Goal: Task Accomplishment & Management: Manage account settings

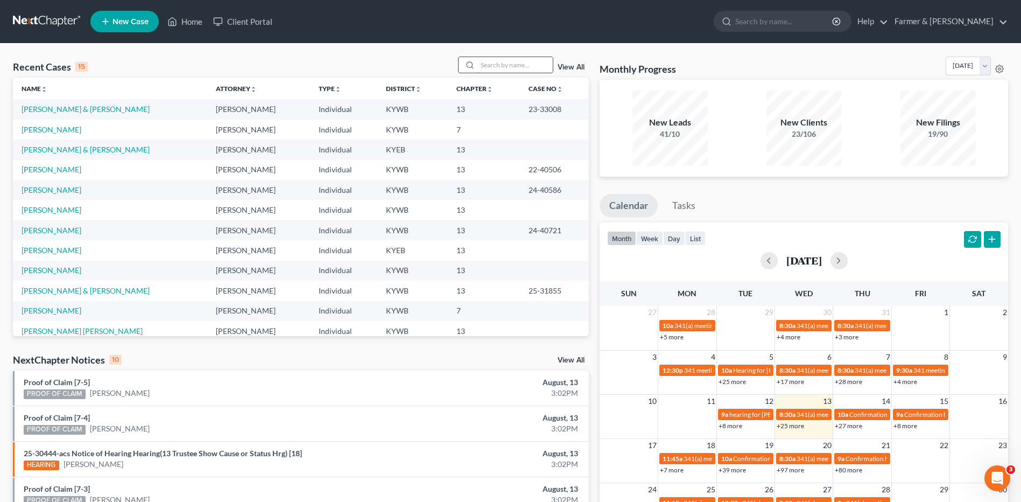
click at [516, 65] on input "search" at bounding box center [514, 65] width 75 height 16
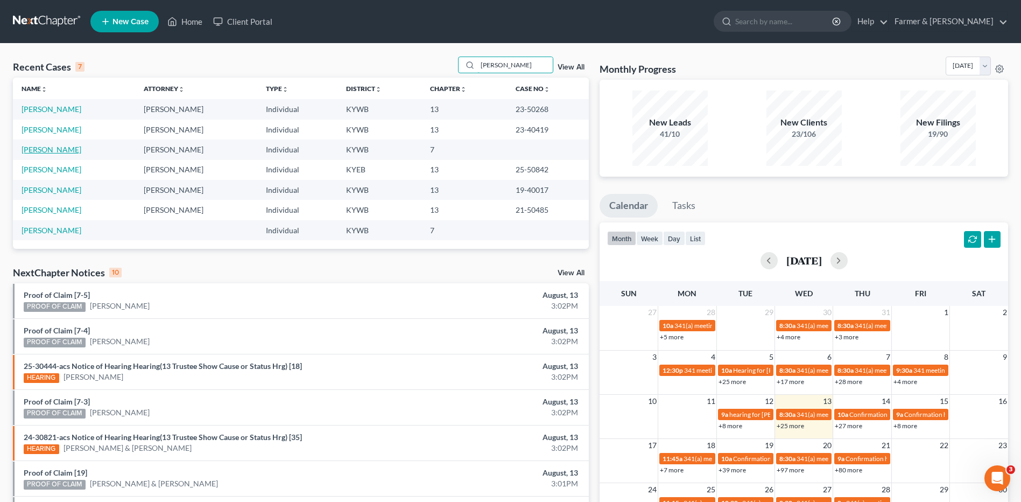
type input "[PERSON_NAME]"
click at [55, 149] on link "Hancock, Jason" at bounding box center [52, 149] width 60 height 9
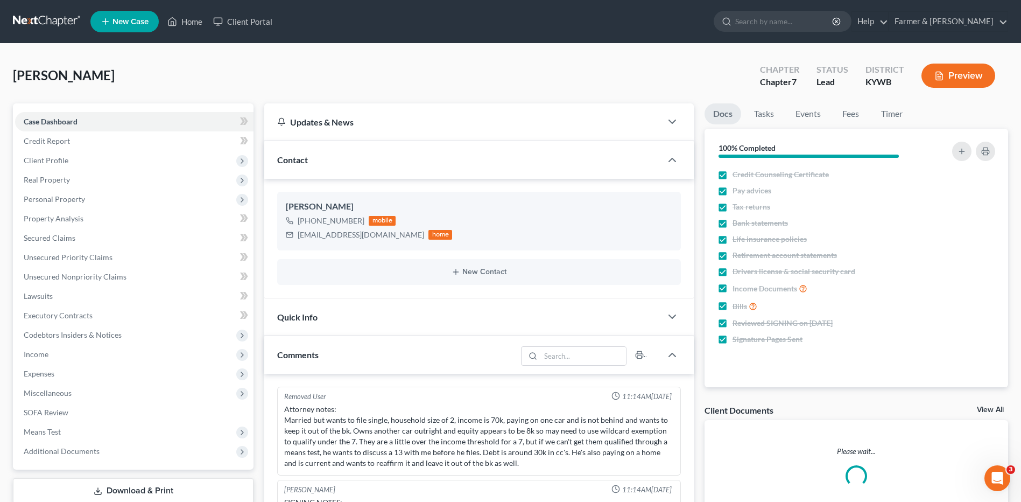
scroll to position [48, 0]
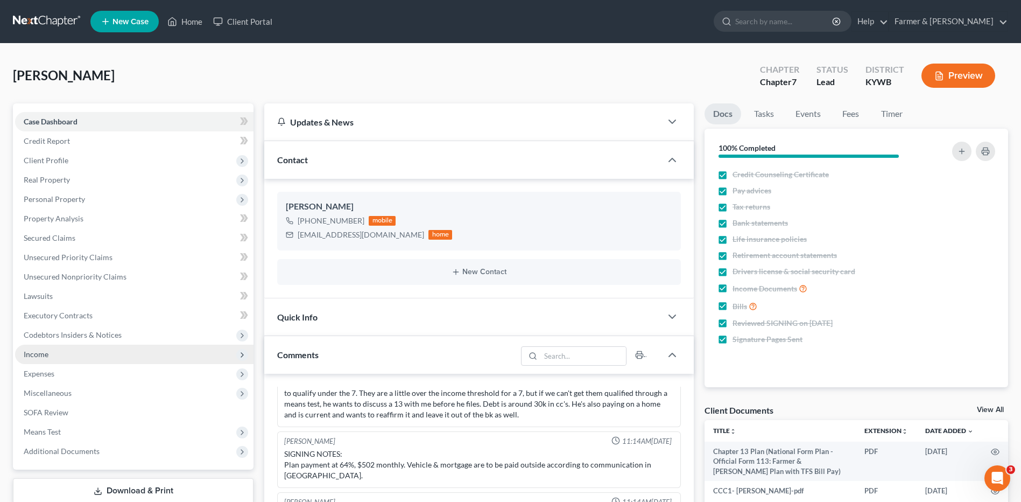
click at [88, 350] on span "Income" at bounding box center [134, 353] width 238 height 19
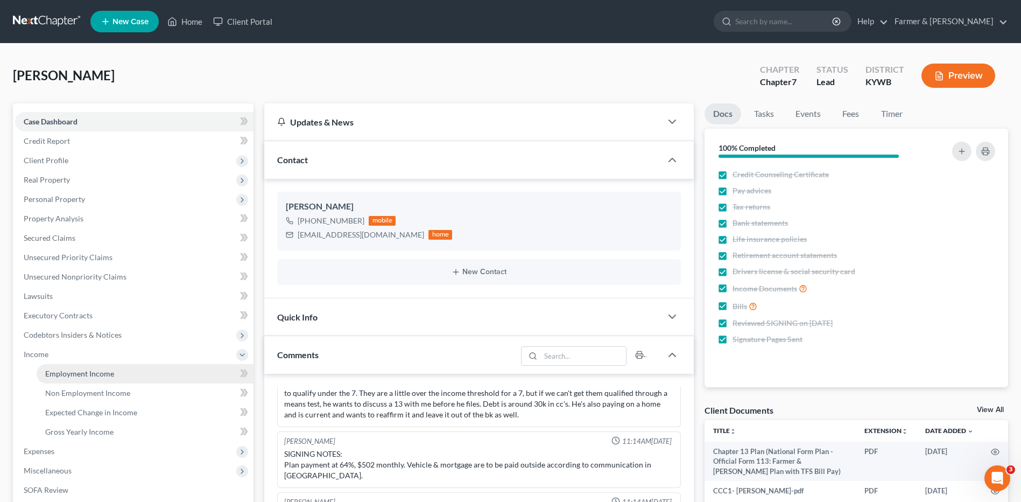
click at [87, 370] on span "Employment Income" at bounding box center [79, 373] width 69 height 9
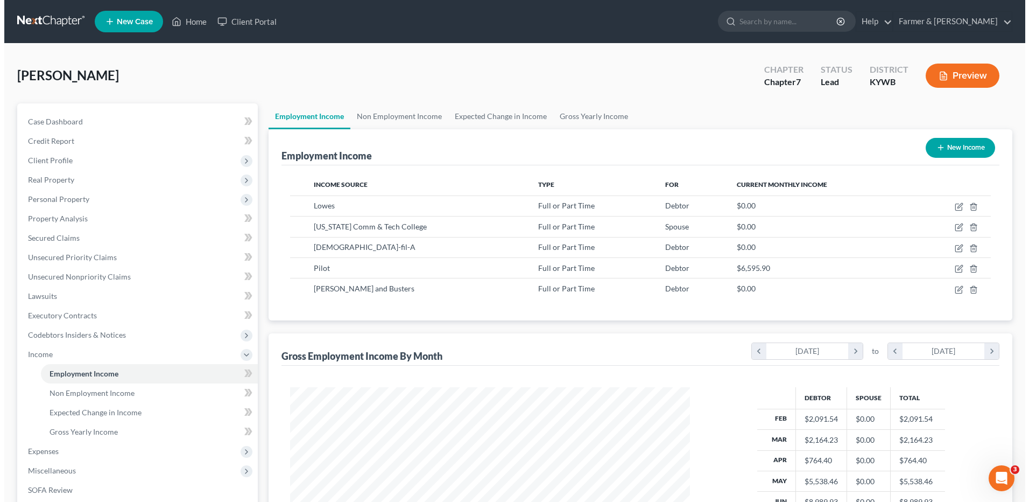
scroll to position [200, 421]
click at [953, 268] on icon "button" at bounding box center [955, 268] width 9 height 9
select select "0"
select select "2"
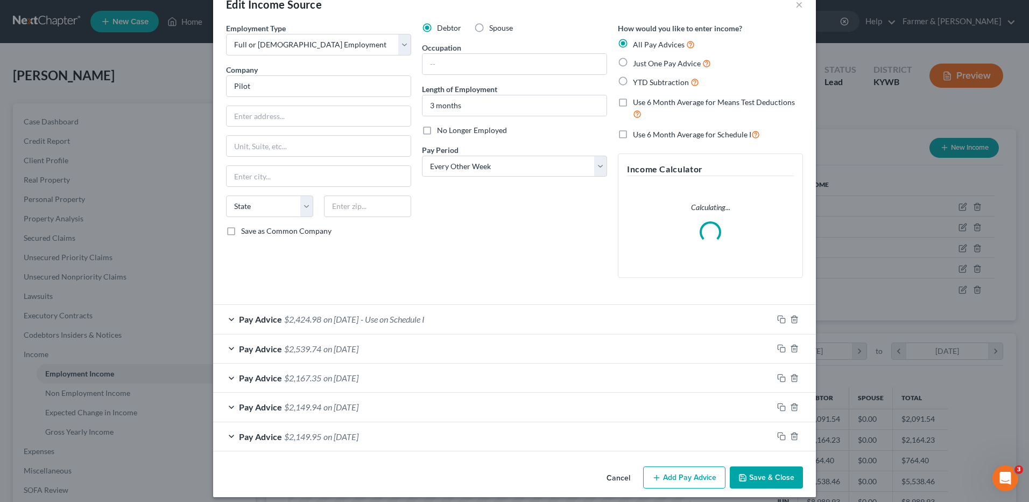
scroll to position [35, 0]
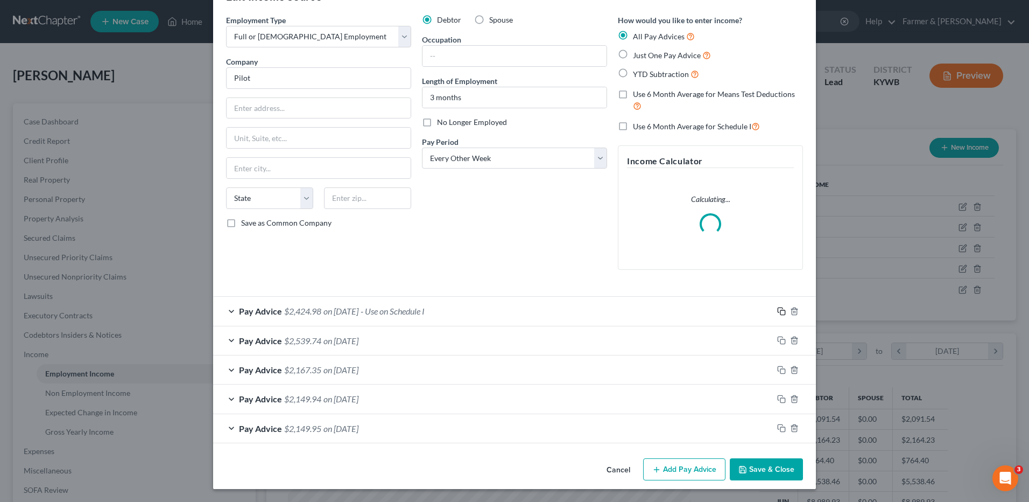
click at [777, 309] on icon "button" at bounding box center [781, 311] width 9 height 9
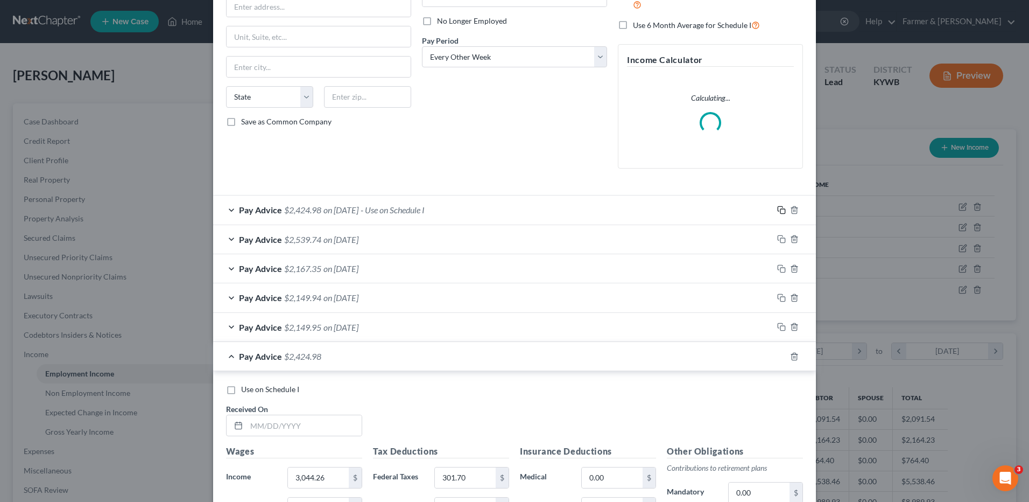
scroll to position [250, 0]
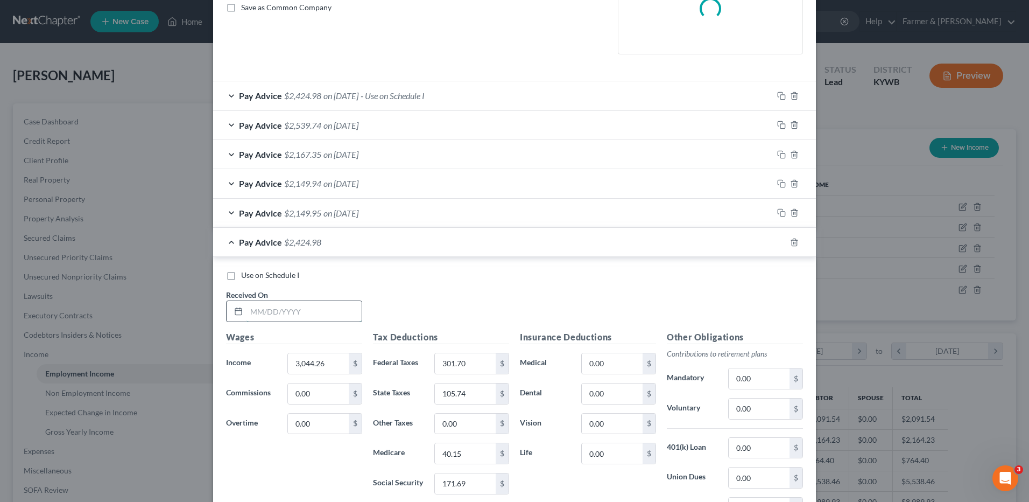
click at [309, 317] on input "text" at bounding box center [304, 311] width 115 height 20
type input "07/14/2025"
click at [780, 241] on rect "button" at bounding box center [782, 243] width 5 height 5
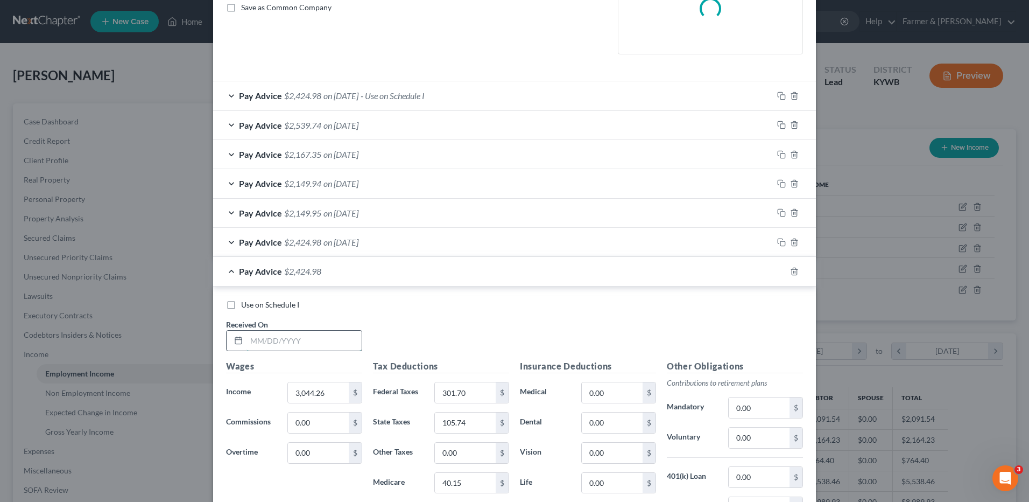
click at [324, 333] on input "text" at bounding box center [304, 340] width 115 height 20
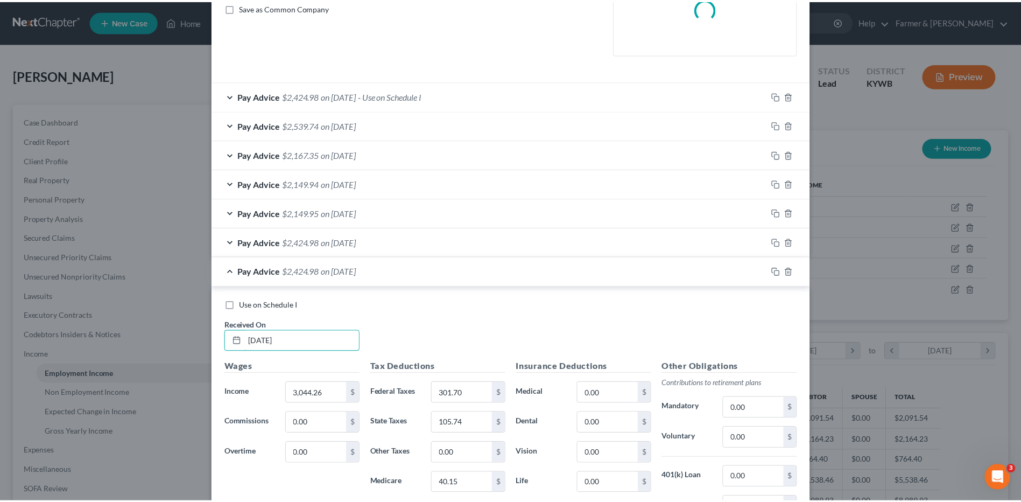
scroll to position [418, 0]
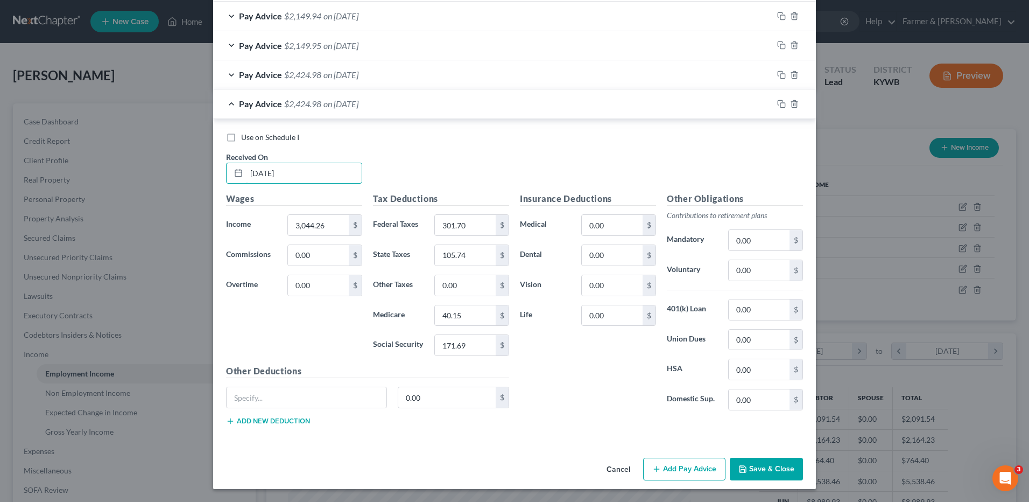
type input "07/28/2025"
click at [772, 466] on button "Save & Close" at bounding box center [766, 469] width 73 height 23
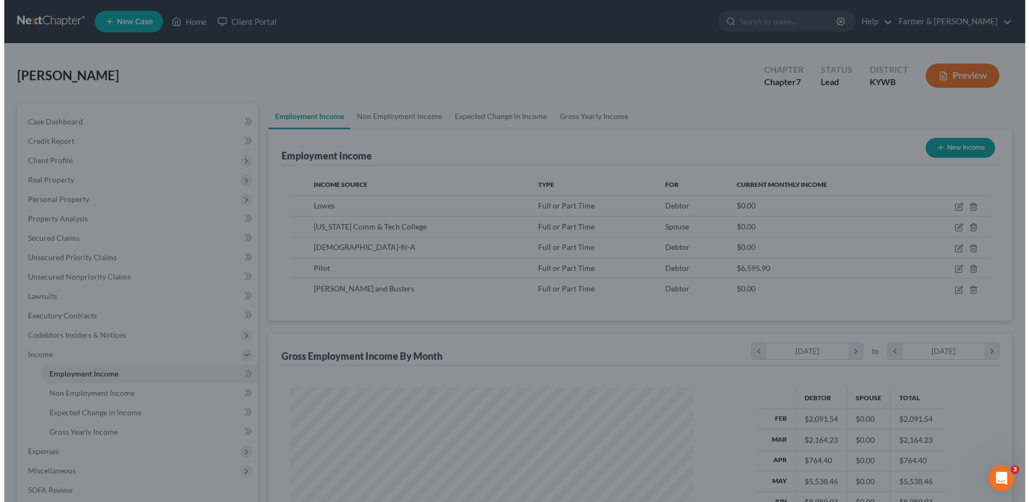
scroll to position [538042, 537820]
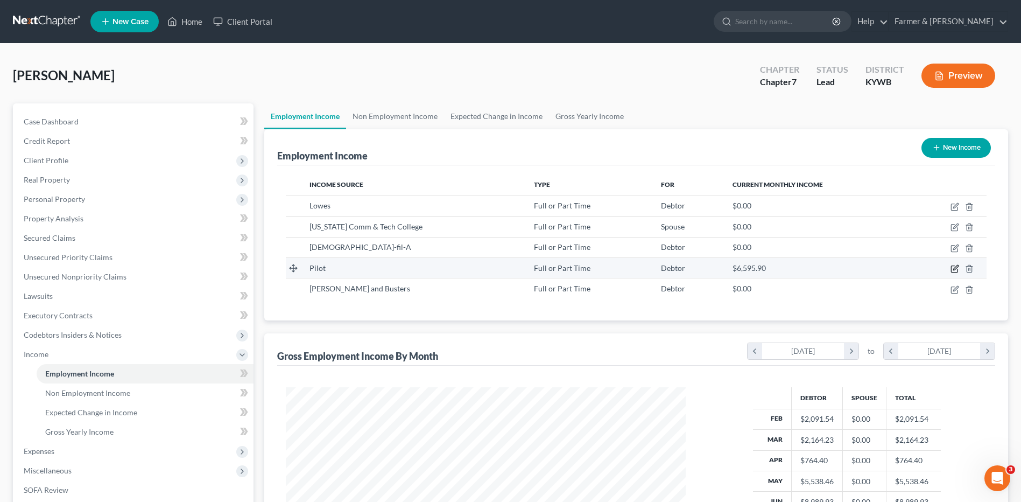
click at [952, 267] on icon "button" at bounding box center [955, 268] width 9 height 9
select select "0"
select select "2"
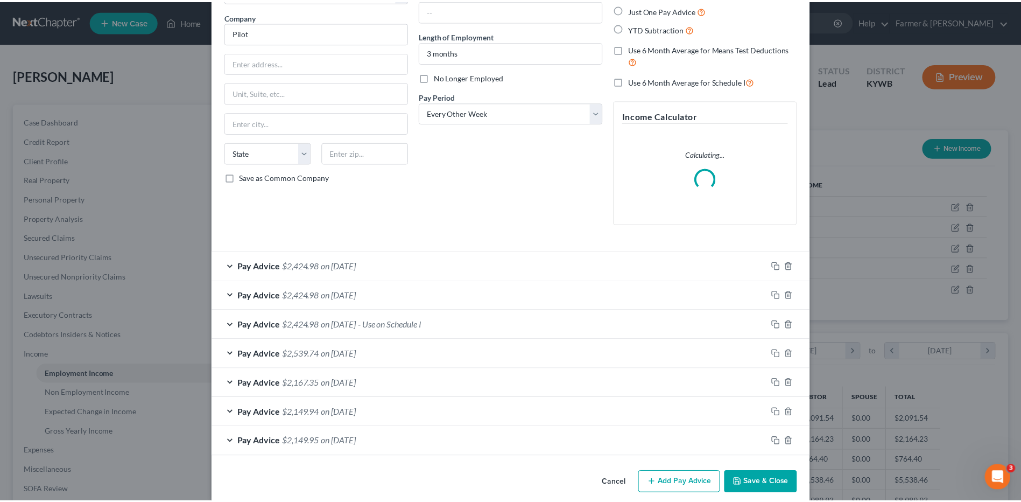
scroll to position [94, 0]
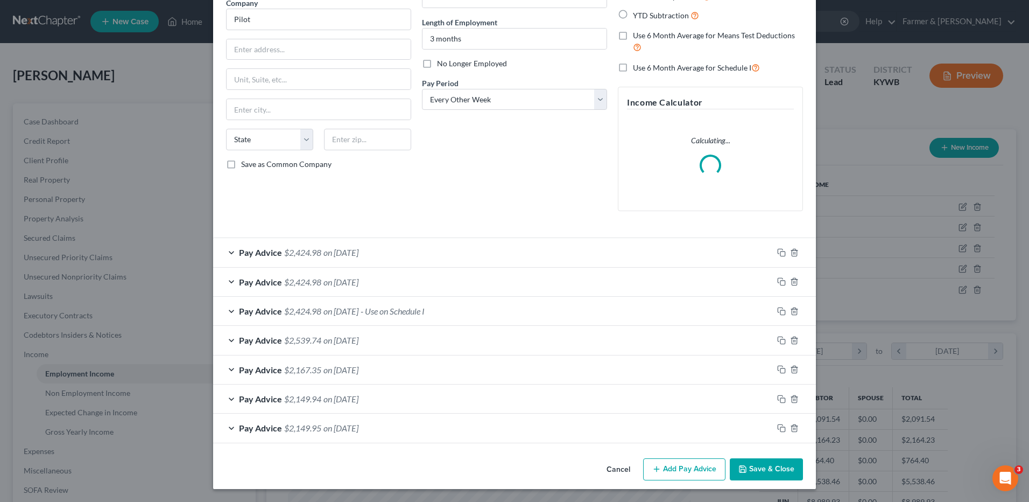
click at [775, 469] on button "Save & Close" at bounding box center [766, 469] width 73 height 23
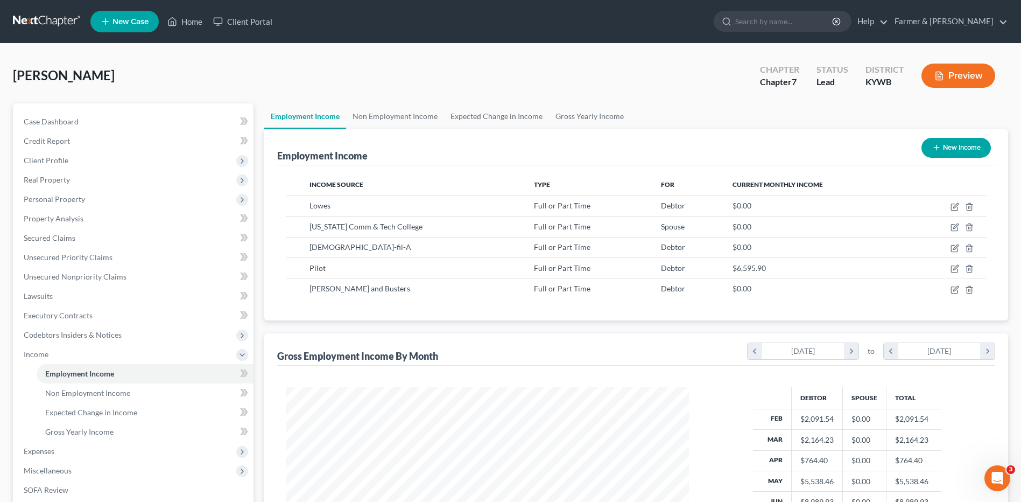
scroll to position [538042, 537820]
click at [92, 399] on link "Non Employment Income" at bounding box center [145, 392] width 217 height 19
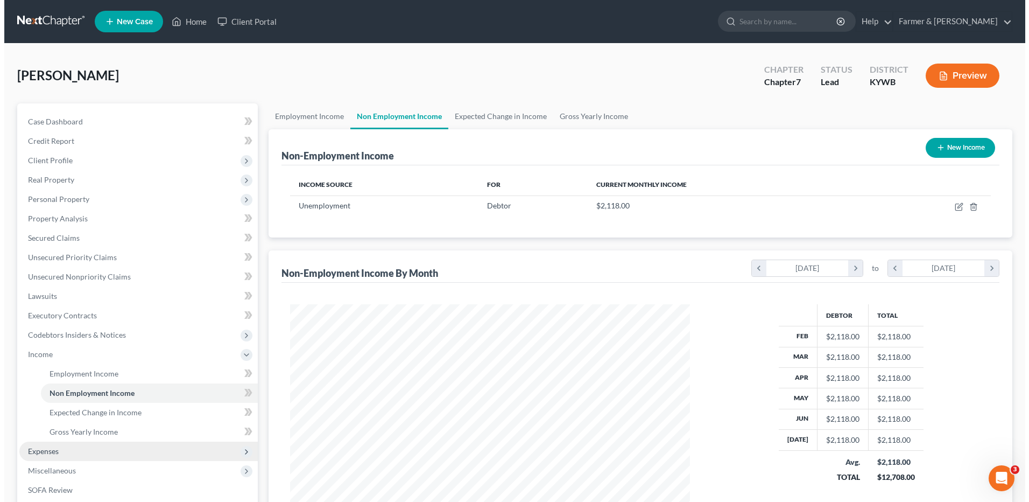
scroll to position [200, 421]
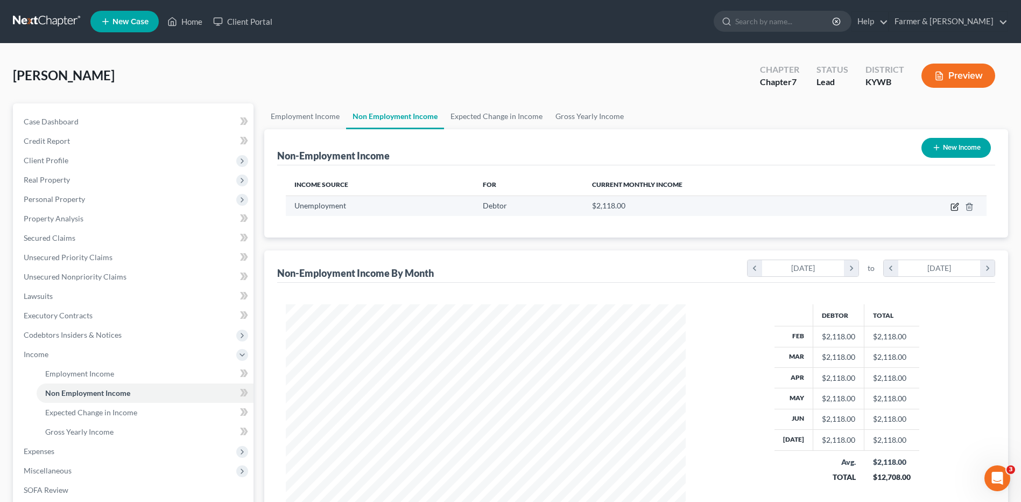
click at [953, 209] on icon "button" at bounding box center [955, 206] width 9 height 9
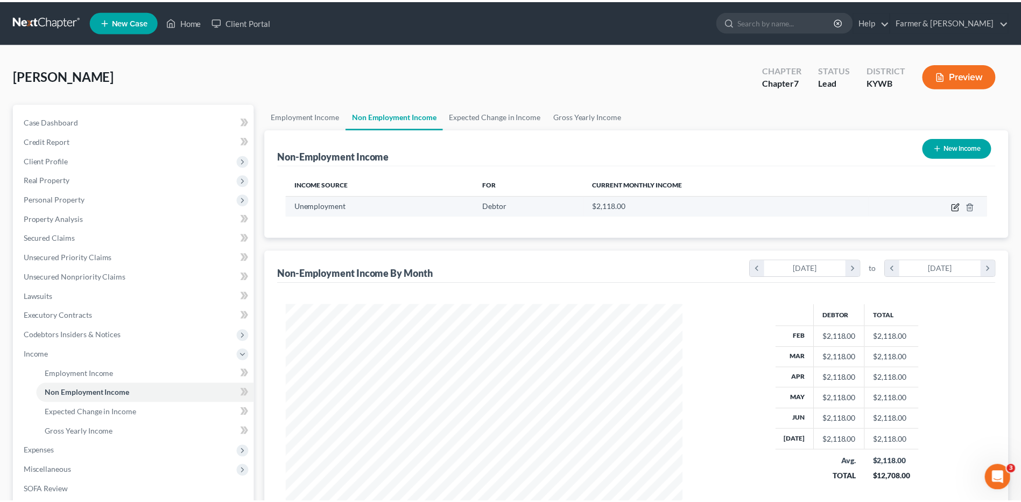
scroll to position [201, 425]
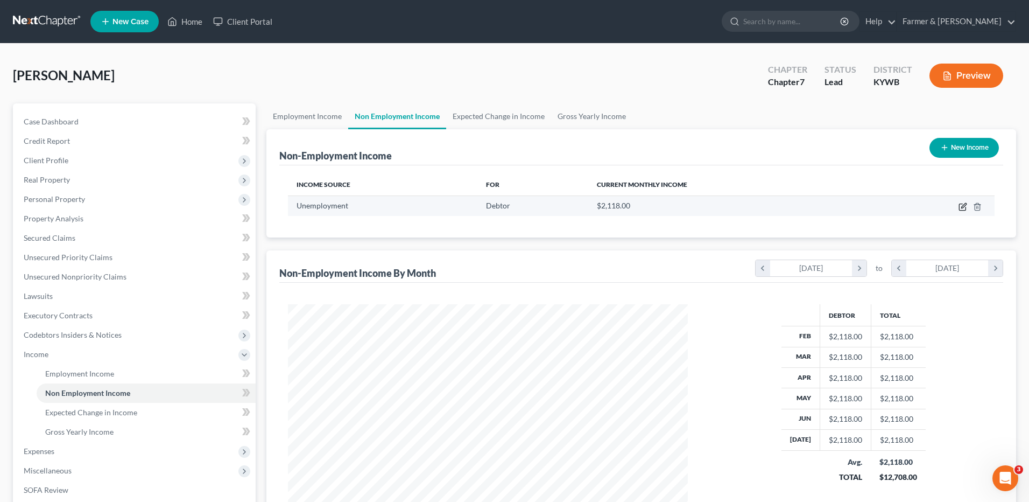
select select "0"
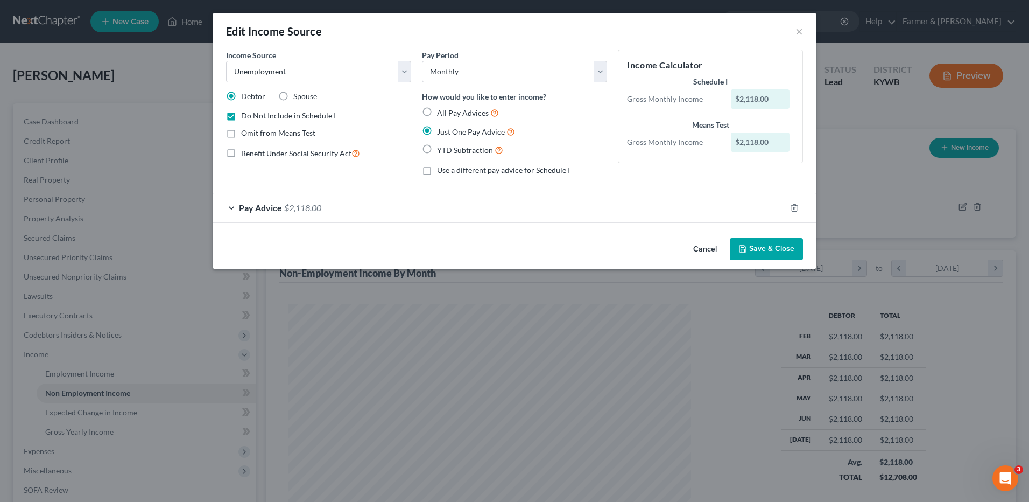
click at [296, 210] on span "$2,118.00" at bounding box center [302, 207] width 37 height 10
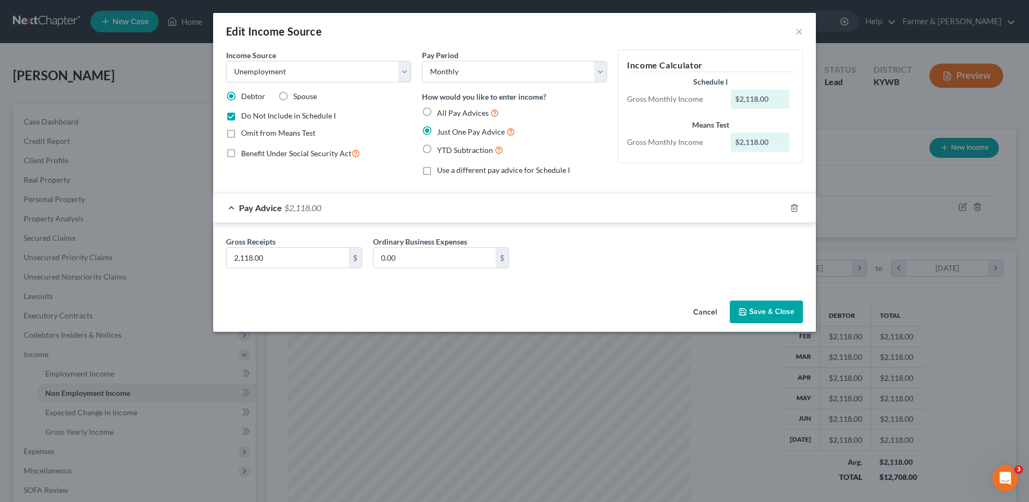
click at [318, 202] on span "$2,118.00" at bounding box center [302, 207] width 37 height 10
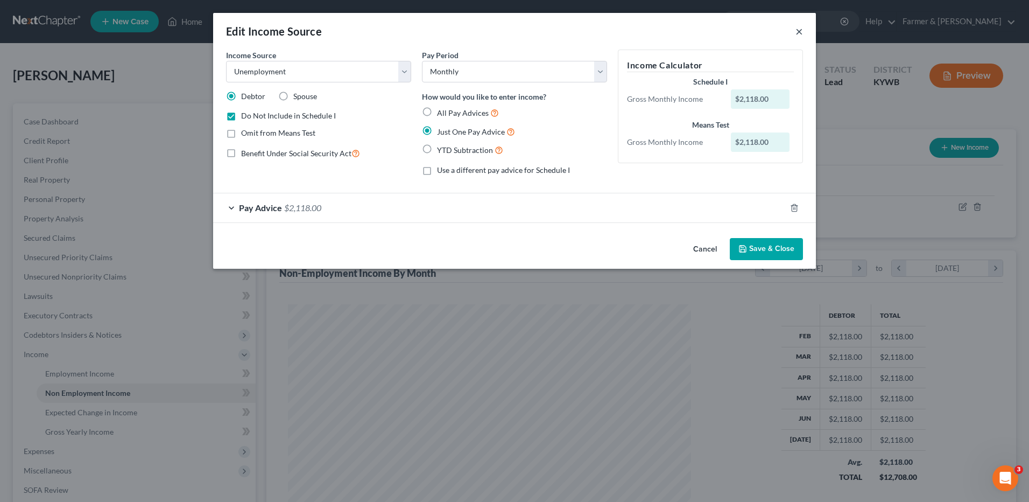
click at [799, 33] on button "×" at bounding box center [800, 31] width 8 height 13
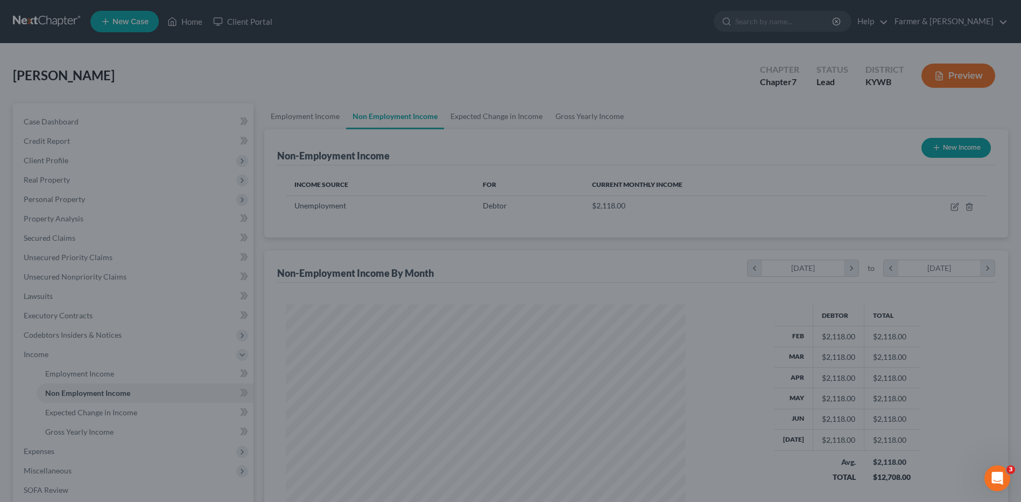
scroll to position [538042, 537820]
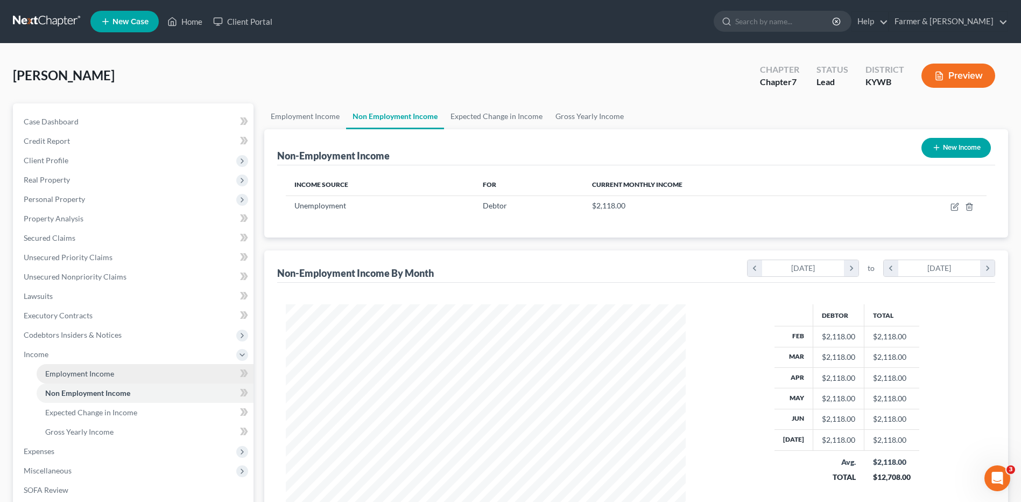
click at [112, 370] on span "Employment Income" at bounding box center [79, 373] width 69 height 9
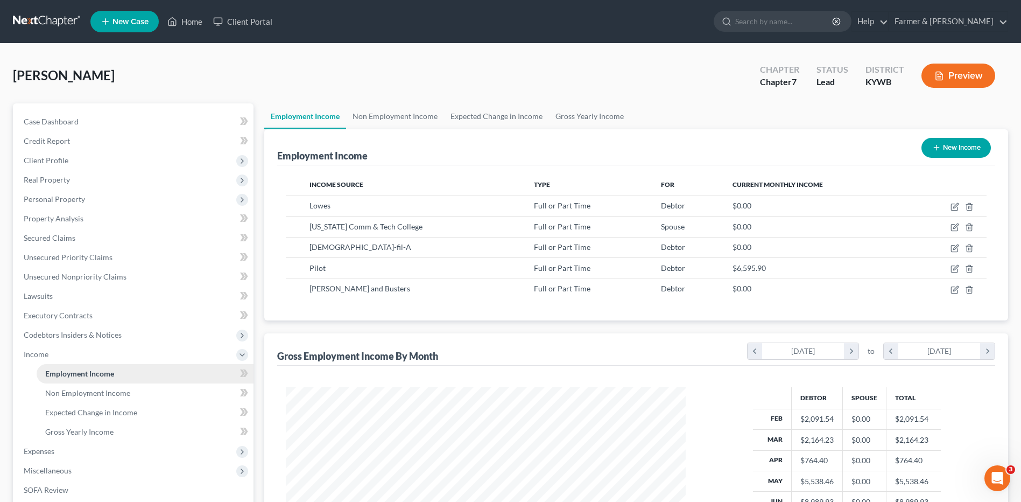
scroll to position [200, 421]
click at [118, 391] on span "Non Employment Income" at bounding box center [87, 392] width 85 height 9
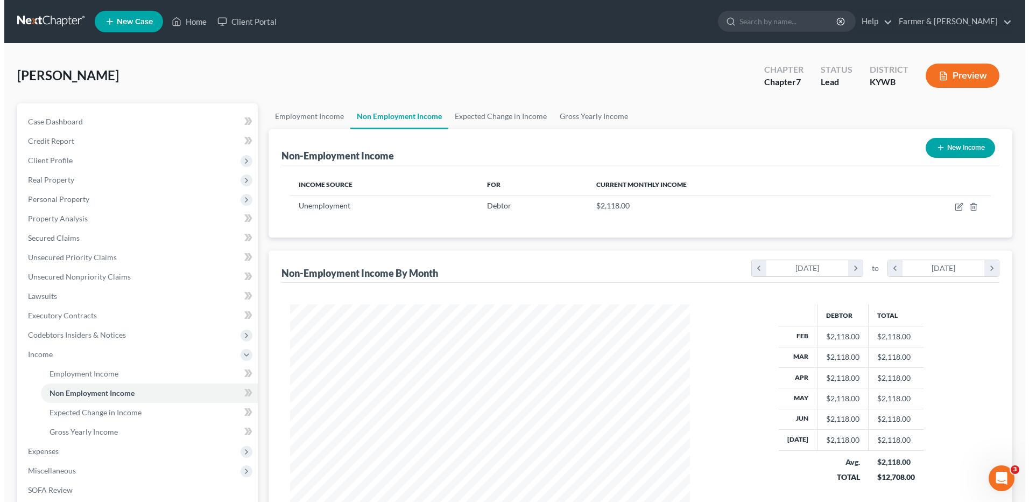
scroll to position [200, 421]
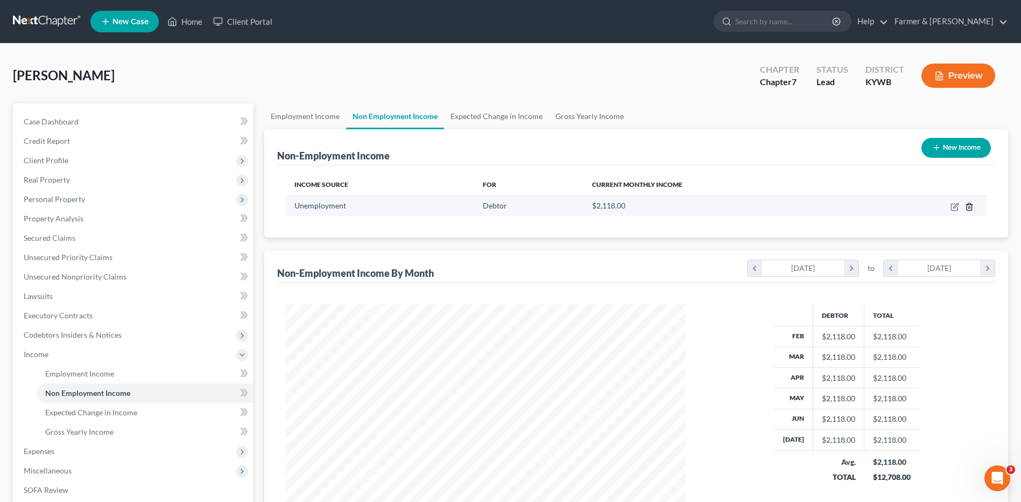
click at [971, 207] on icon "button" at bounding box center [969, 206] width 9 height 9
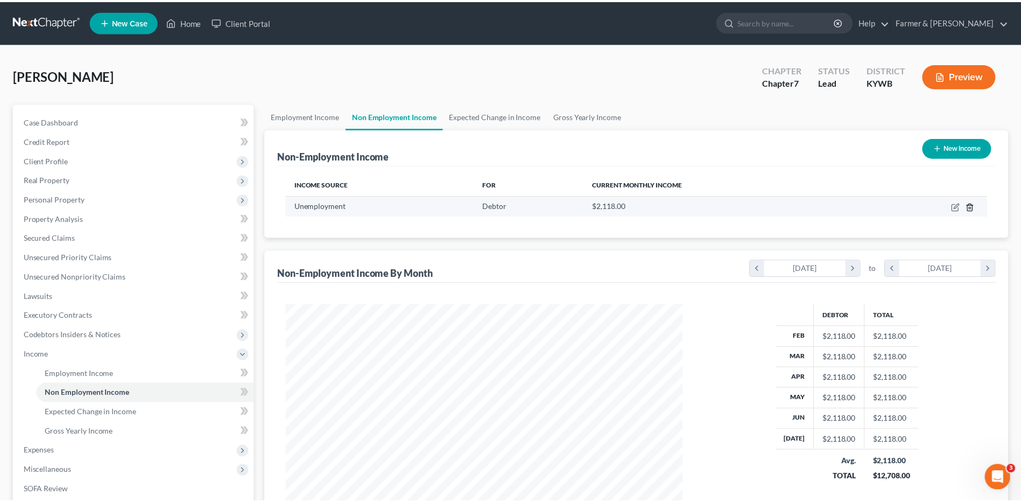
scroll to position [201, 425]
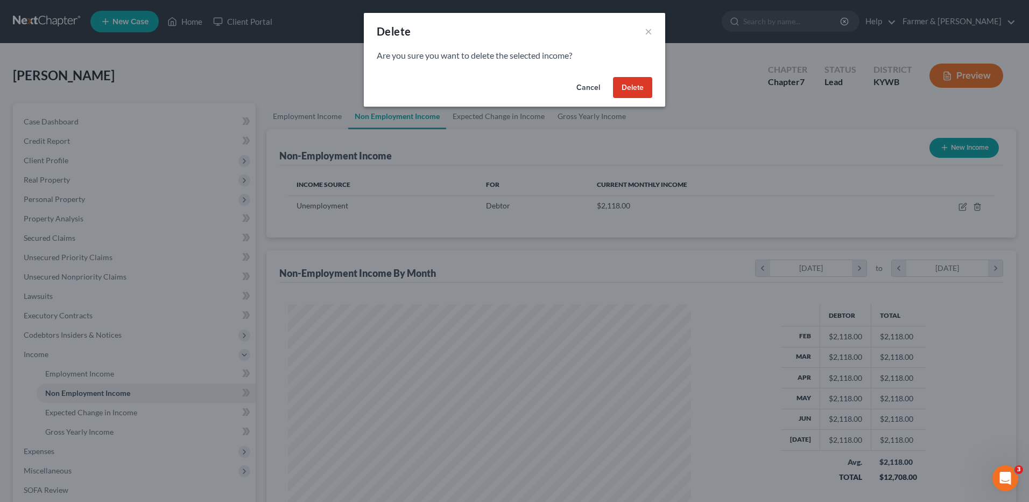
click at [636, 88] on button "Delete" at bounding box center [632, 88] width 39 height 22
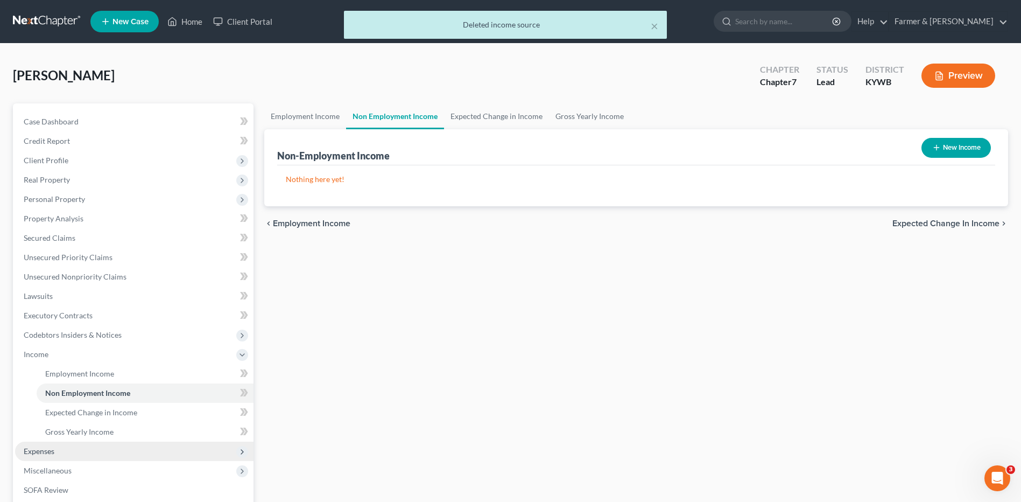
click at [52, 445] on span "Expenses" at bounding box center [134, 450] width 238 height 19
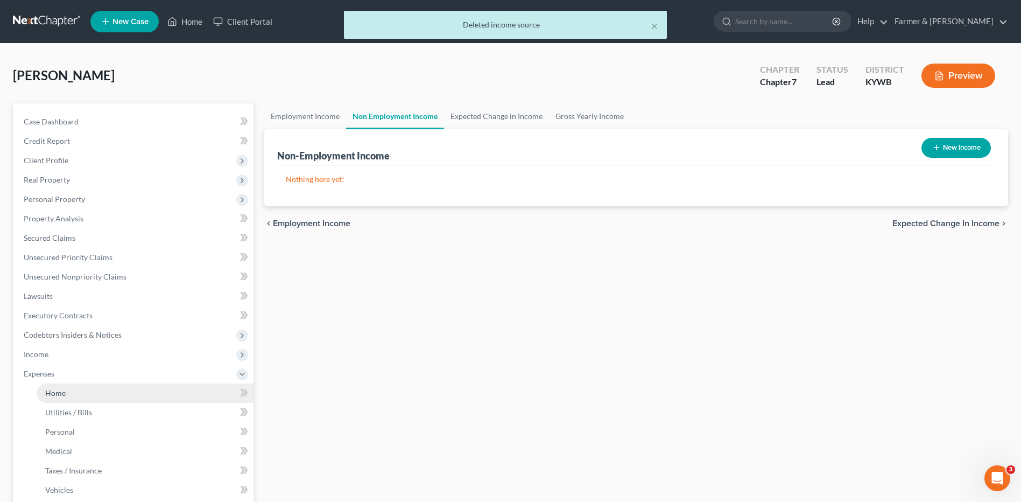
click at [61, 396] on span "Home" at bounding box center [55, 392] width 20 height 9
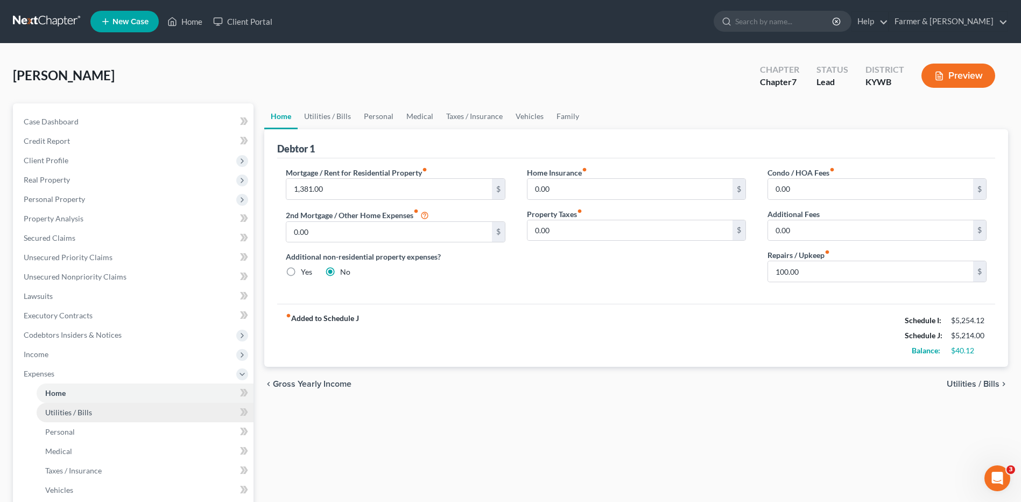
click at [58, 412] on span "Utilities / Bills" at bounding box center [68, 411] width 47 height 9
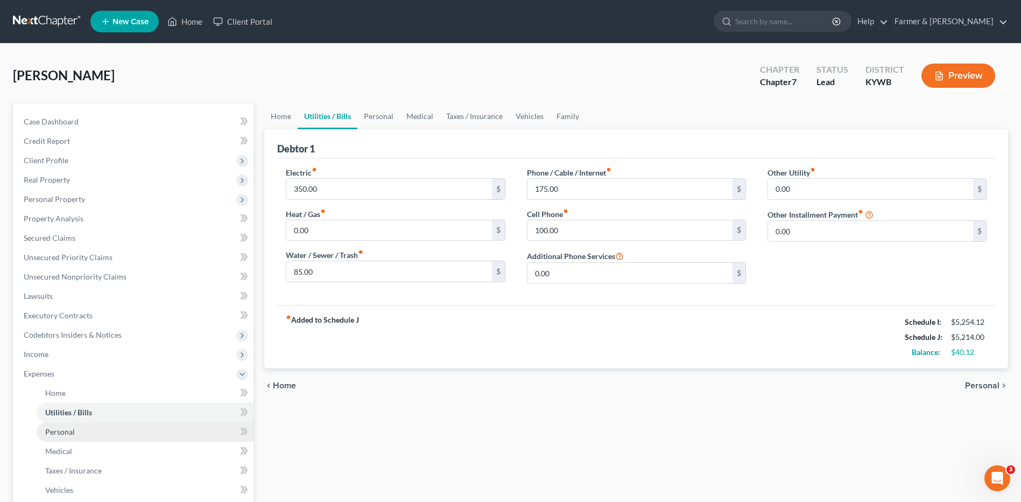
click at [65, 430] on span "Personal" at bounding box center [60, 431] width 30 height 9
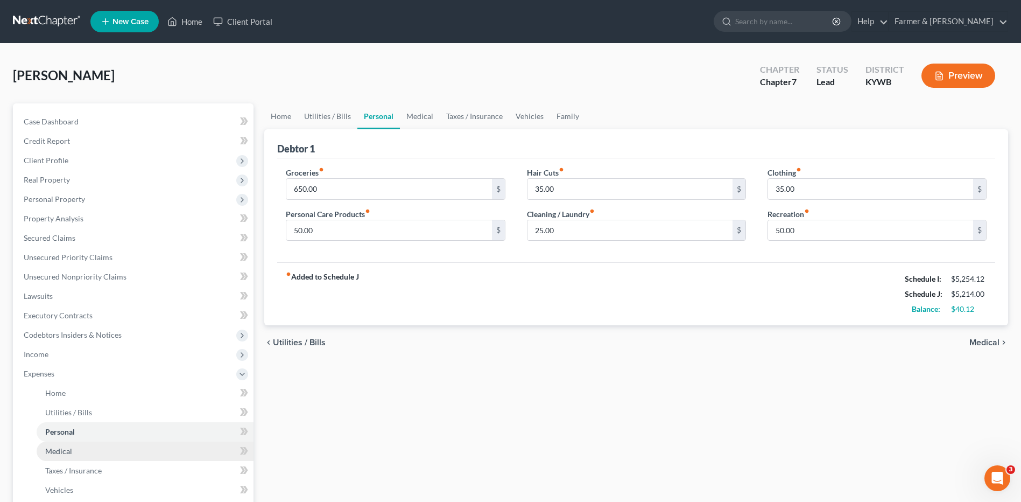
click at [72, 448] on link "Medical" at bounding box center [145, 450] width 217 height 19
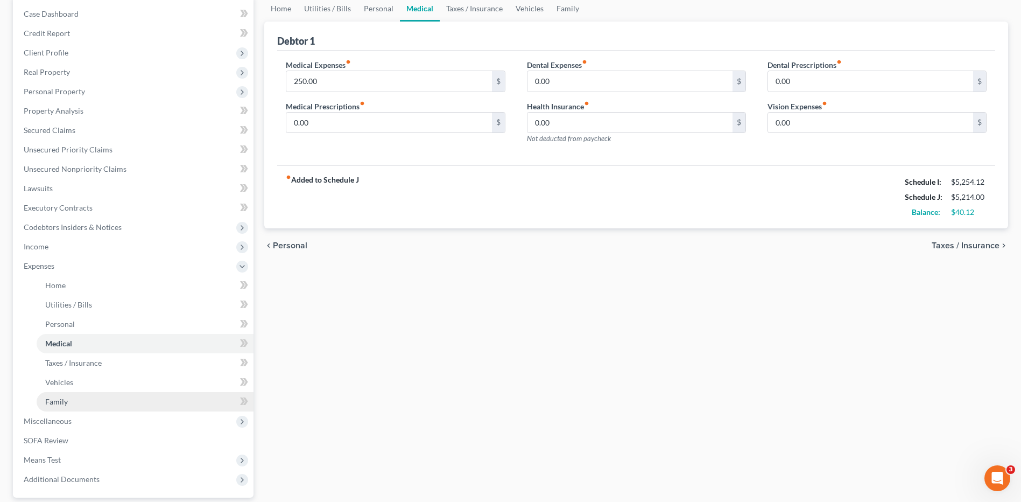
click at [81, 393] on link "Family" at bounding box center [145, 401] width 217 height 19
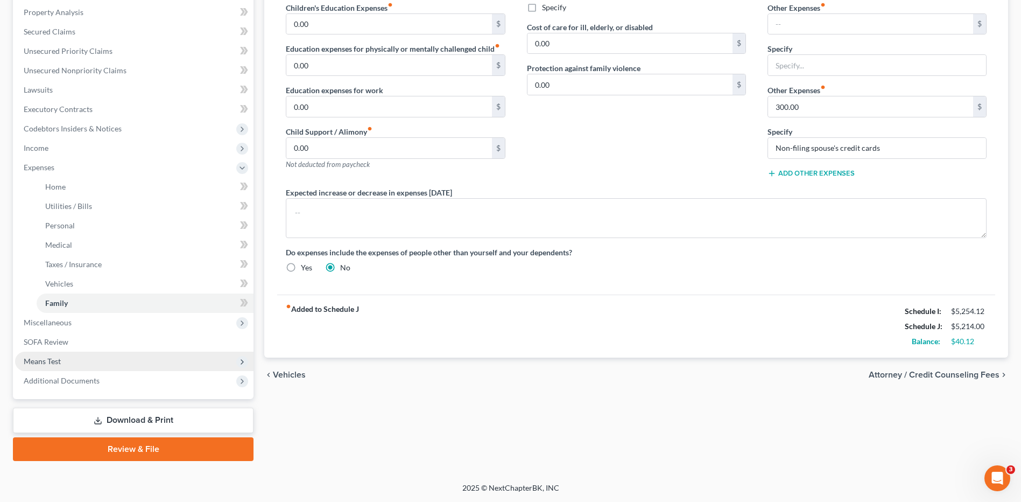
click at [42, 360] on span "Means Test" at bounding box center [42, 360] width 37 height 9
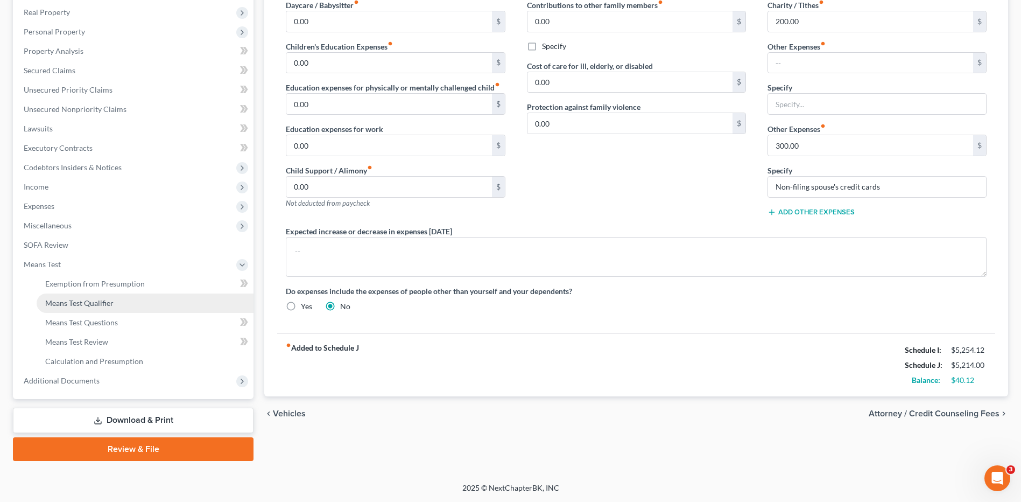
click at [96, 304] on span "Means Test Qualifier" at bounding box center [79, 302] width 68 height 9
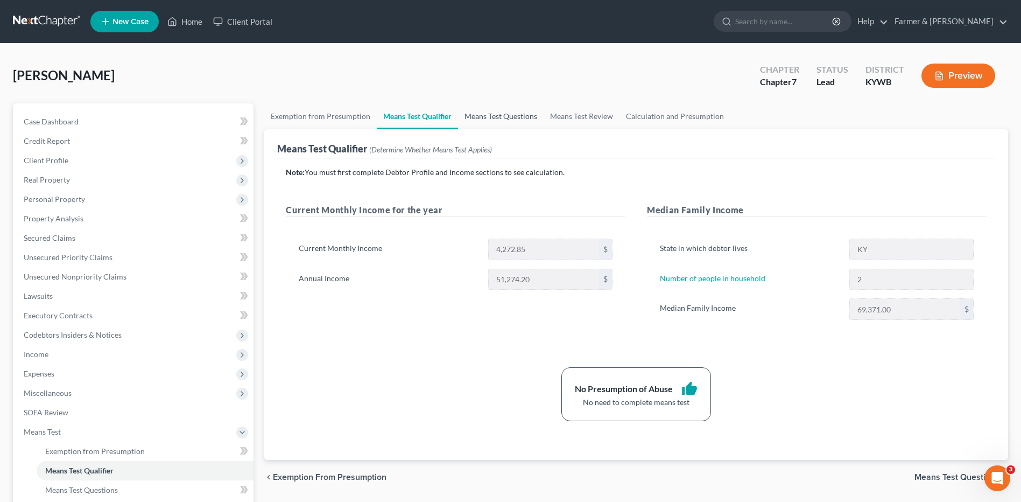
click at [513, 117] on link "Means Test Questions" at bounding box center [501, 116] width 86 height 26
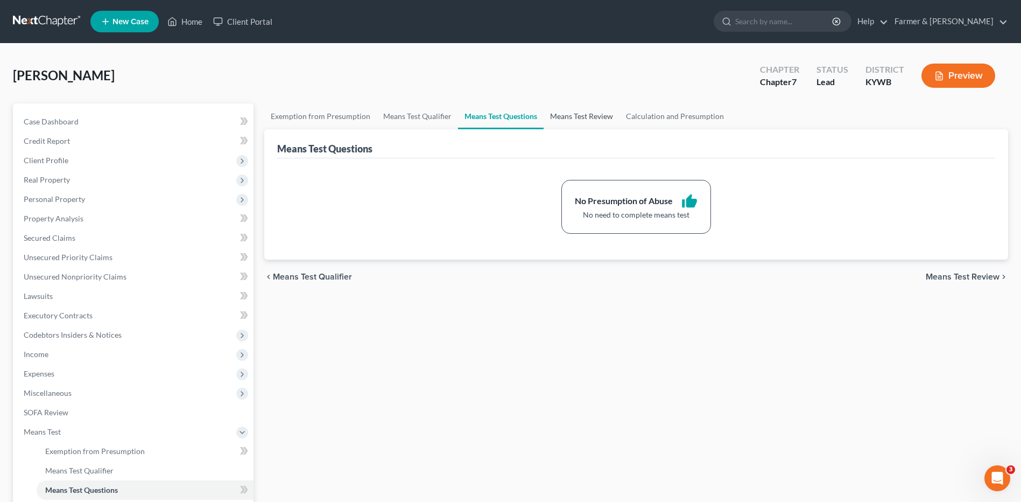
click at [569, 116] on link "Means Test Review" at bounding box center [582, 116] width 76 height 26
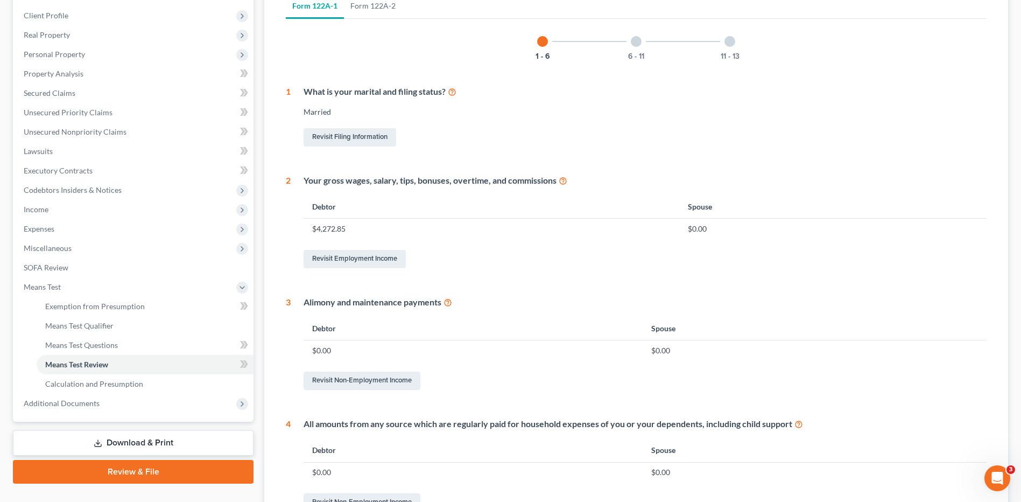
scroll to position [215, 0]
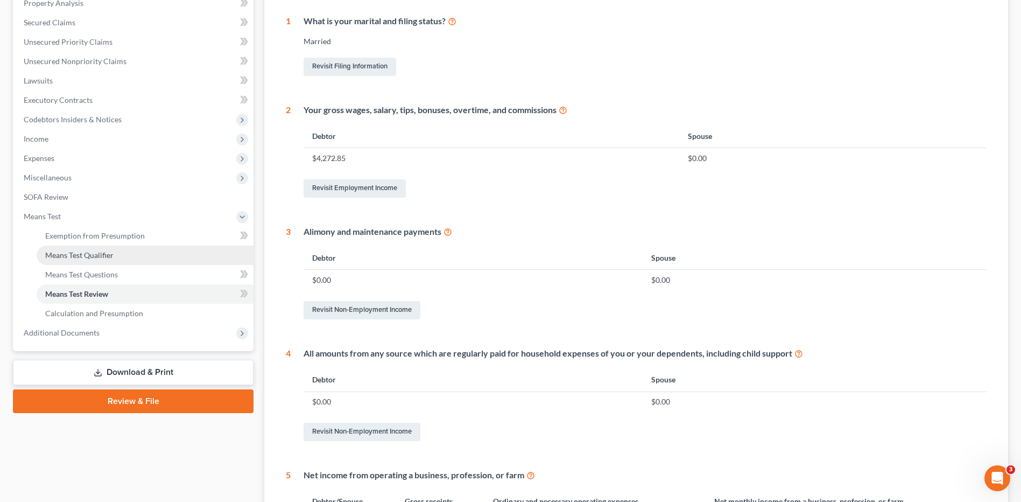
click at [107, 261] on link "Means Test Qualifier" at bounding box center [145, 254] width 217 height 19
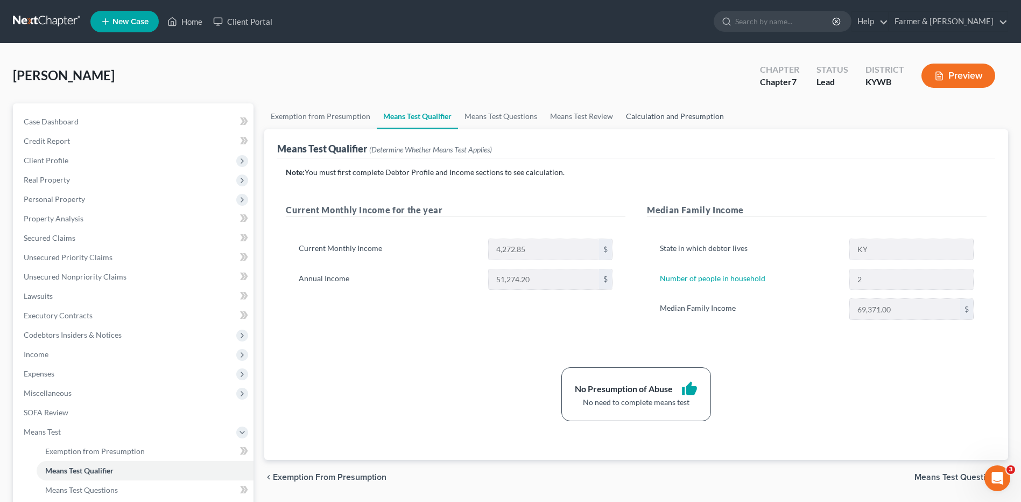
click at [679, 116] on link "Calculation and Presumption" at bounding box center [675, 116] width 111 height 26
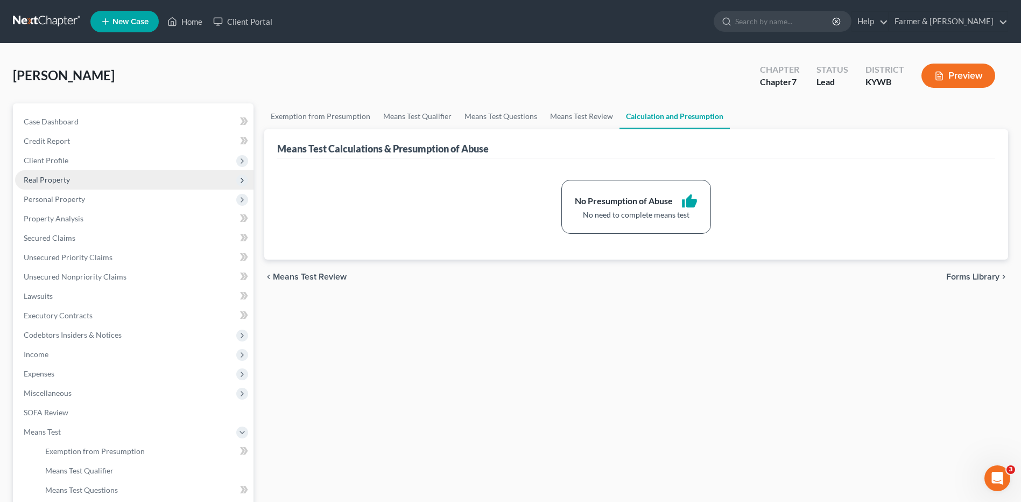
click at [67, 175] on span "Real Property" at bounding box center [47, 179] width 46 height 9
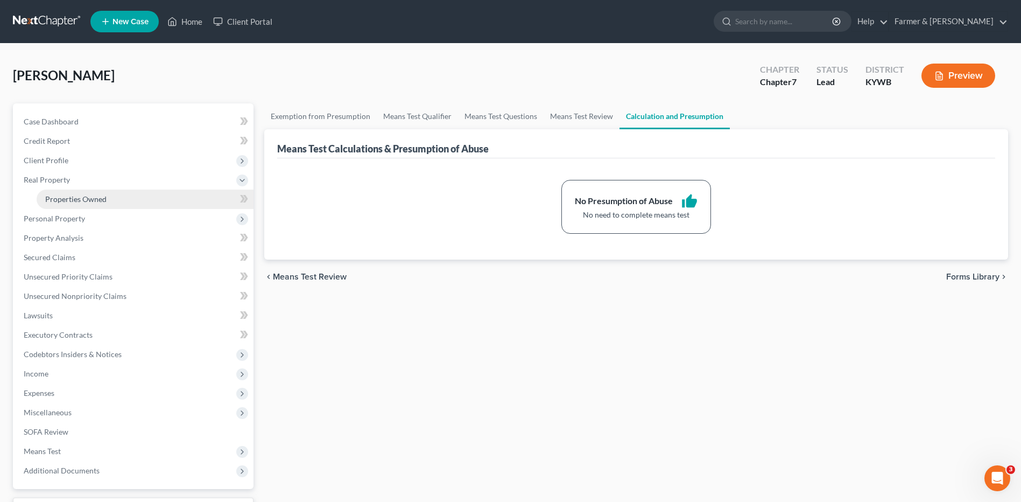
drag, startPoint x: 78, startPoint y: 196, endPoint x: 181, endPoint y: 205, distance: 103.2
click at [78, 196] on span "Properties Owned" at bounding box center [75, 198] width 61 height 9
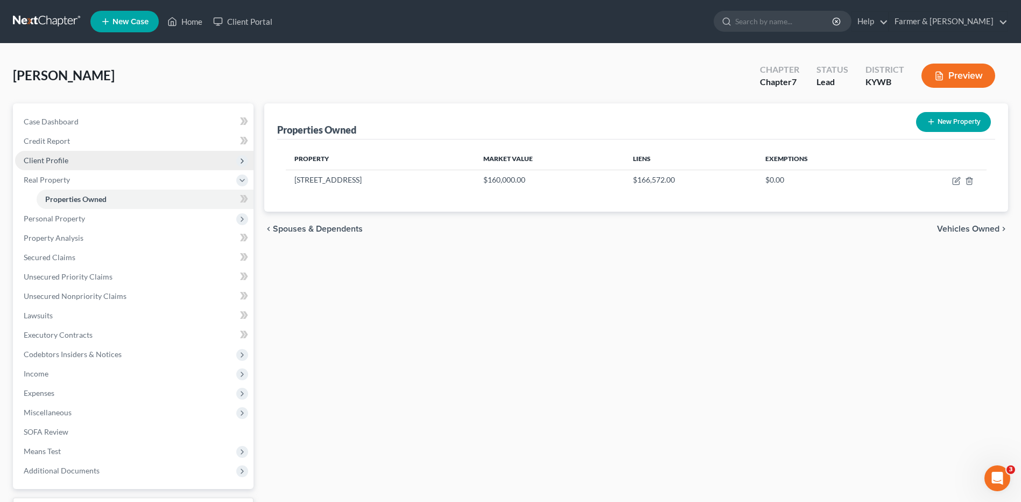
click at [55, 152] on span "Client Profile" at bounding box center [134, 160] width 238 height 19
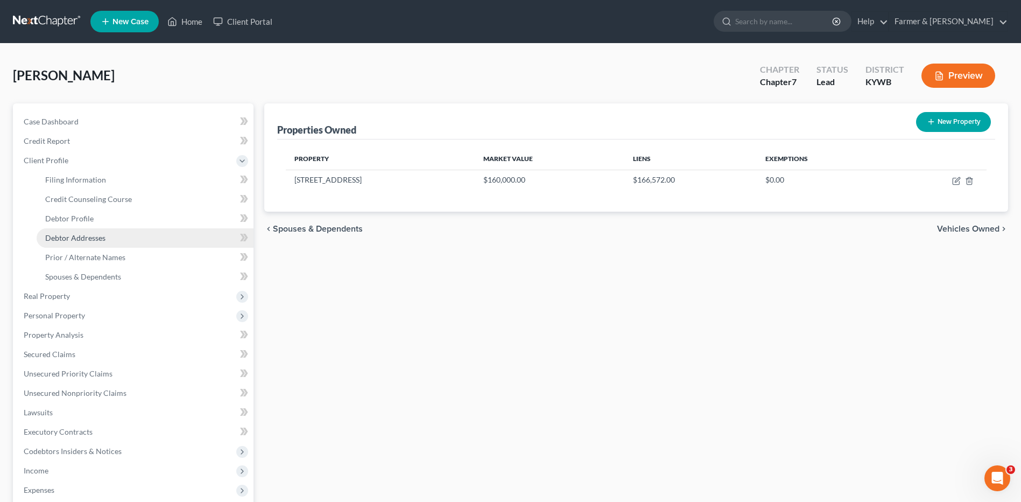
click at [86, 234] on span "Debtor Addresses" at bounding box center [75, 237] width 60 height 9
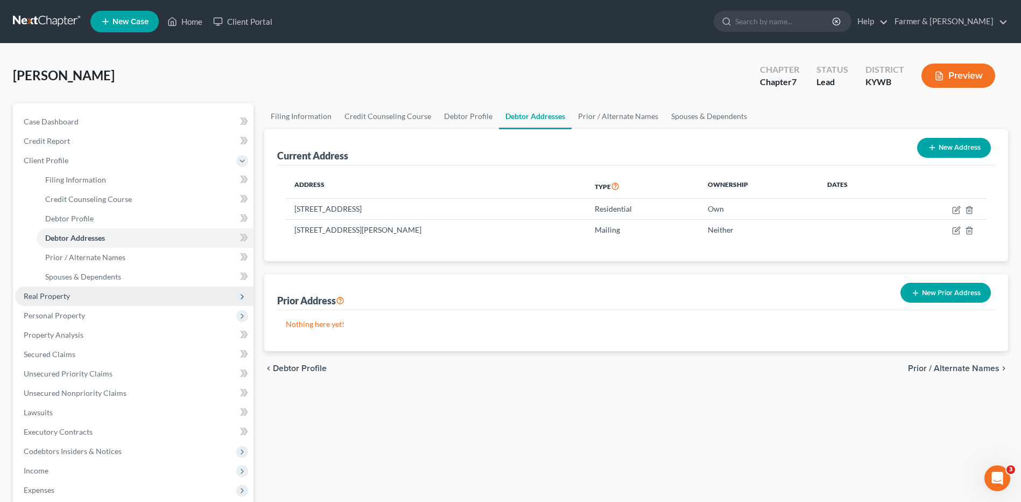
click at [100, 295] on span "Real Property" at bounding box center [134, 295] width 238 height 19
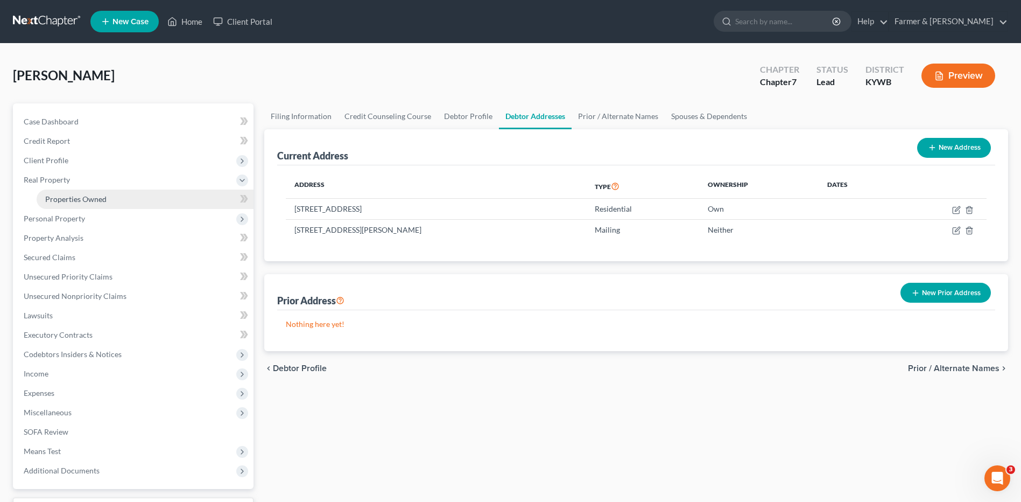
click at [132, 195] on link "Properties Owned" at bounding box center [145, 198] width 217 height 19
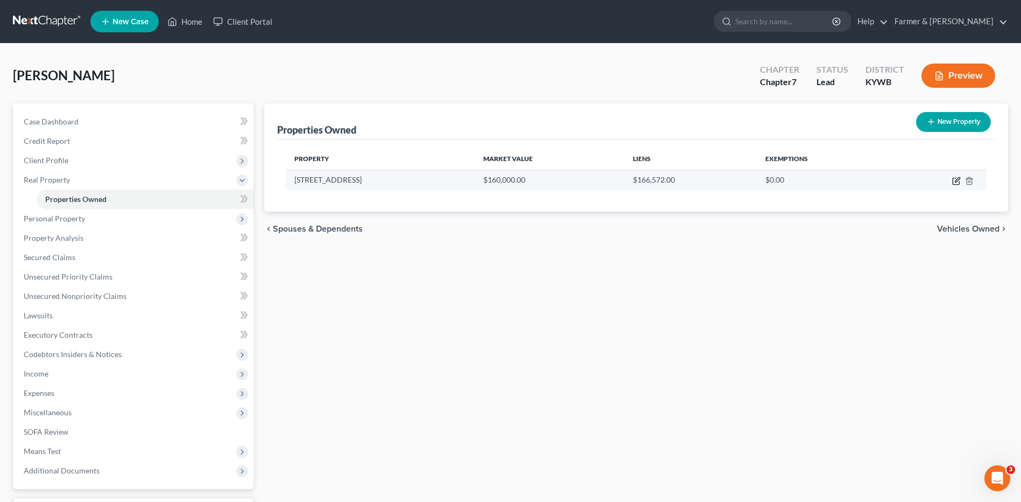
click at [954, 177] on icon "button" at bounding box center [956, 181] width 9 height 9
select select "18"
select select "3"
select select "1"
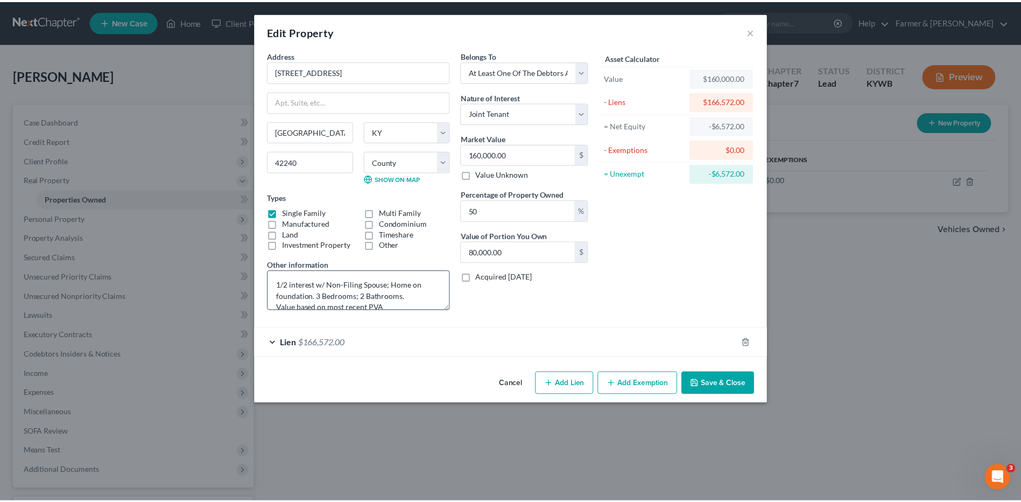
scroll to position [11, 0]
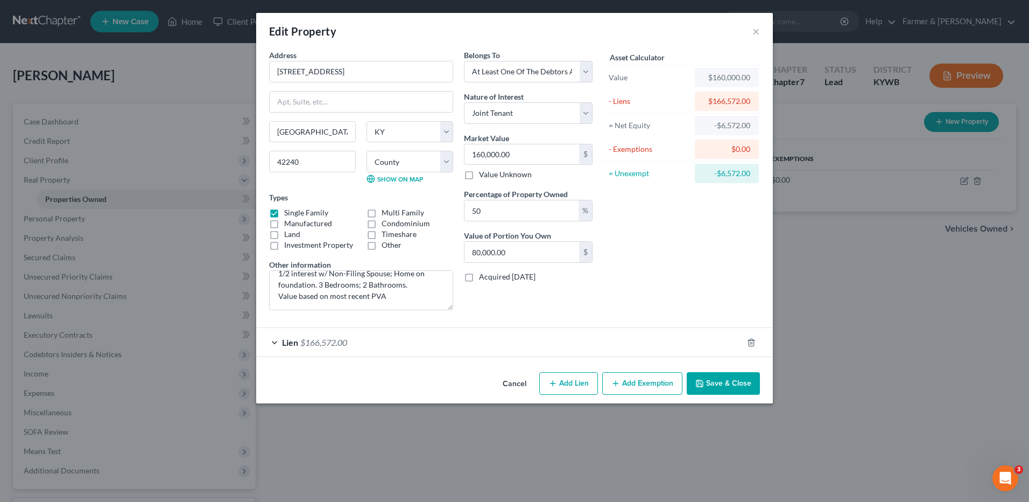
click at [510, 385] on button "Cancel" at bounding box center [514, 384] width 41 height 22
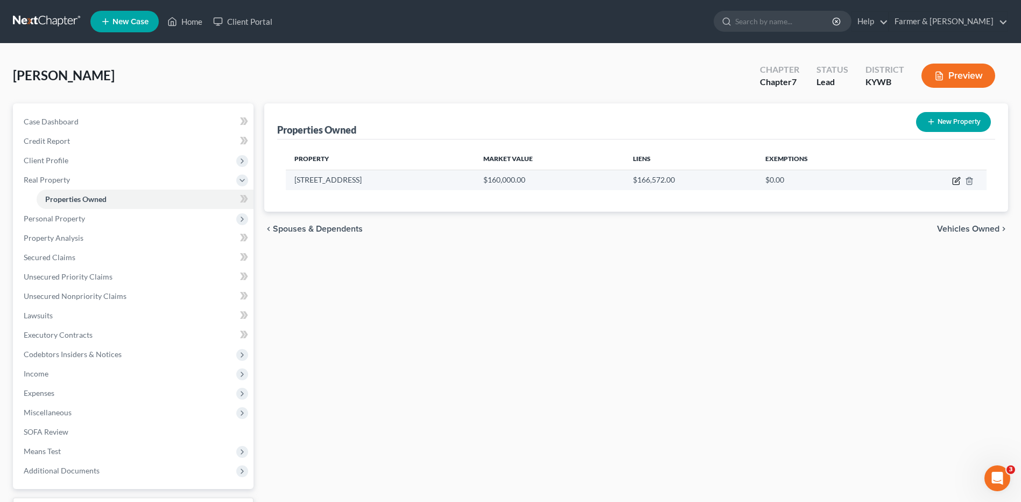
click at [957, 180] on icon "button" at bounding box center [956, 181] width 9 height 9
select select "18"
select select "23"
select select "3"
select select "1"
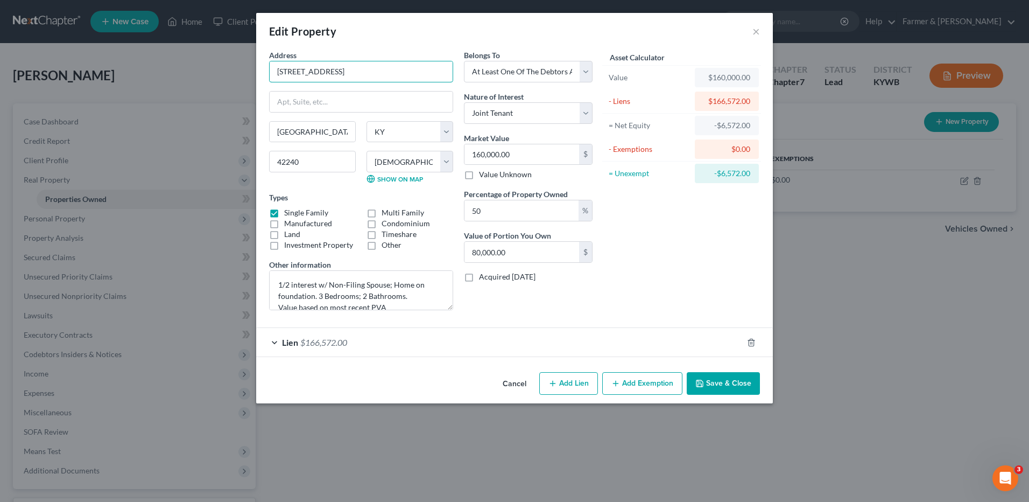
drag, startPoint x: 377, startPoint y: 74, endPoint x: 243, endPoint y: 79, distance: 134.6
click at [243, 78] on div "Edit Property × Address * 2195 Riverbend Road Hopkinsville State AL AK AR AZ CA…" at bounding box center [514, 251] width 1029 height 502
click at [727, 386] on button "Save & Close" at bounding box center [723, 383] width 73 height 23
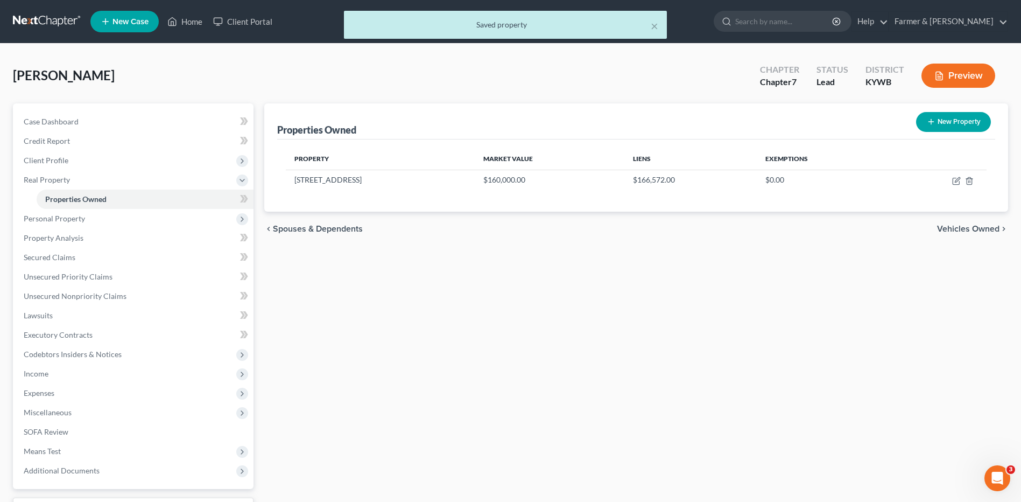
click at [659, 24] on div "× Saved property" at bounding box center [505, 25] width 323 height 28
click at [656, 25] on button "×" at bounding box center [655, 25] width 8 height 13
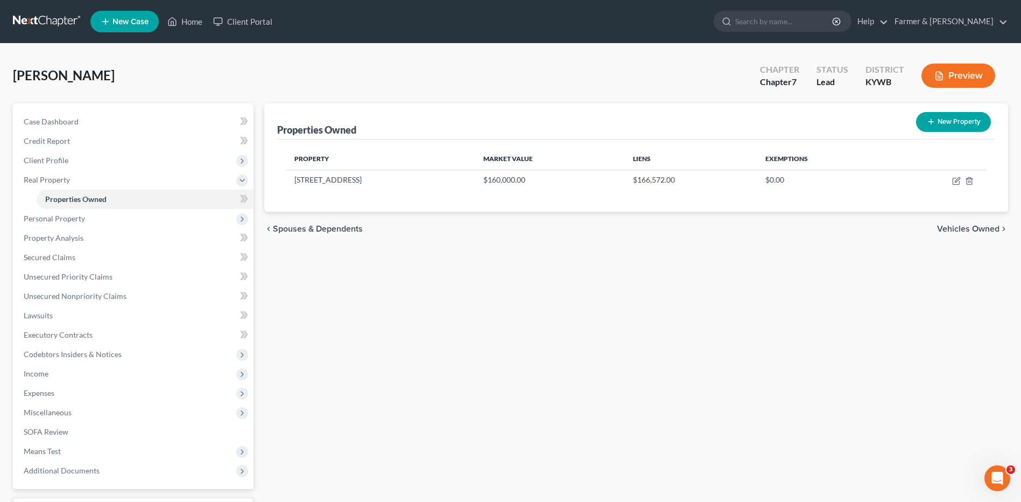
click at [54, 23] on link at bounding box center [47, 21] width 69 height 19
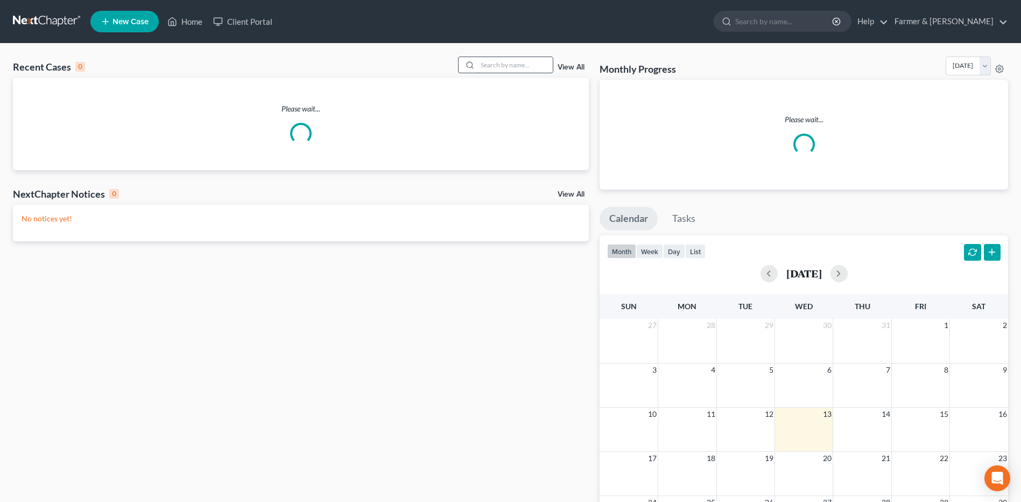
click at [512, 69] on input "search" at bounding box center [514, 65] width 75 height 16
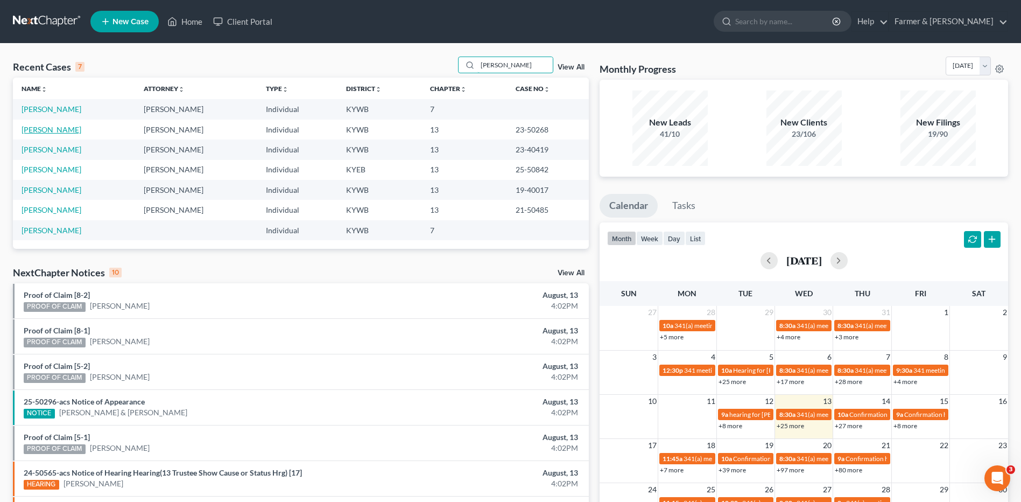
type input "hancock"
click at [68, 131] on link "Hancock, Jason" at bounding box center [52, 129] width 60 height 9
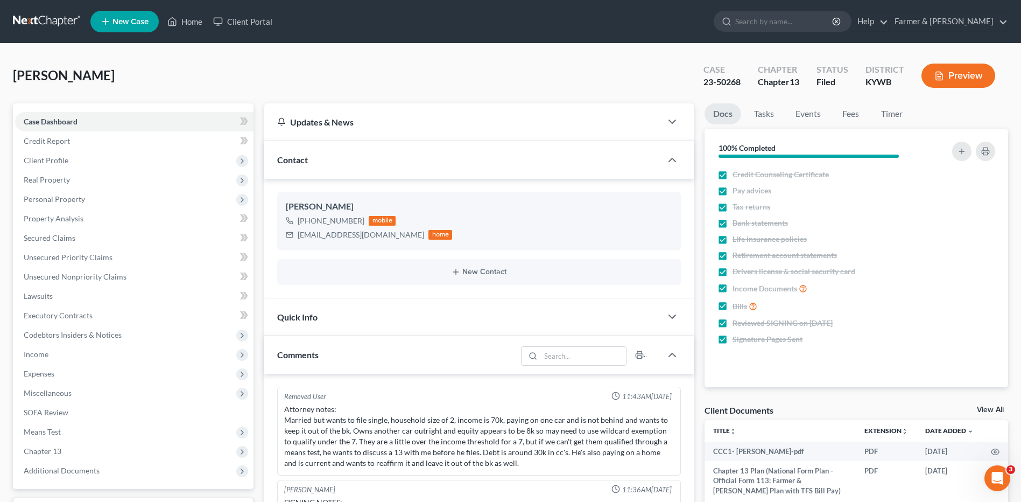
scroll to position [48, 0]
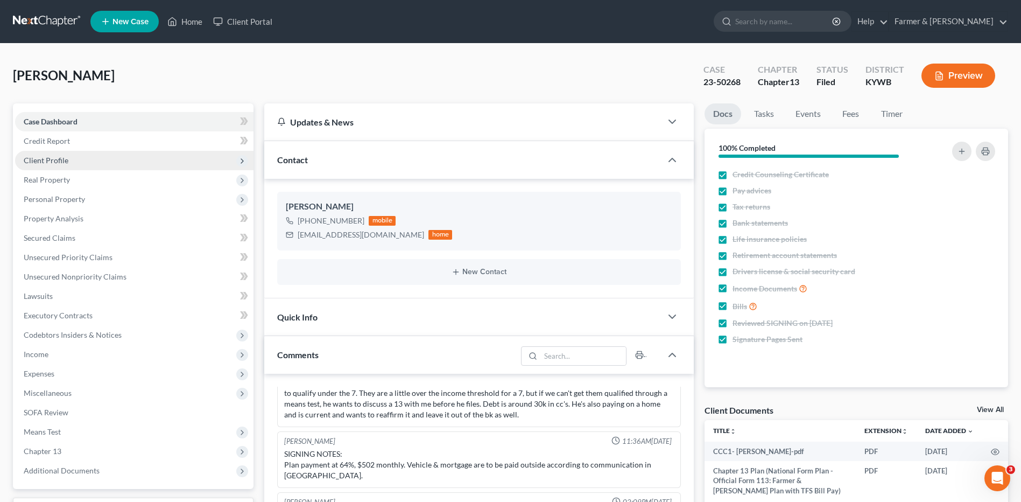
click at [69, 151] on span "Client Profile" at bounding box center [134, 160] width 238 height 19
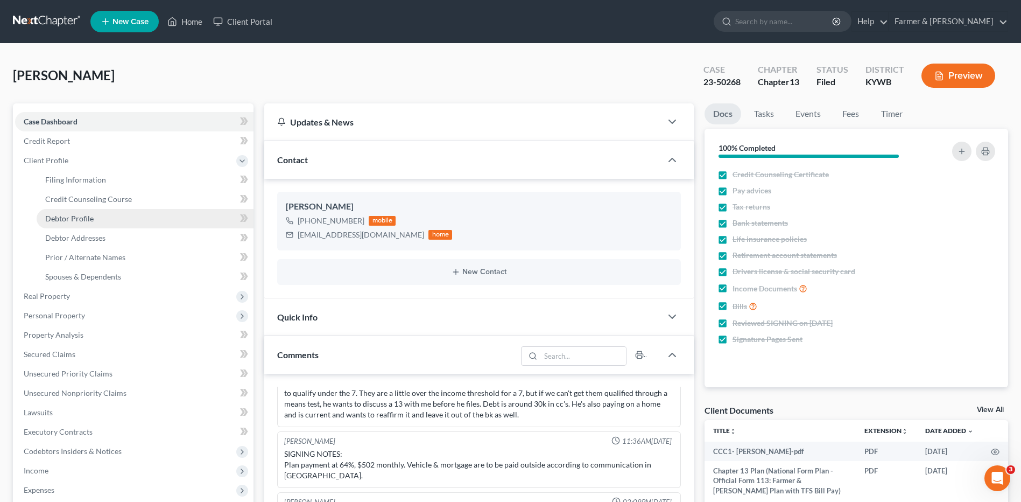
click at [105, 226] on link "Debtor Profile" at bounding box center [145, 218] width 217 height 19
select select "1"
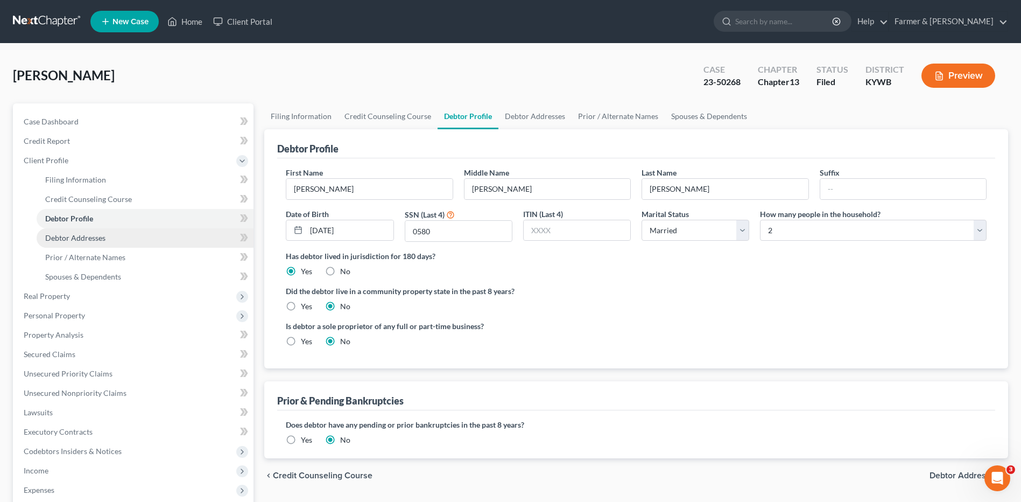
click at [103, 242] on link "Debtor Addresses" at bounding box center [145, 237] width 217 height 19
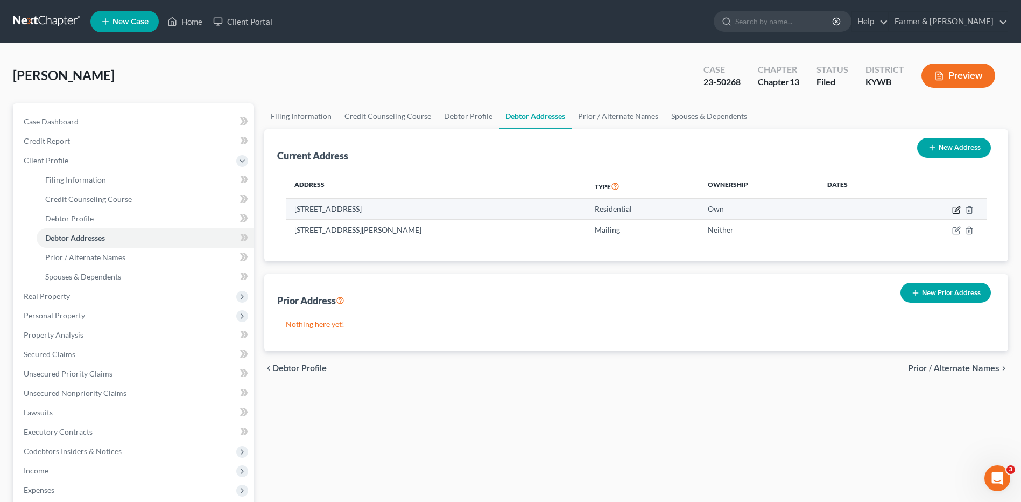
click at [954, 209] on icon "button" at bounding box center [956, 210] width 9 height 9
select select "18"
select select "0"
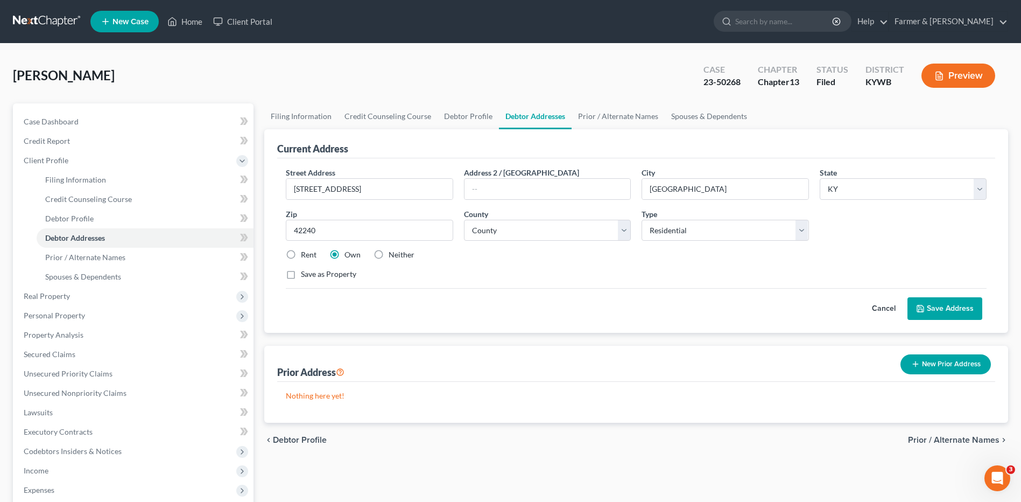
click at [883, 311] on button "Cancel" at bounding box center [883, 309] width 47 height 22
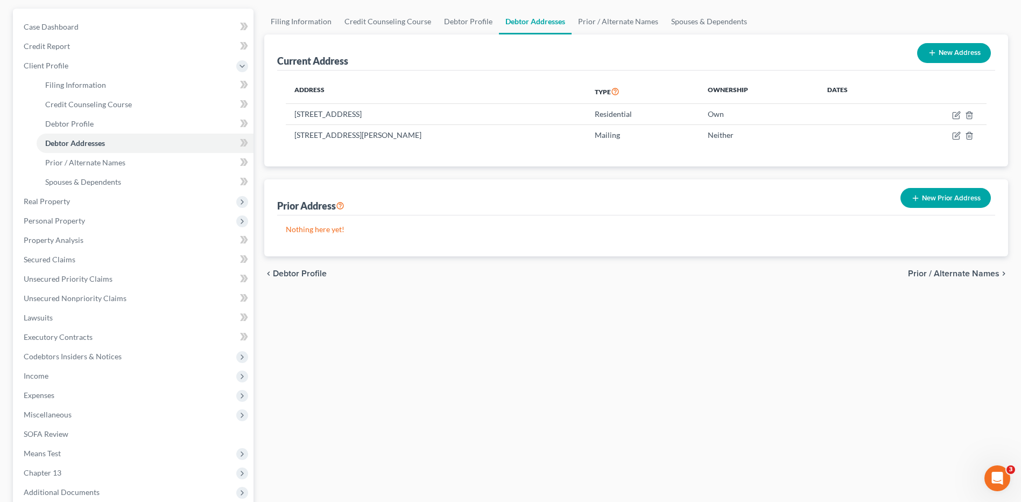
scroll to position [206, 0]
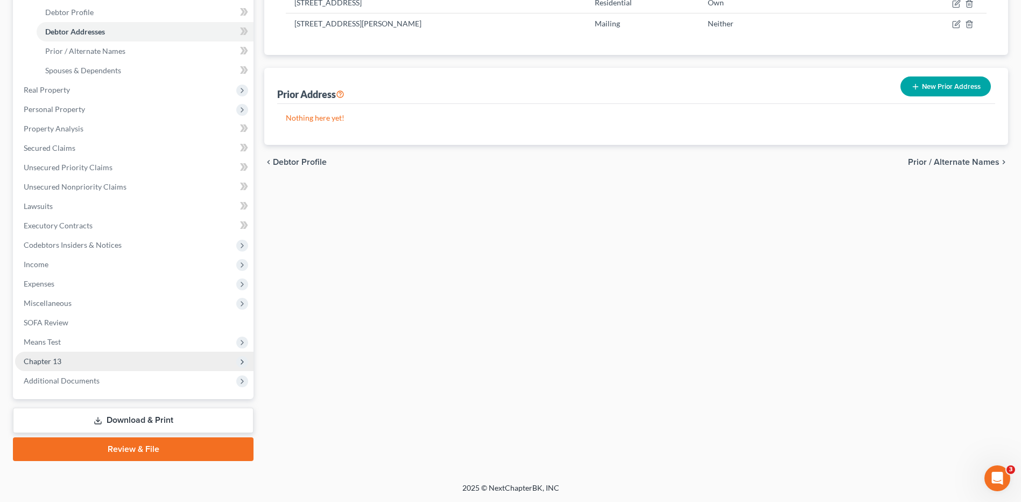
click at [79, 363] on span "Chapter 13" at bounding box center [134, 360] width 238 height 19
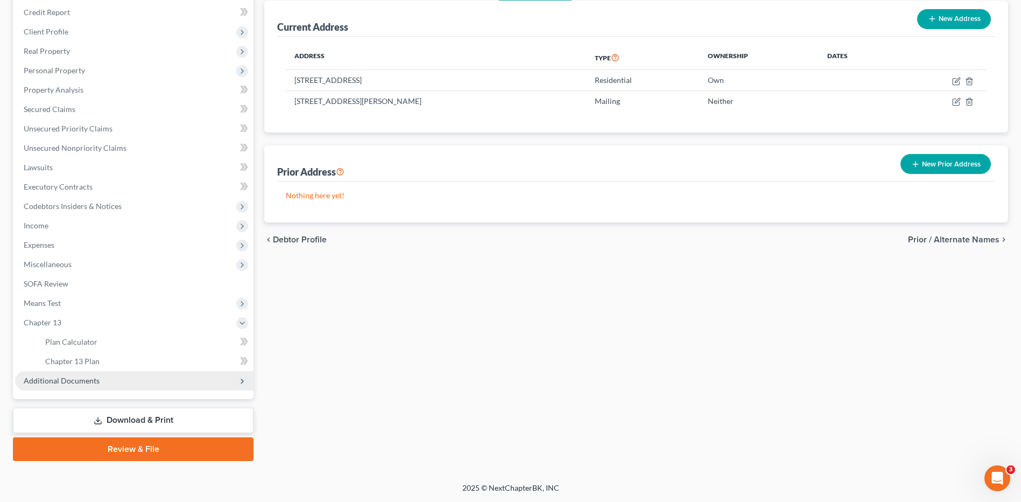
click at [85, 379] on span "Additional Documents" at bounding box center [62, 380] width 76 height 9
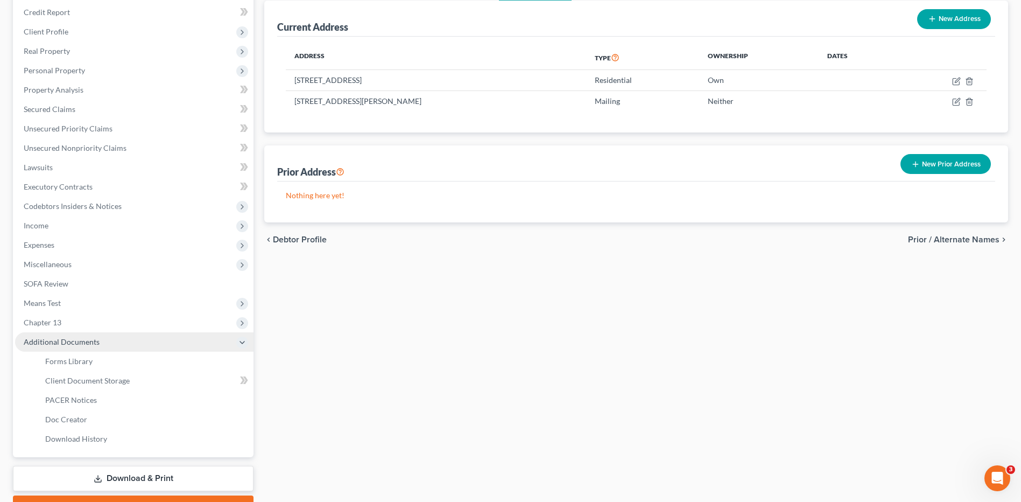
scroll to position [163, 0]
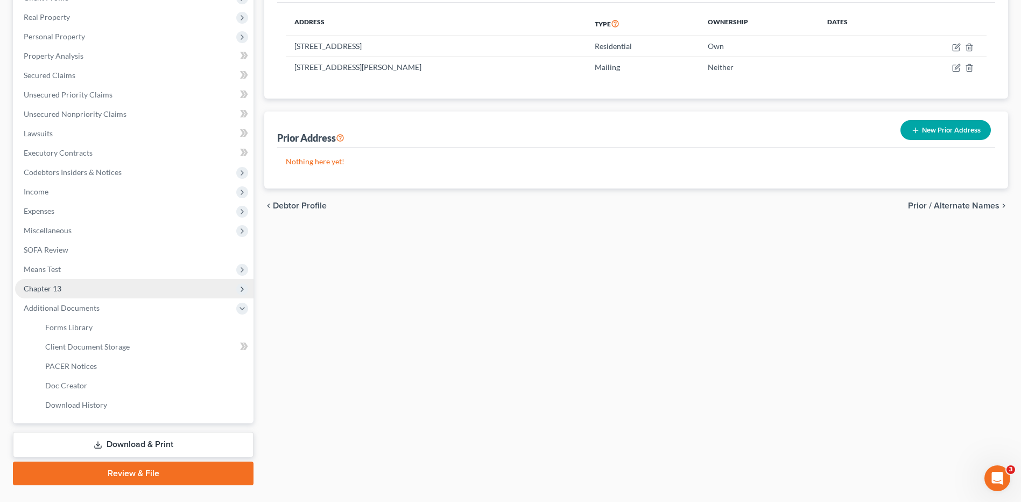
click at [76, 290] on span "Chapter 13" at bounding box center [134, 288] width 238 height 19
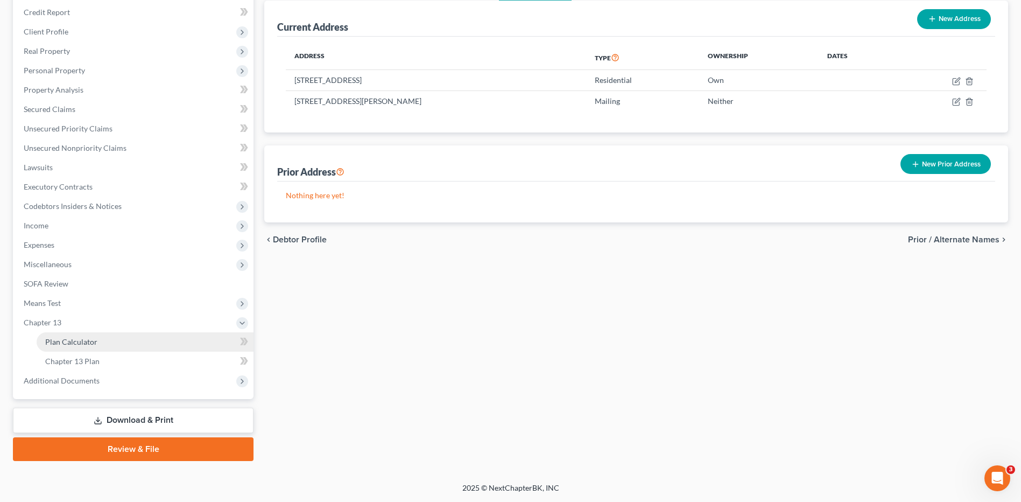
click at [84, 337] on span "Plan Calculator" at bounding box center [71, 341] width 52 height 9
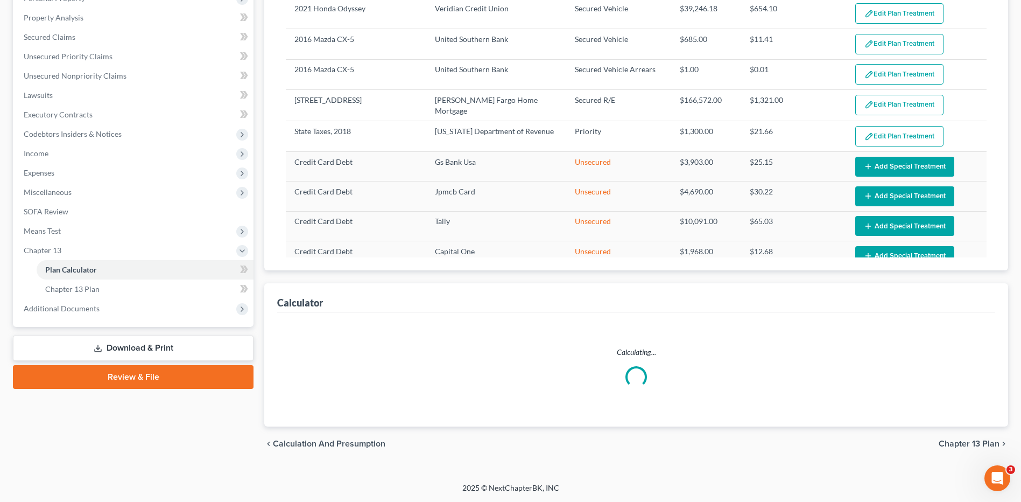
select select "59"
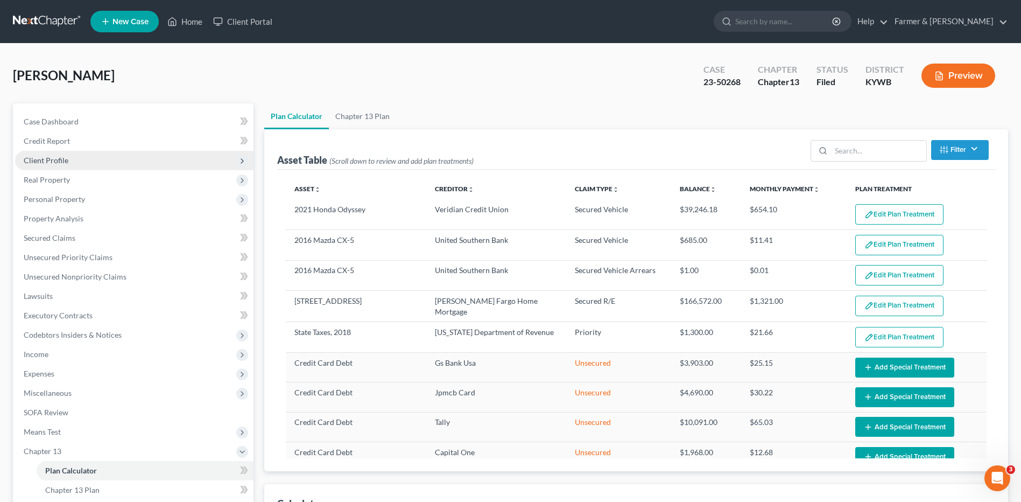
click at [60, 159] on span "Client Profile" at bounding box center [46, 160] width 45 height 9
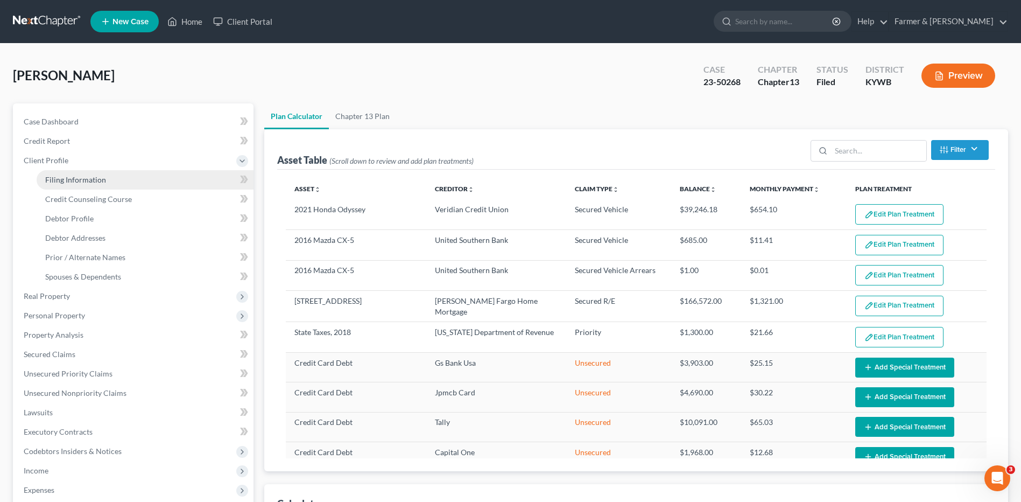
click at [71, 173] on link "Filing Information" at bounding box center [145, 179] width 217 height 19
select select "1"
select select "0"
select select "3"
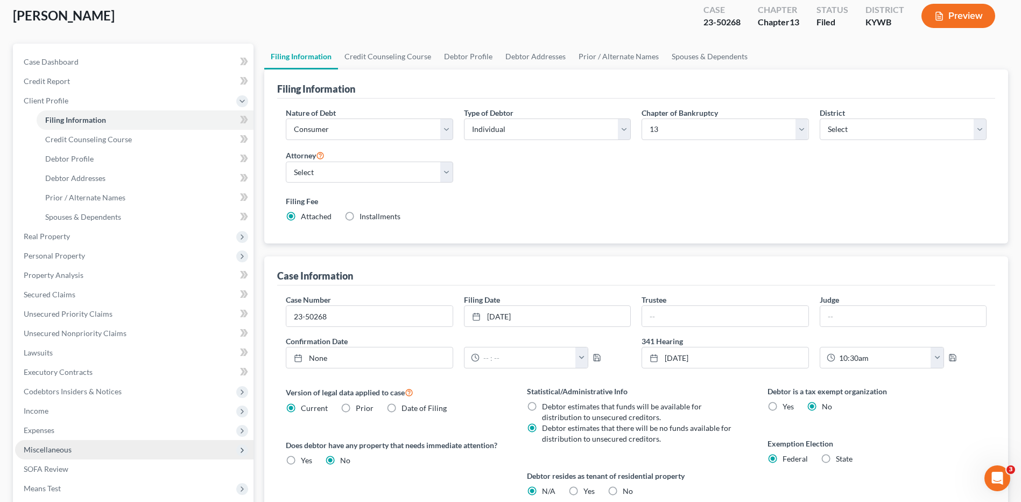
scroll to position [161, 0]
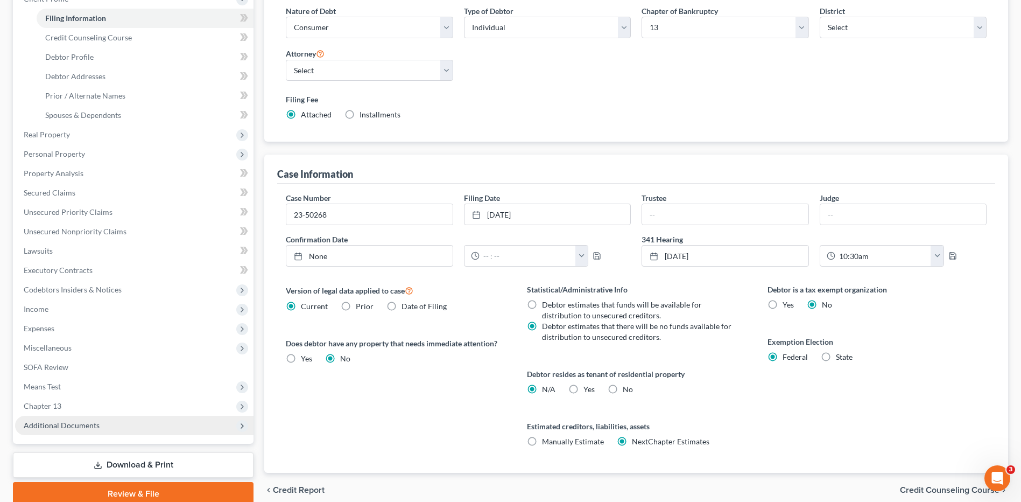
drag, startPoint x: 71, startPoint y: 424, endPoint x: 73, endPoint y: 431, distance: 7.3
click at [71, 424] on span "Additional Documents" at bounding box center [62, 424] width 76 height 9
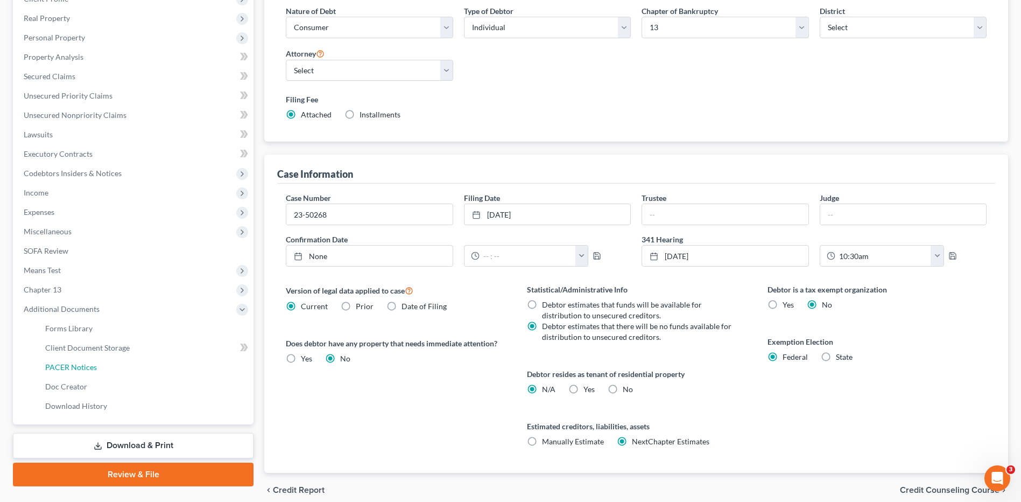
drag, startPoint x: 80, startPoint y: 367, endPoint x: 355, endPoint y: 348, distance: 275.2
click at [80, 367] on span "PACER Notices" at bounding box center [71, 366] width 52 height 9
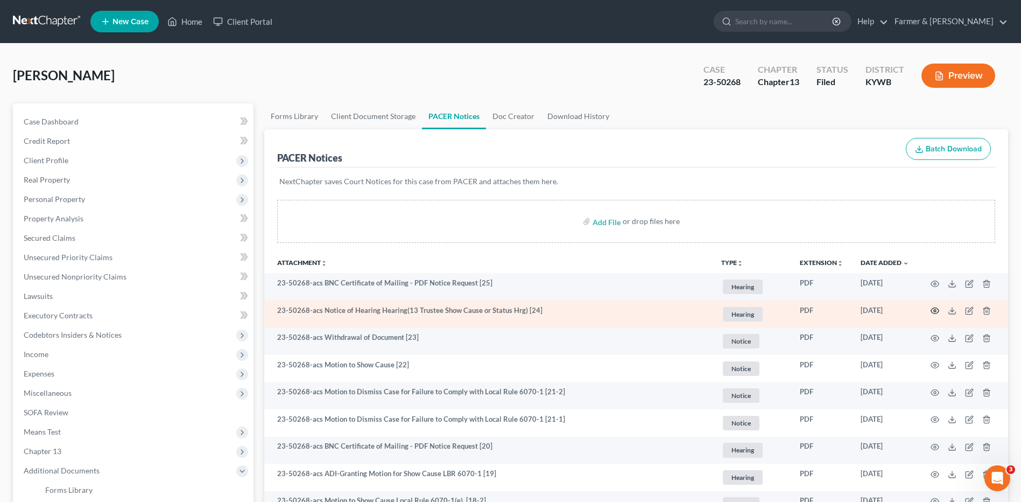
click at [938, 311] on icon "button" at bounding box center [935, 310] width 9 height 9
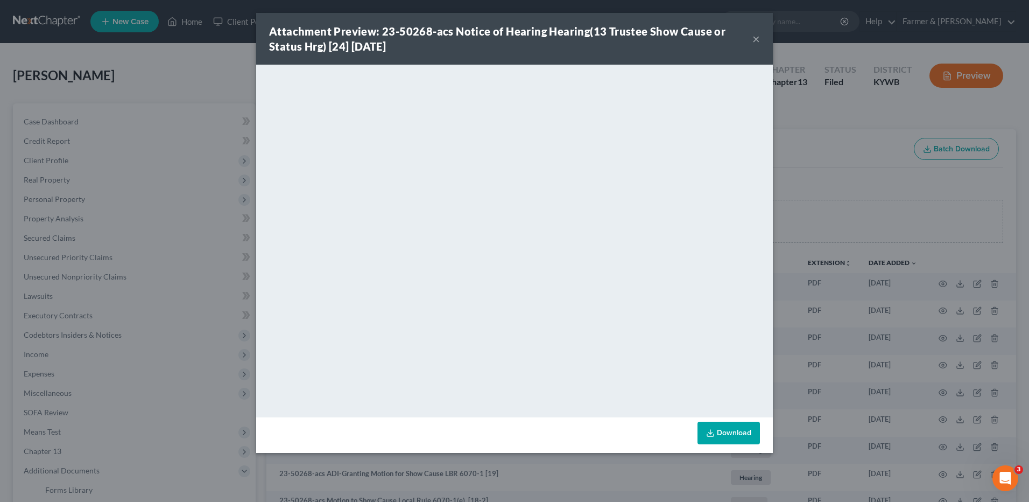
click at [758, 39] on button "×" at bounding box center [756, 38] width 8 height 13
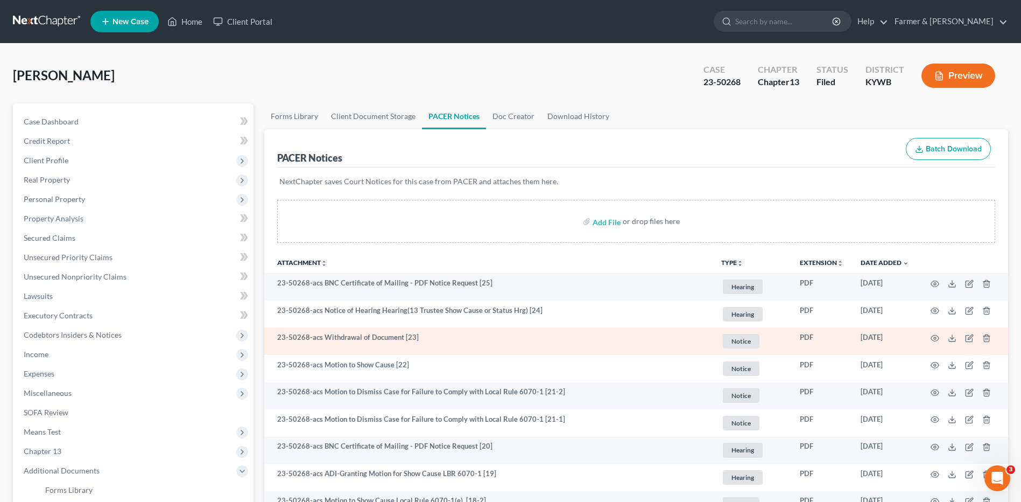
click at [939, 338] on td at bounding box center [963, 340] width 90 height 27
click at [937, 338] on icon "button" at bounding box center [935, 338] width 9 height 9
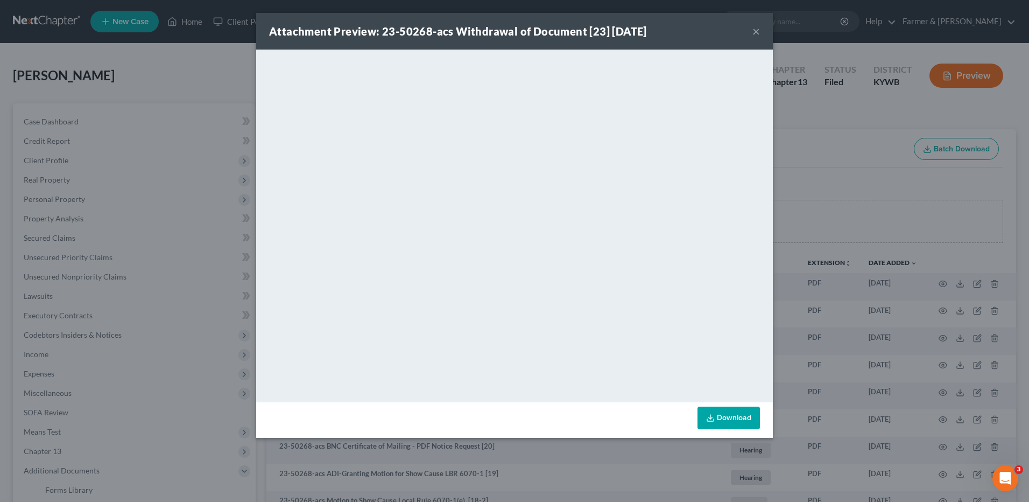
click at [757, 31] on button "×" at bounding box center [756, 31] width 8 height 13
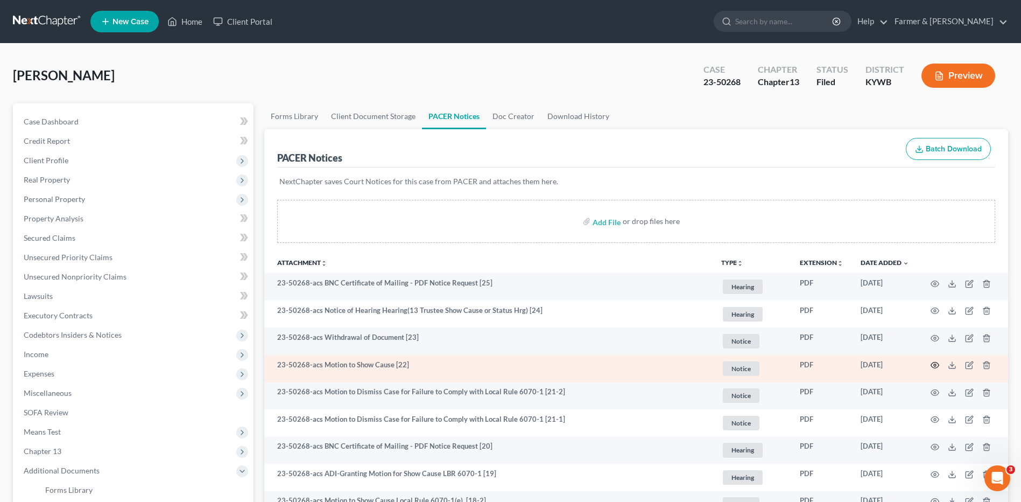
click at [935, 364] on circle "button" at bounding box center [935, 365] width 2 height 2
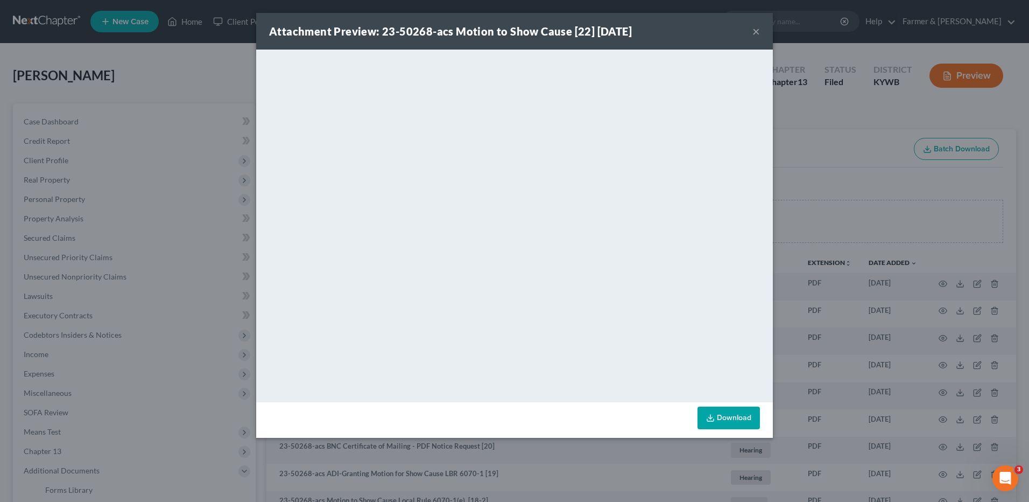
click at [755, 33] on button "×" at bounding box center [756, 31] width 8 height 13
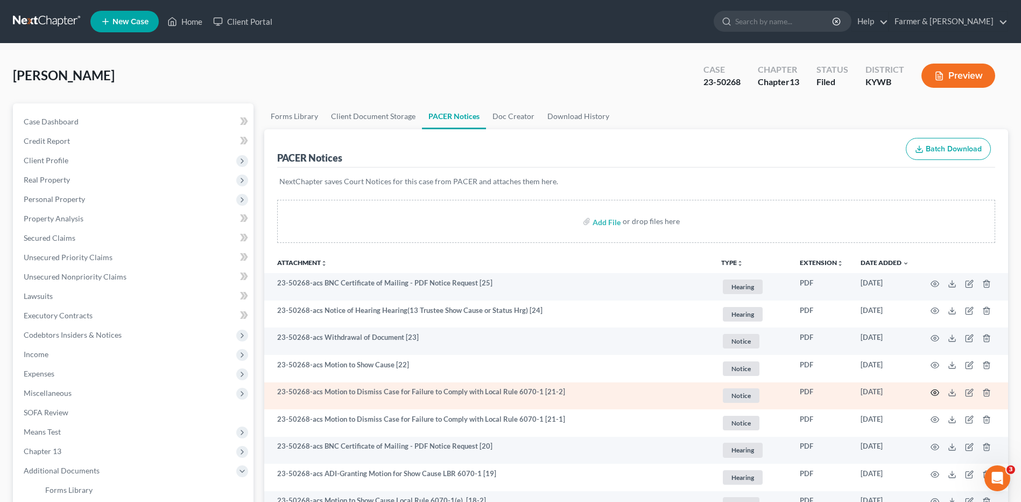
click at [935, 391] on icon "button" at bounding box center [935, 392] width 9 height 9
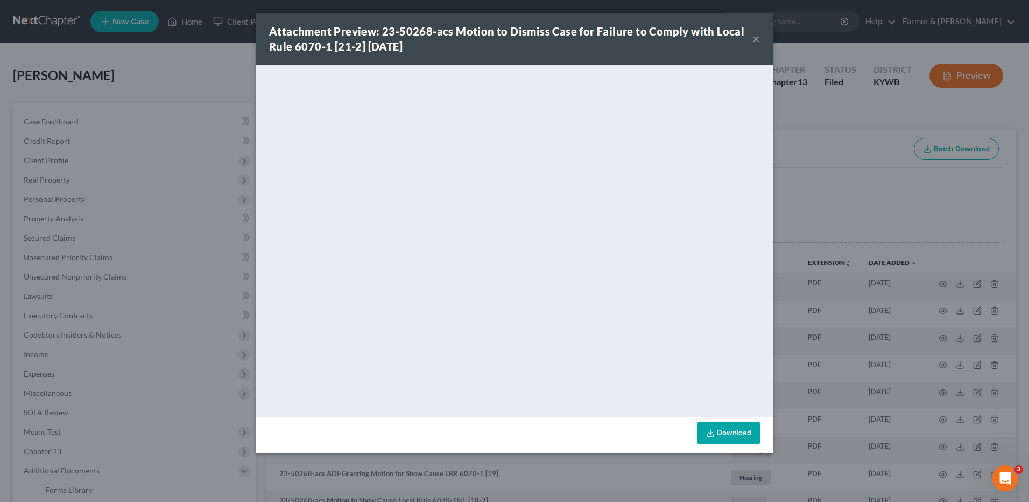
click at [753, 39] on button "×" at bounding box center [756, 38] width 8 height 13
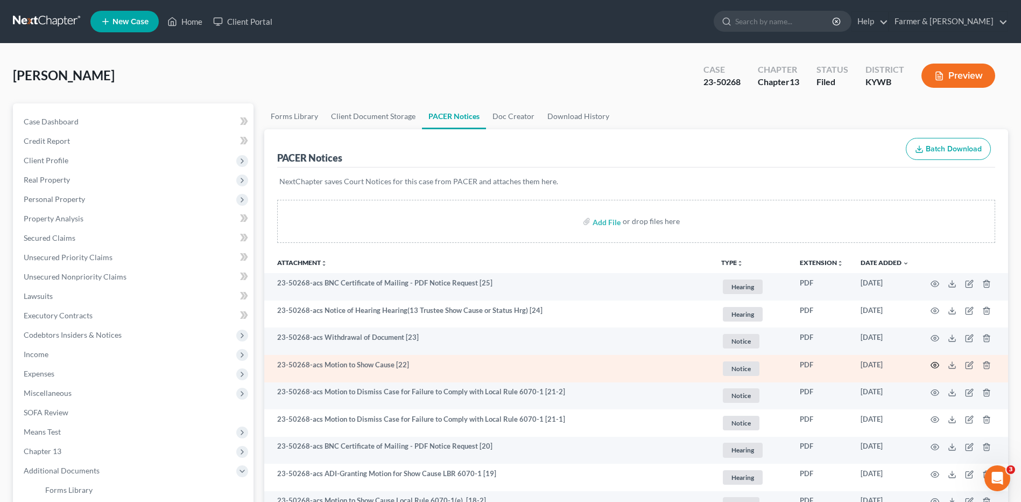
click at [935, 364] on circle "button" at bounding box center [935, 365] width 2 height 2
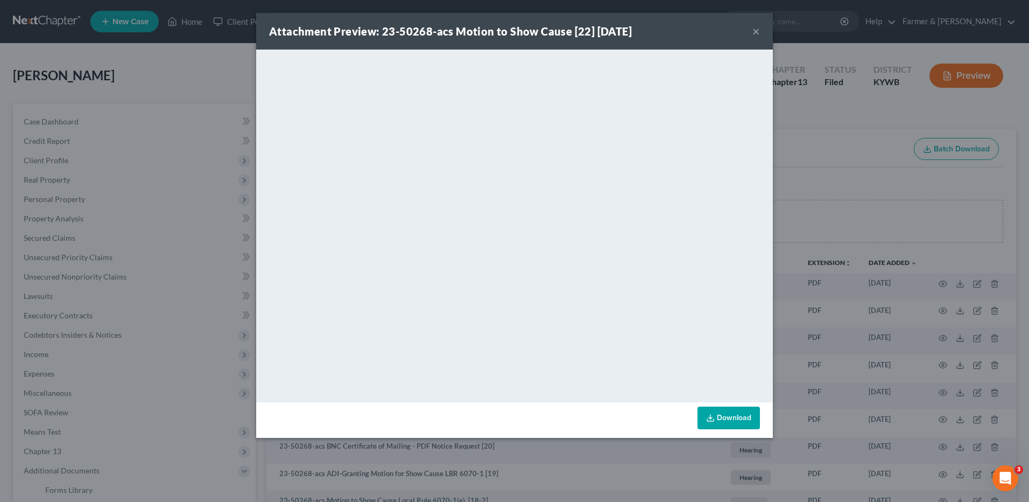
click at [758, 31] on button "×" at bounding box center [756, 31] width 8 height 13
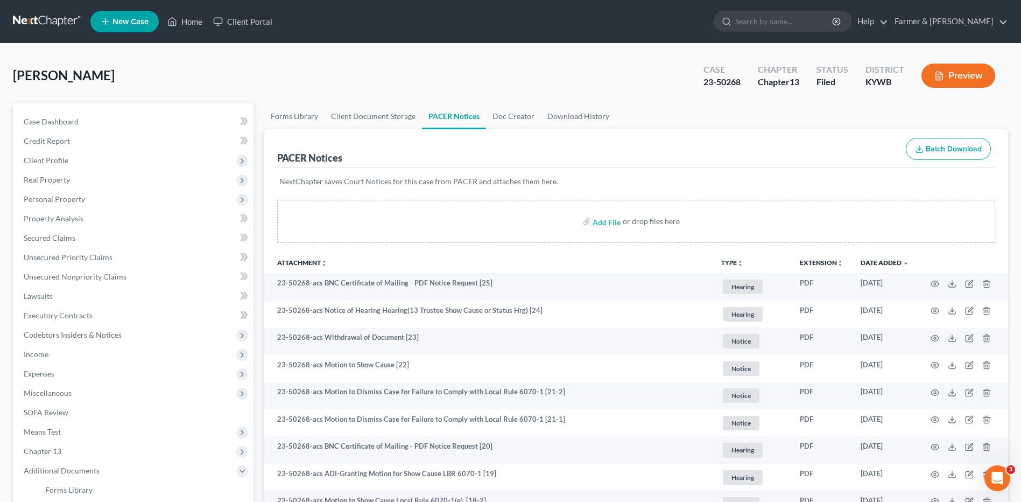
drag, startPoint x: 67, startPoint y: 22, endPoint x: 126, endPoint y: 3, distance: 61.5
click at [67, 22] on link at bounding box center [47, 21] width 69 height 19
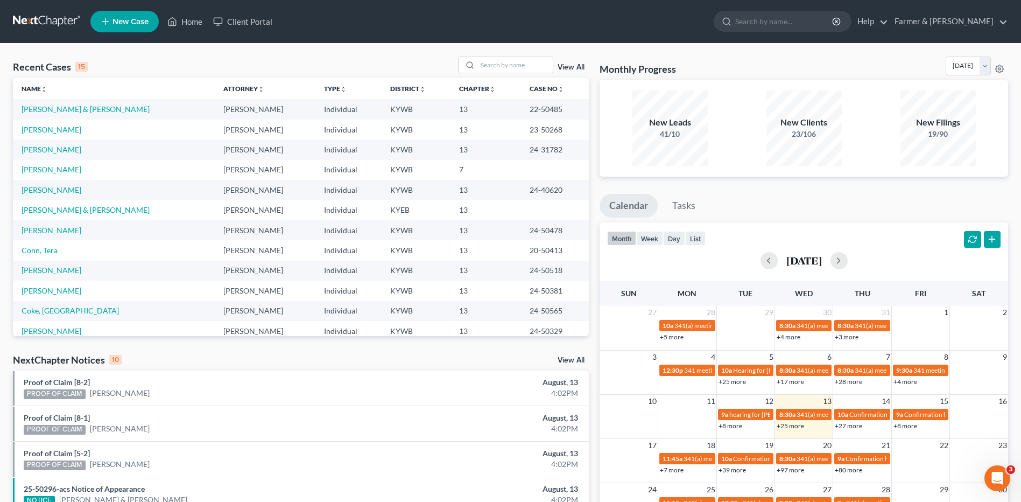
click at [31, 19] on link at bounding box center [47, 21] width 69 height 19
click at [547, 67] on input "search" at bounding box center [514, 65] width 75 height 16
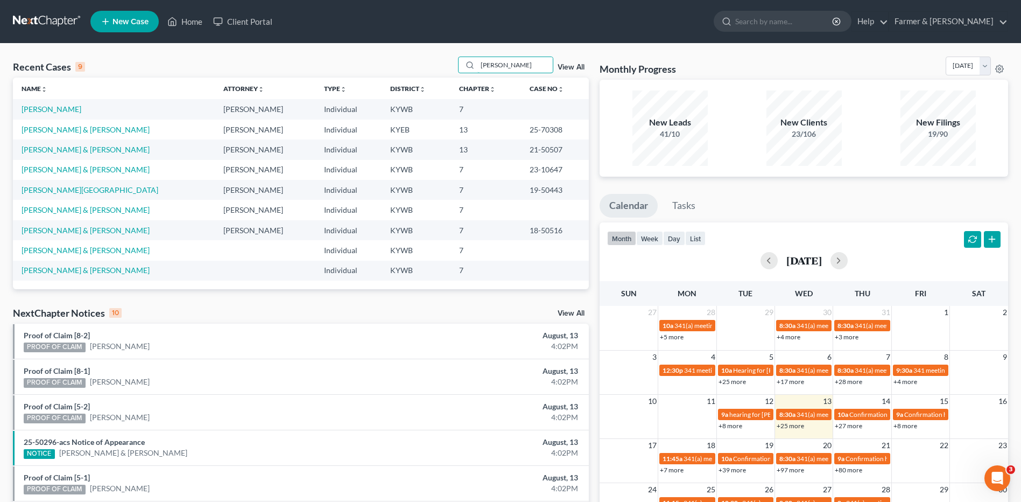
type input "lester"
click at [61, 106] on link "[PERSON_NAME]" at bounding box center [52, 108] width 60 height 9
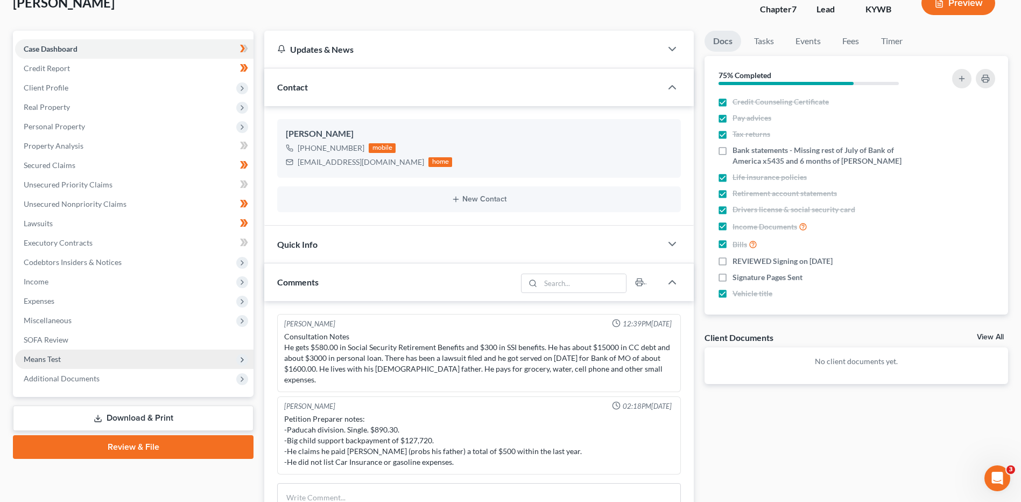
scroll to position [161, 0]
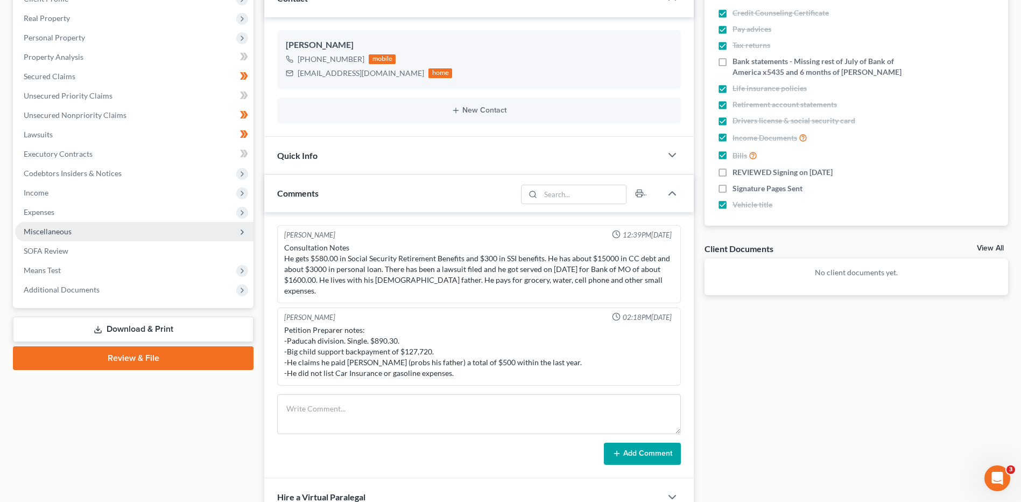
click at [78, 235] on span "Miscellaneous" at bounding box center [134, 231] width 238 height 19
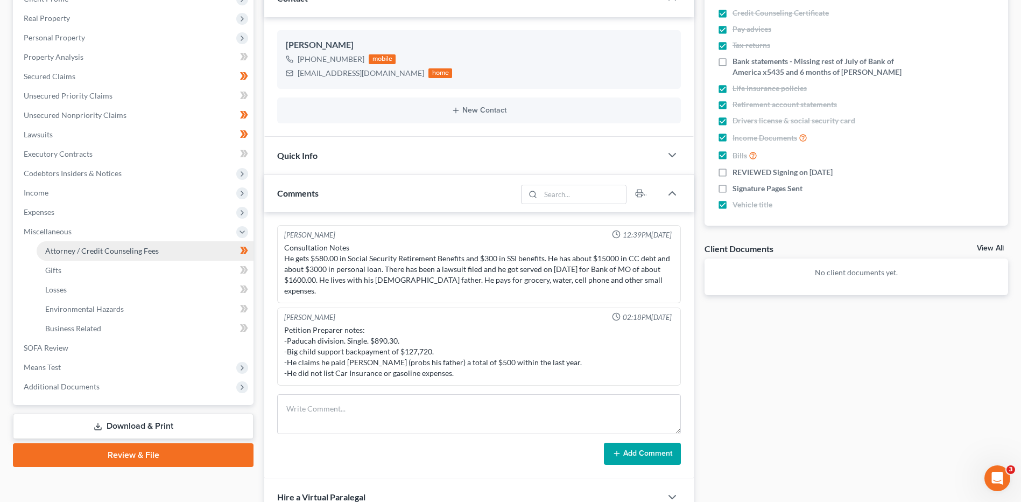
click at [89, 251] on span "Attorney / Credit Counseling Fees" at bounding box center [102, 250] width 114 height 9
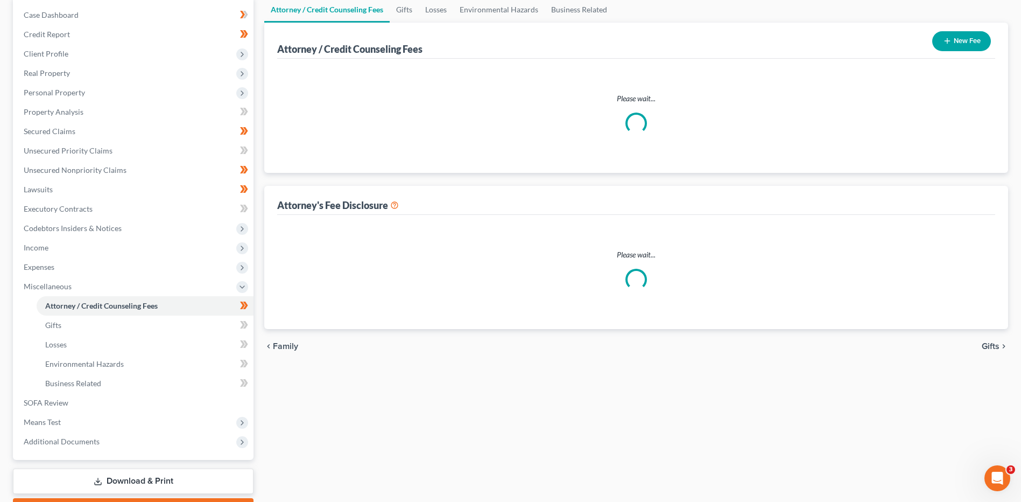
scroll to position [12, 0]
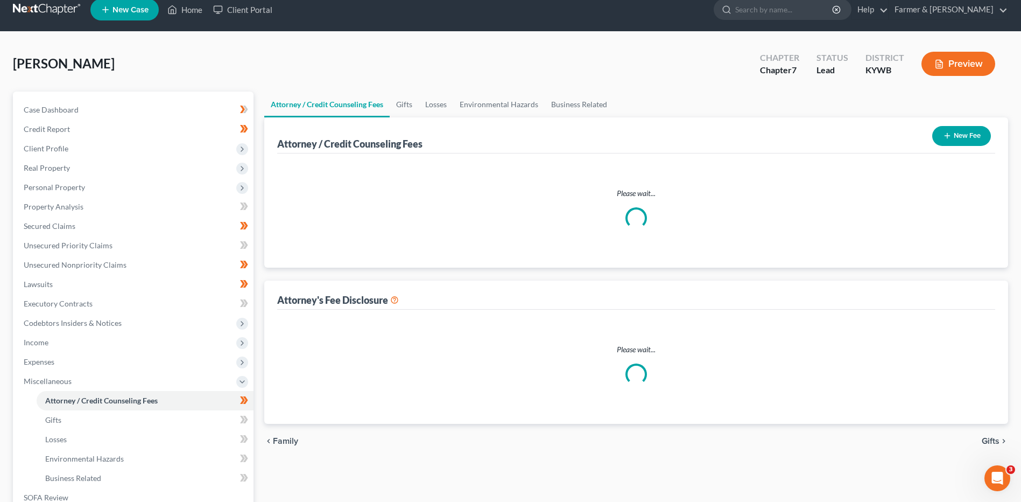
select select "0"
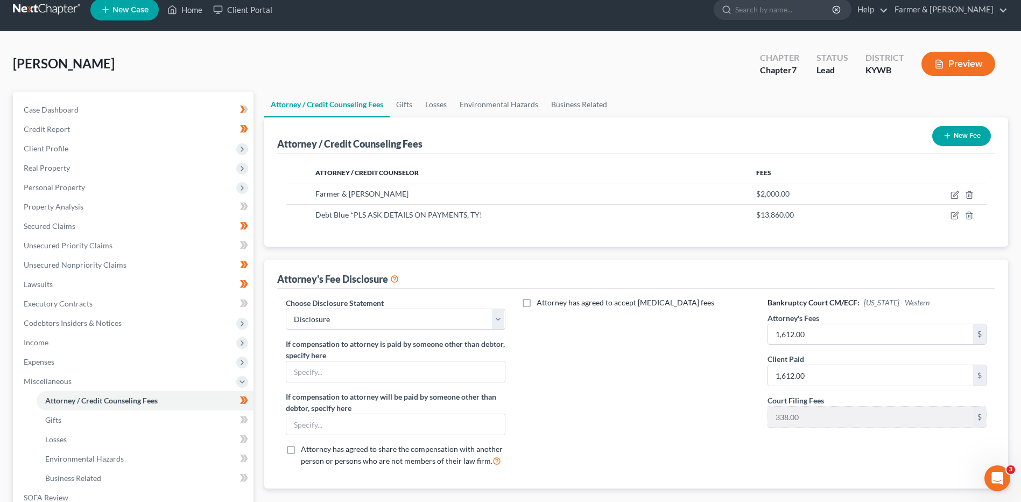
scroll to position [0, 0]
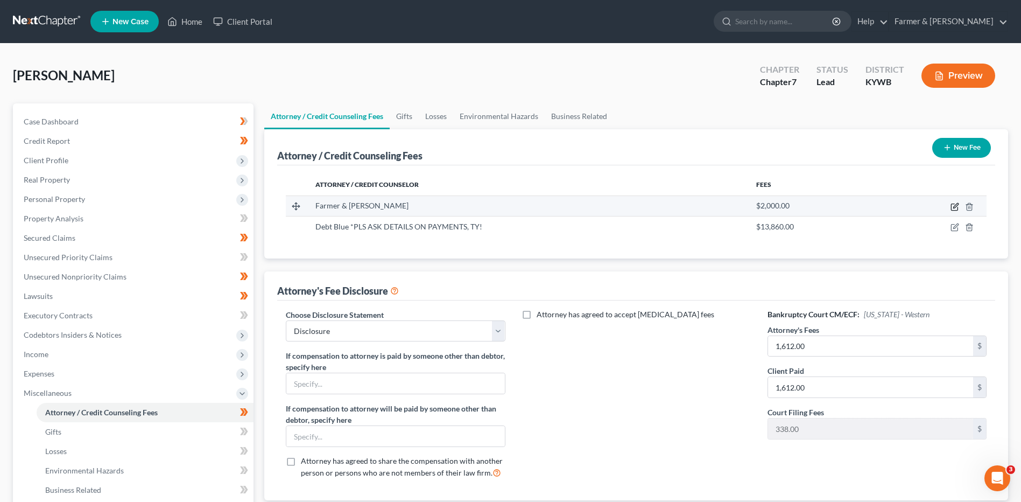
click at [958, 206] on icon "button" at bounding box center [955, 206] width 9 height 9
select select "18"
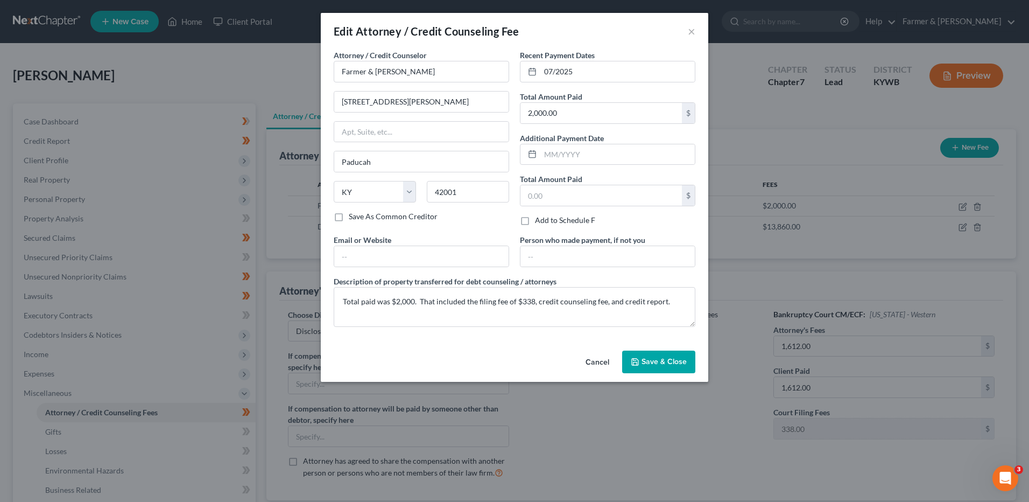
click at [670, 361] on span "Save & Close" at bounding box center [664, 361] width 45 height 9
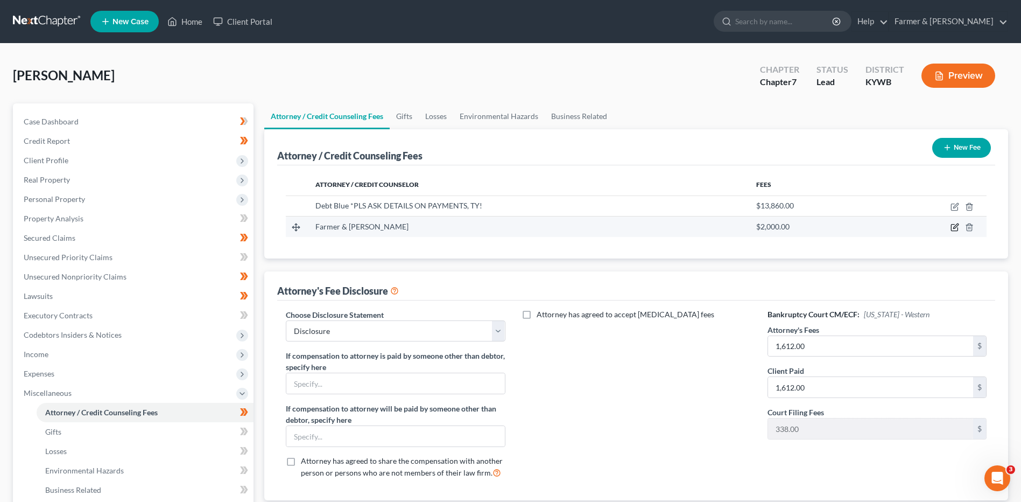
click at [957, 227] on icon "button" at bounding box center [955, 226] width 5 height 5
select select "18"
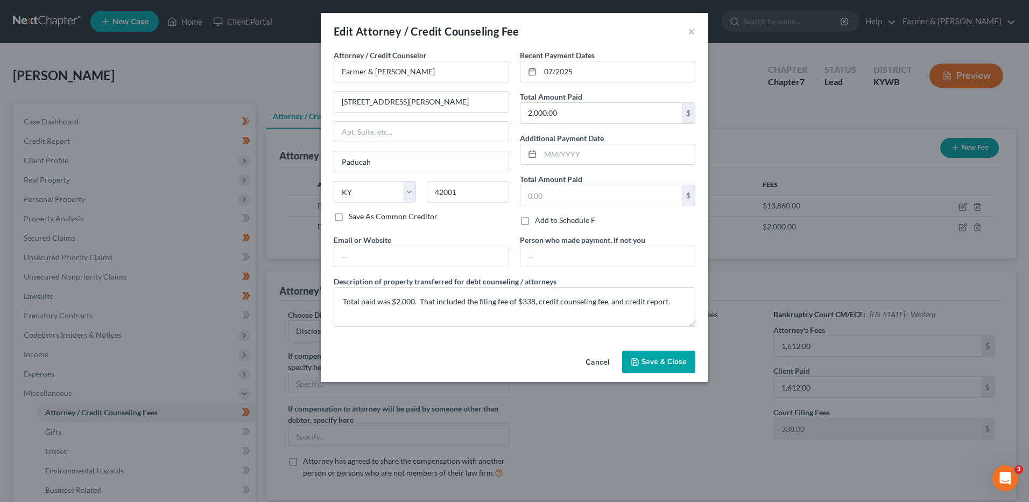
click at [588, 359] on button "Cancel" at bounding box center [597, 362] width 41 height 22
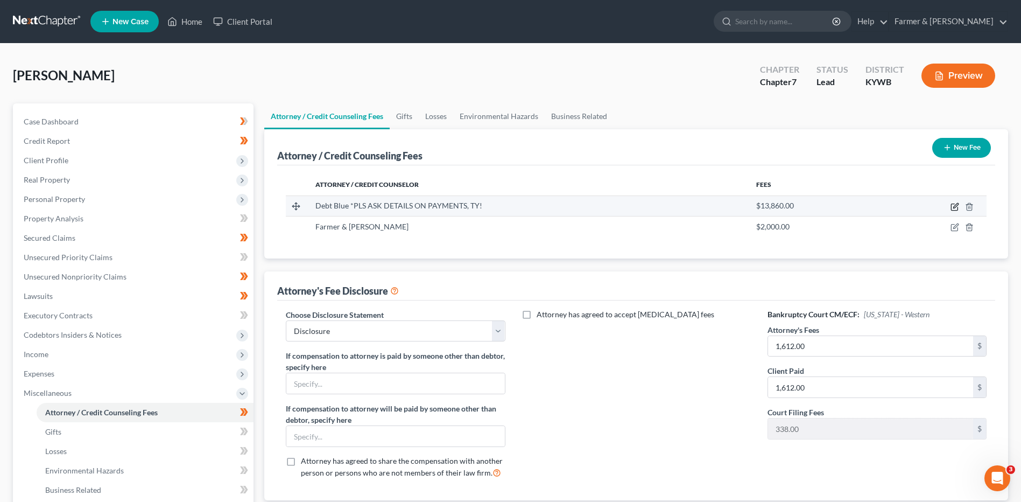
click at [955, 206] on icon "button" at bounding box center [955, 206] width 9 height 9
select select "45"
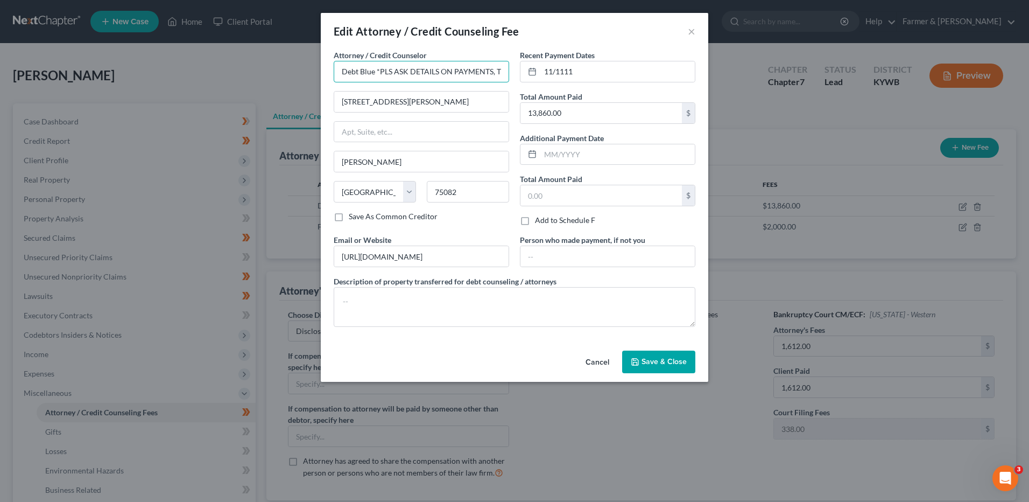
click at [341, 70] on input "Debt Blue *PLS ASK DETAILS ON PAYMENTS, TY!" at bounding box center [421, 72] width 175 height 22
type input "???????????????????Debt Blue *PLS ASK DETAILS ON PAYMENTS, TY!"
click at [649, 375] on div "Cancel Save & Close" at bounding box center [515, 364] width 388 height 36
click at [649, 370] on button "Save & Close" at bounding box center [658, 361] width 73 height 23
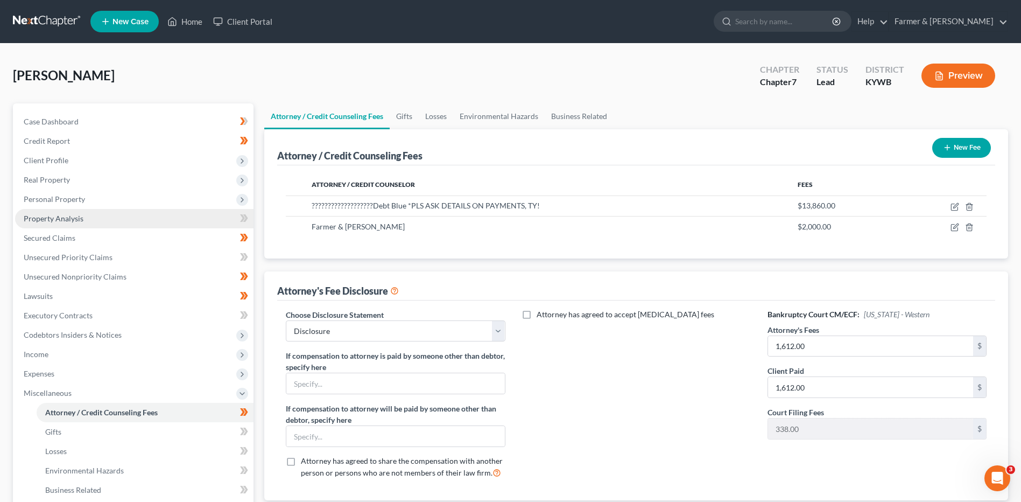
click at [111, 221] on link "Property Analysis" at bounding box center [134, 218] width 238 height 19
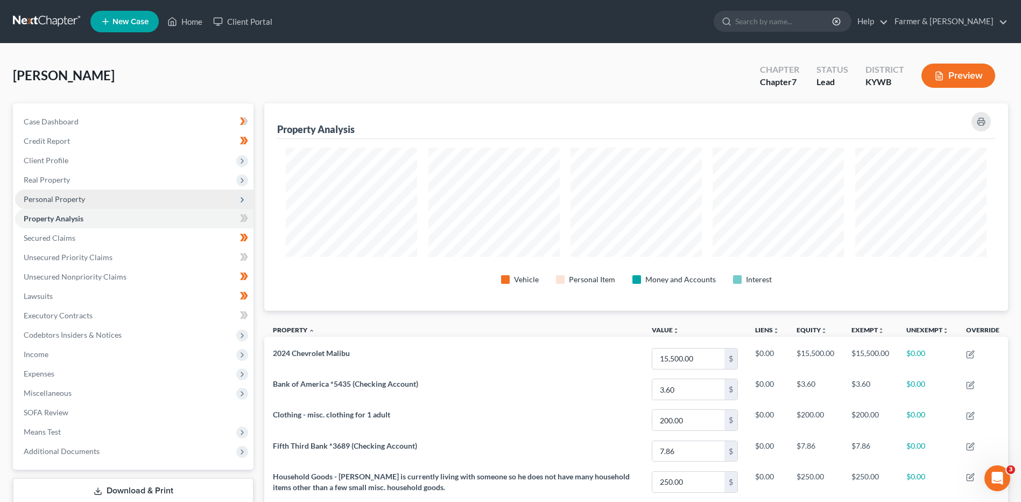
click at [66, 205] on span "Personal Property" at bounding box center [134, 198] width 238 height 19
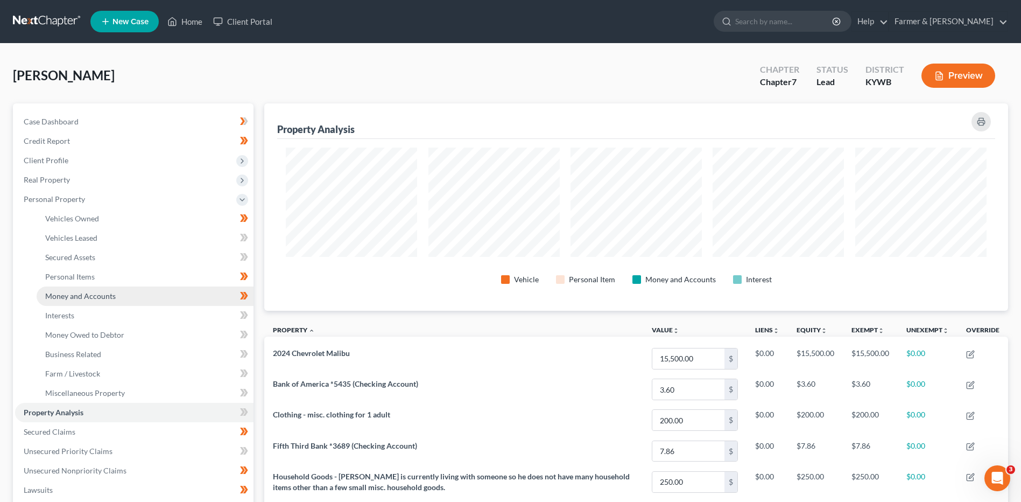
click at [102, 296] on span "Money and Accounts" at bounding box center [80, 295] width 71 height 9
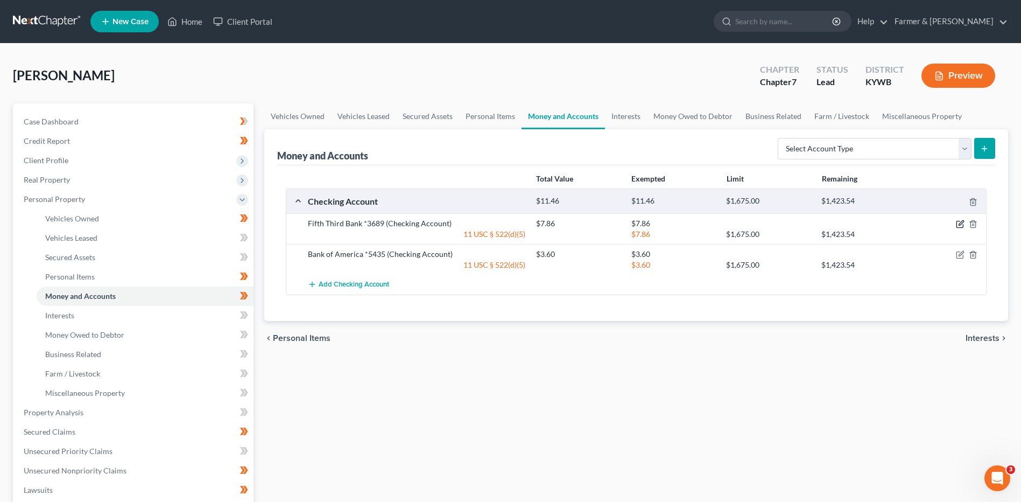
drag, startPoint x: 959, startPoint y: 223, endPoint x: 953, endPoint y: 225, distance: 5.6
click at [959, 223] on icon "button" at bounding box center [960, 224] width 9 height 9
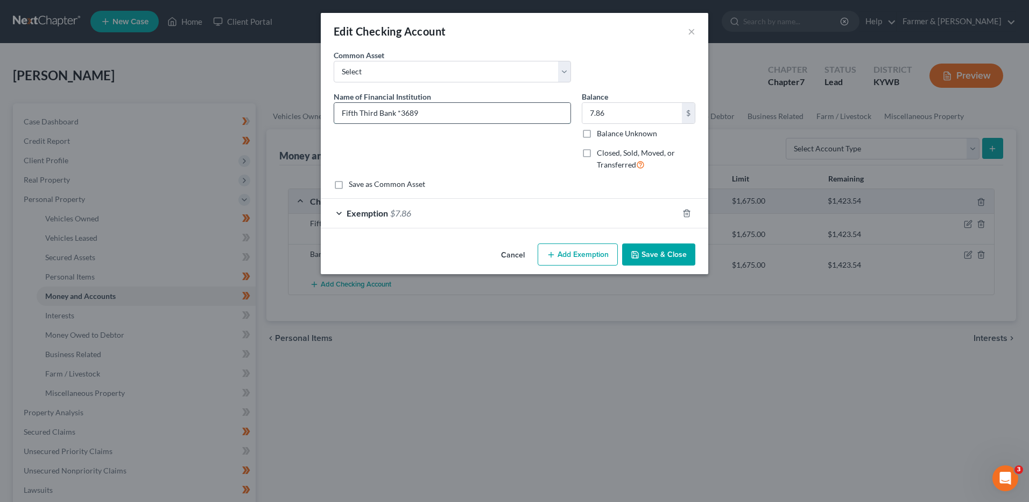
click at [400, 110] on input "Fifth Third Bank *3689" at bounding box center [452, 113] width 236 height 20
type input "Fifth Third Bank #3689"
click at [655, 246] on button "Save & Close" at bounding box center [658, 254] width 73 height 23
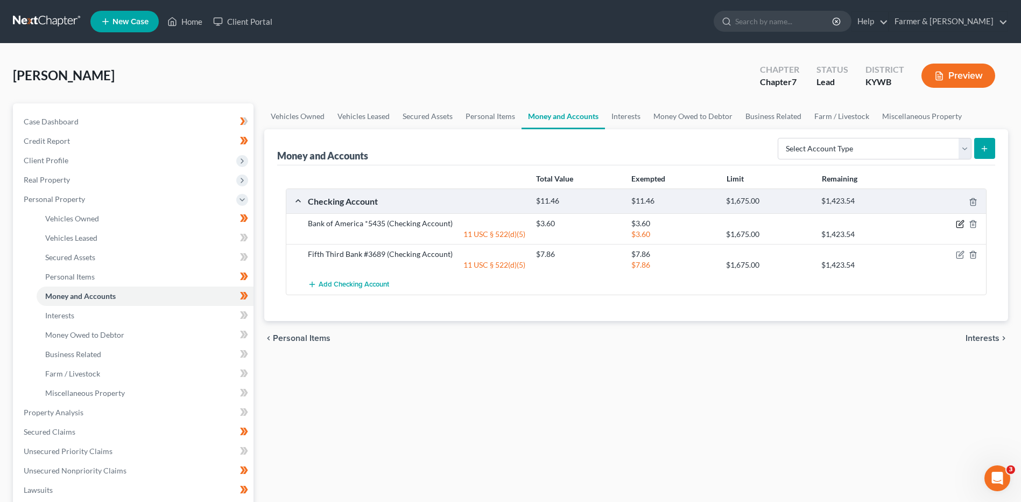
click at [960, 223] on icon "button" at bounding box center [961, 223] width 5 height 5
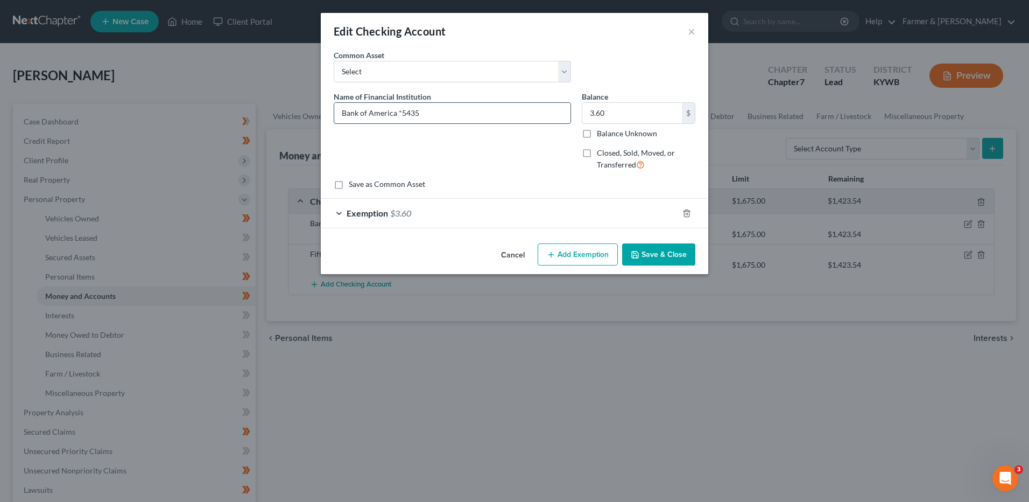
click at [402, 112] on input "Bank of America *5435" at bounding box center [452, 113] width 236 height 20
type input "Bank of America #5435"
click at [643, 251] on button "Save & Close" at bounding box center [658, 254] width 73 height 23
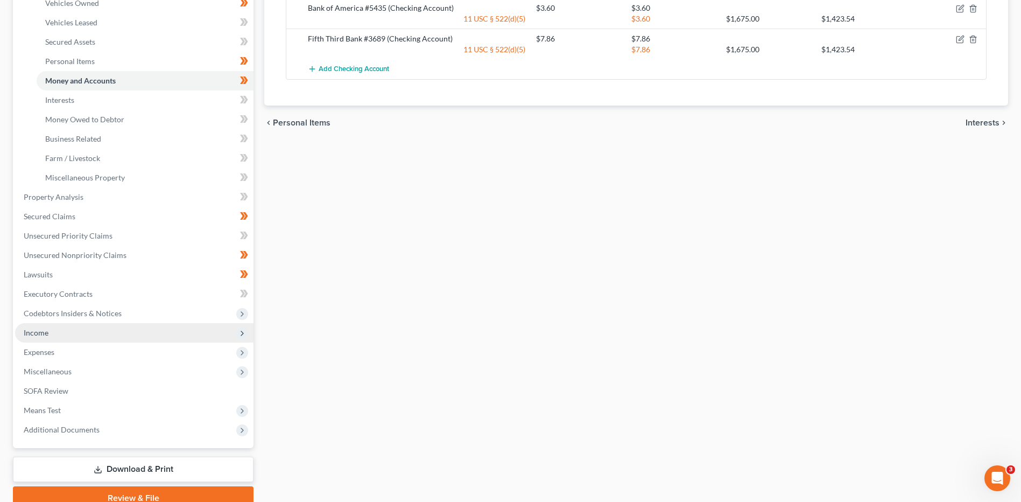
click at [53, 334] on span "Income" at bounding box center [134, 332] width 238 height 19
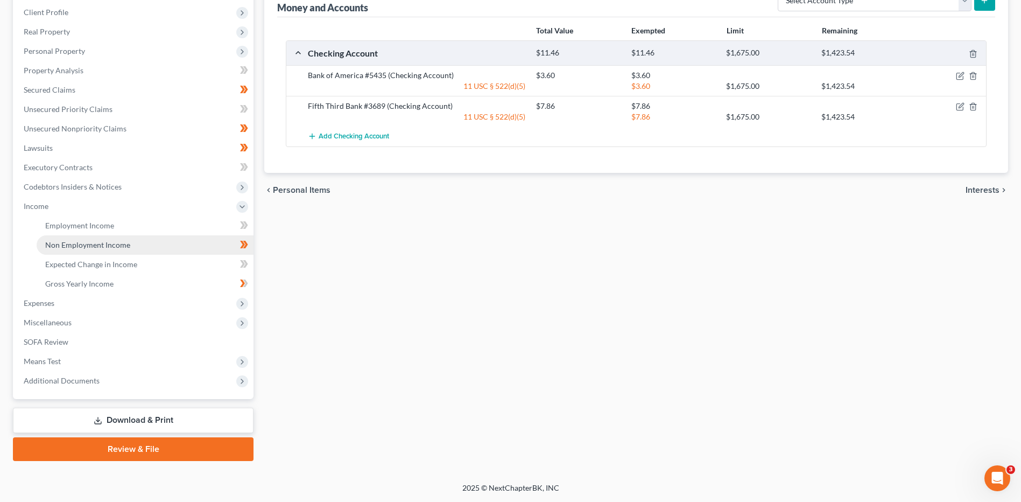
click at [100, 248] on span "Non Employment Income" at bounding box center [87, 244] width 85 height 9
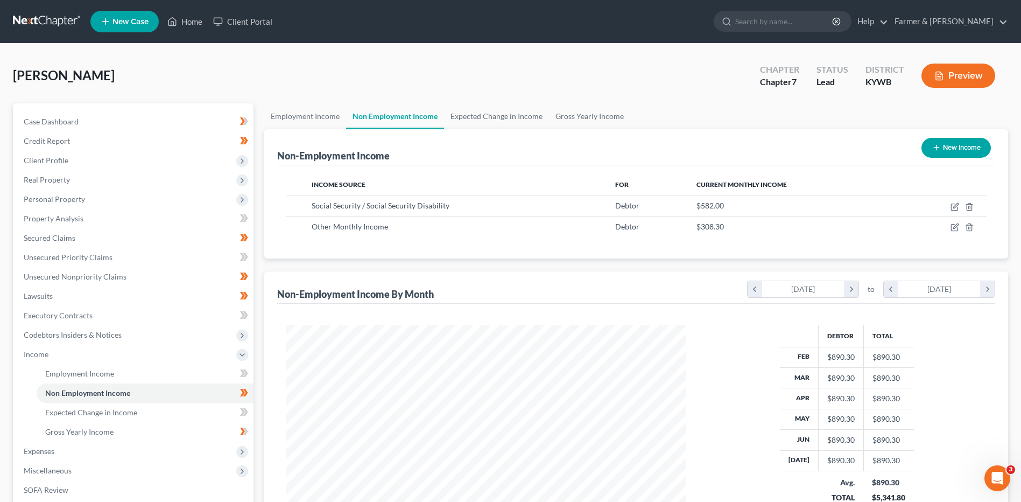
scroll to position [200, 421]
click at [79, 179] on span "Real Property" at bounding box center [134, 179] width 238 height 19
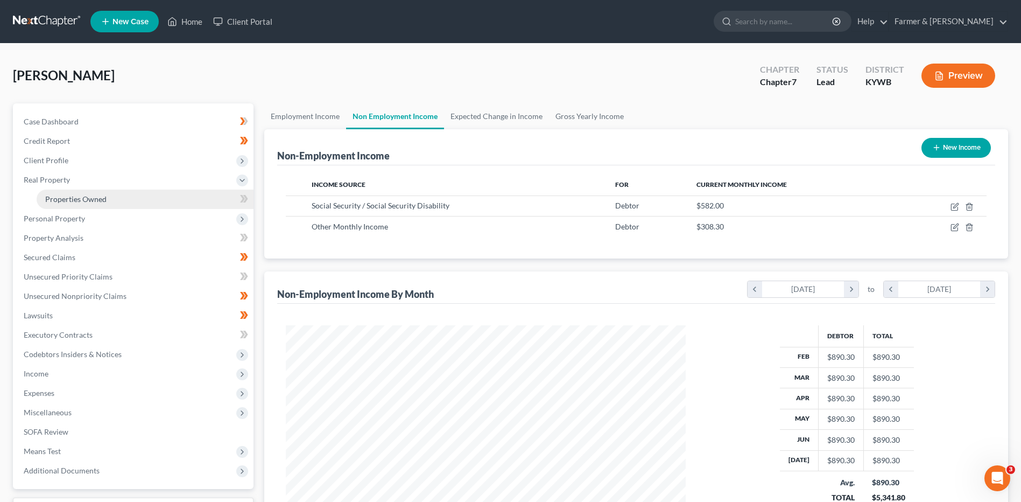
click at [76, 197] on span "Properties Owned" at bounding box center [75, 198] width 61 height 9
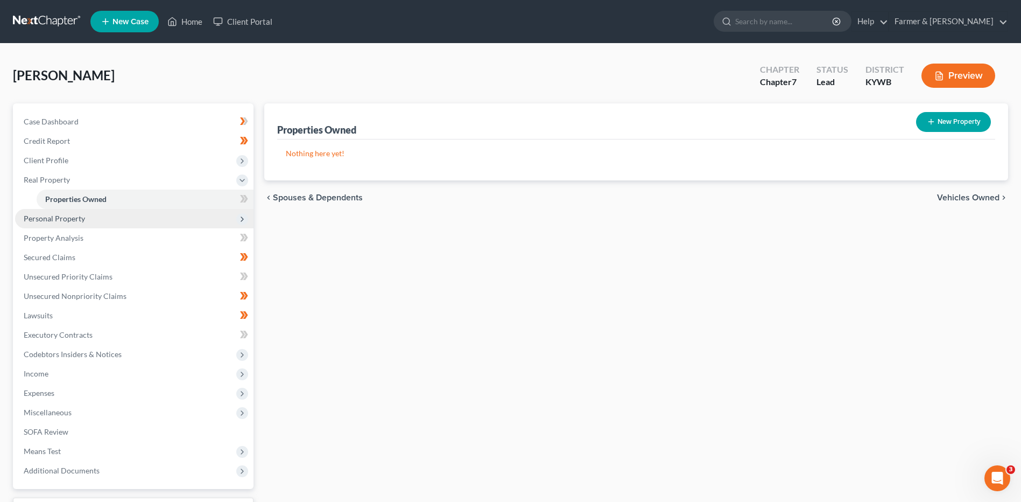
click at [81, 215] on span "Personal Property" at bounding box center [54, 218] width 61 height 9
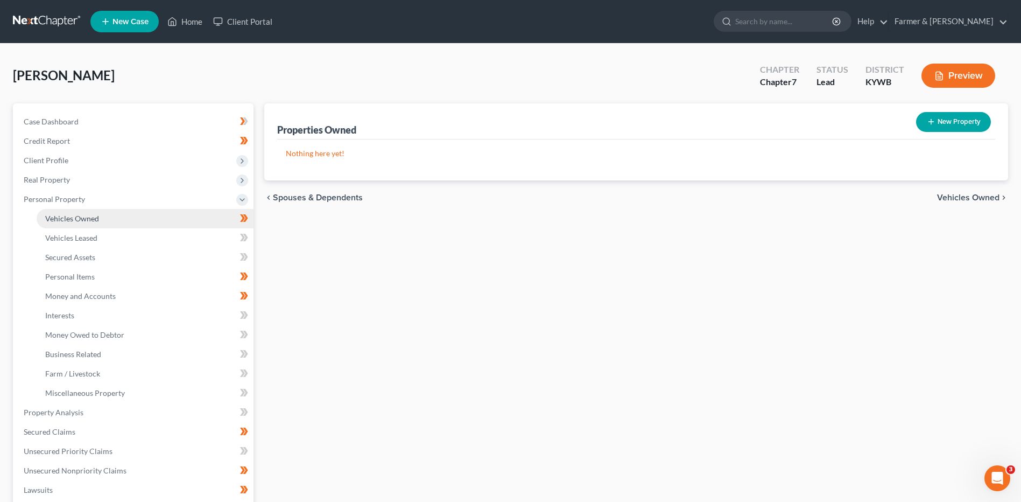
click at [81, 218] on span "Vehicles Owned" at bounding box center [72, 218] width 54 height 9
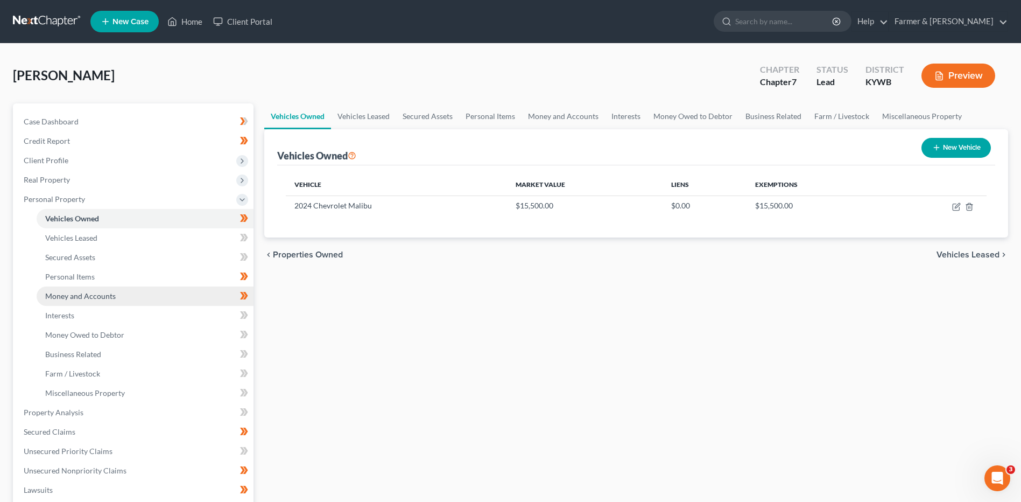
click at [130, 295] on link "Money and Accounts" at bounding box center [145, 295] width 217 height 19
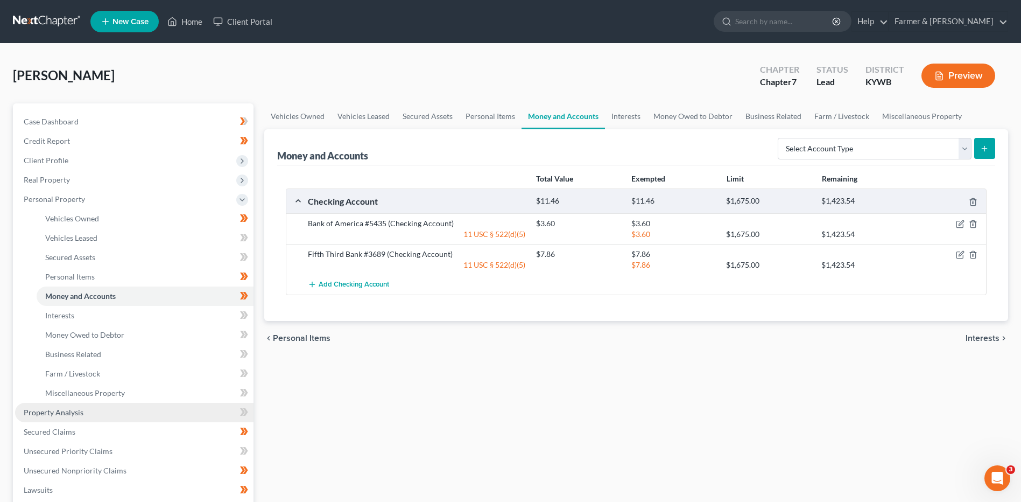
click at [105, 405] on link "Property Analysis" at bounding box center [134, 412] width 238 height 19
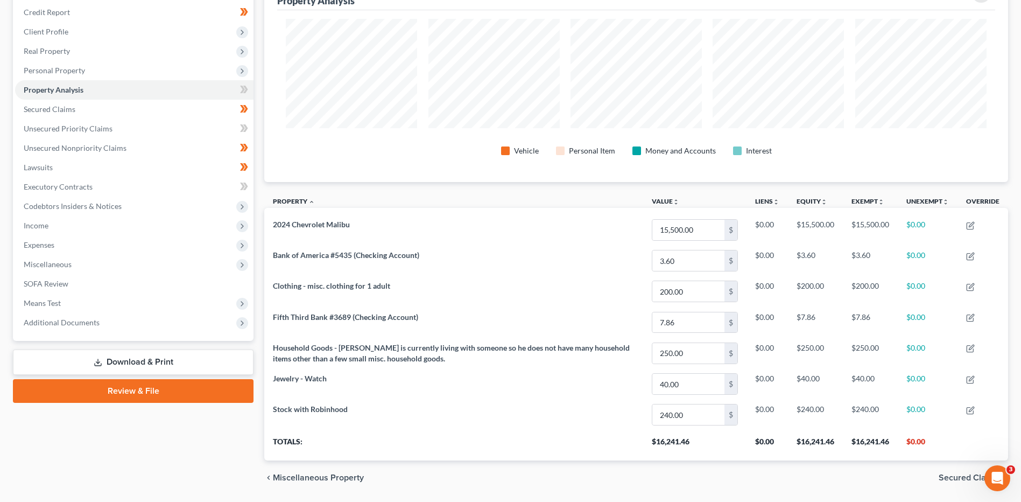
scroll to position [538034, 537498]
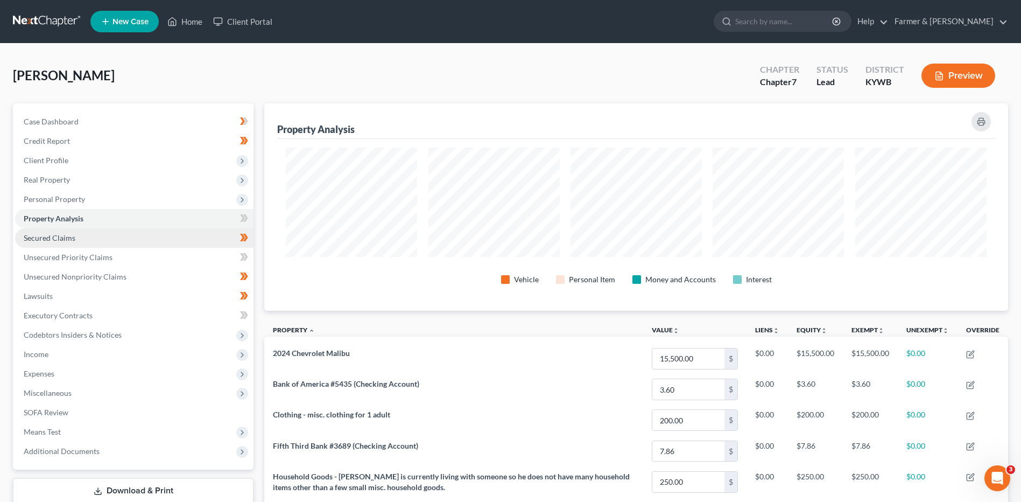
drag, startPoint x: 79, startPoint y: 238, endPoint x: 86, endPoint y: 243, distance: 9.3
click at [79, 238] on link "Secured Claims" at bounding box center [134, 237] width 238 height 19
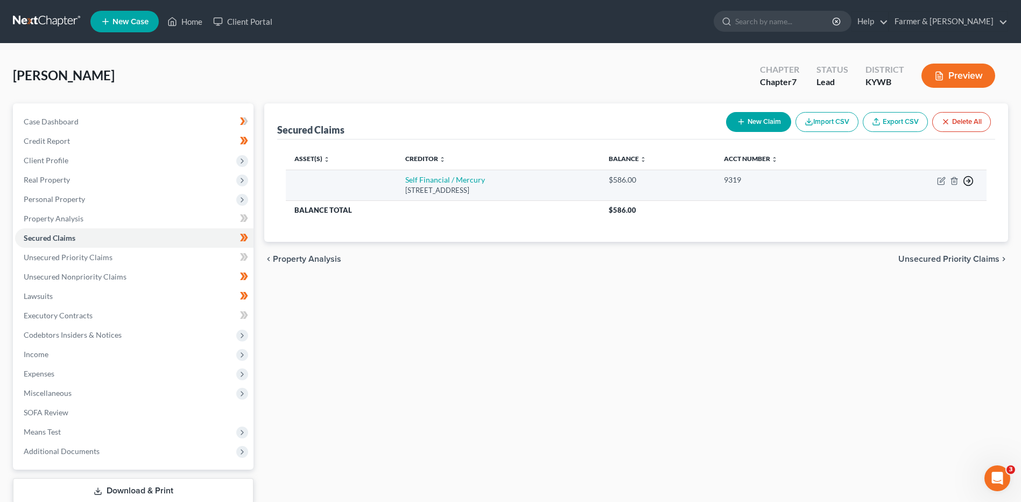
click at [967, 179] on icon "button" at bounding box center [968, 180] width 11 height 11
click at [918, 207] on link "Move to F" at bounding box center [919, 207] width 90 height 18
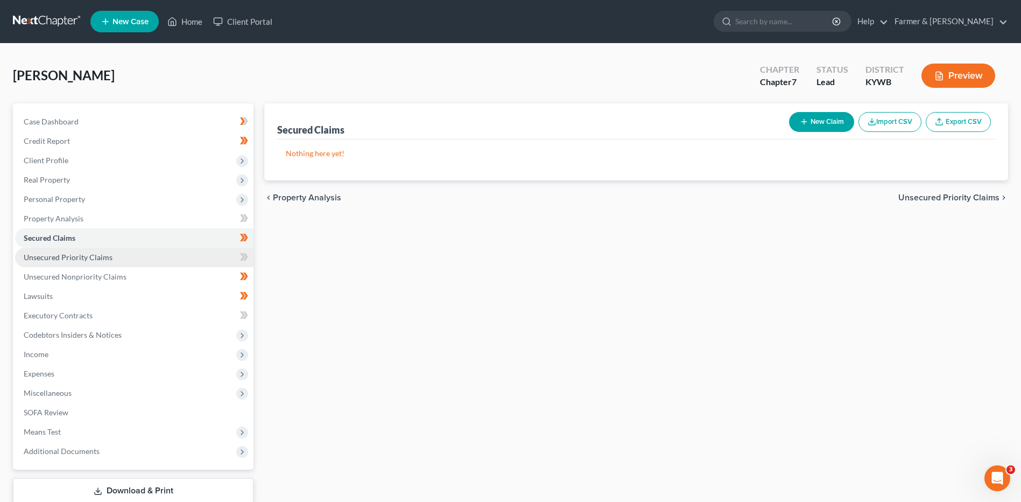
click at [126, 261] on link "Unsecured Priority Claims" at bounding box center [134, 257] width 238 height 19
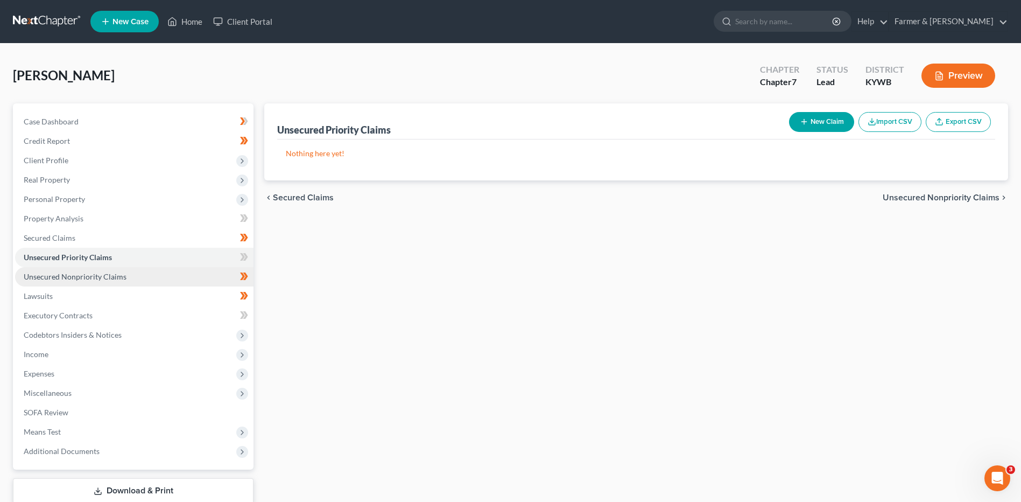
click at [123, 279] on span "Unsecured Nonpriority Claims" at bounding box center [75, 276] width 103 height 9
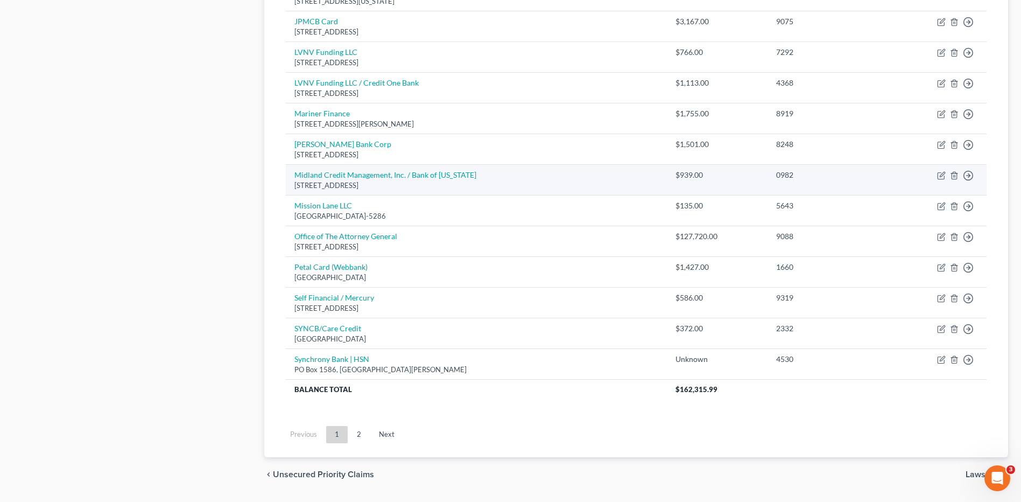
scroll to position [741, 0]
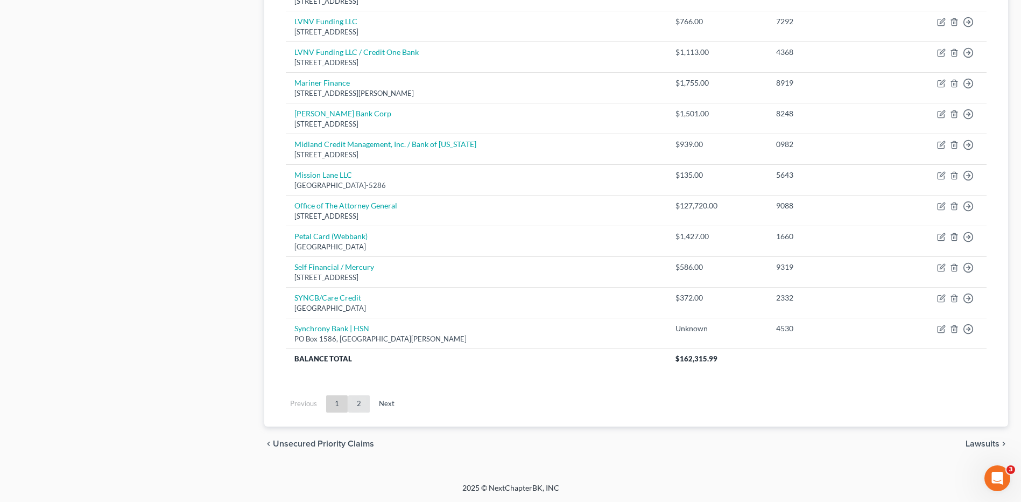
click at [357, 402] on link "2" at bounding box center [359, 403] width 22 height 17
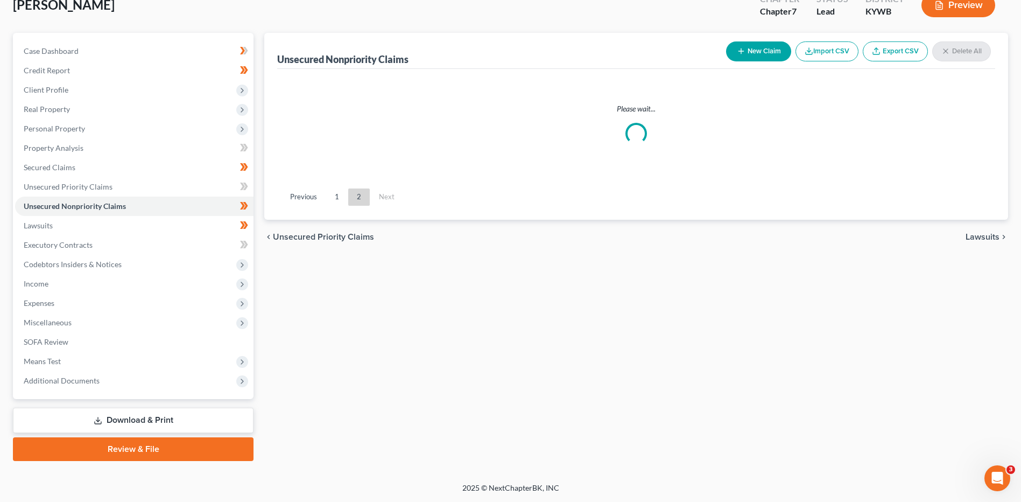
scroll to position [71, 0]
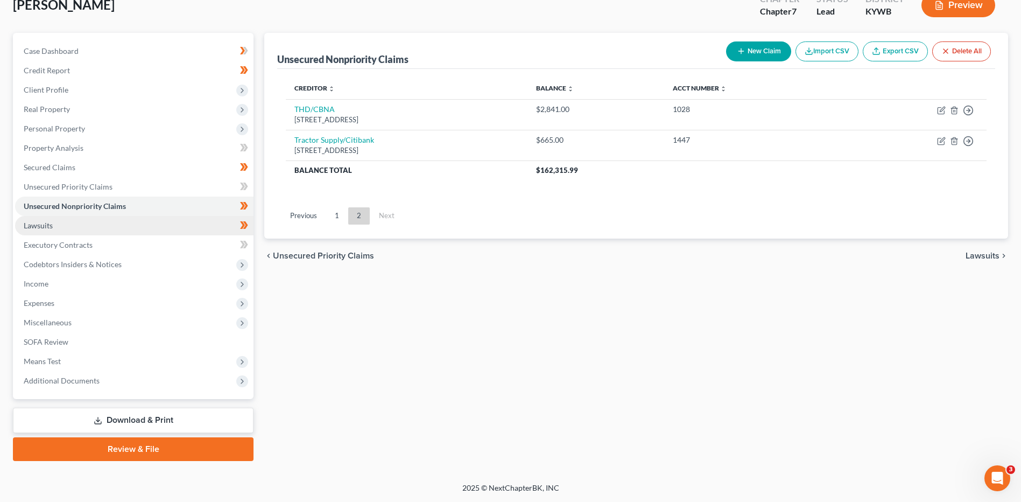
click at [109, 231] on link "Lawsuits" at bounding box center [134, 225] width 238 height 19
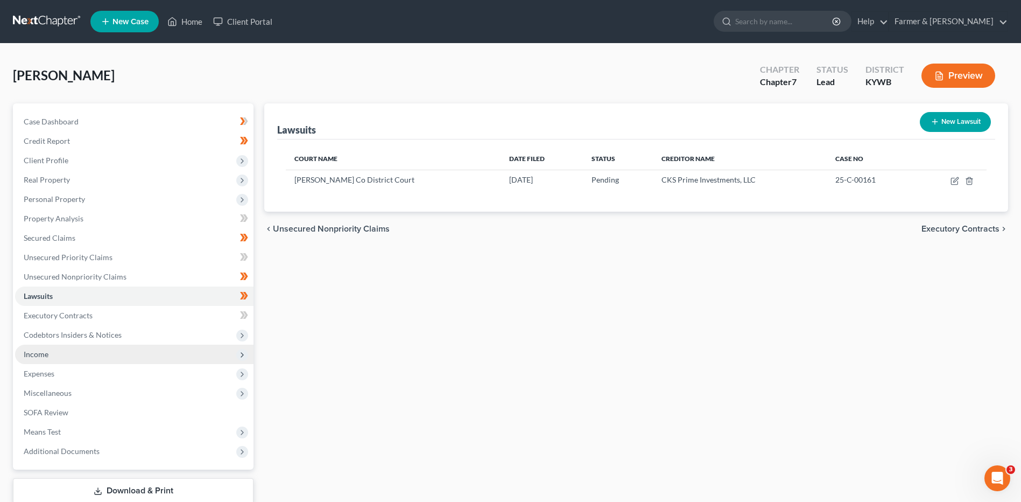
click at [67, 356] on span "Income" at bounding box center [134, 353] width 238 height 19
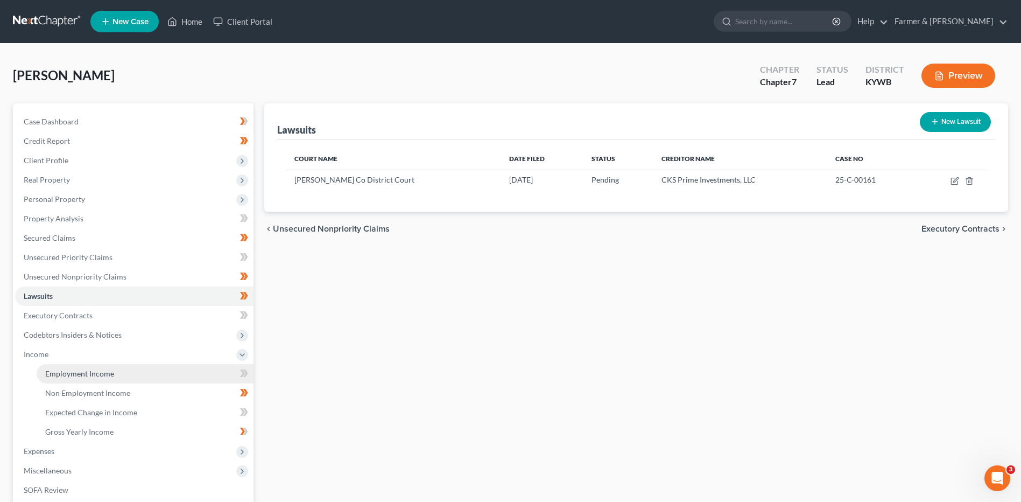
click at [86, 378] on link "Employment Income" at bounding box center [145, 373] width 217 height 19
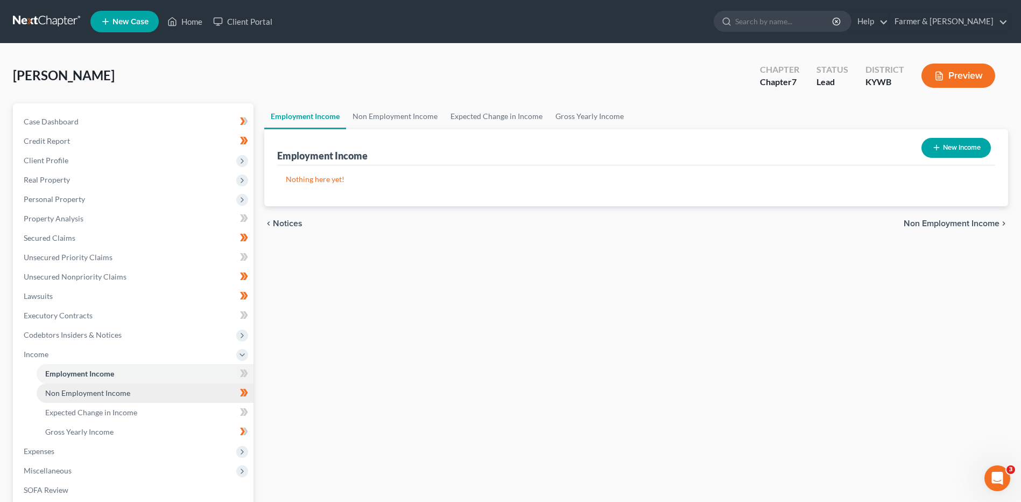
click at [90, 391] on span "Non Employment Income" at bounding box center [87, 392] width 85 height 9
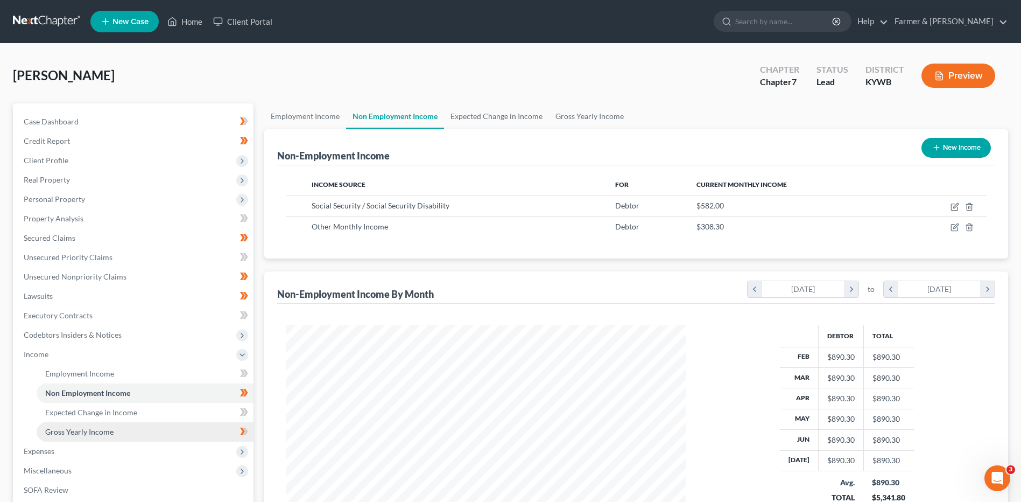
scroll to position [200, 421]
click at [86, 430] on span "Gross Yearly Income" at bounding box center [79, 431] width 68 height 9
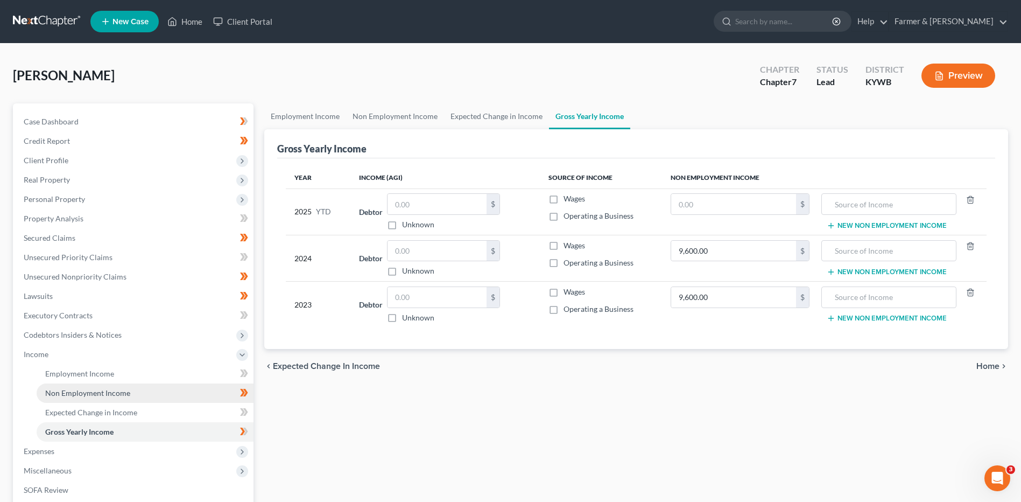
click at [91, 390] on span "Non Employment Income" at bounding box center [87, 392] width 85 height 9
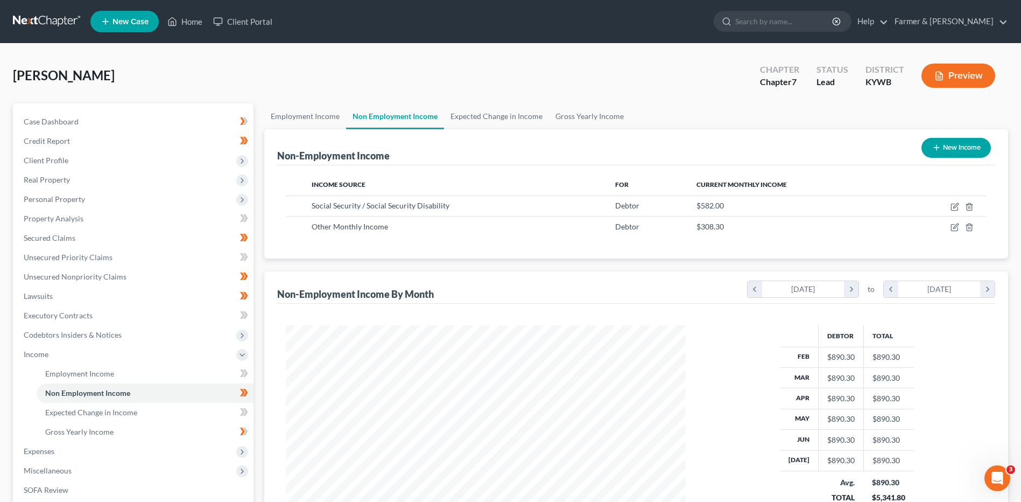
scroll to position [200, 421]
click at [111, 425] on link "Gross Yearly Income" at bounding box center [145, 431] width 217 height 19
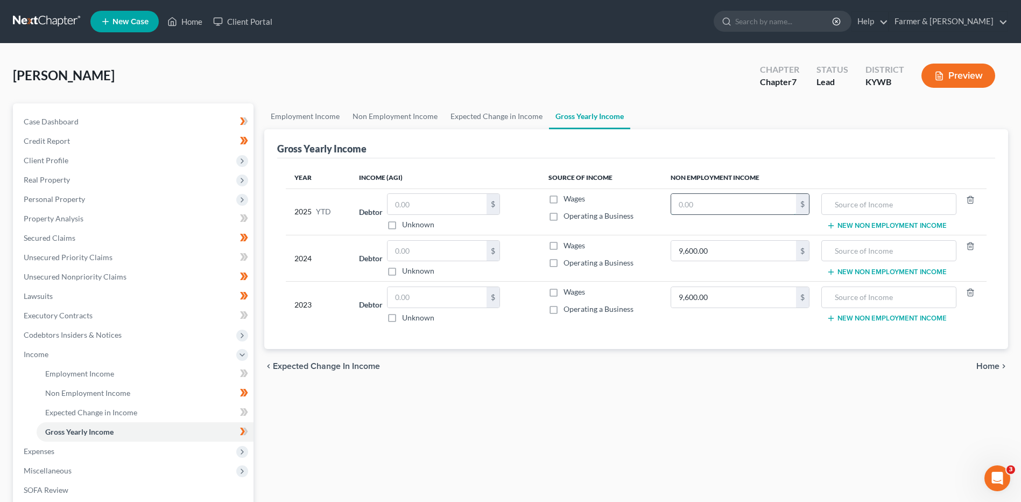
click at [761, 204] on input "text" at bounding box center [733, 204] width 125 height 20
type input "4,656.00"
type input "SSI"
click at [736, 288] on input "9,600.00" at bounding box center [733, 297] width 125 height 20
type input "6,984.00"
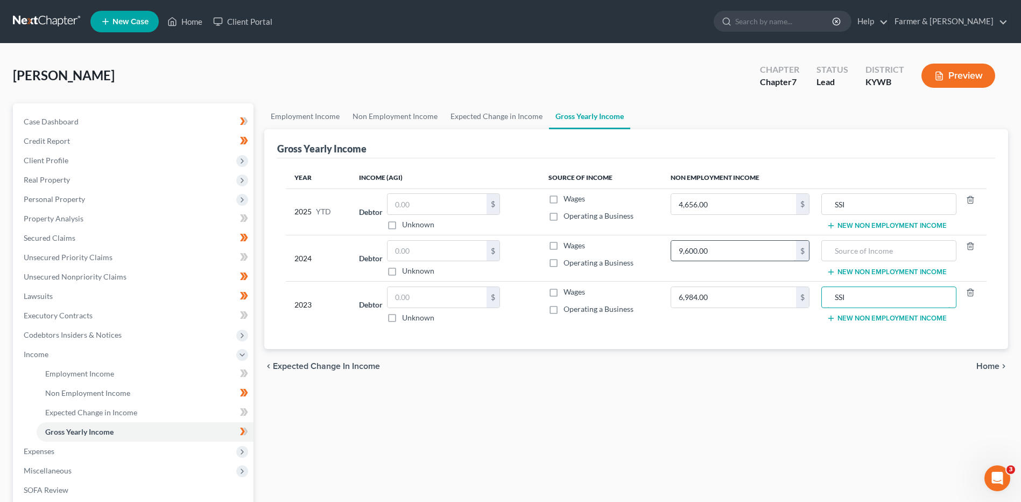
type input "SSI"
click at [749, 245] on input "9,600.00" at bounding box center [733, 251] width 125 height 20
type input "6,984.00"
type input "SSI"
click at [79, 447] on span "Expenses" at bounding box center [134, 450] width 238 height 19
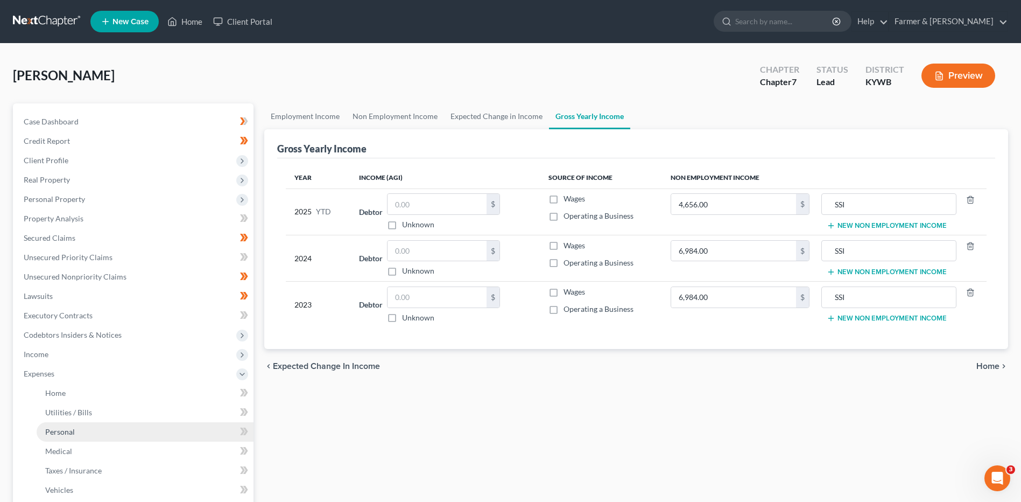
click at [75, 428] on link "Personal" at bounding box center [145, 431] width 217 height 19
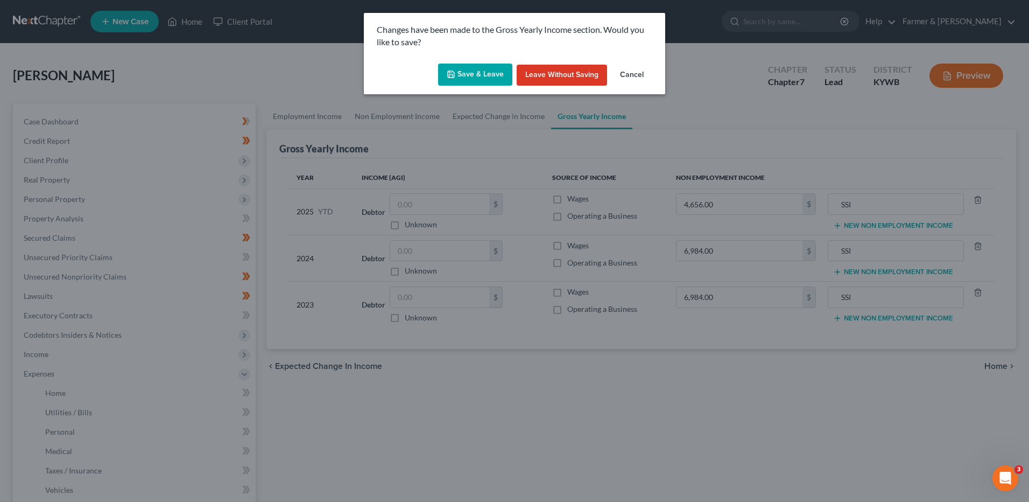
click at [487, 79] on button "Save & Leave" at bounding box center [475, 75] width 74 height 23
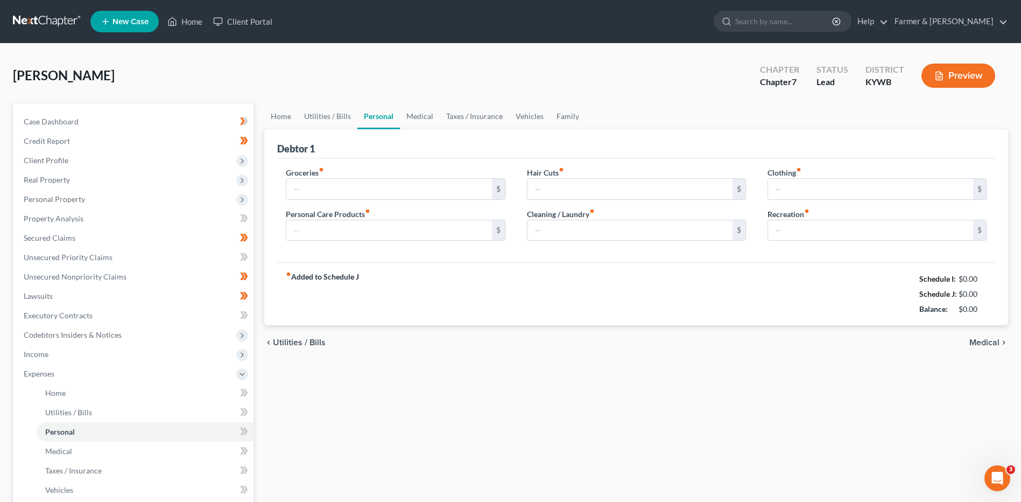
type input "350.00"
type input "25.00"
type input "15.00"
type input "10.00"
type input "20.00"
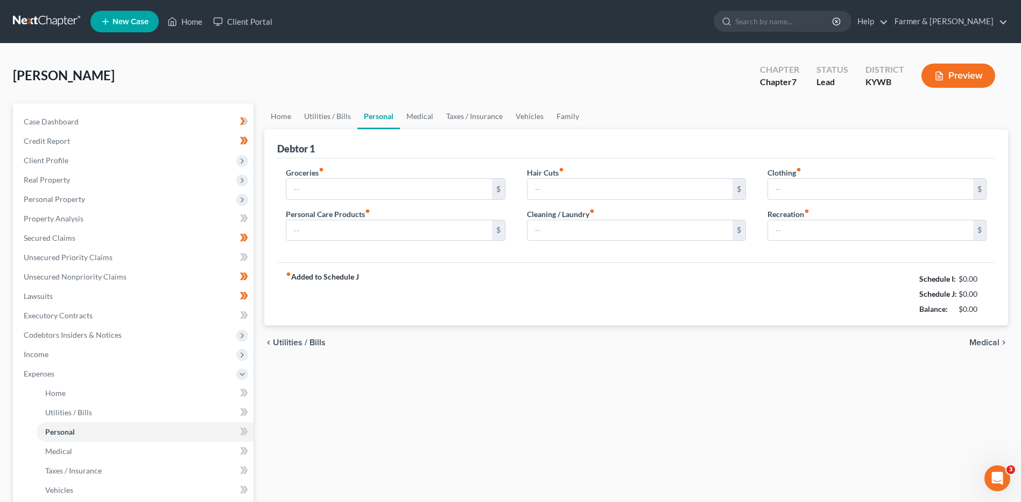
type input "25.00"
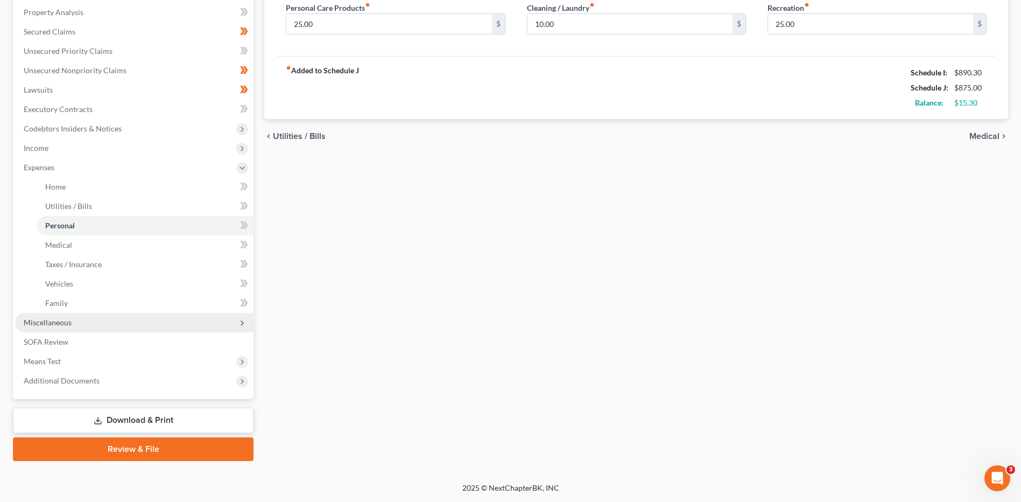
click at [87, 325] on span "Miscellaneous" at bounding box center [134, 322] width 238 height 19
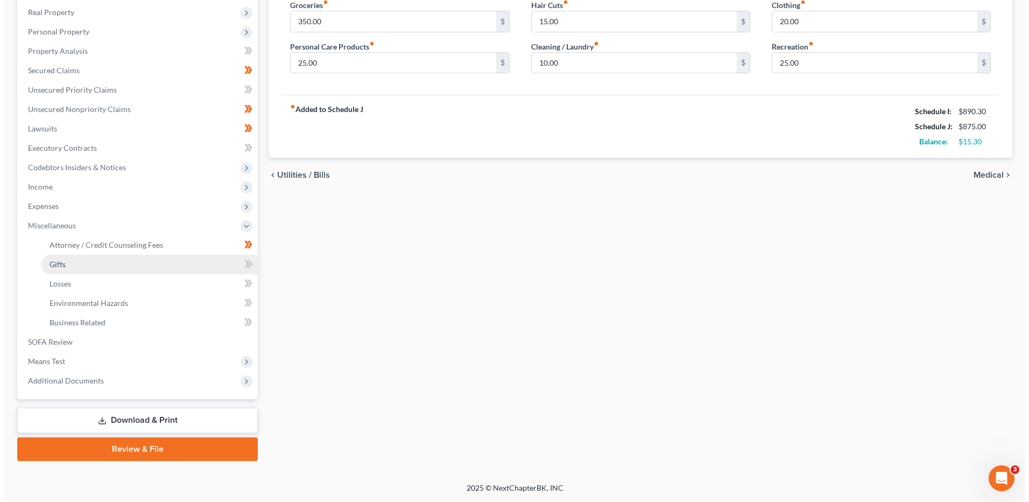
scroll to position [167, 0]
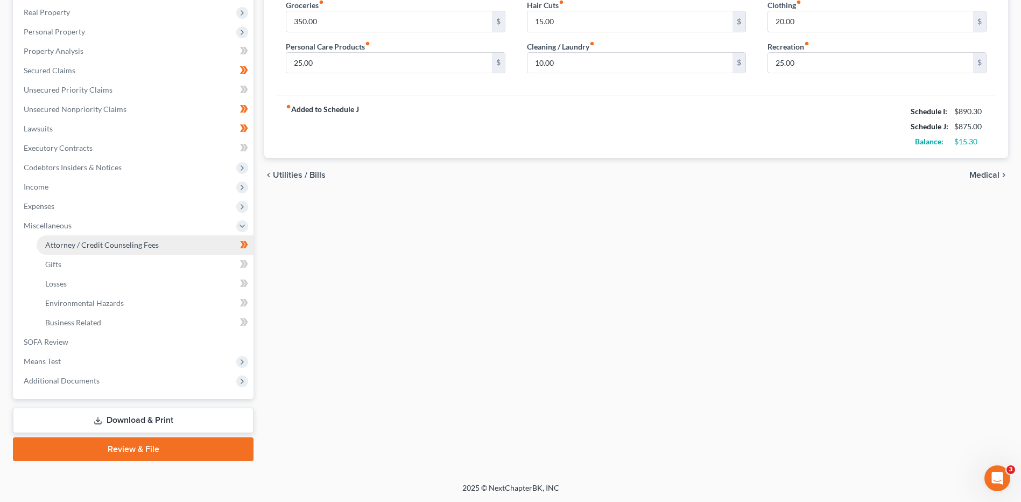
click at [105, 247] on span "Attorney / Credit Counseling Fees" at bounding box center [102, 244] width 114 height 9
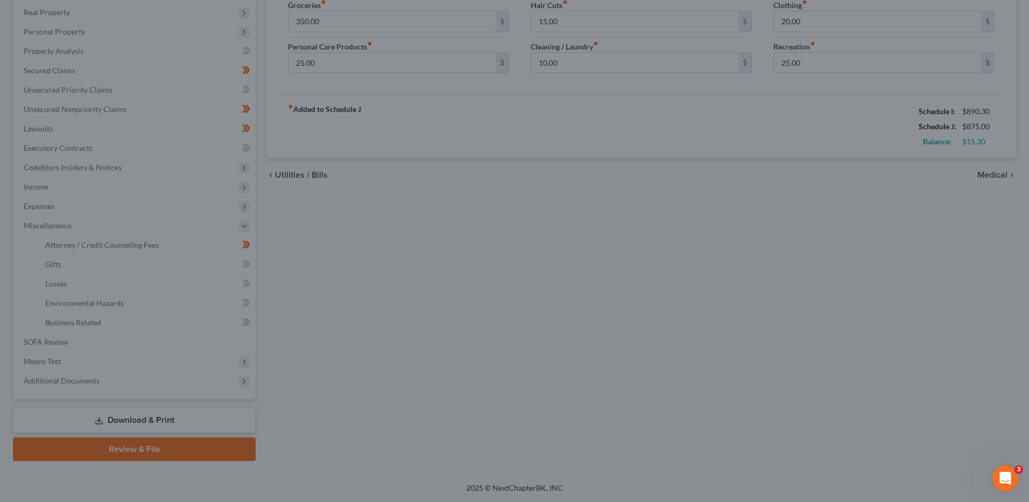
click at [67, 361] on div at bounding box center [514, 251] width 1029 height 502
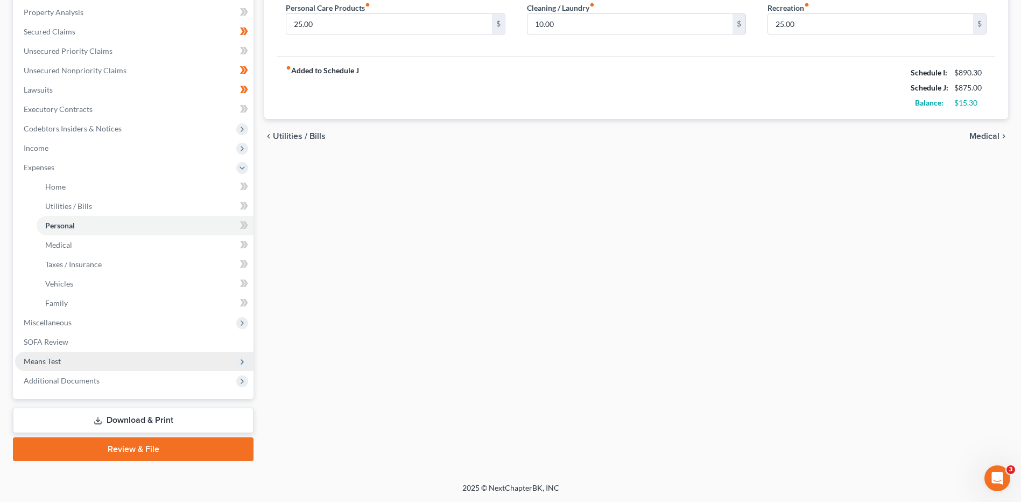
click at [89, 361] on span "Means Test" at bounding box center [134, 360] width 238 height 19
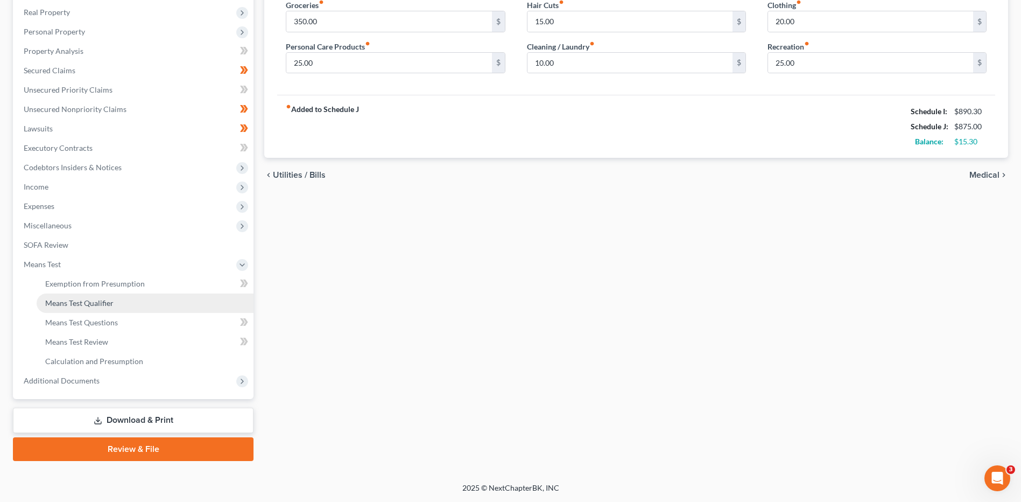
click at [101, 302] on span "Means Test Qualifier" at bounding box center [79, 302] width 68 height 9
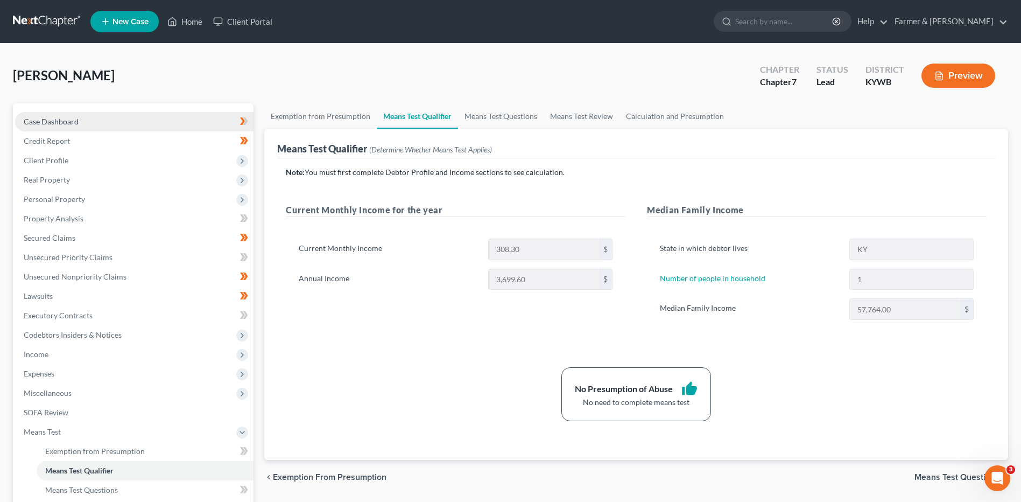
click at [113, 125] on link "Case Dashboard" at bounding box center [134, 121] width 238 height 19
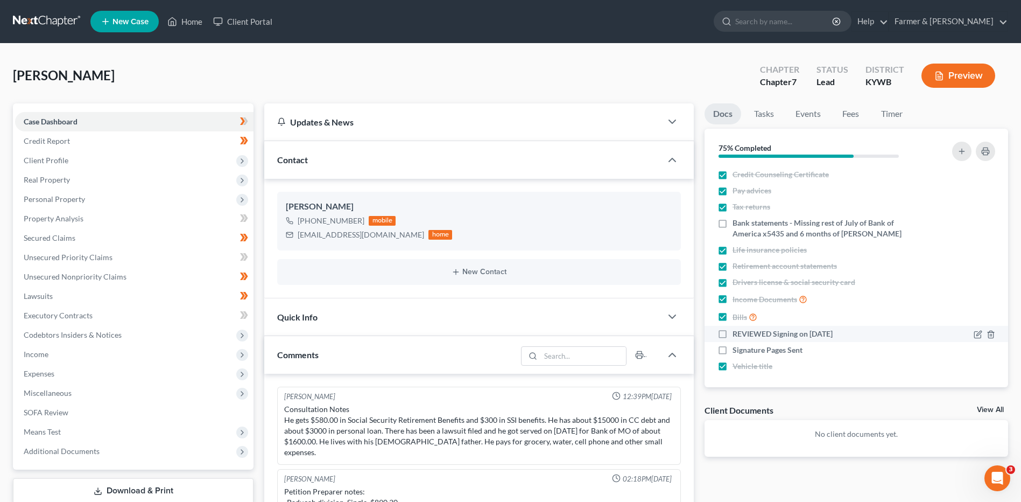
click at [733, 333] on label "REVIEWED Signing on [DATE]" at bounding box center [783, 333] width 100 height 11
click at [737, 333] on input "REVIEWED Signing on [DATE]" at bounding box center [740, 331] width 7 height 7
checkbox input "true"
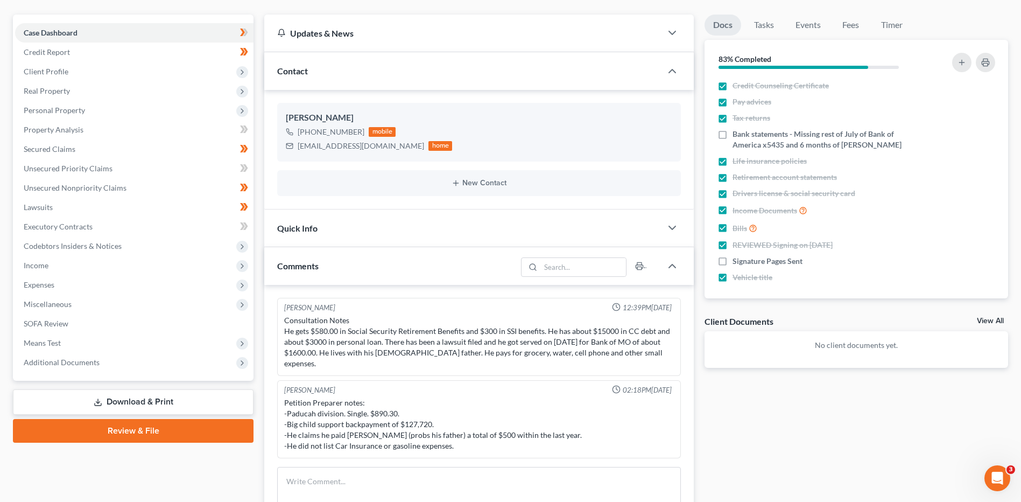
scroll to position [108, 0]
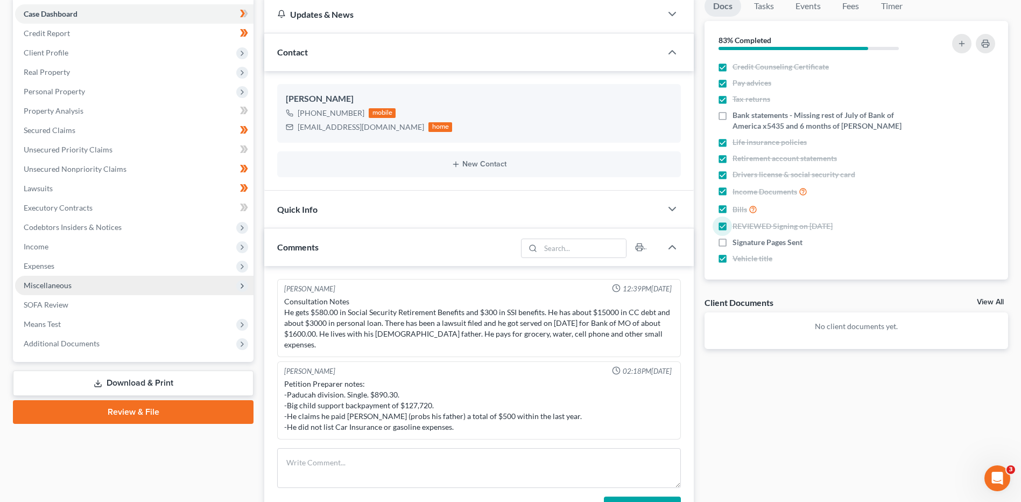
drag, startPoint x: 67, startPoint y: 279, endPoint x: 75, endPoint y: 278, distance: 7.7
click at [67, 279] on span "Miscellaneous" at bounding box center [134, 285] width 238 height 19
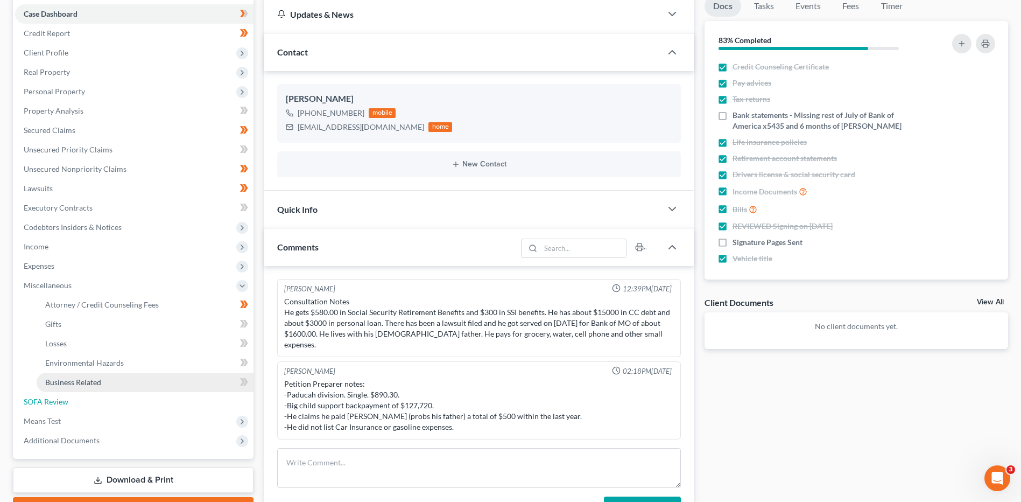
click at [66, 392] on link "SOFA Review" at bounding box center [134, 401] width 238 height 19
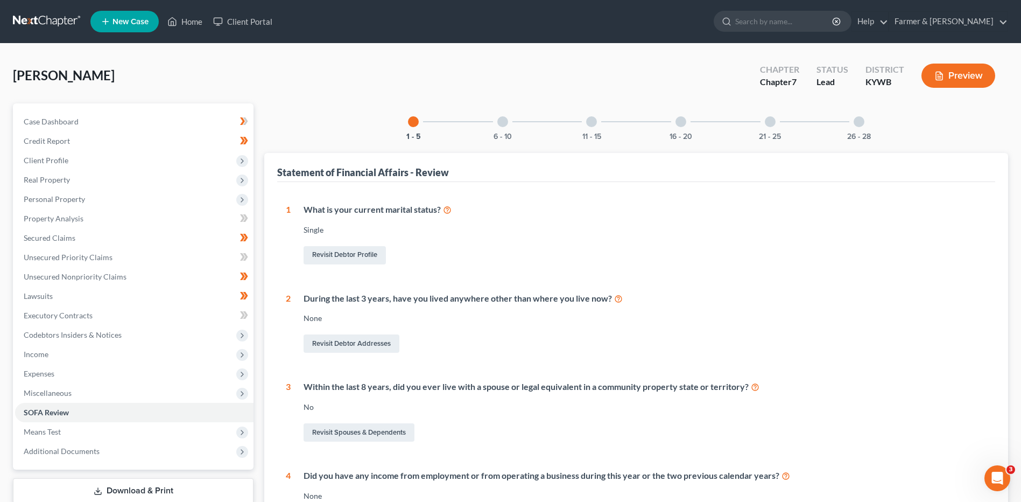
click at [520, 125] on div "6 - 10" at bounding box center [502, 121] width 37 height 37
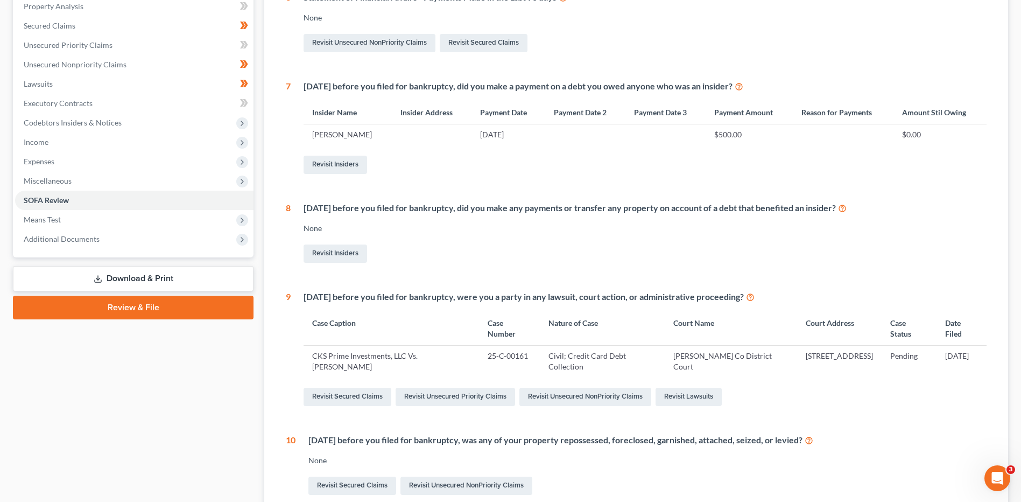
scroll to position [161, 0]
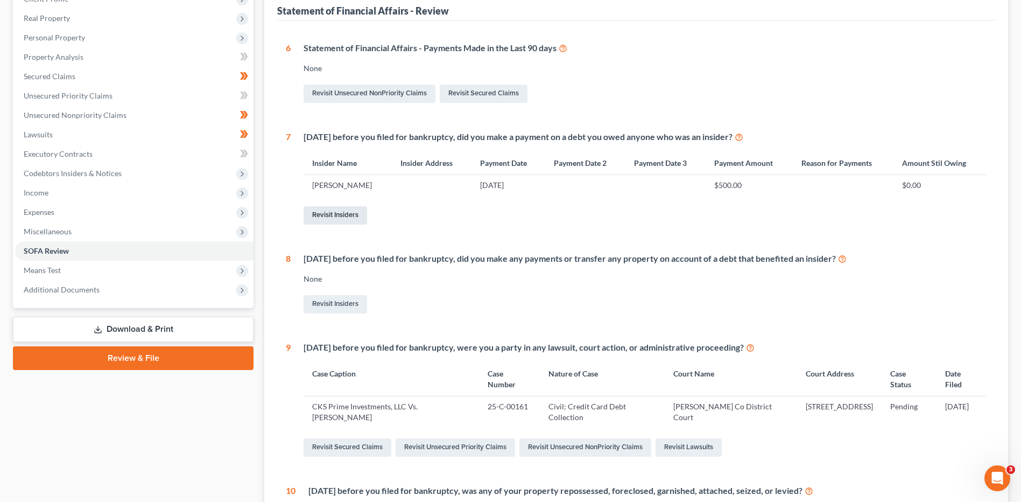
click at [350, 217] on link "Revisit Insiders" at bounding box center [336, 215] width 64 height 18
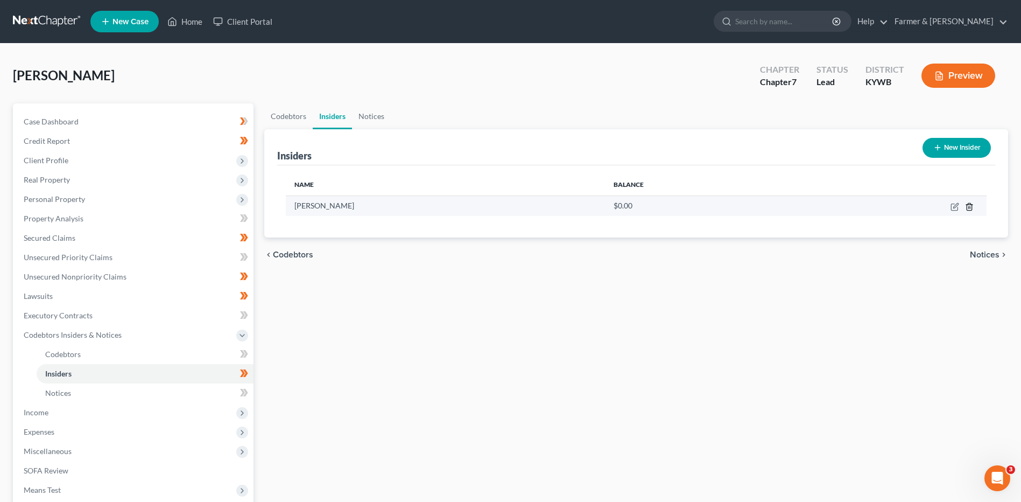
click at [970, 206] on icon "button" at bounding box center [969, 206] width 9 height 9
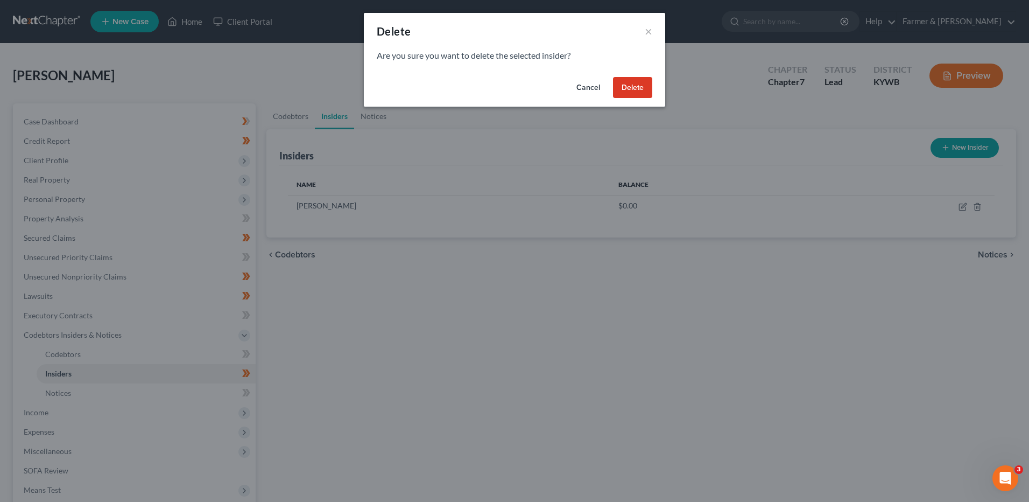
click at [628, 93] on button "Delete" at bounding box center [632, 88] width 39 height 22
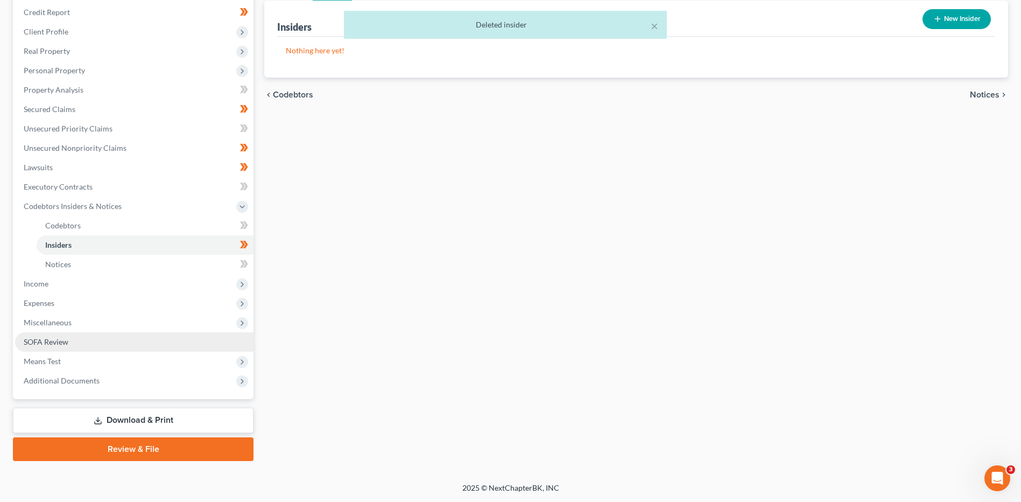
click at [76, 347] on link "SOFA Review" at bounding box center [134, 341] width 238 height 19
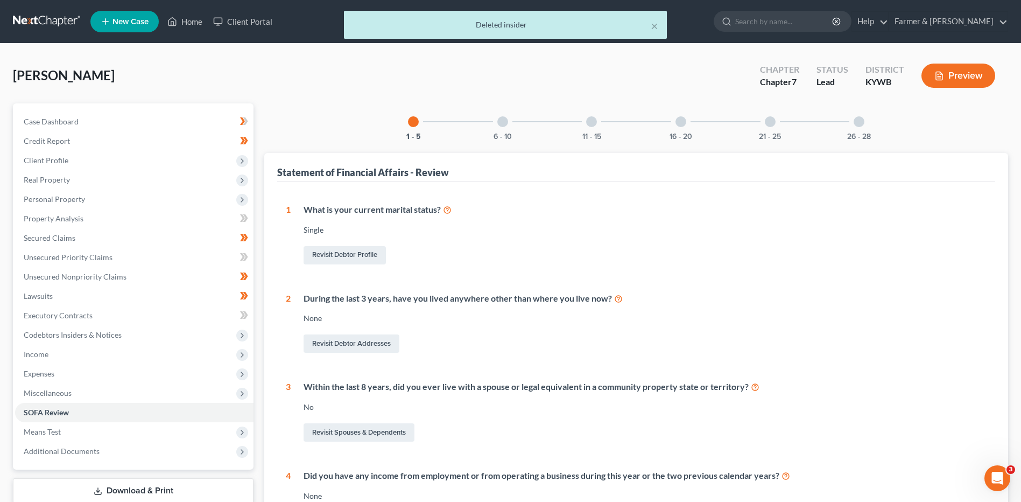
drag, startPoint x: 580, startPoint y: 128, endPoint x: 589, endPoint y: 128, distance: 9.7
click at [580, 129] on div "11 - 15" at bounding box center [591, 121] width 37 height 37
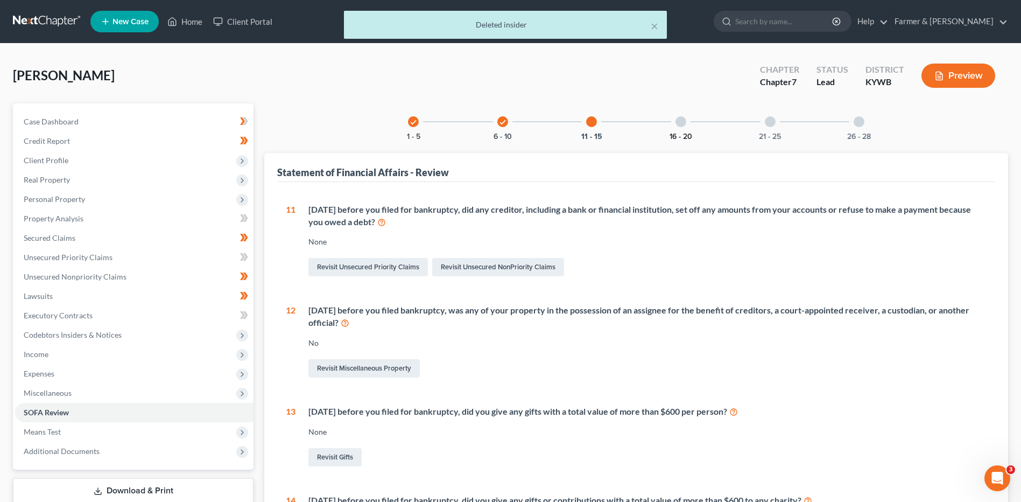
click at [684, 137] on button "16 - 20" at bounding box center [681, 137] width 23 height 8
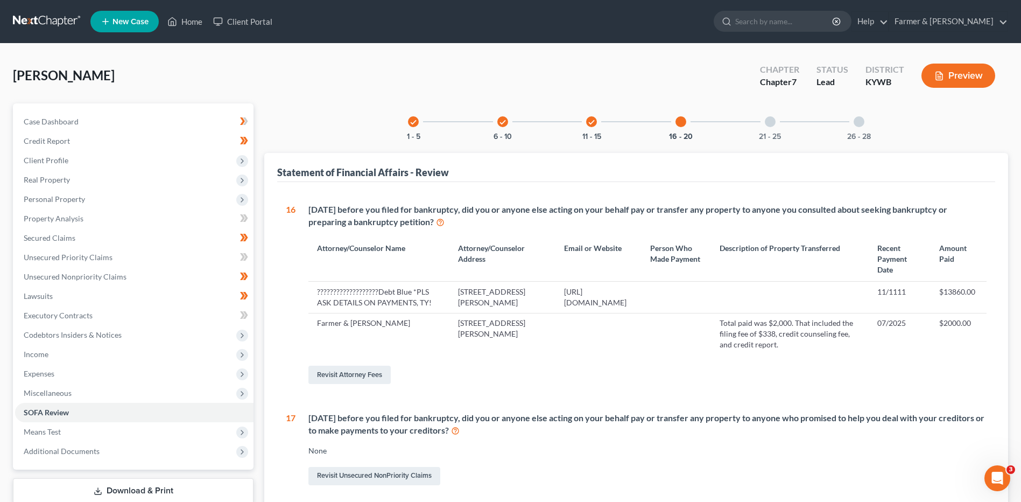
click at [776, 126] on div "21 - 25" at bounding box center [770, 121] width 37 height 37
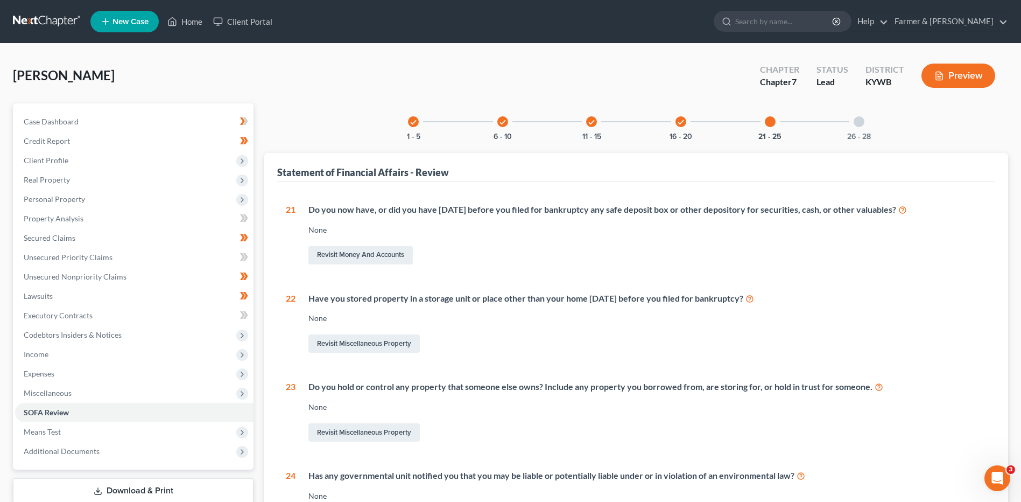
click at [853, 125] on div "26 - 28" at bounding box center [859, 121] width 37 height 37
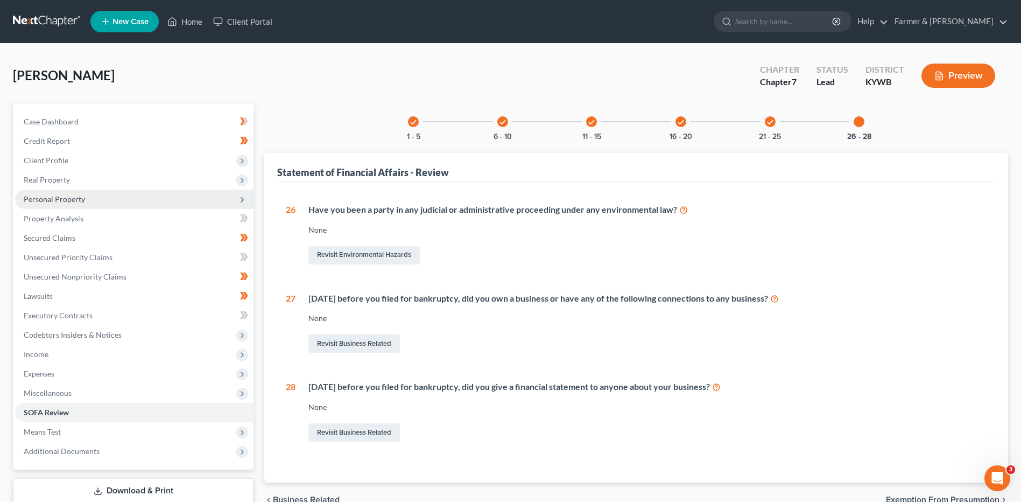
click at [144, 201] on span "Personal Property" at bounding box center [134, 198] width 238 height 19
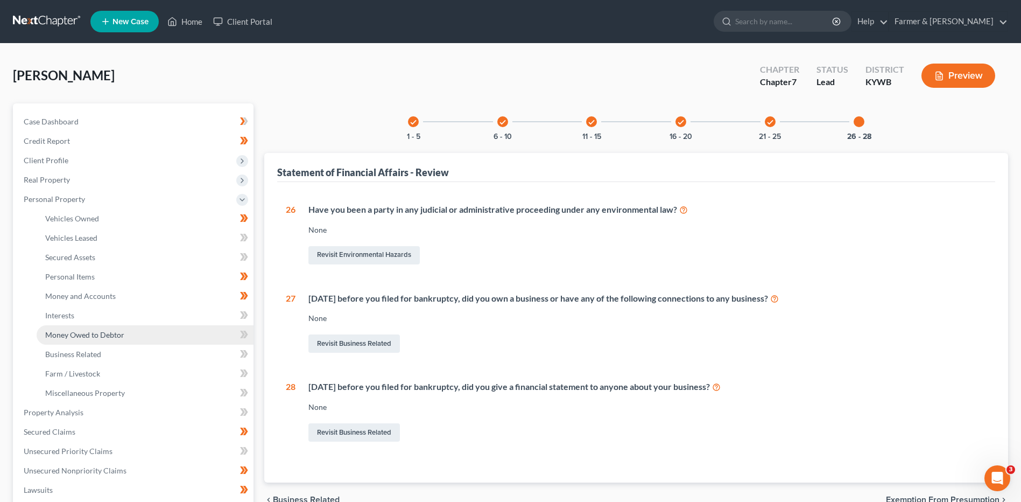
click at [117, 338] on span "Money Owed to Debtor" at bounding box center [84, 334] width 79 height 9
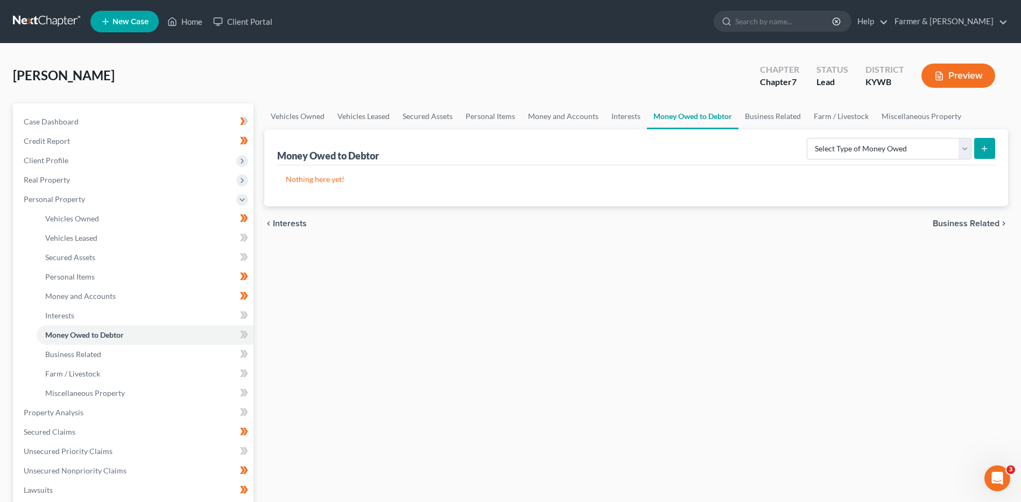
click at [47, 20] on link at bounding box center [47, 21] width 69 height 19
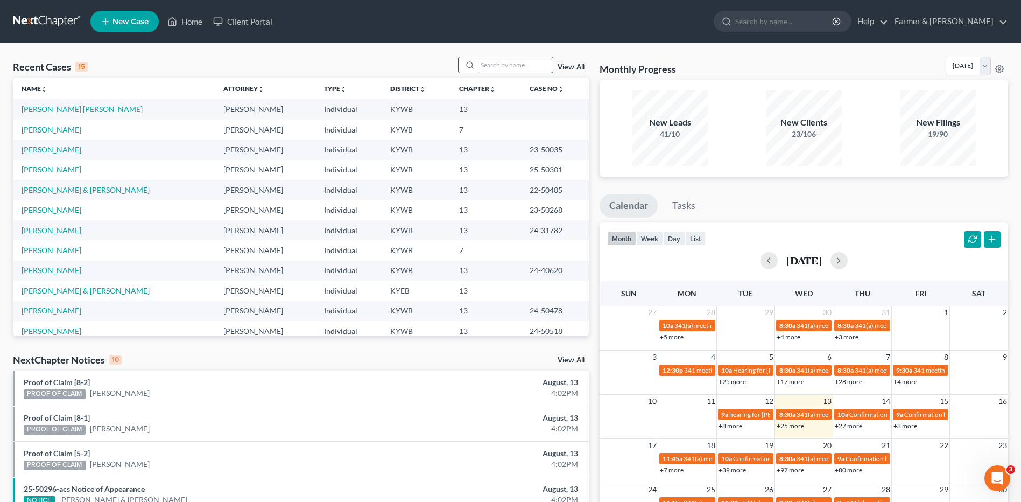
click at [523, 65] on input "search" at bounding box center [514, 65] width 75 height 16
type input "[PERSON_NAME]"
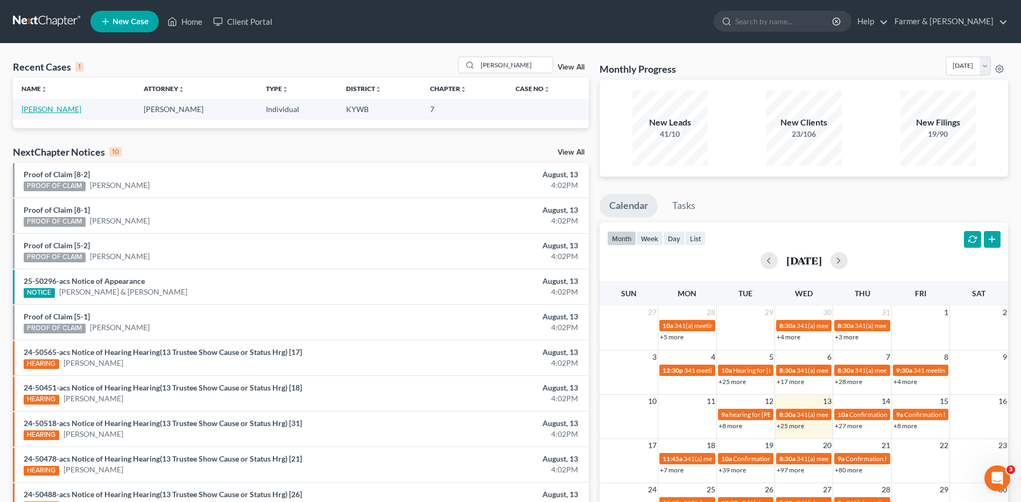
click at [66, 105] on link "[PERSON_NAME]" at bounding box center [52, 108] width 60 height 9
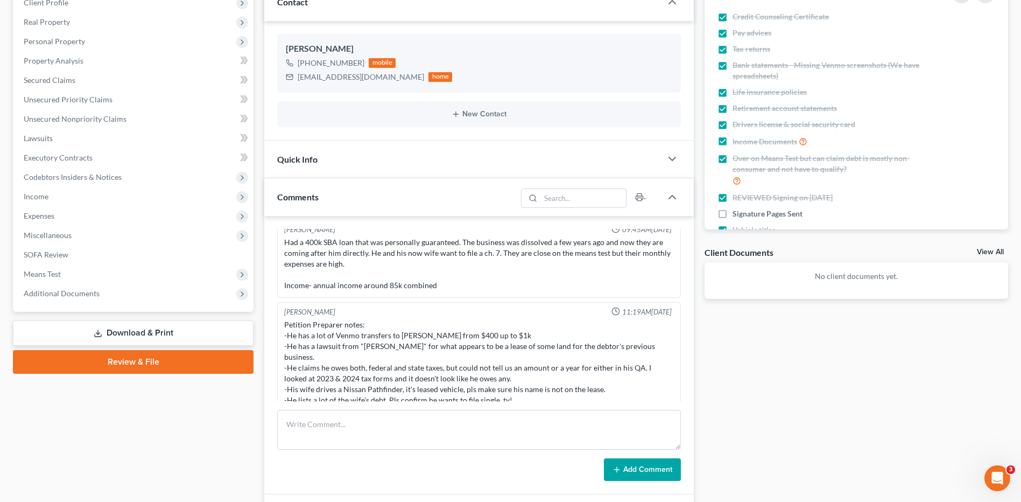
scroll to position [161, 0]
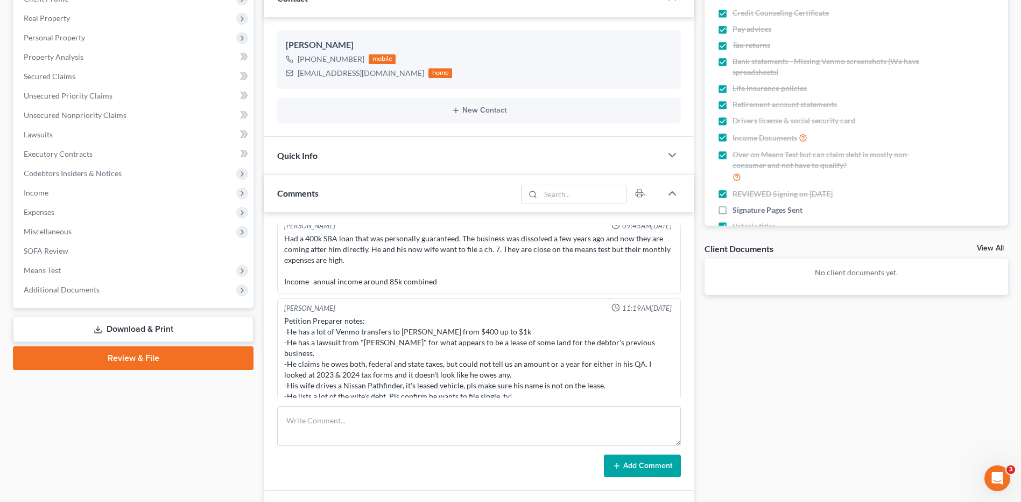
click at [119, 333] on link "Download & Print" at bounding box center [133, 328] width 241 height 25
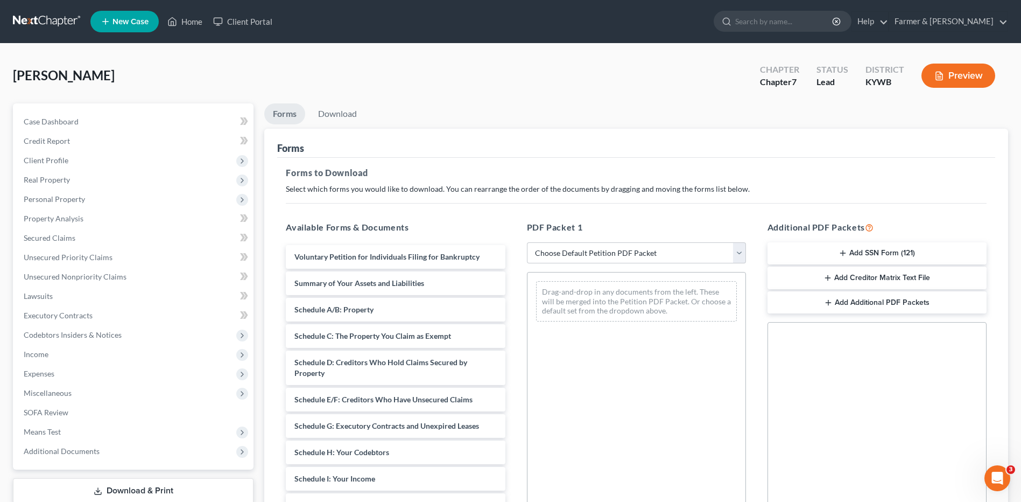
click at [893, 247] on button "Add SSN Form (121)" at bounding box center [877, 253] width 219 height 23
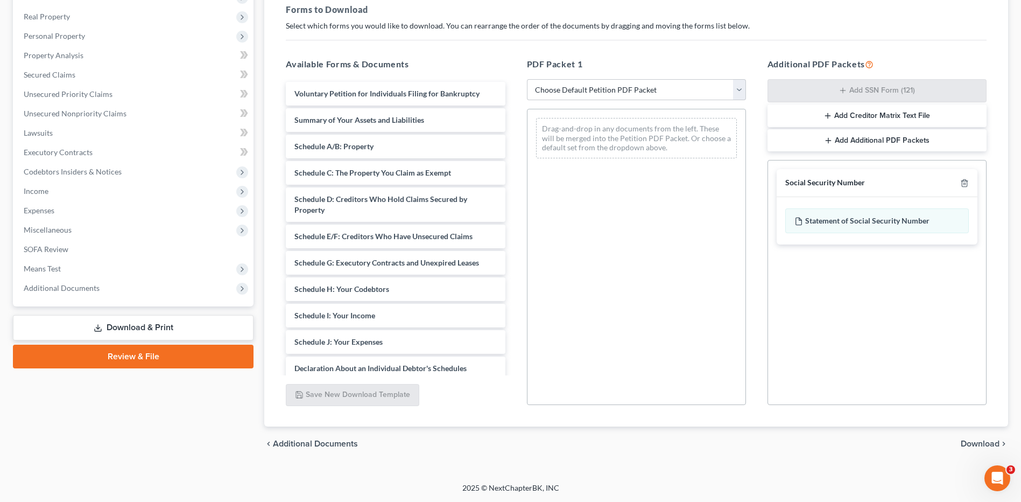
click at [968, 441] on span "Download" at bounding box center [980, 443] width 39 height 9
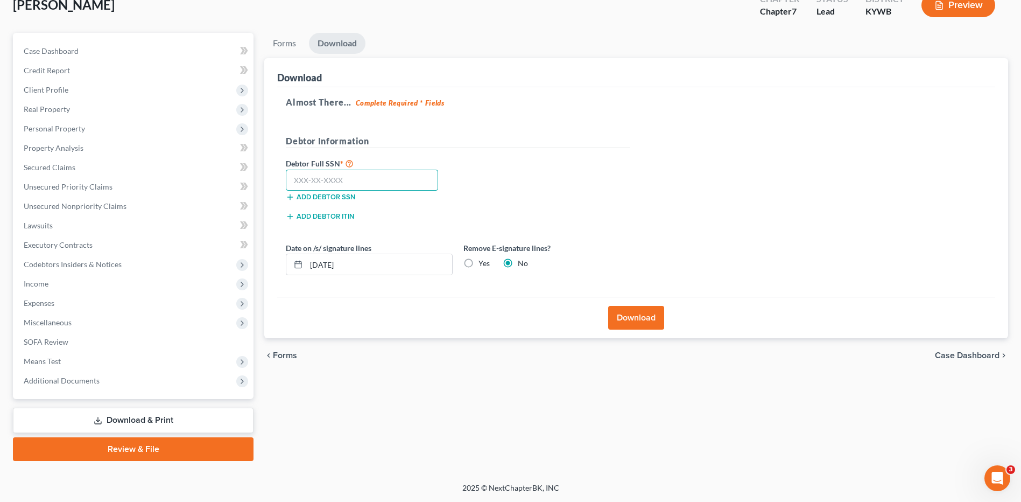
click at [393, 184] on input "text" at bounding box center [362, 181] width 152 height 22
type input "402-27-7704"
click at [620, 309] on button "Download" at bounding box center [636, 318] width 56 height 24
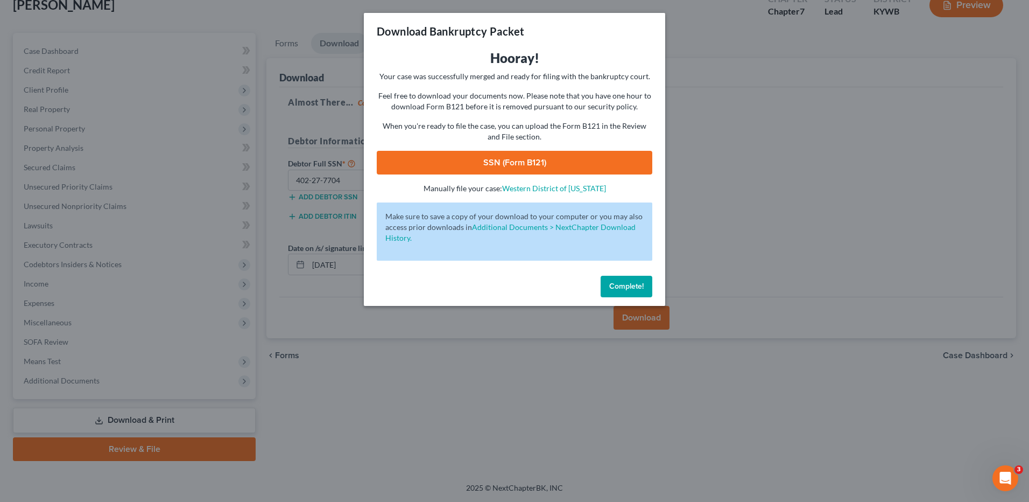
click at [581, 159] on link "SSN (Form B121)" at bounding box center [515, 163] width 276 height 24
click at [634, 284] on span "Complete!" at bounding box center [626, 286] width 34 height 9
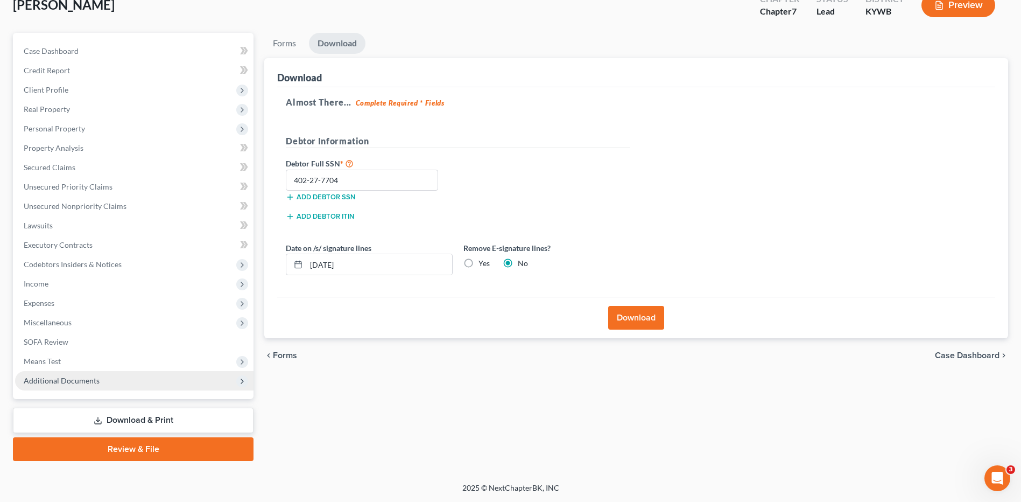
click at [83, 379] on span "Additional Documents" at bounding box center [62, 380] width 76 height 9
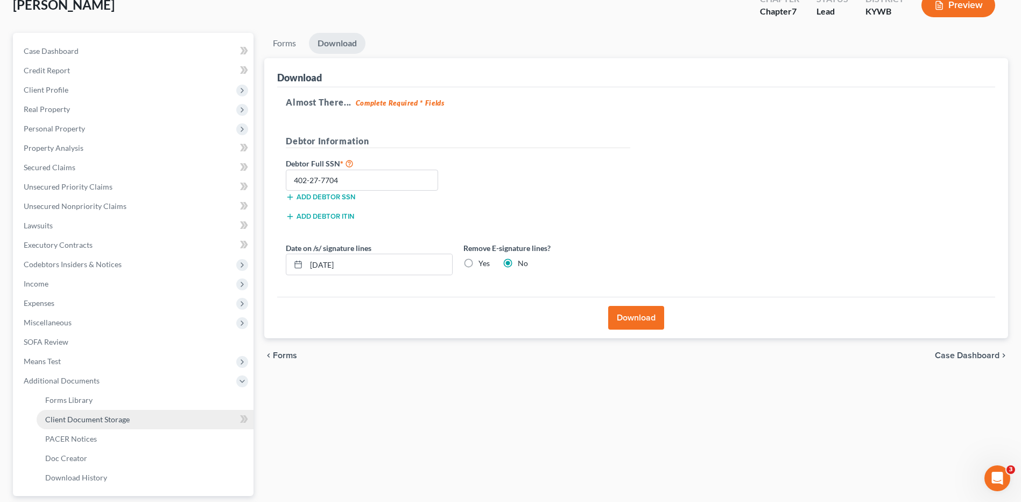
click at [93, 417] on span "Client Document Storage" at bounding box center [87, 418] width 85 height 9
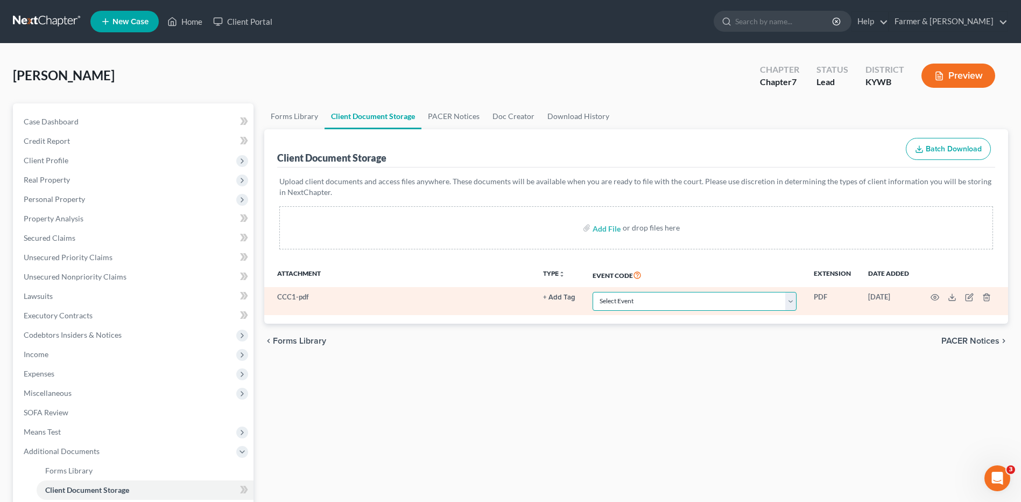
click at [771, 306] on select "Select Event Amended Answer Amended Complaint Amended List of Creditors (Fee) A…" at bounding box center [695, 301] width 204 height 19
select select "7"
click at [593, 292] on select "Select Event Amended Answer Amended Complaint Amended List of Creditors (Fee) A…" at bounding box center [695, 301] width 204 height 19
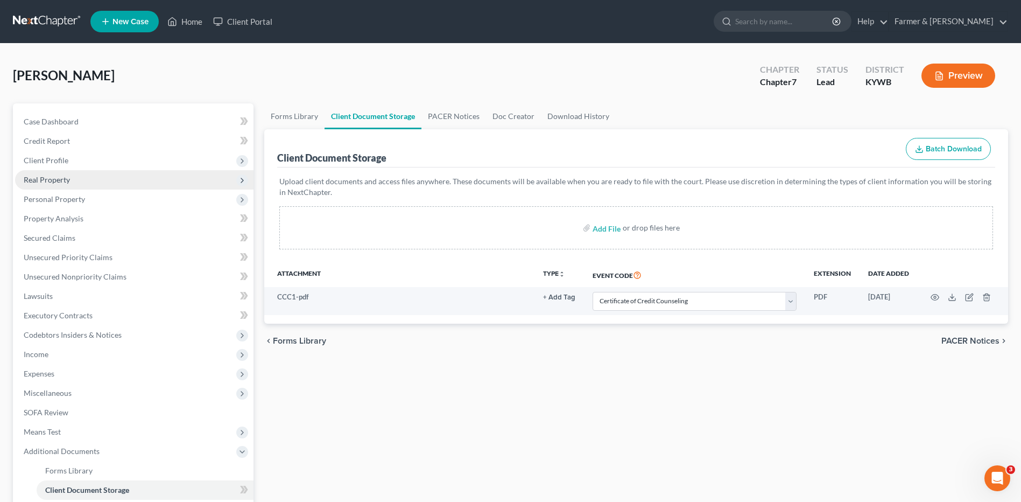
click at [102, 182] on span "Real Property" at bounding box center [134, 179] width 238 height 19
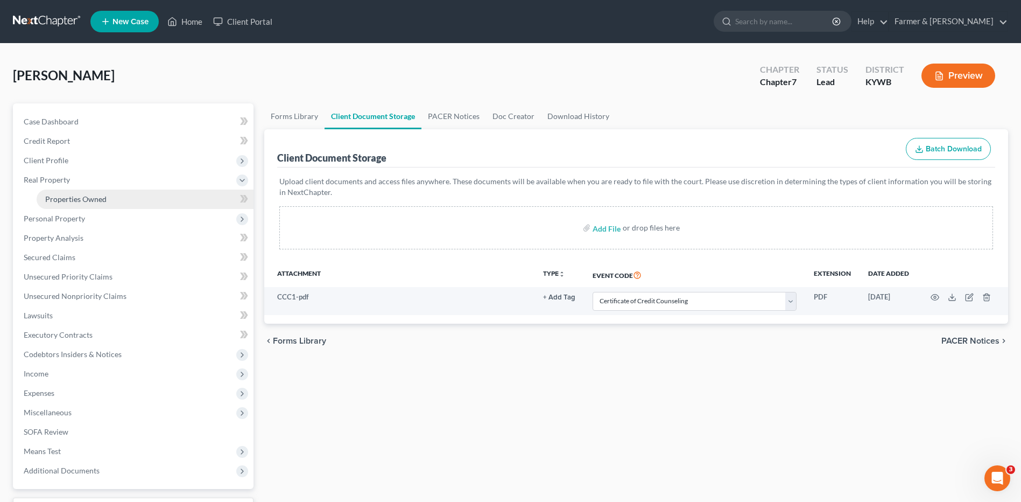
click at [107, 192] on link "Properties Owned" at bounding box center [145, 198] width 217 height 19
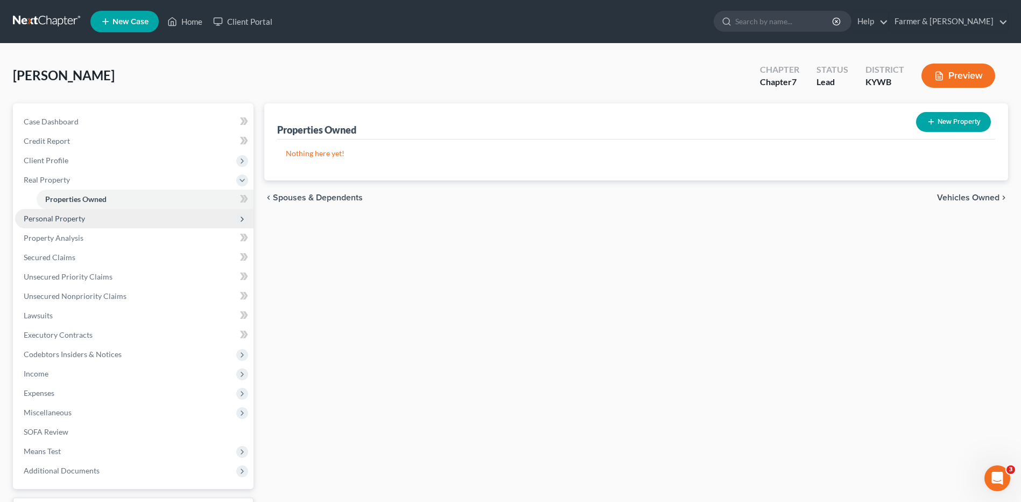
click at [85, 221] on span "Personal Property" at bounding box center [134, 218] width 238 height 19
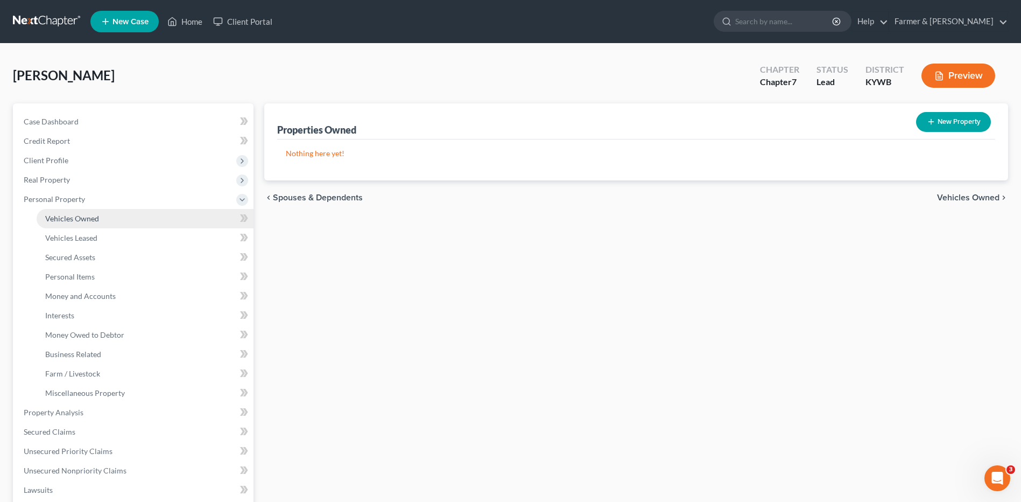
click at [86, 222] on span "Vehicles Owned" at bounding box center [72, 218] width 54 height 9
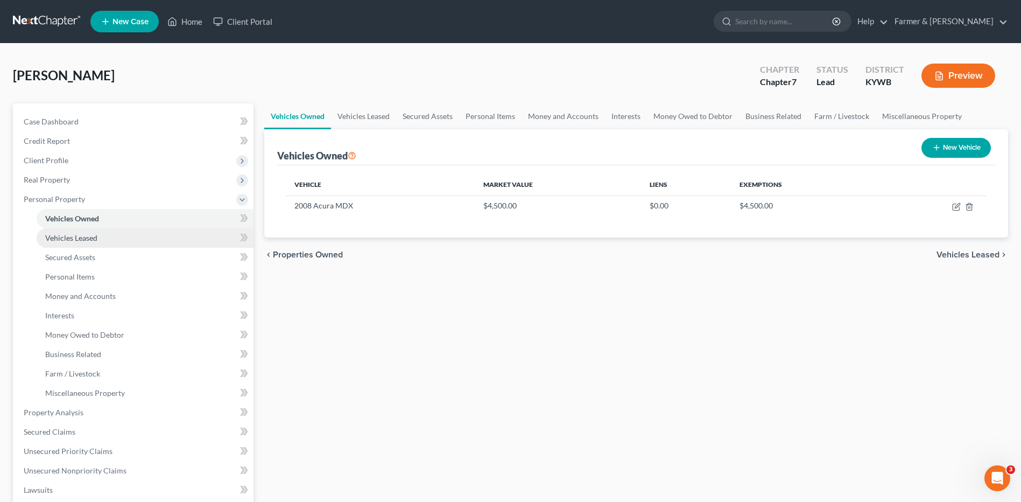
drag, startPoint x: 92, startPoint y: 236, endPoint x: 92, endPoint y: 245, distance: 9.2
click at [93, 236] on span "Vehicles Leased" at bounding box center [71, 237] width 52 height 9
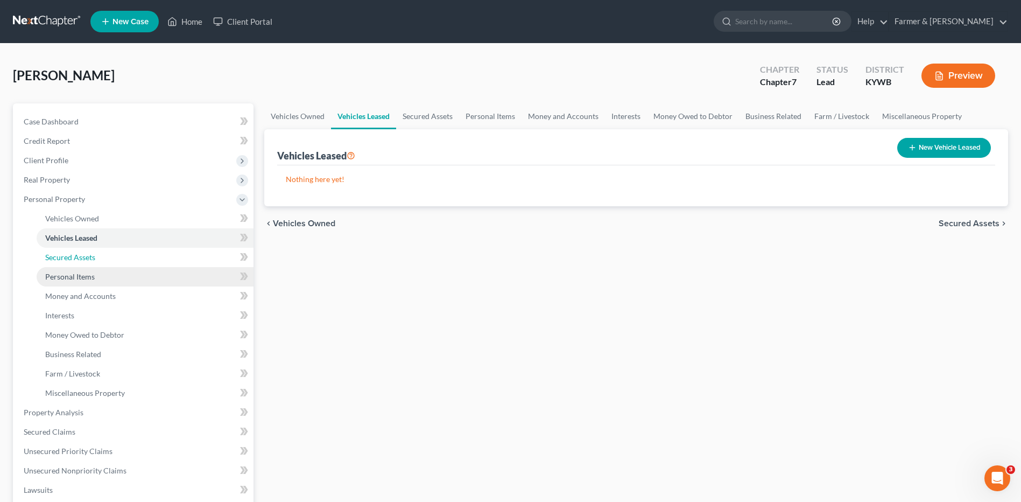
click at [92, 258] on span "Secured Assets" at bounding box center [70, 256] width 50 height 9
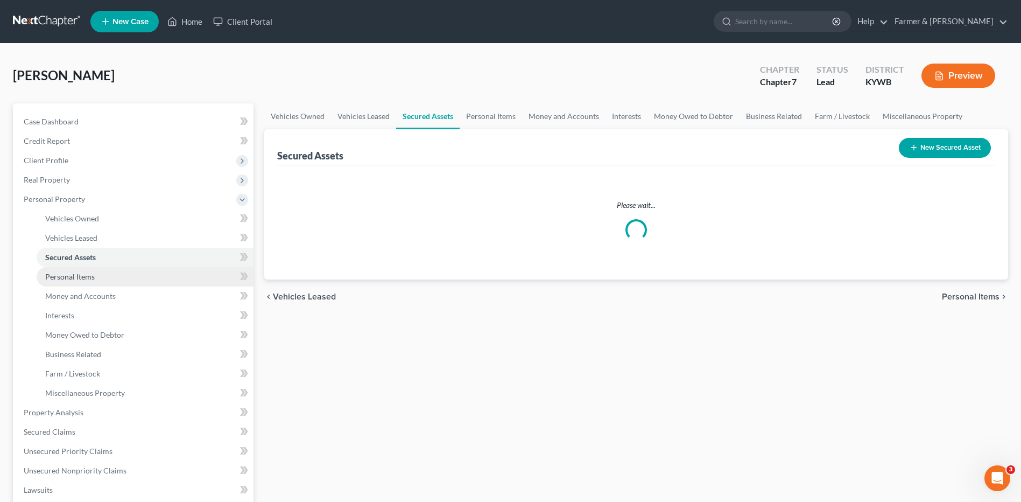
click at [92, 277] on span "Personal Items" at bounding box center [70, 276] width 50 height 9
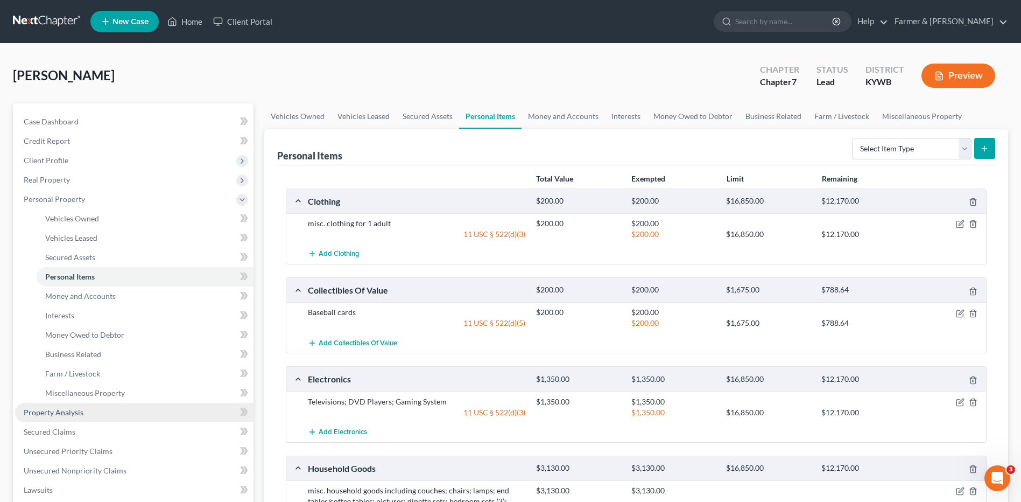
click at [72, 412] on span "Property Analysis" at bounding box center [54, 411] width 60 height 9
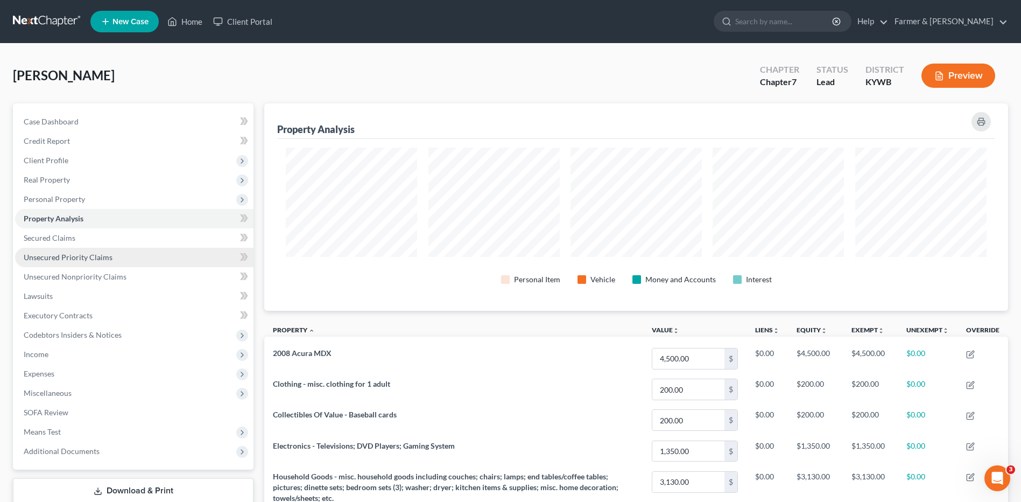
click at [63, 248] on link "Unsecured Priority Claims" at bounding box center [134, 257] width 238 height 19
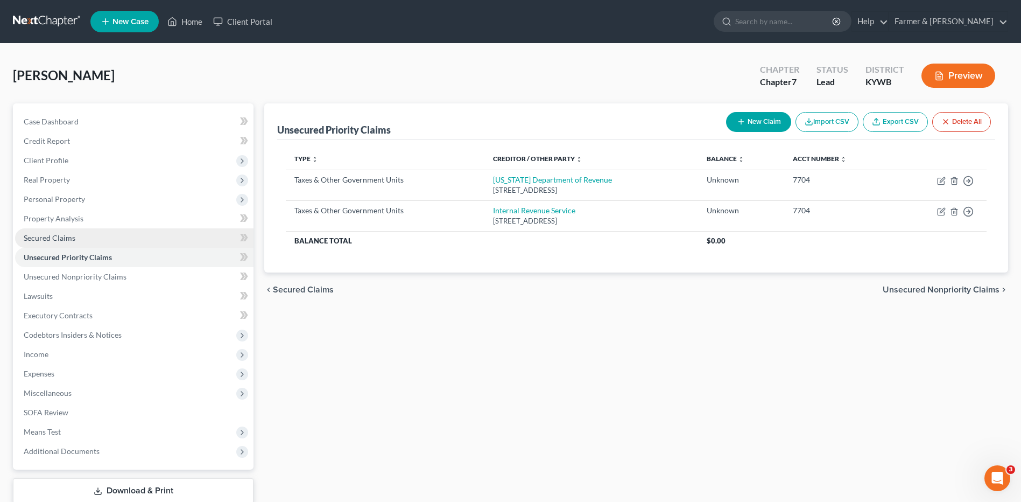
click at [72, 238] on span "Secured Claims" at bounding box center [50, 237] width 52 height 9
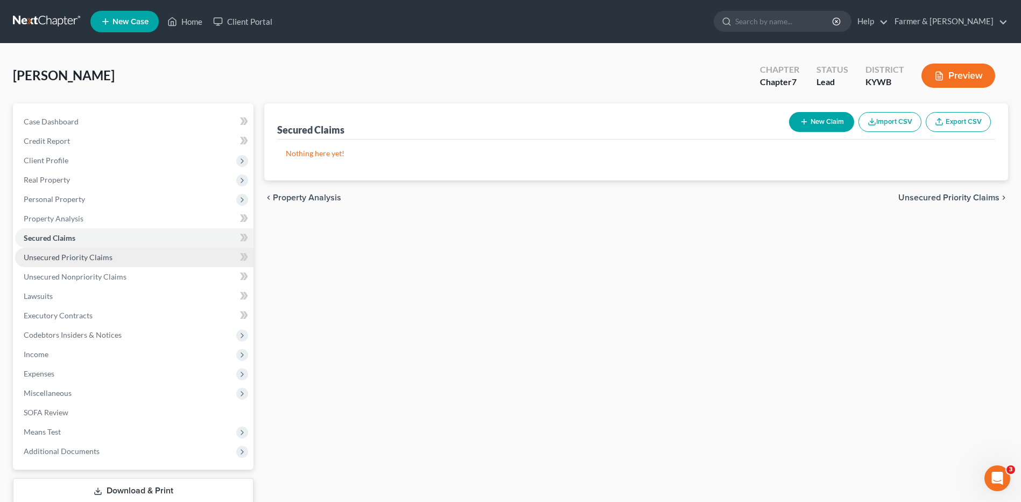
click at [90, 256] on span "Unsecured Priority Claims" at bounding box center [68, 256] width 89 height 9
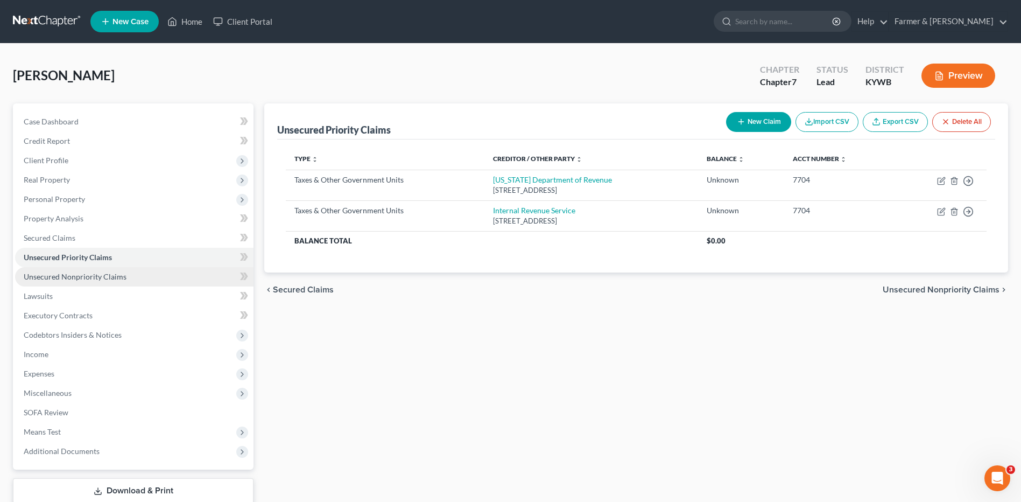
click at [96, 276] on span "Unsecured Nonpriority Claims" at bounding box center [75, 276] width 103 height 9
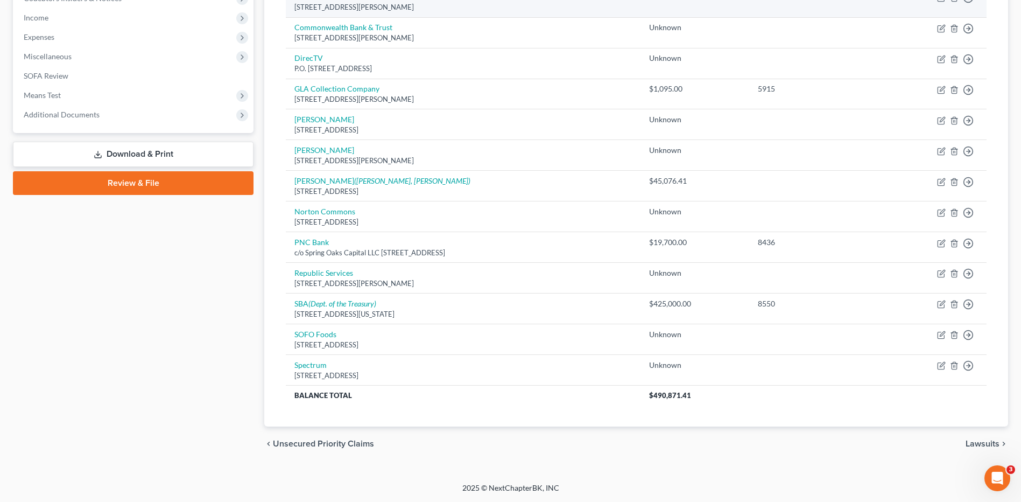
scroll to position [13, 0]
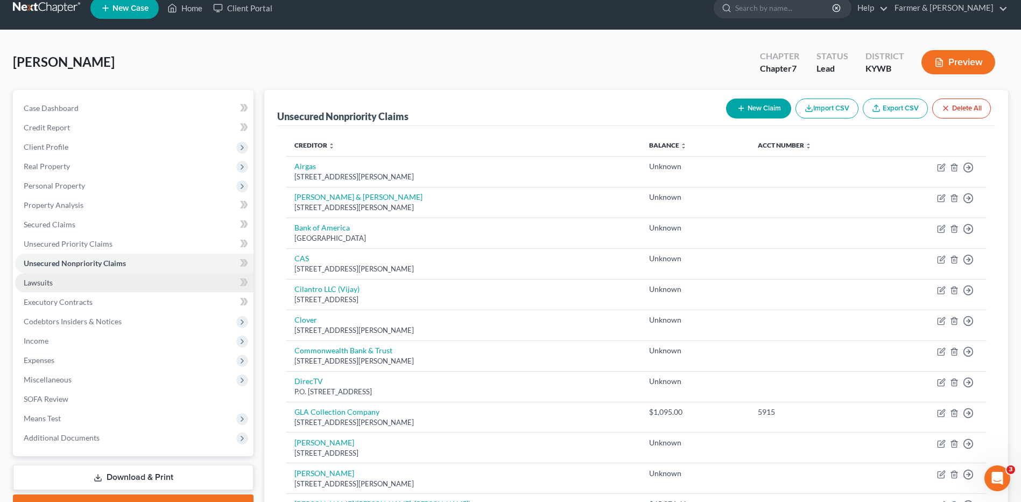
click at [97, 283] on link "Lawsuits" at bounding box center [134, 282] width 238 height 19
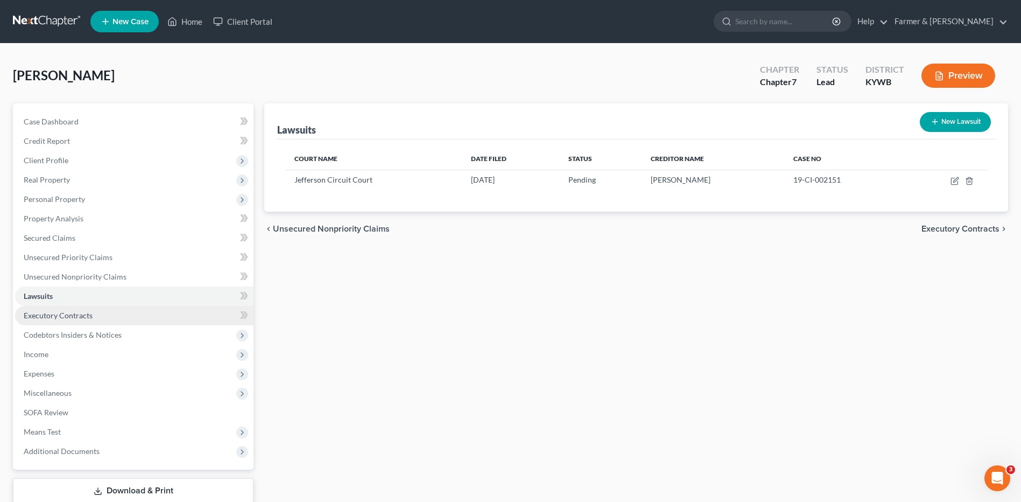
click at [92, 314] on link "Executory Contracts" at bounding box center [134, 315] width 238 height 19
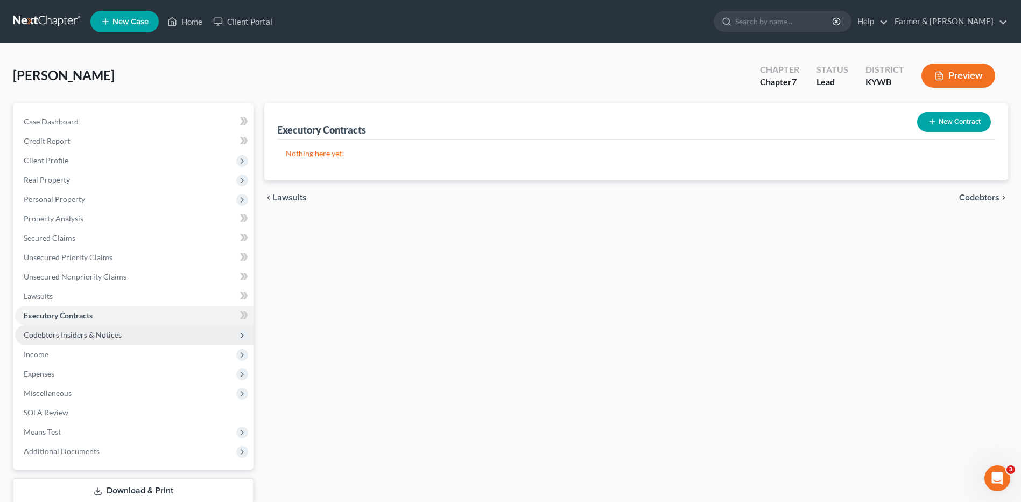
click at [90, 330] on span "Codebtors Insiders & Notices" at bounding box center [73, 334] width 98 height 9
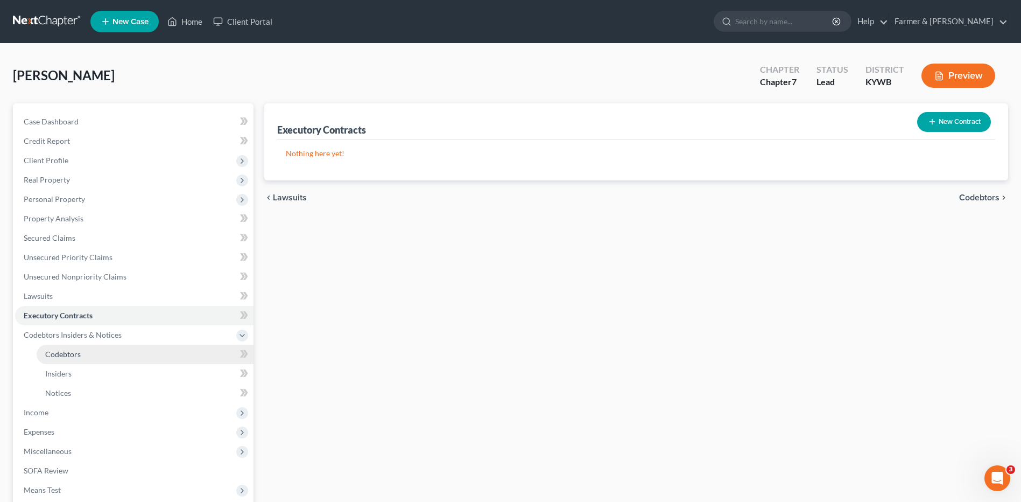
click at [77, 351] on span "Codebtors" at bounding box center [63, 353] width 36 height 9
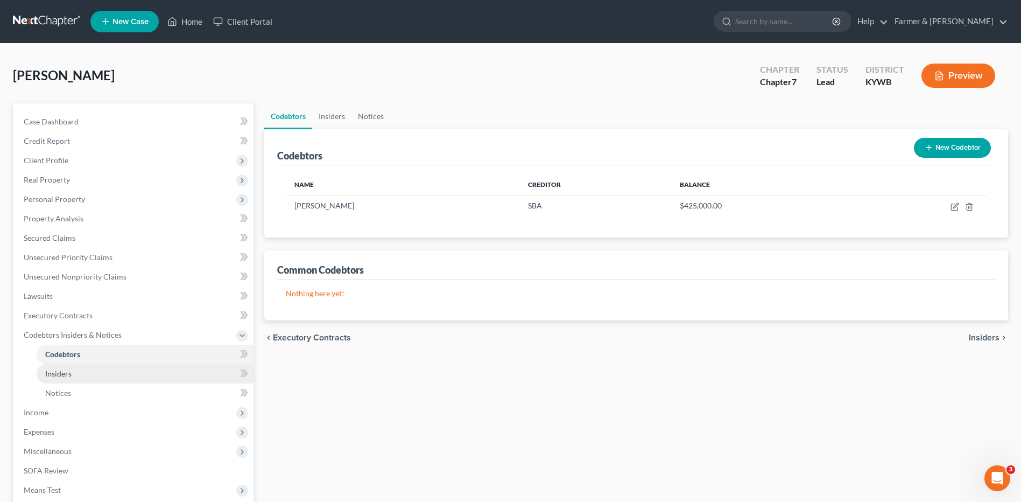
click at [72, 377] on link "Insiders" at bounding box center [145, 373] width 217 height 19
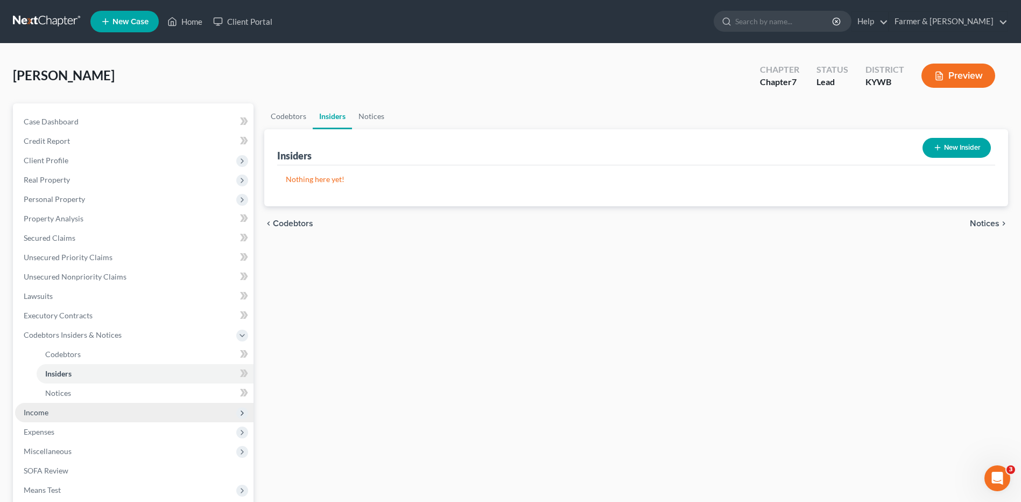
drag, startPoint x: 48, startPoint y: 412, endPoint x: 66, endPoint y: 402, distance: 20.7
click at [48, 412] on span "Income" at bounding box center [36, 411] width 25 height 9
click at [79, 364] on link "Employment Income" at bounding box center [145, 373] width 217 height 19
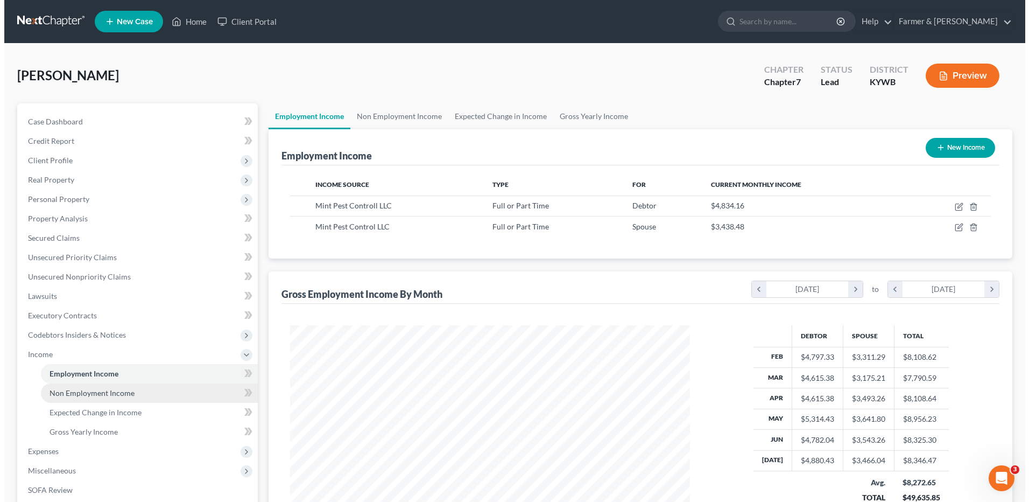
scroll to position [200, 421]
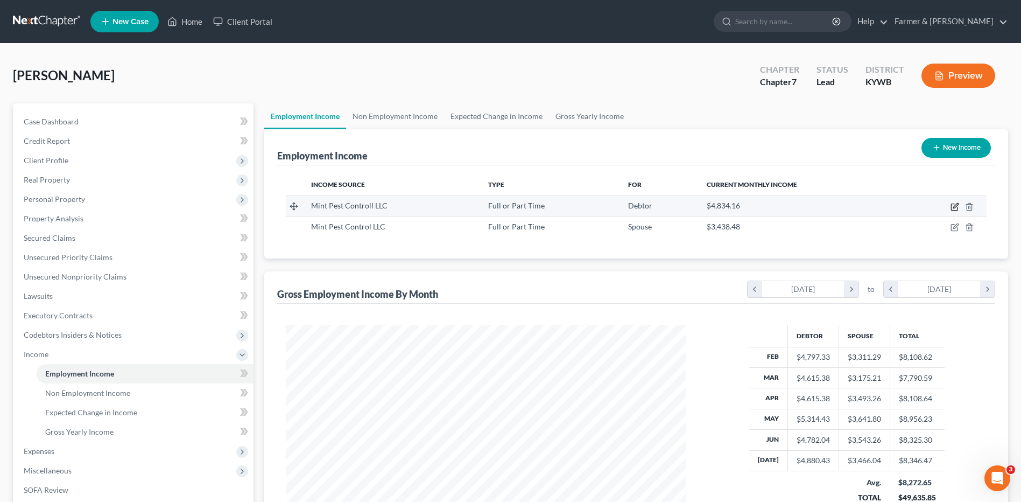
click at [954, 206] on icon "button" at bounding box center [955, 206] width 9 height 9
select select "0"
select select "18"
select select "2"
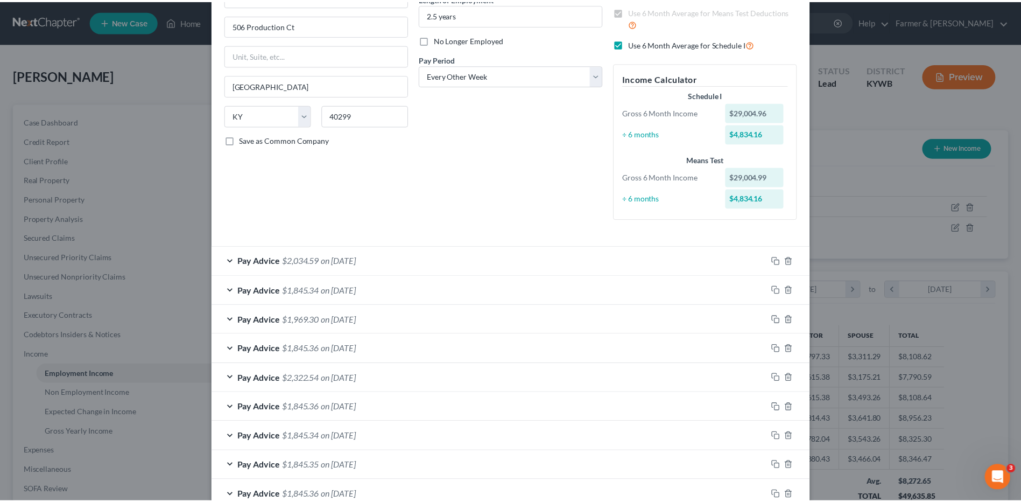
scroll to position [272, 0]
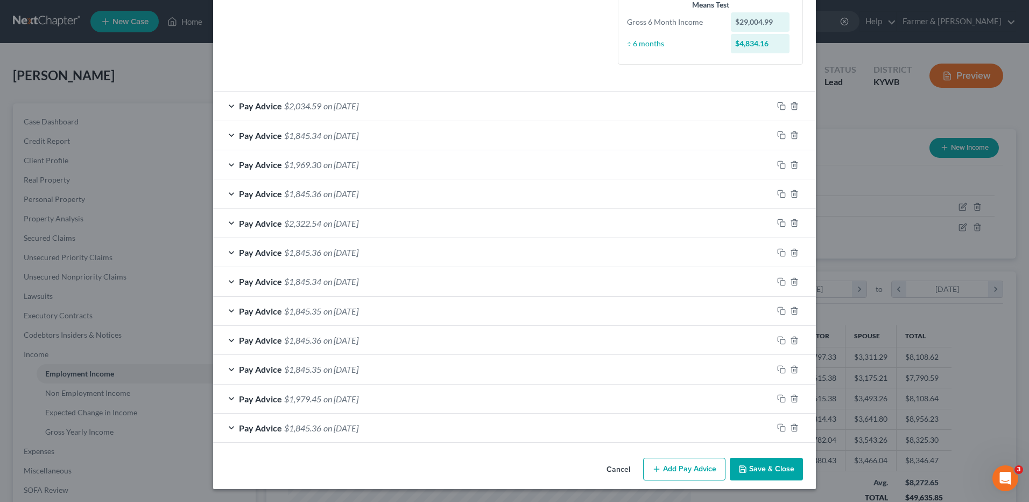
click at [618, 466] on button "Cancel" at bounding box center [618, 470] width 41 height 22
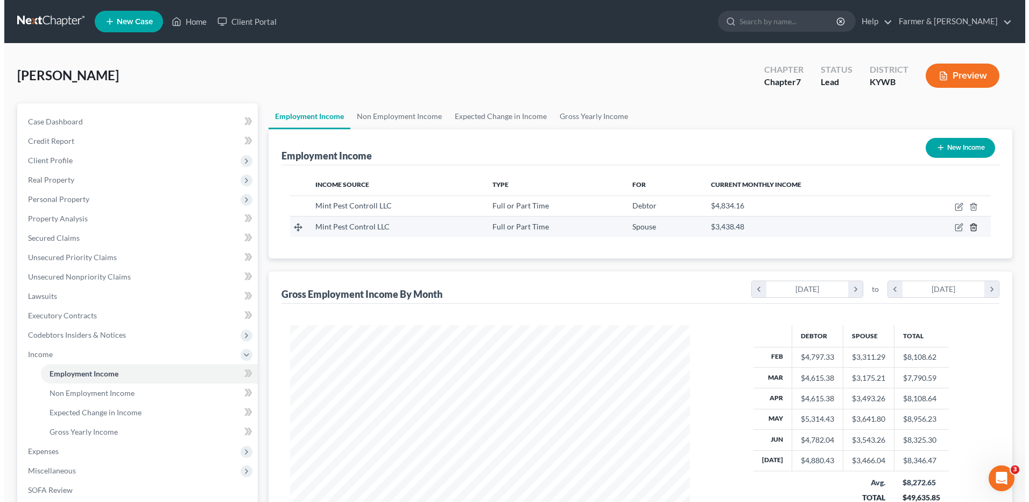
scroll to position [538042, 537820]
click at [956, 224] on icon "button" at bounding box center [955, 227] width 9 height 9
select select "0"
select select "18"
select select "2"
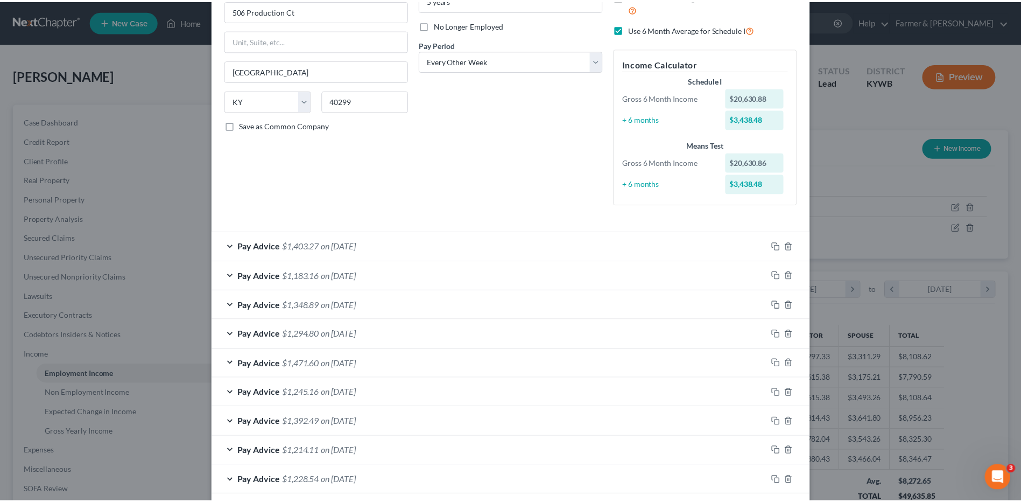
scroll to position [272, 0]
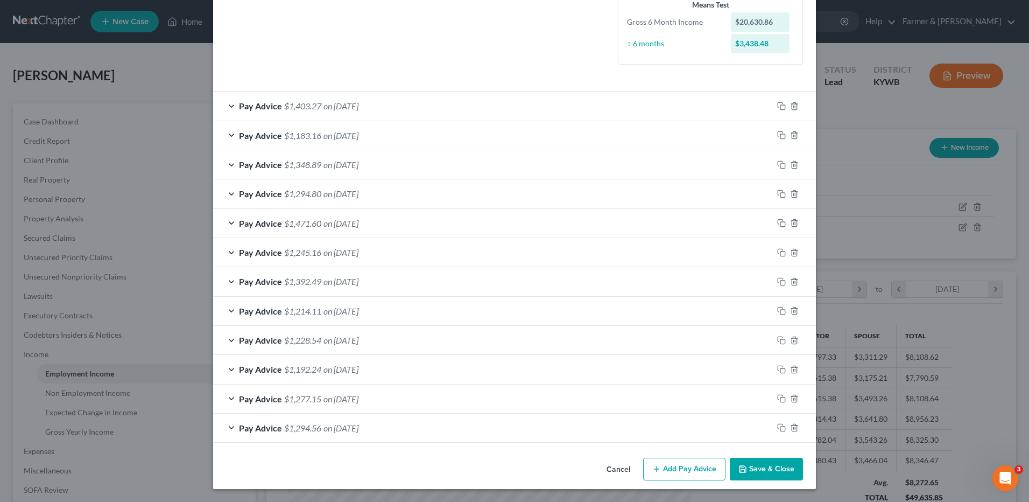
click at [620, 472] on button "Cancel" at bounding box center [618, 470] width 41 height 22
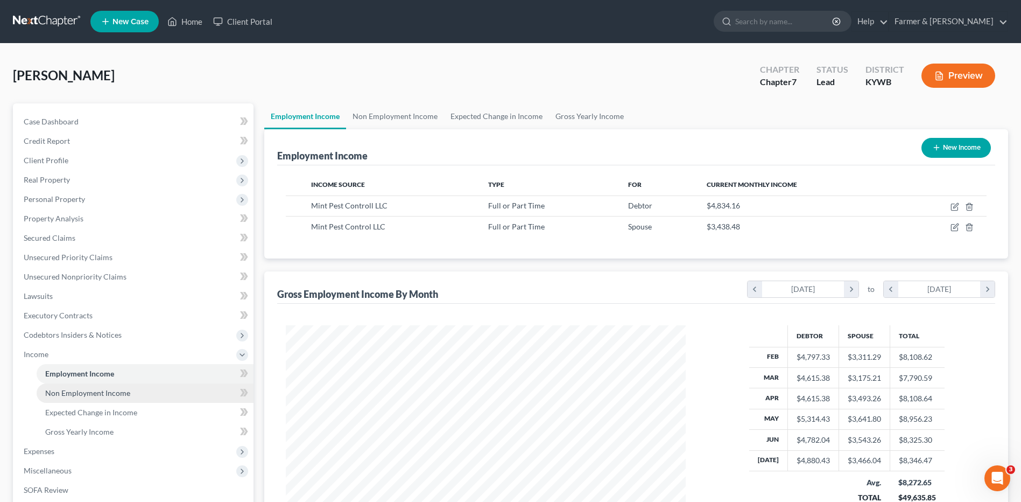
click at [140, 393] on link "Non Employment Income" at bounding box center [145, 392] width 217 height 19
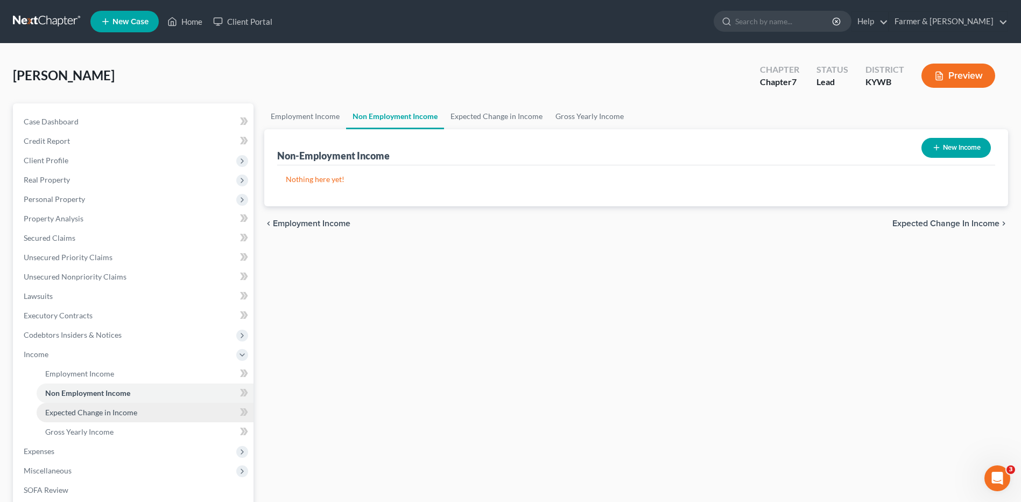
click at [132, 411] on span "Expected Change in Income" at bounding box center [91, 411] width 92 height 9
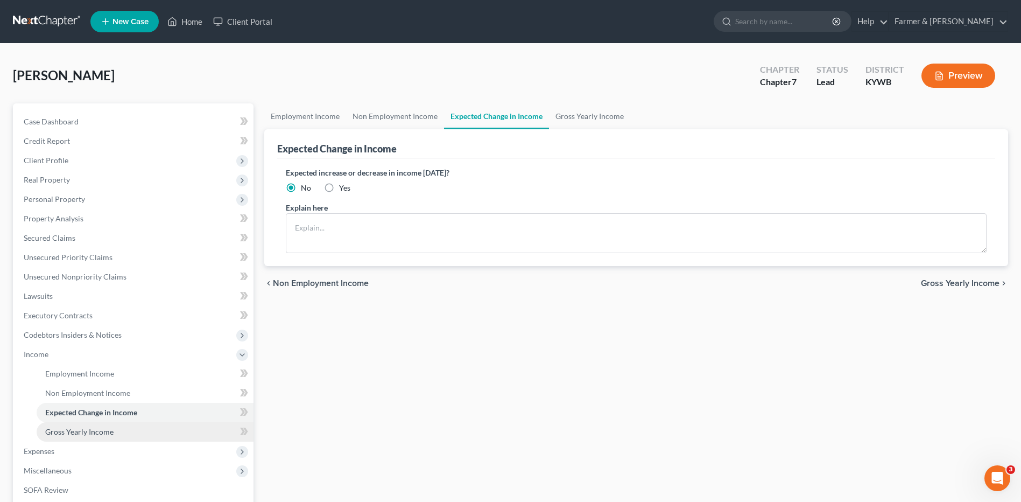
click at [114, 433] on link "Gross Yearly Income" at bounding box center [145, 431] width 217 height 19
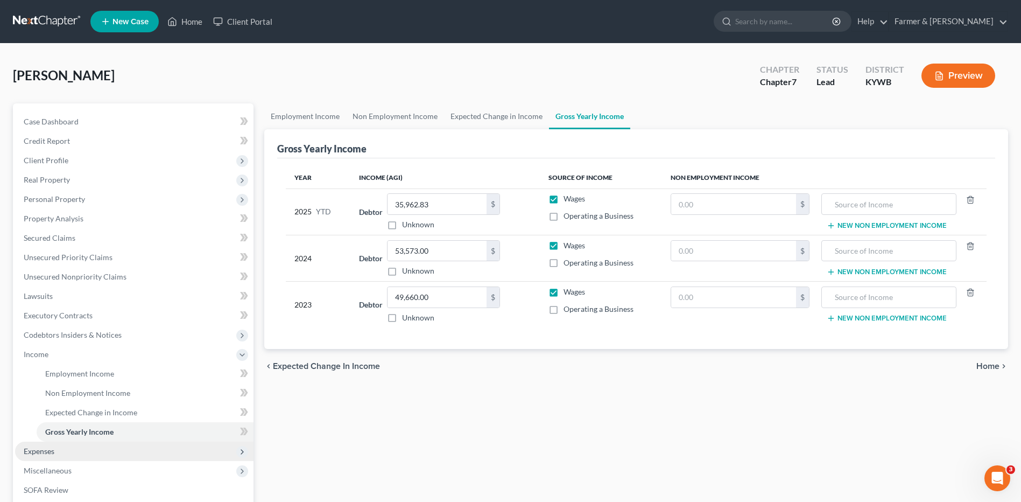
click at [67, 448] on span "Expenses" at bounding box center [134, 450] width 238 height 19
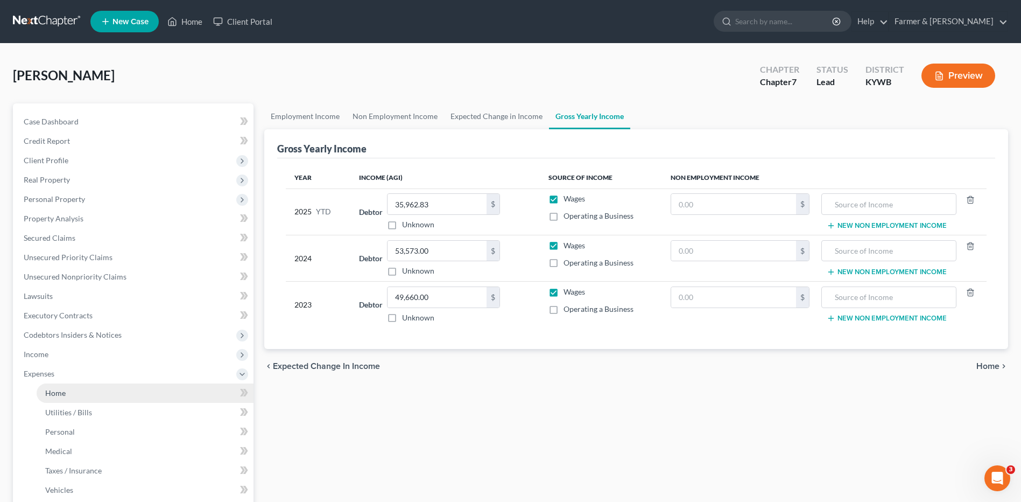
click at [76, 388] on link "Home" at bounding box center [145, 392] width 217 height 19
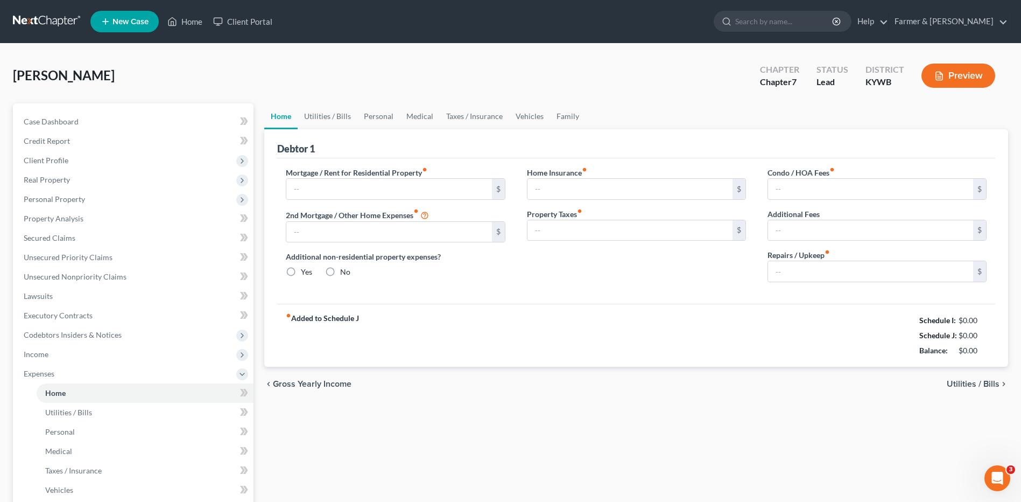
type input "2,200.00"
type input "0.00"
radio input "true"
type input "25.00"
type input "0.00"
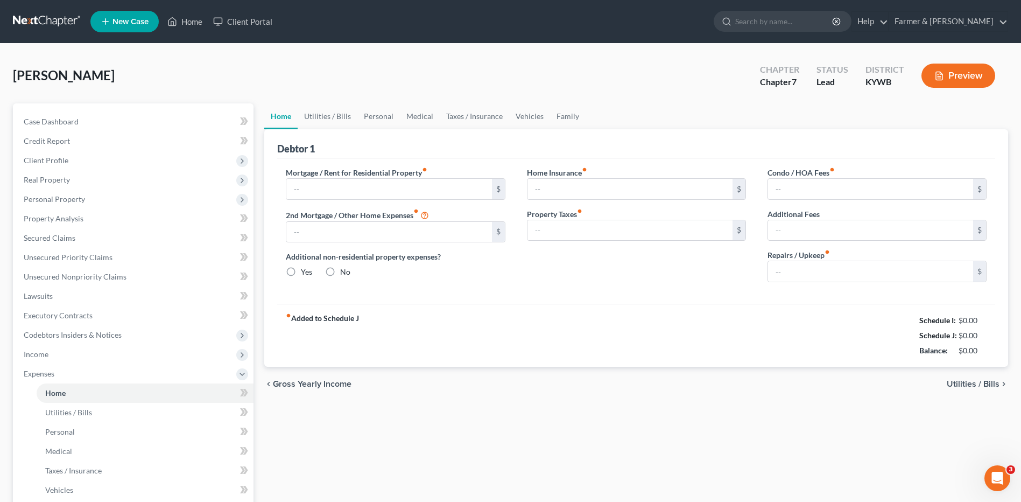
type input "0.00"
type input "50.00"
click at [63, 408] on span "Utilities / Bills" at bounding box center [68, 411] width 47 height 9
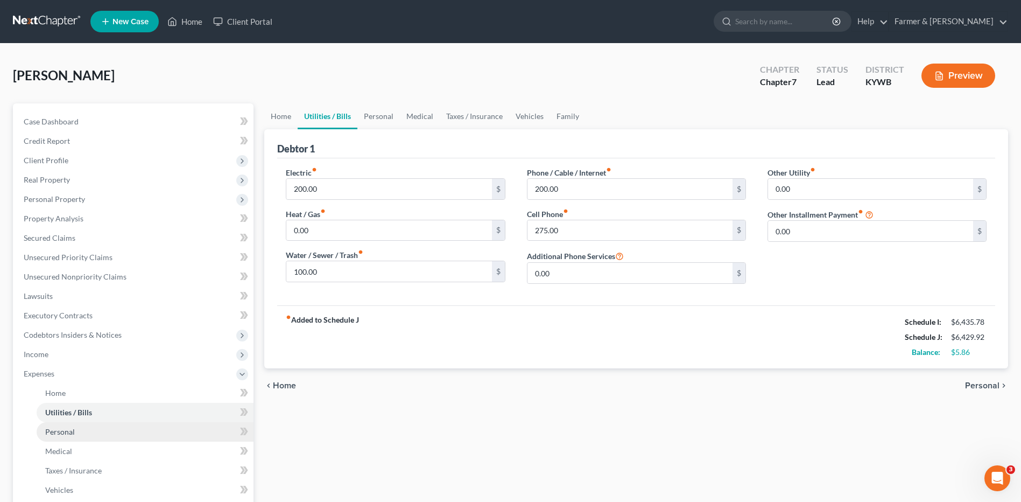
click at [68, 427] on span "Personal" at bounding box center [60, 431] width 30 height 9
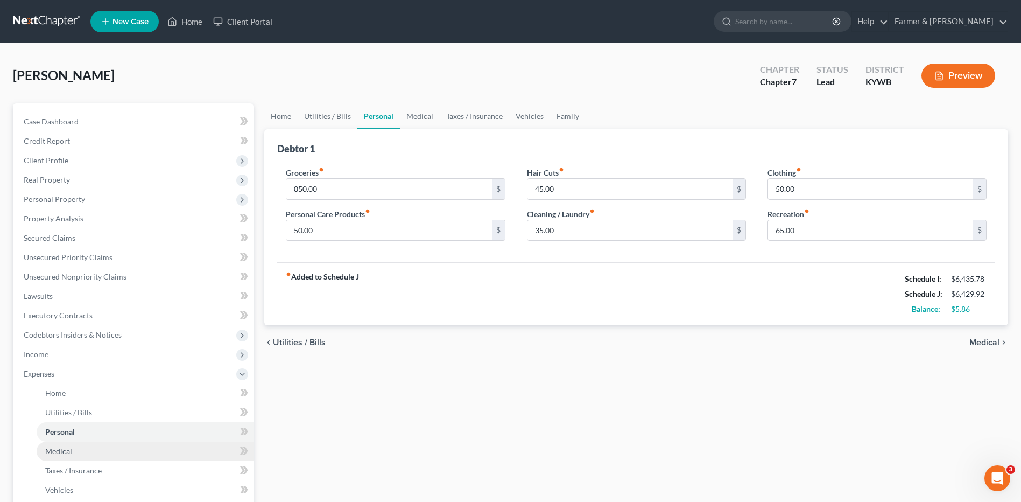
click at [72, 448] on link "Medical" at bounding box center [145, 450] width 217 height 19
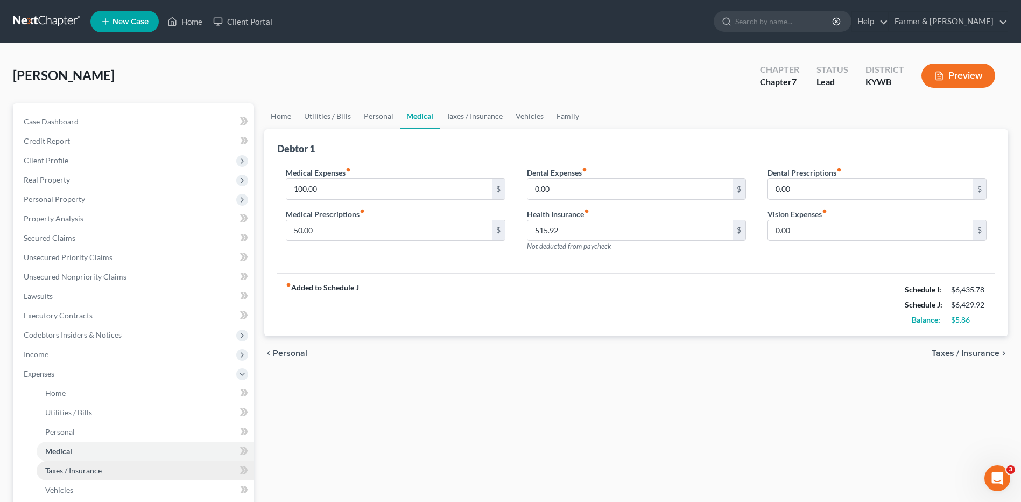
click at [78, 465] on link "Taxes / Insurance" at bounding box center [145, 470] width 217 height 19
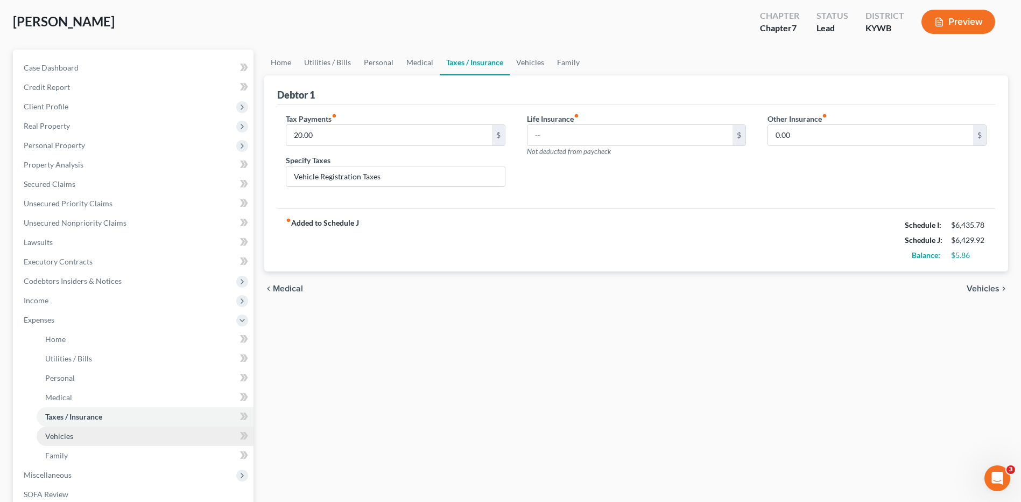
click at [83, 435] on link "Vehicles" at bounding box center [145, 435] width 217 height 19
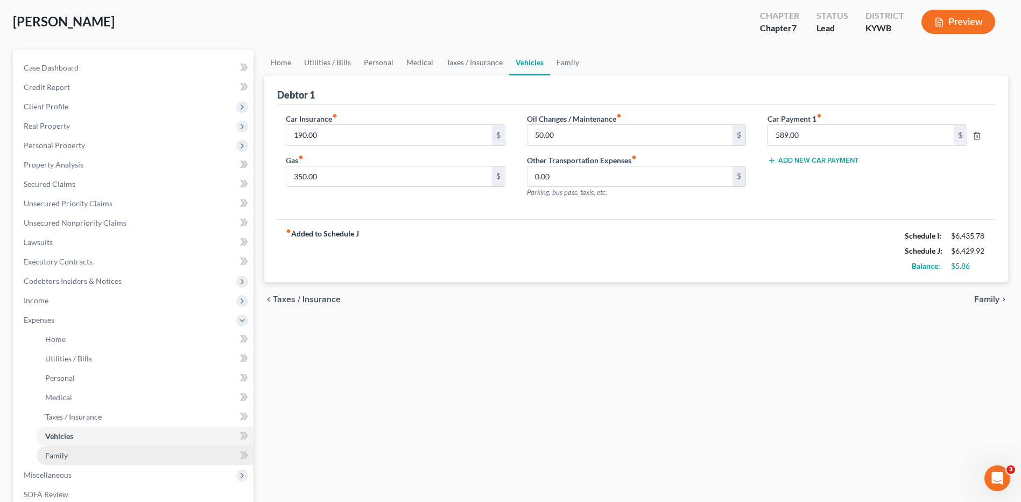
click at [88, 452] on link "Family" at bounding box center [145, 455] width 217 height 19
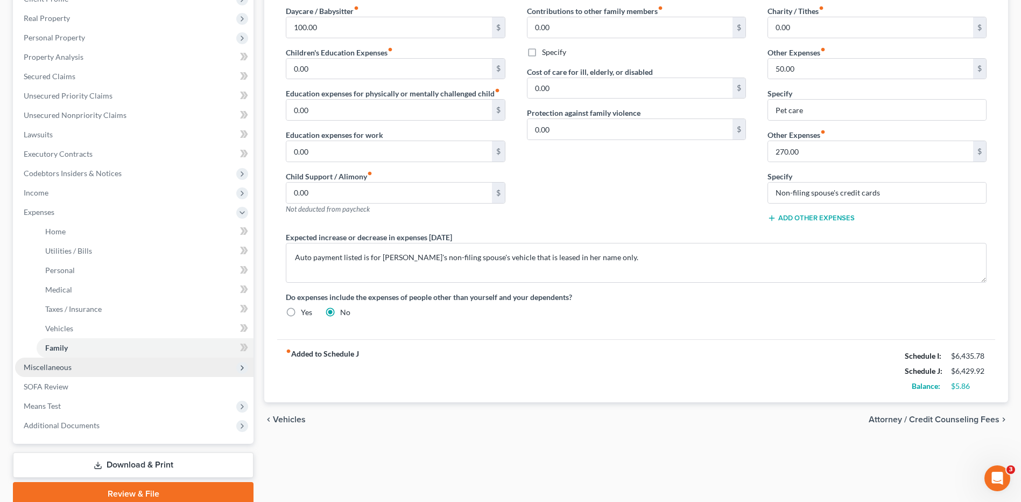
click at [96, 367] on span "Miscellaneous" at bounding box center [134, 366] width 238 height 19
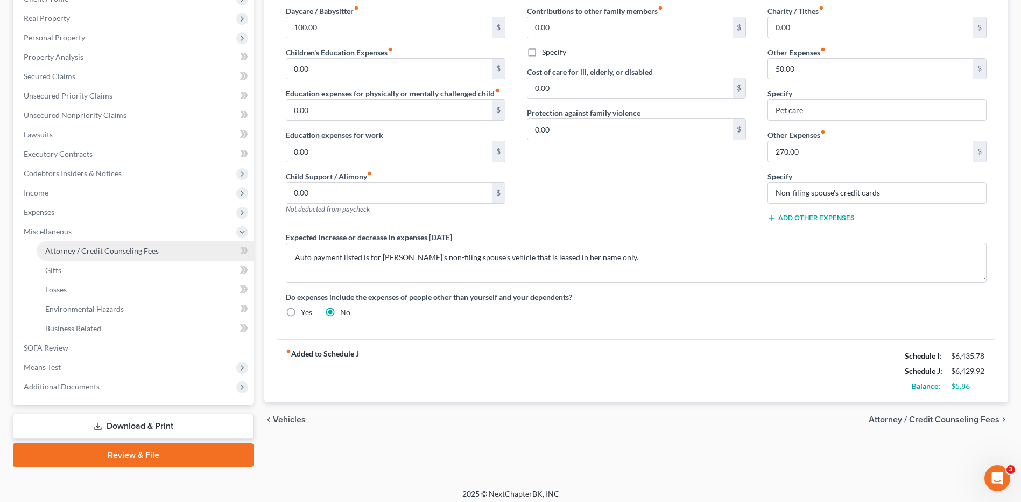
drag, startPoint x: 122, startPoint y: 254, endPoint x: 128, endPoint y: 258, distance: 7.5
click at [122, 254] on span "Attorney / Credit Counseling Fees" at bounding box center [102, 250] width 114 height 9
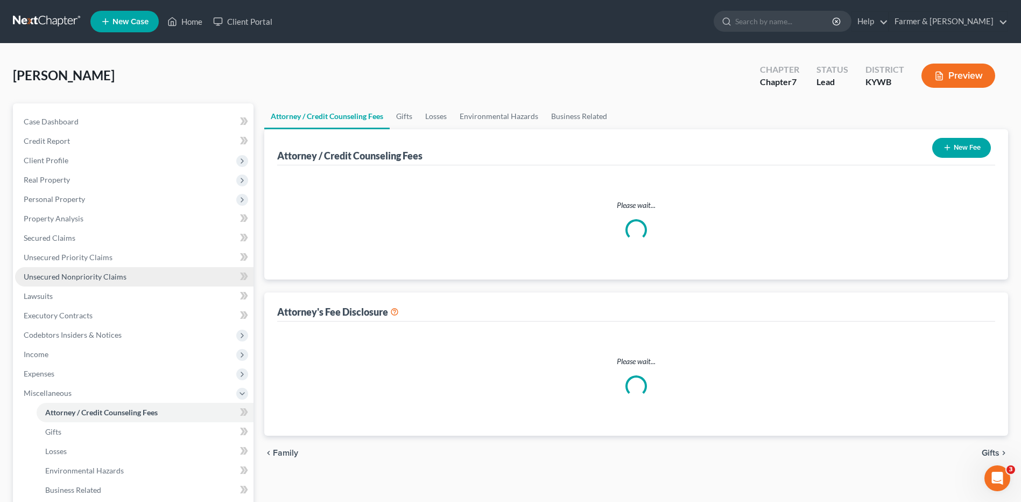
select select "0"
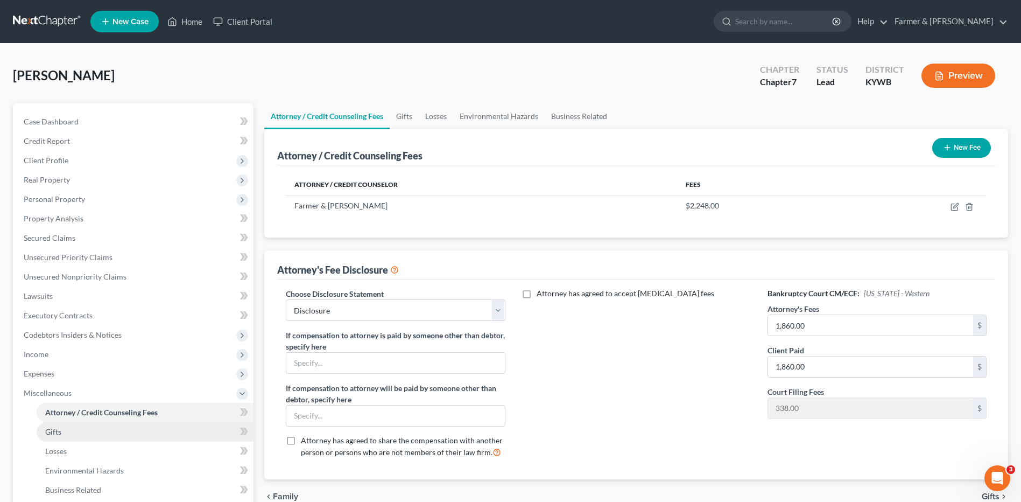
click at [85, 423] on link "Gifts" at bounding box center [145, 431] width 217 height 19
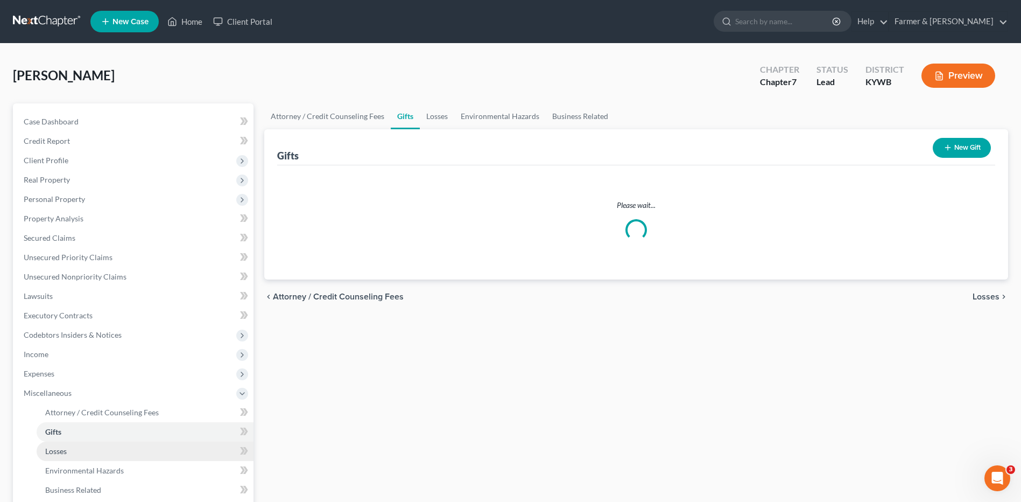
click at [79, 449] on link "Losses" at bounding box center [145, 450] width 217 height 19
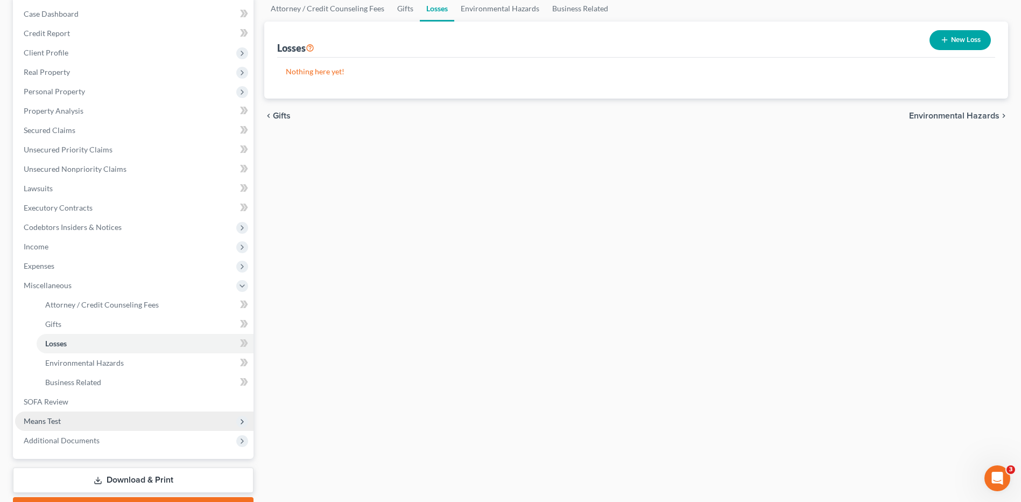
click at [61, 419] on span "Means Test" at bounding box center [42, 420] width 37 height 9
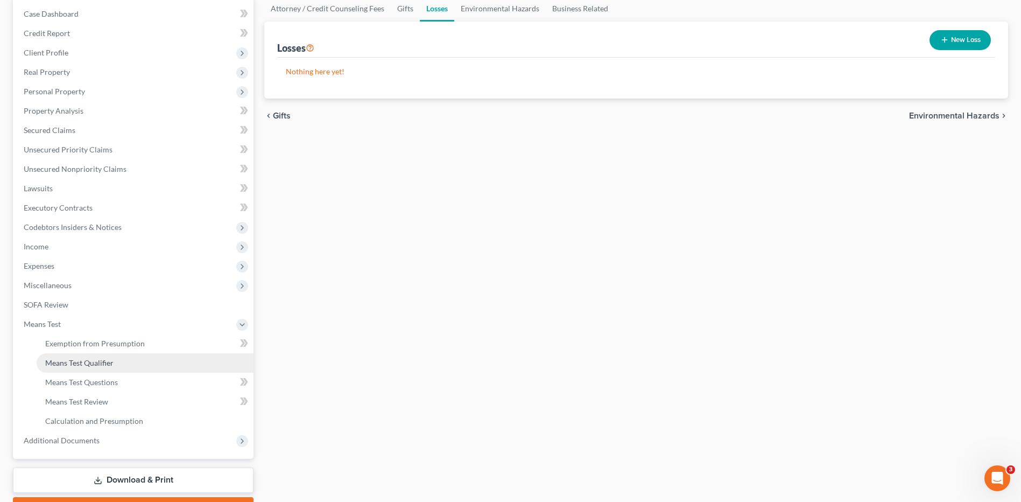
click at [107, 365] on span "Means Test Qualifier" at bounding box center [79, 362] width 68 height 9
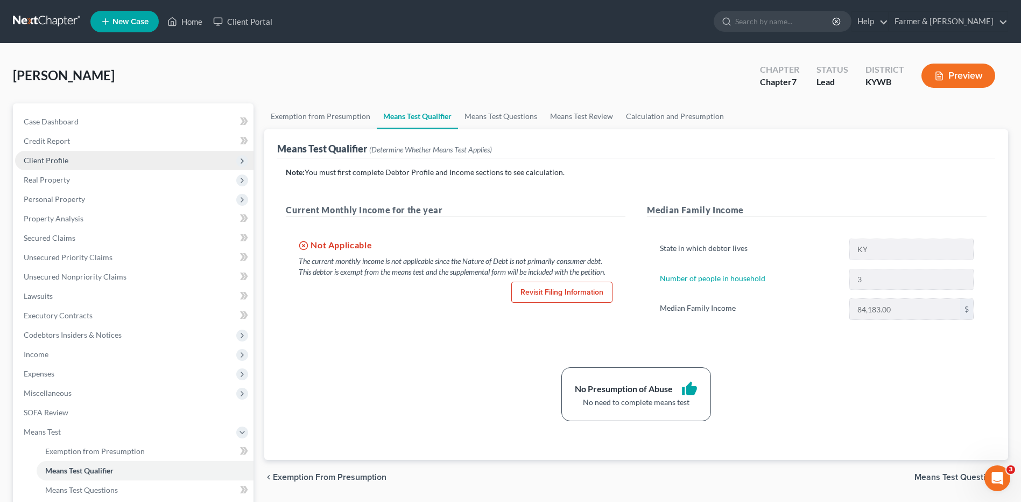
click at [121, 157] on span "Client Profile" at bounding box center [134, 160] width 238 height 19
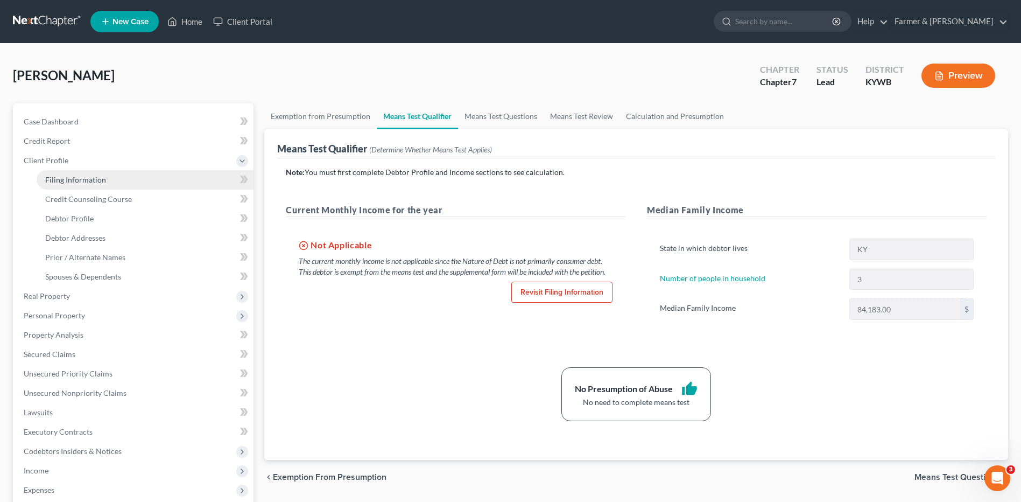
click at [121, 177] on link "Filing Information" at bounding box center [145, 179] width 217 height 19
select select "0"
select select "3"
select select "0"
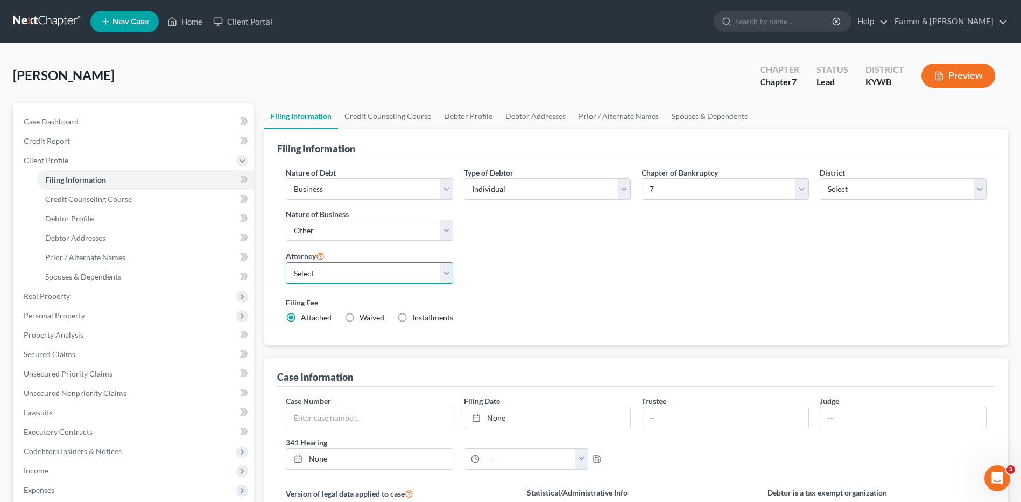
click at [368, 278] on select "Select Todd Farmer - KYWB Todd Farmer - KYEB Samuel Wright - KYWB" at bounding box center [369, 273] width 167 height 22
select select "0"
click at [286, 262] on select "Select Todd Farmer - KYWB Todd Farmer - KYEB Samuel Wright - KYWB" at bounding box center [369, 273] width 167 height 22
click at [81, 297] on span "Real Property" at bounding box center [134, 295] width 238 height 19
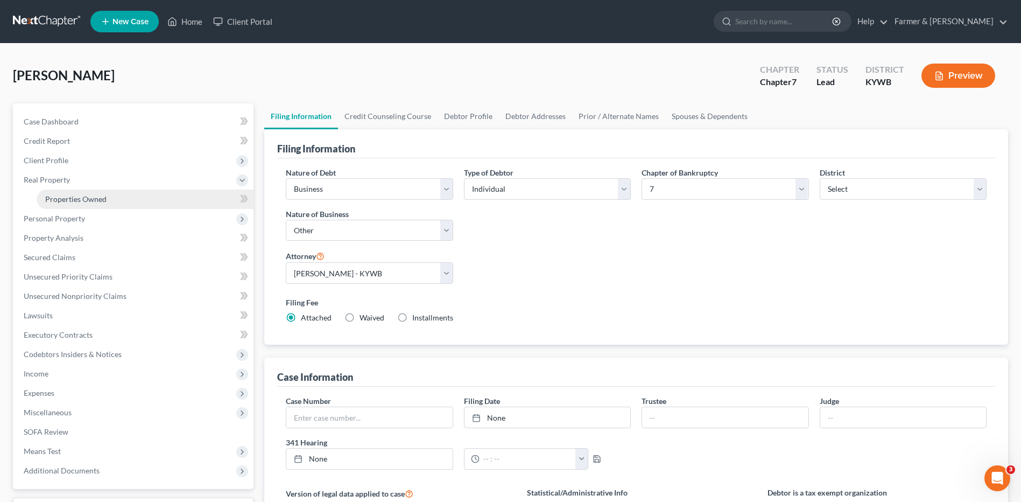
click at [98, 202] on span "Properties Owned" at bounding box center [75, 198] width 61 height 9
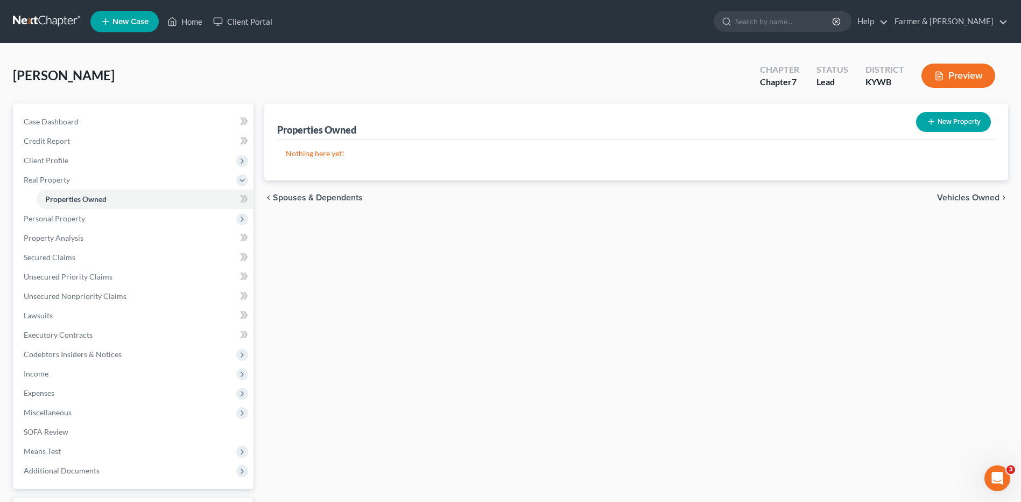
click at [40, 11] on nav "Home New Case Client Portal Farmer & Wright dblondie1230@yahoo.com My Account S…" at bounding box center [510, 21] width 1021 height 43
click at [38, 14] on link at bounding box center [47, 21] width 69 height 19
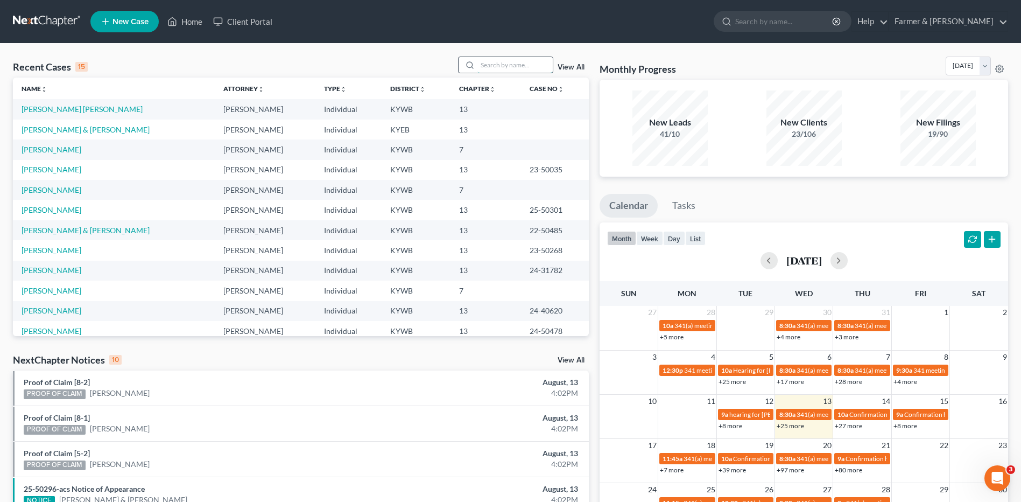
click at [542, 68] on input "search" at bounding box center [514, 65] width 75 height 16
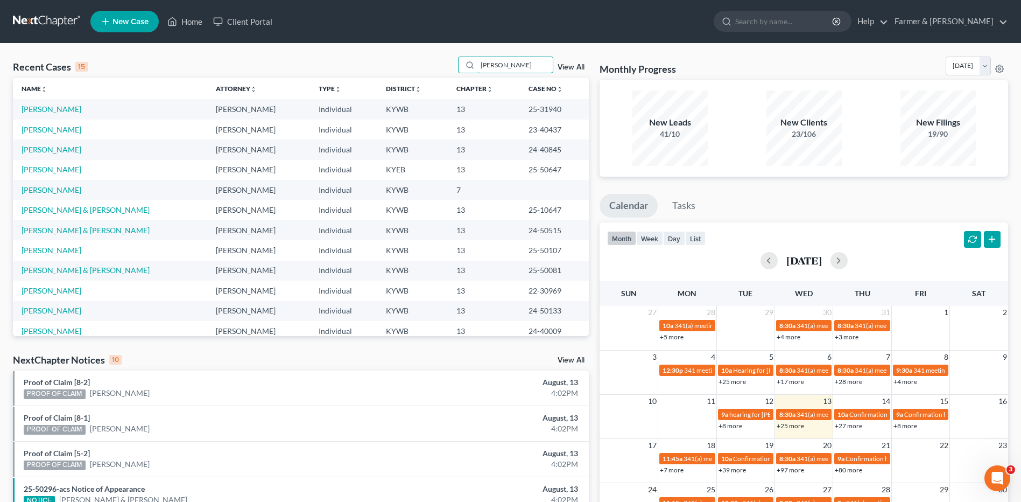
type input "[PERSON_NAME]"
click at [51, 191] on link "[PERSON_NAME]" at bounding box center [52, 189] width 60 height 9
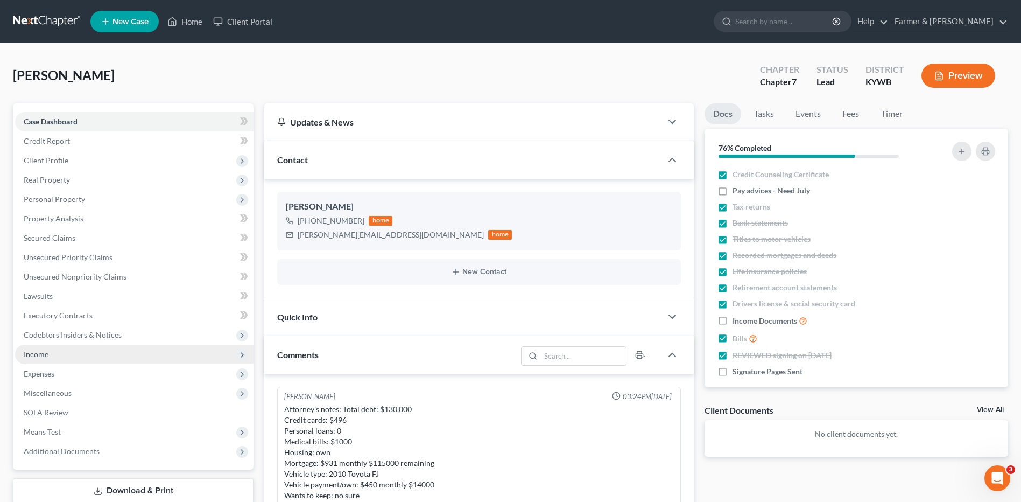
click at [80, 344] on span "Income" at bounding box center [134, 353] width 238 height 19
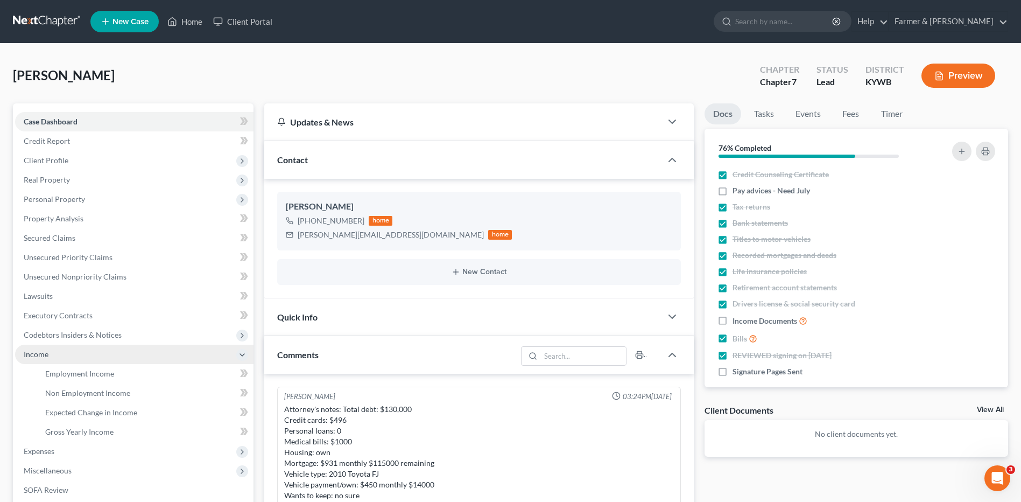
scroll to position [268, 0]
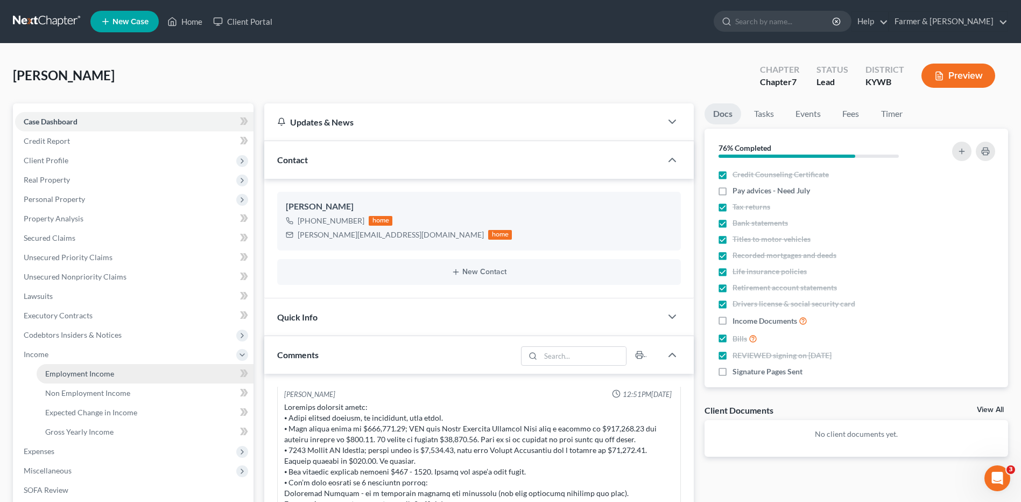
click at [86, 372] on span "Employment Income" at bounding box center [79, 373] width 69 height 9
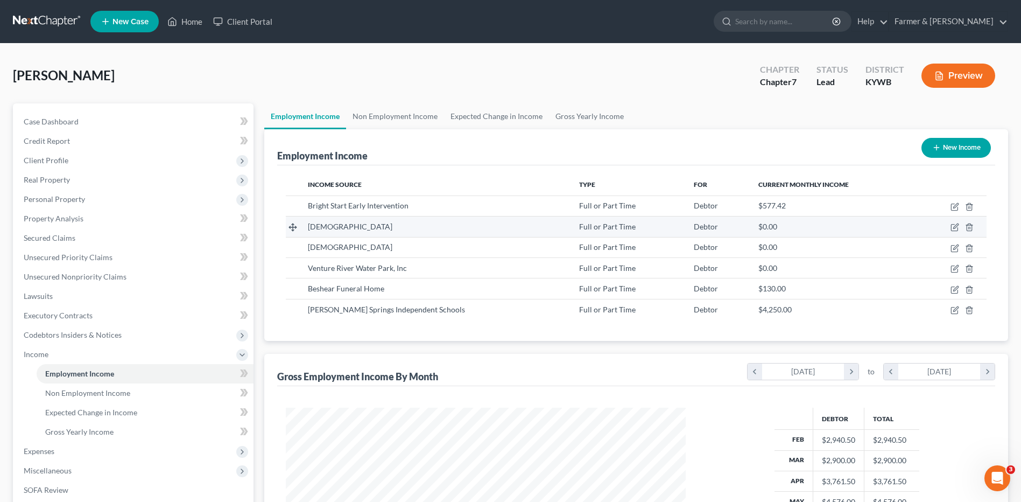
click at [953, 222] on td at bounding box center [951, 226] width 69 height 20
click at [958, 230] on icon "button" at bounding box center [954, 227] width 6 height 6
select select "0"
select select "18"
select select "2"
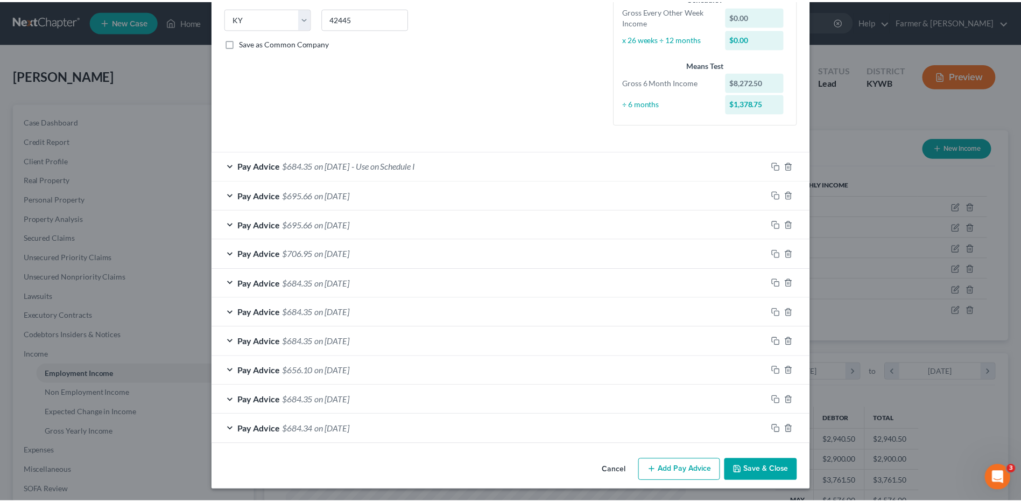
scroll to position [216, 0]
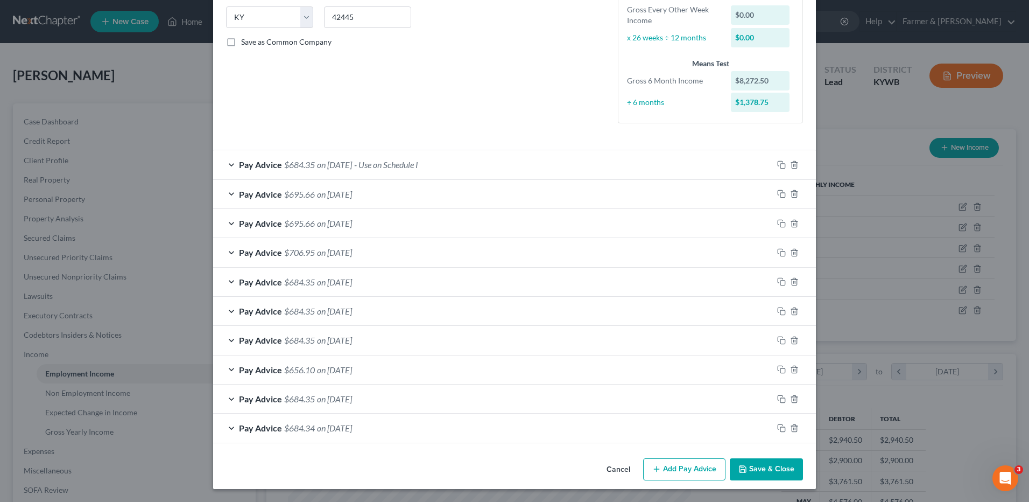
click at [614, 468] on button "Cancel" at bounding box center [618, 470] width 41 height 22
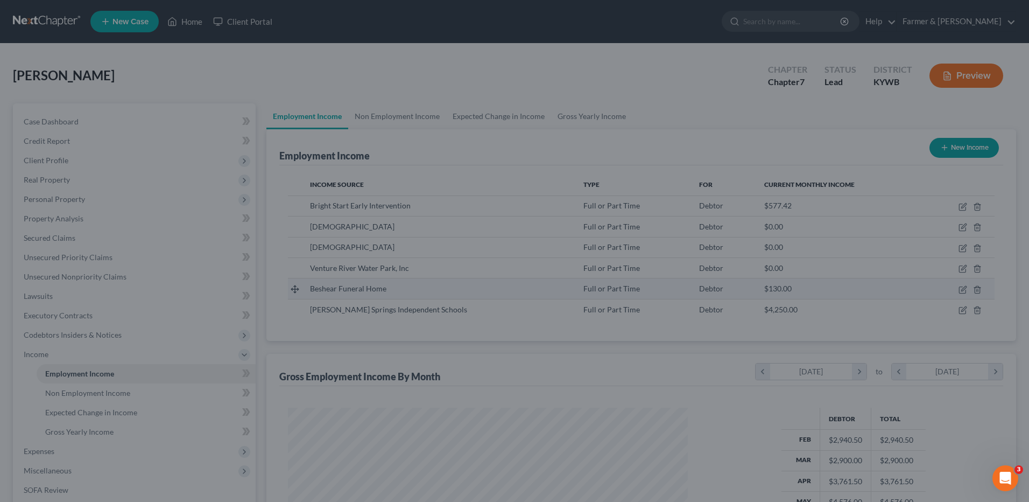
scroll to position [538042, 537820]
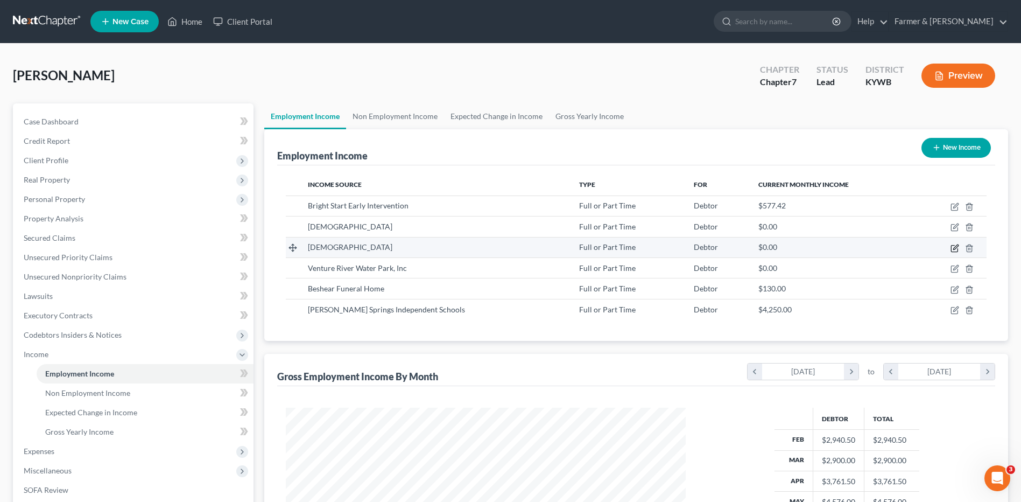
click at [952, 245] on icon "button" at bounding box center [954, 248] width 6 height 6
select select "0"
select select "18"
select select "2"
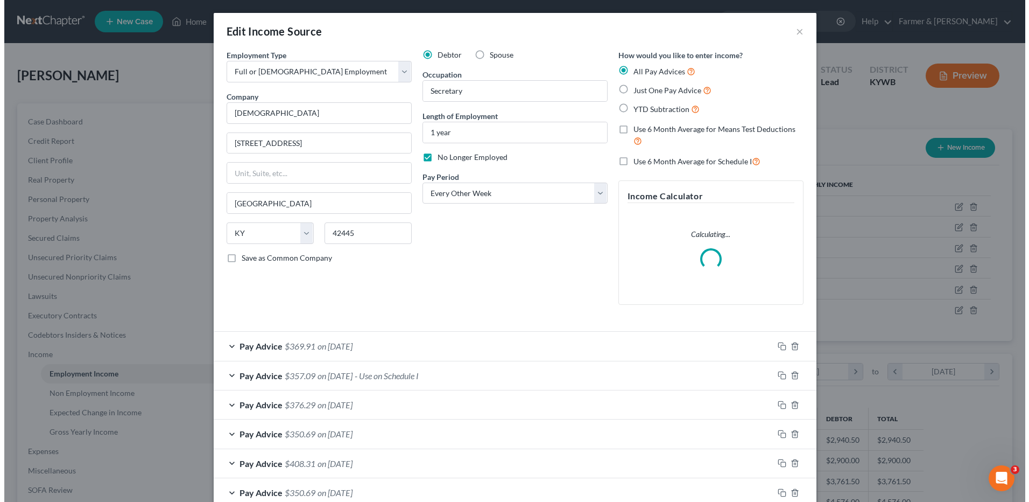
scroll to position [201, 425]
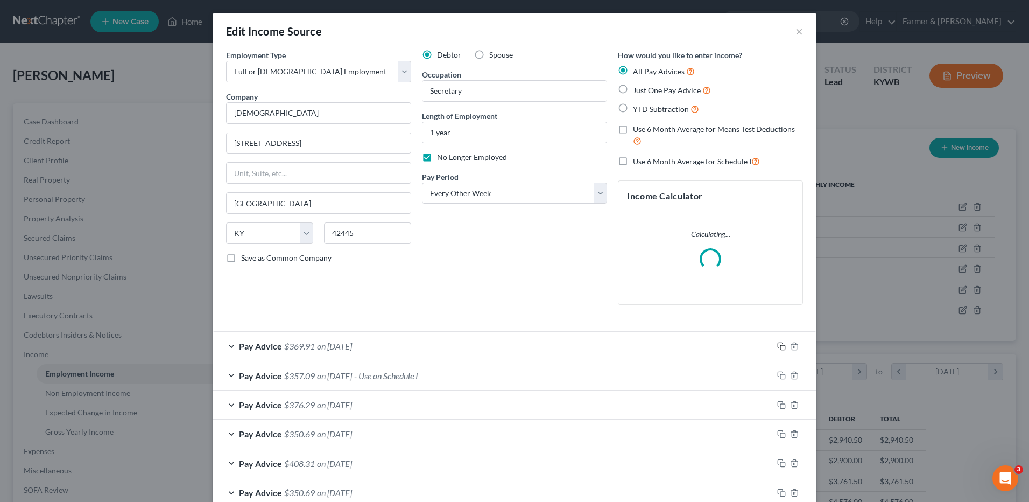
click at [779, 343] on icon "button" at bounding box center [780, 344] width 5 height 5
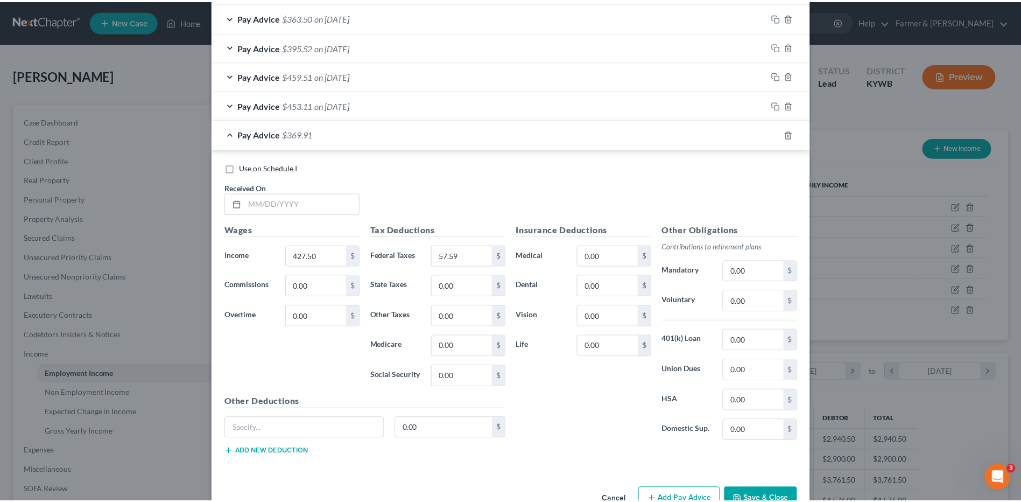
scroll to position [622, 0]
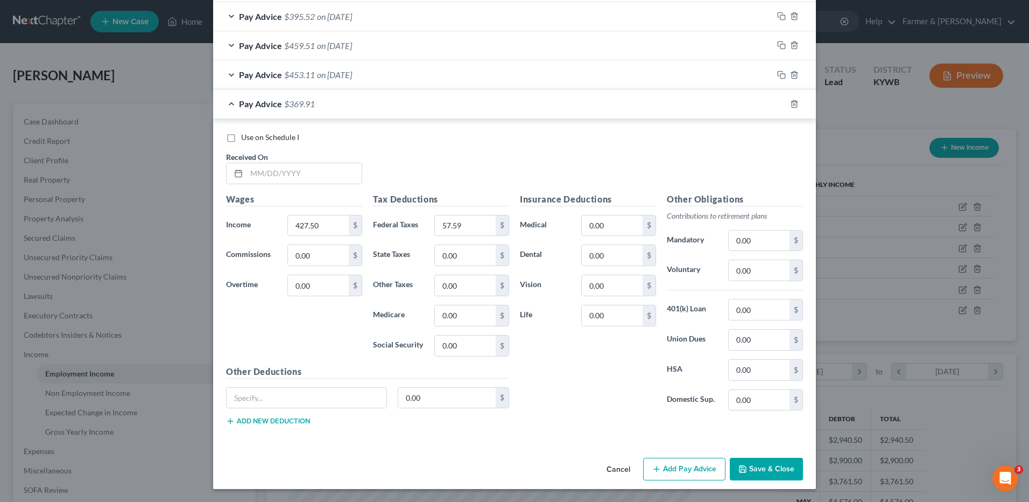
click at [616, 466] on button "Cancel" at bounding box center [618, 470] width 41 height 22
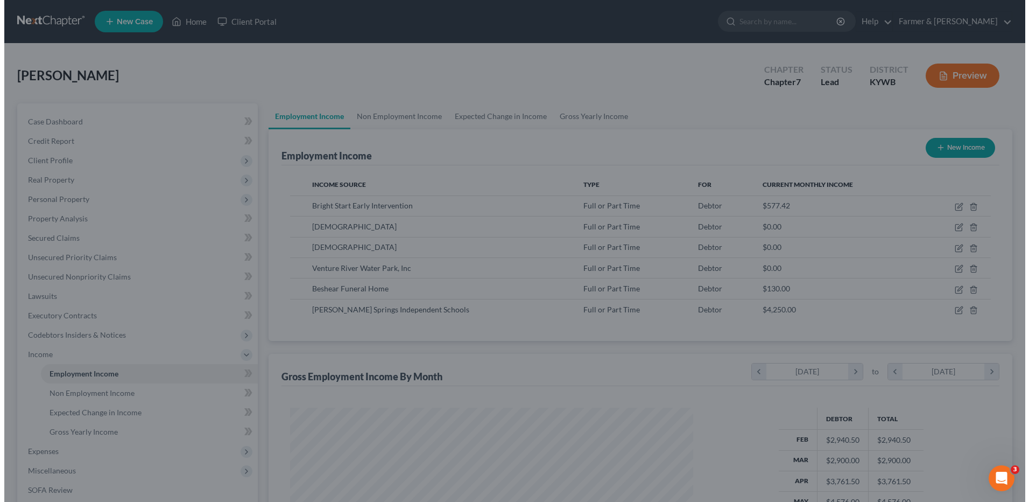
scroll to position [538042, 537820]
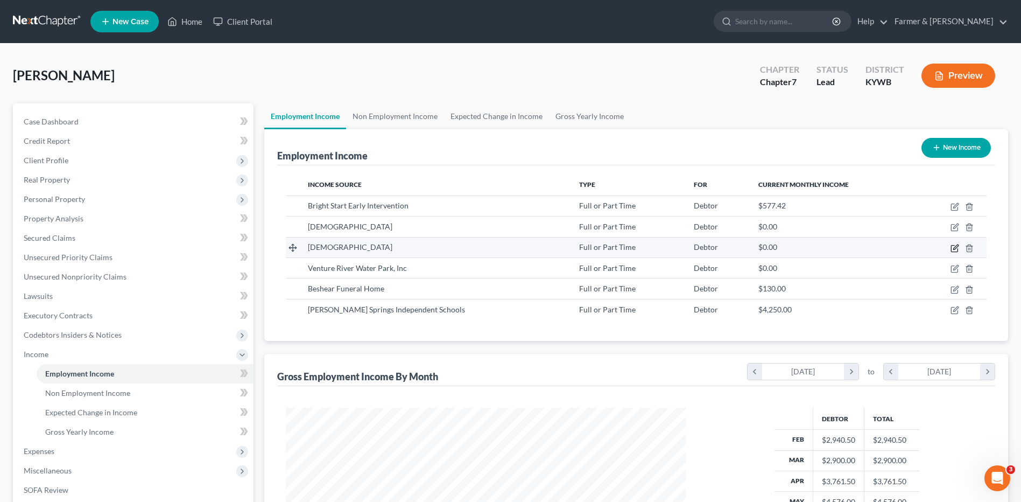
click at [956, 247] on icon "button" at bounding box center [955, 248] width 9 height 9
select select "0"
select select "18"
select select "2"
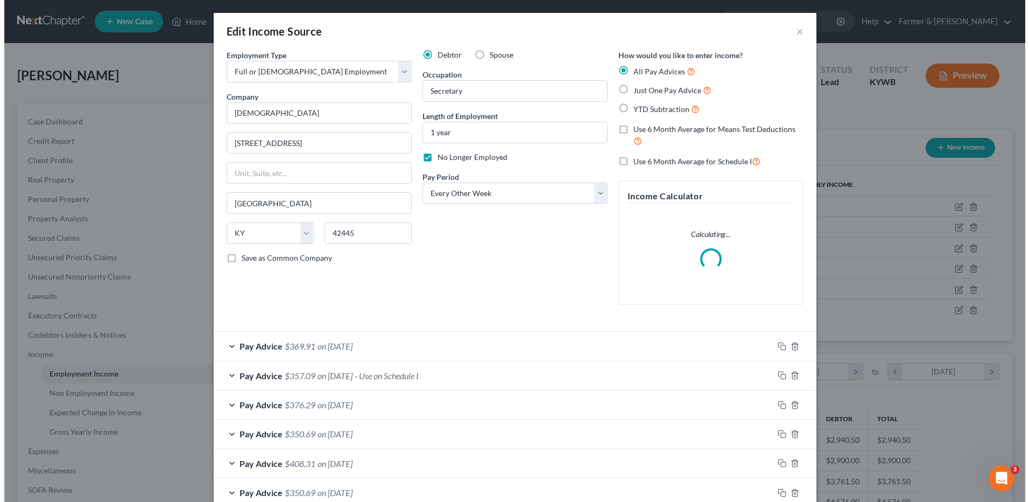
scroll to position [201, 425]
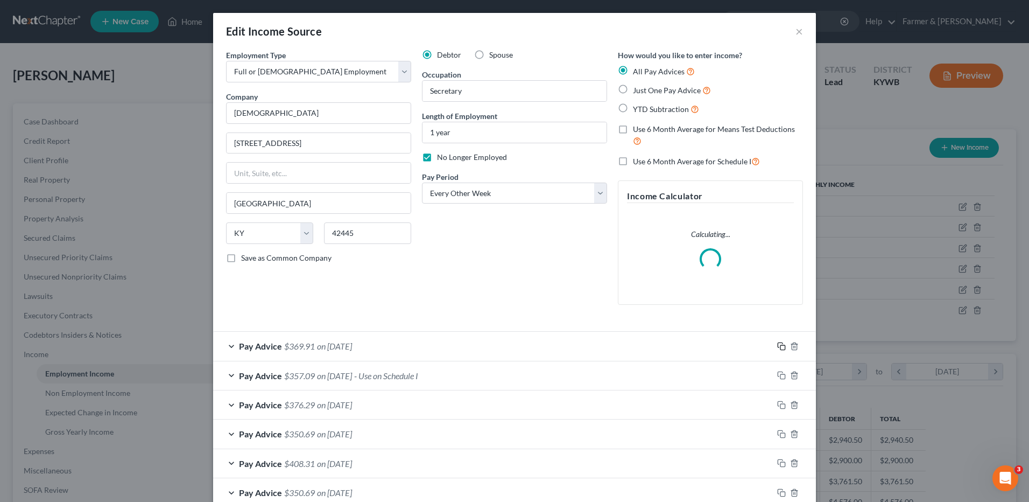
click at [777, 345] on icon "button" at bounding box center [781, 346] width 9 height 9
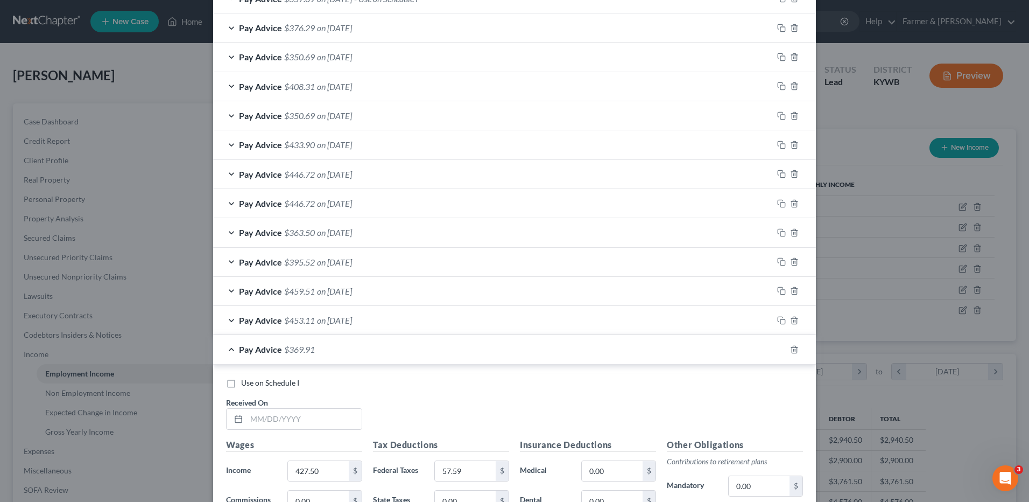
scroll to position [622, 0]
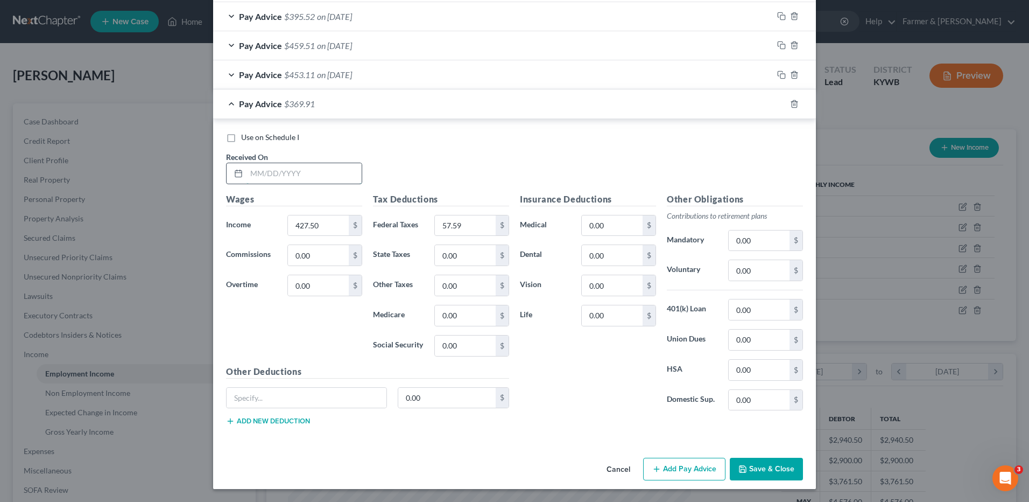
click at [341, 182] on input "text" at bounding box center [304, 173] width 115 height 20
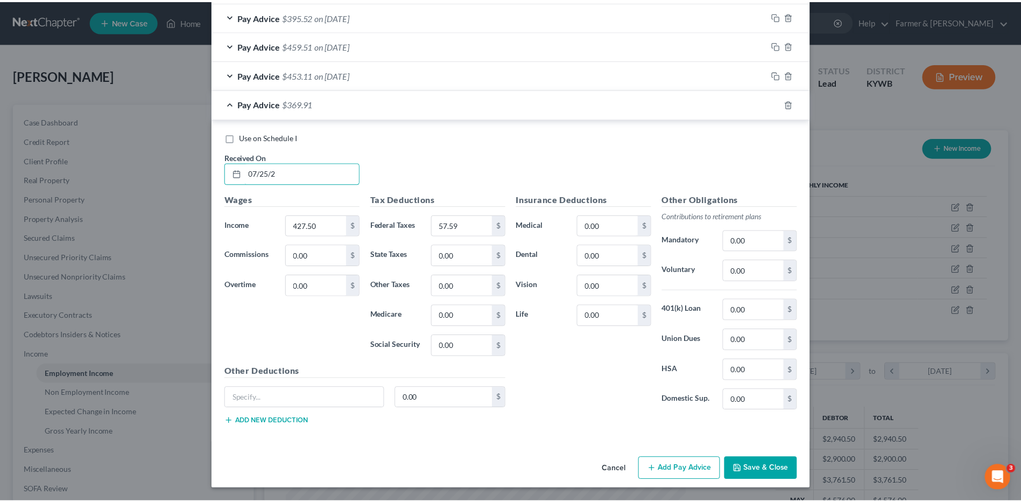
scroll to position [657, 0]
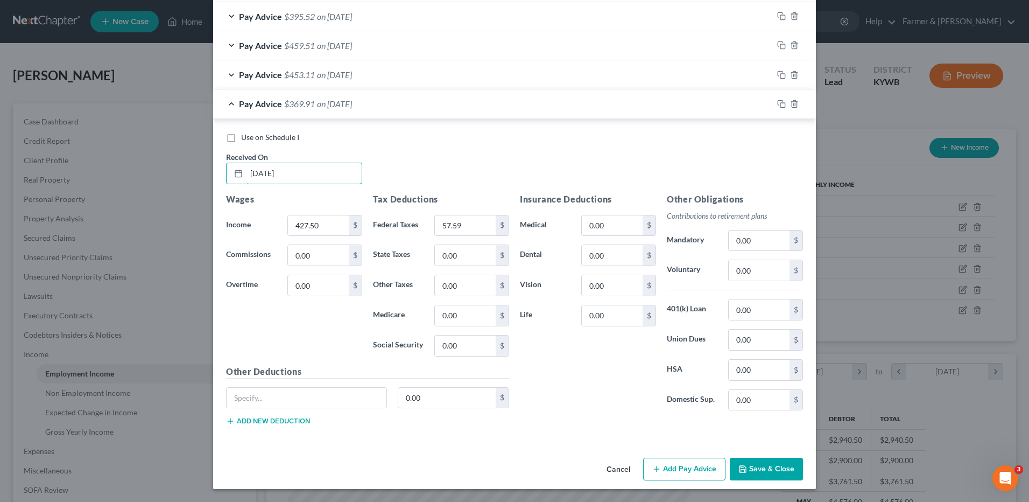
type input "07/25/2025"
type input "367.50"
type input "48.81"
click at [779, 462] on button "Save & Close" at bounding box center [766, 469] width 73 height 23
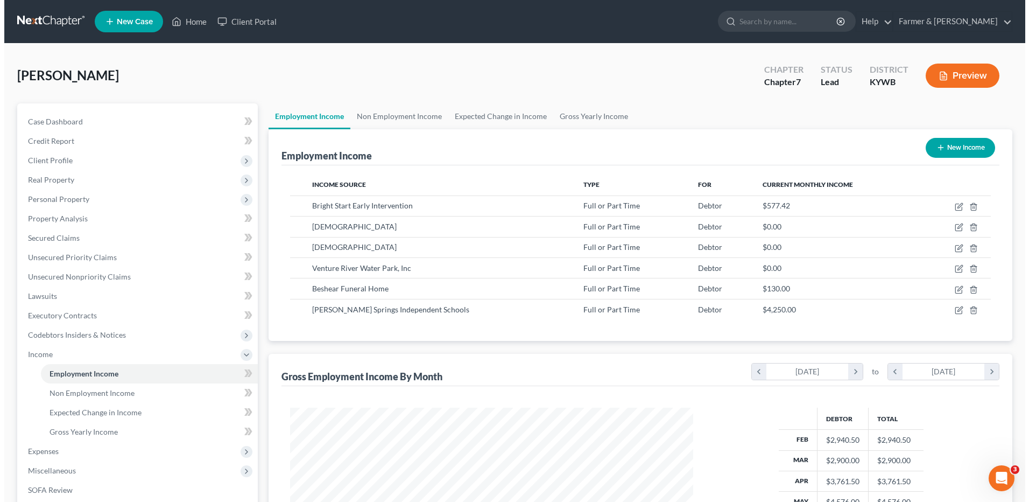
scroll to position [538042, 537820]
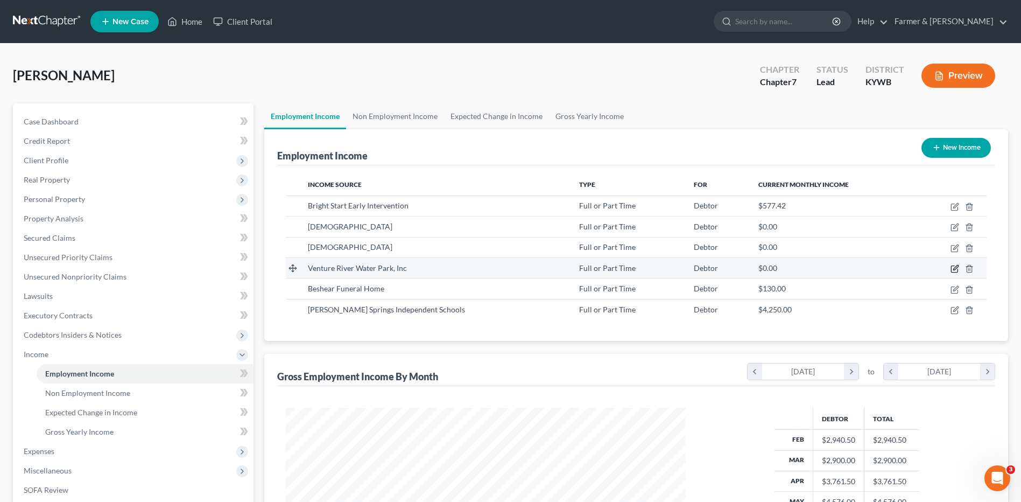
click at [955, 268] on icon "button" at bounding box center [955, 267] width 5 height 5
select select "0"
select select "18"
select select "2"
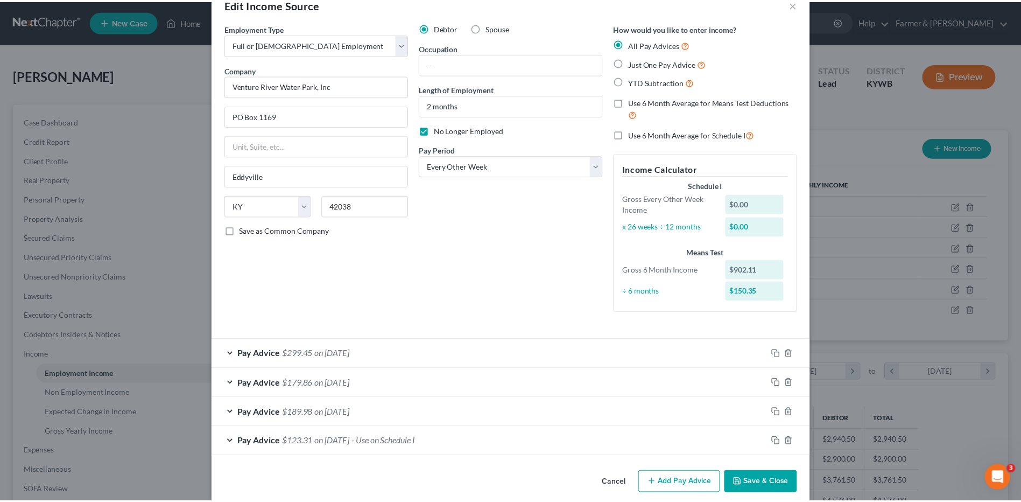
scroll to position [40, 0]
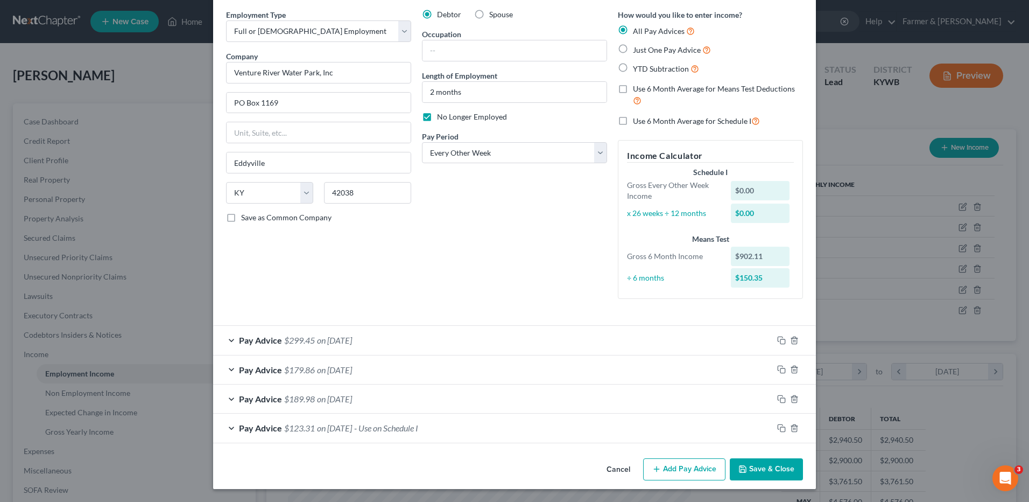
click at [614, 471] on button "Cancel" at bounding box center [618, 470] width 41 height 22
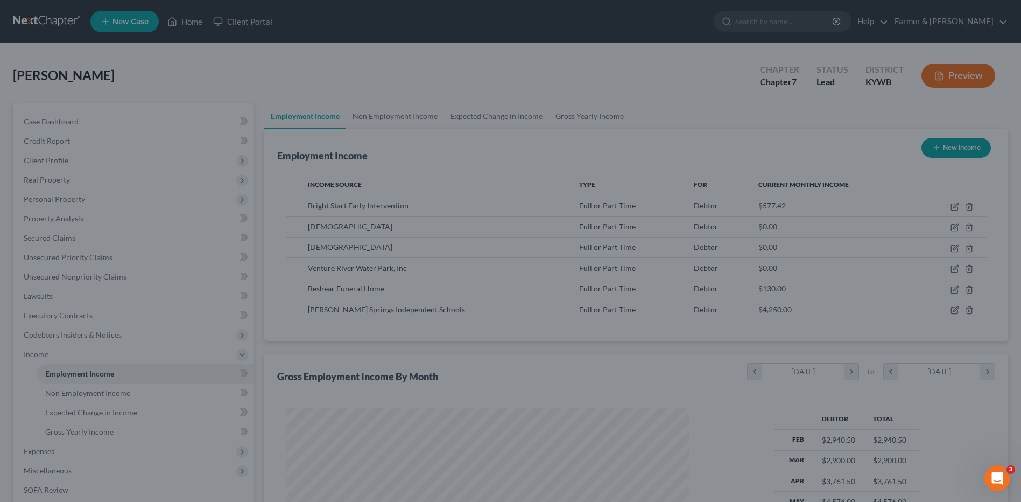
scroll to position [538042, 537820]
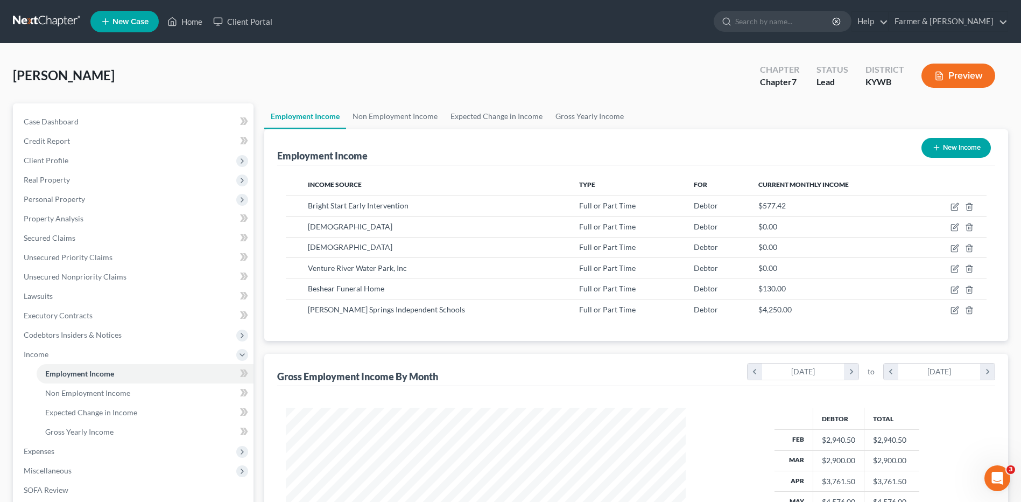
click at [56, 26] on link at bounding box center [47, 21] width 69 height 19
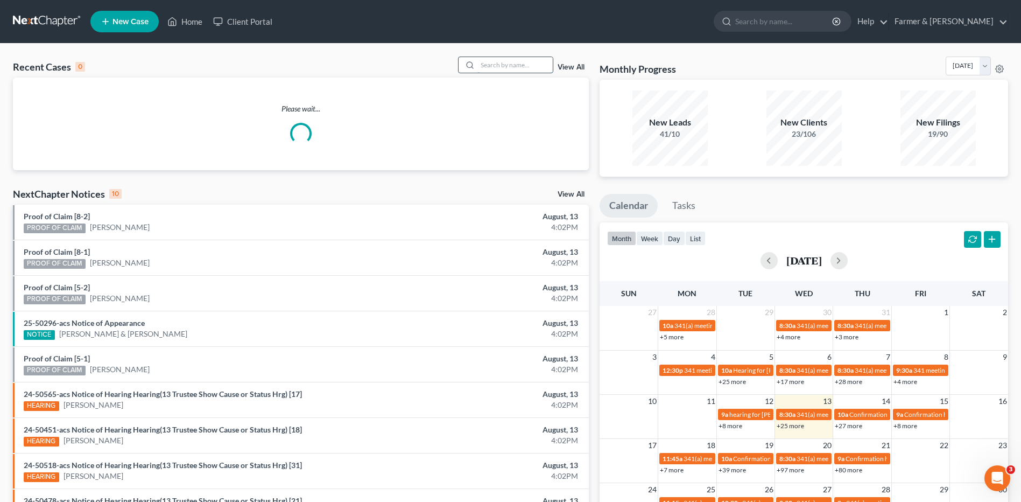
click at [534, 66] on input "search" at bounding box center [514, 65] width 75 height 16
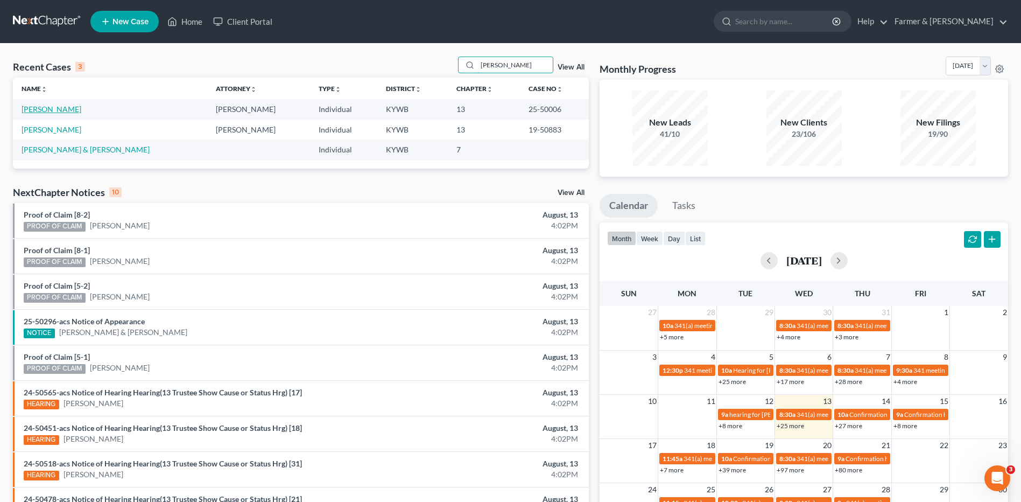
type input "[PERSON_NAME]"
click at [63, 111] on link "[PERSON_NAME]" at bounding box center [52, 108] width 60 height 9
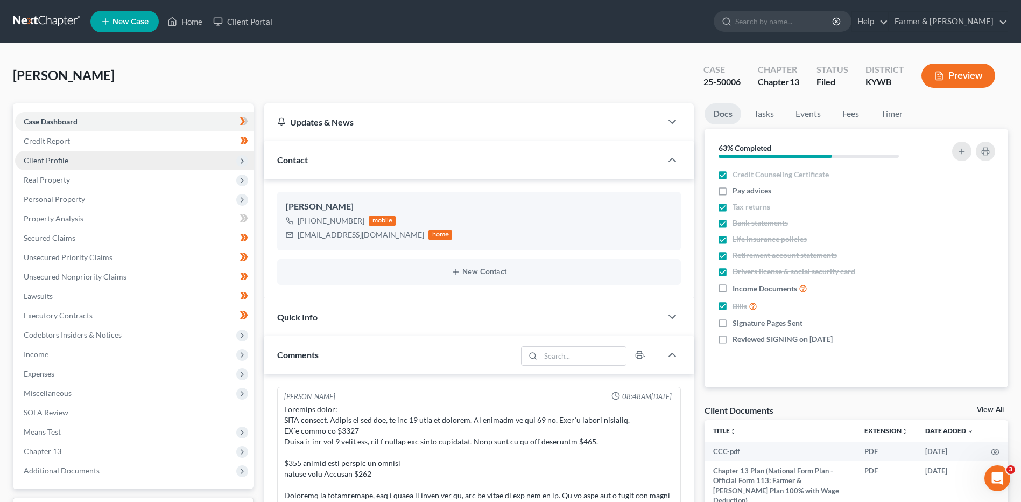
scroll to position [458, 0]
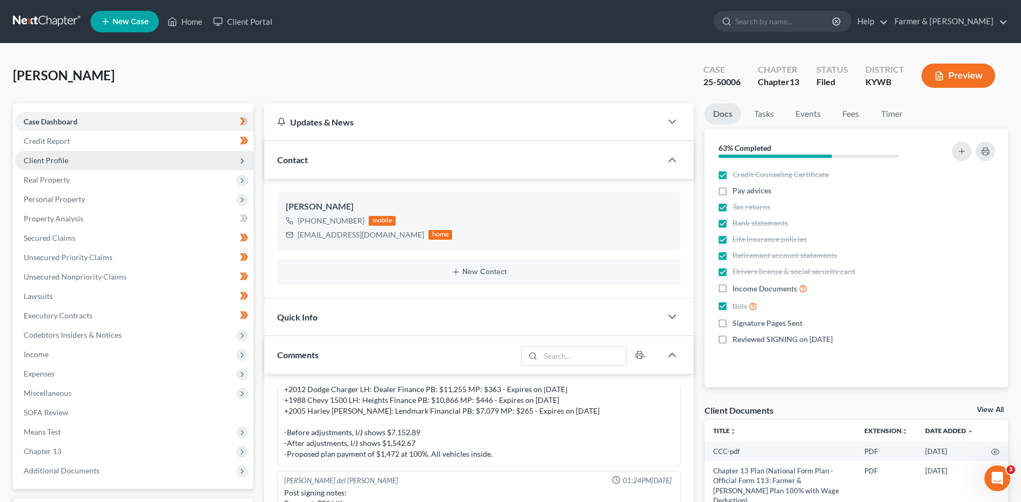
click at [60, 158] on span "Client Profile" at bounding box center [46, 160] width 45 height 9
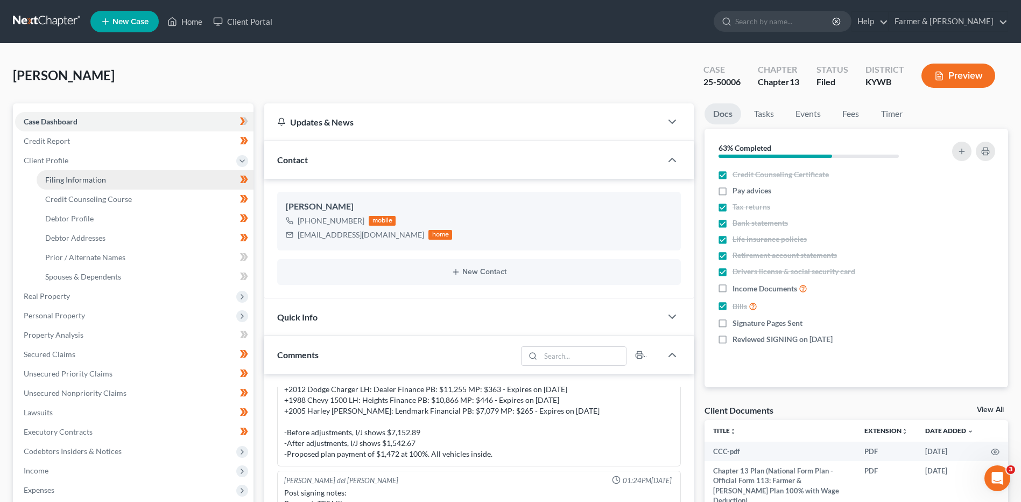
click at [68, 177] on span "Filing Information" at bounding box center [75, 179] width 61 height 9
select select "1"
select select "0"
select select "3"
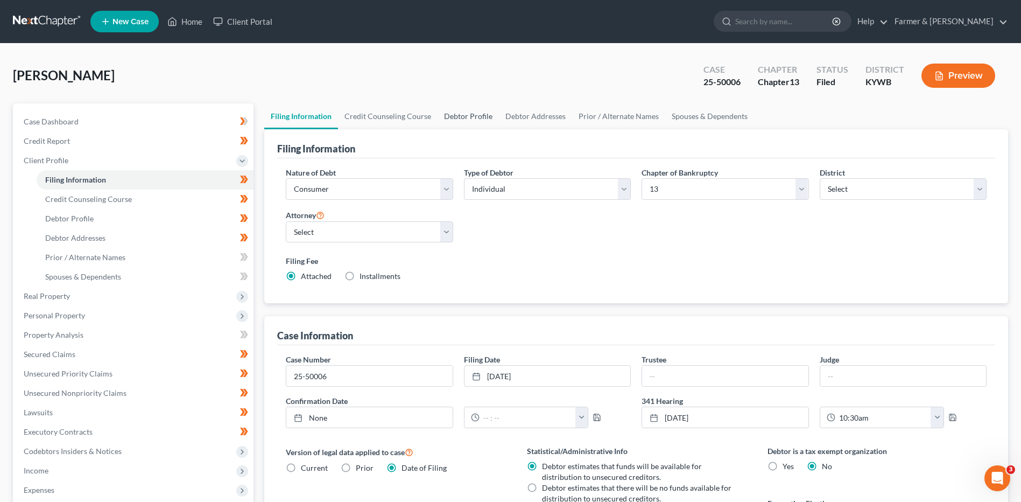
click at [467, 116] on link "Debtor Profile" at bounding box center [468, 116] width 61 height 26
select select "1"
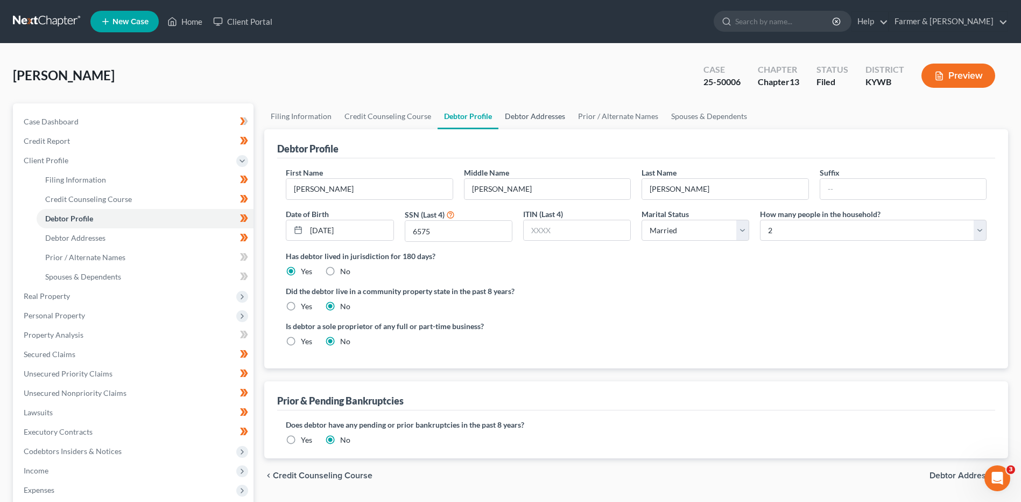
click at [535, 115] on link "Debtor Addresses" at bounding box center [534, 116] width 73 height 26
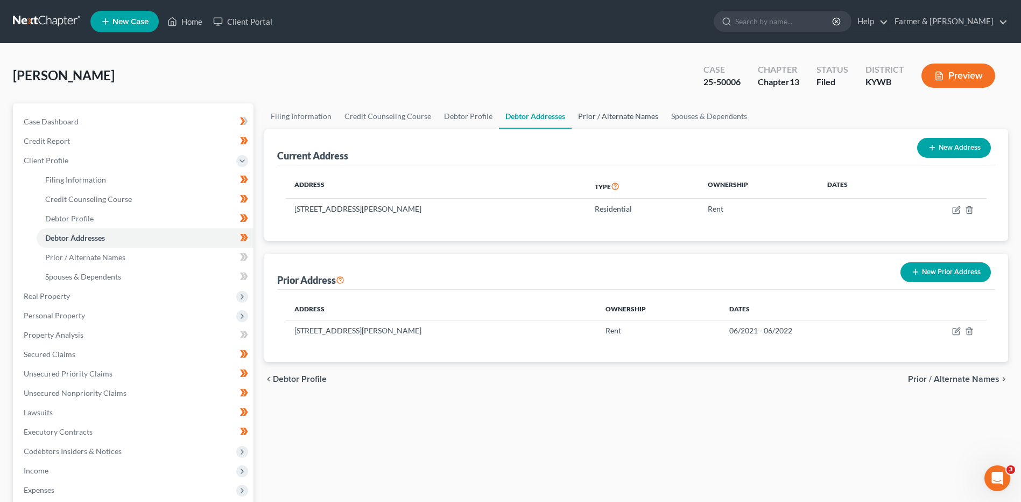
click at [622, 115] on link "Prior / Alternate Names" at bounding box center [618, 116] width 93 height 26
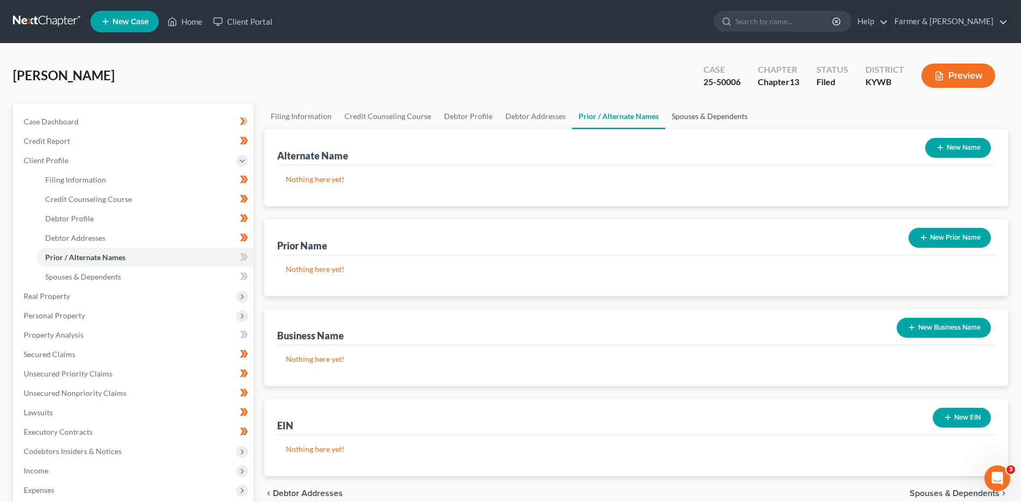
click at [710, 111] on link "Spouses & Dependents" at bounding box center [709, 116] width 89 height 26
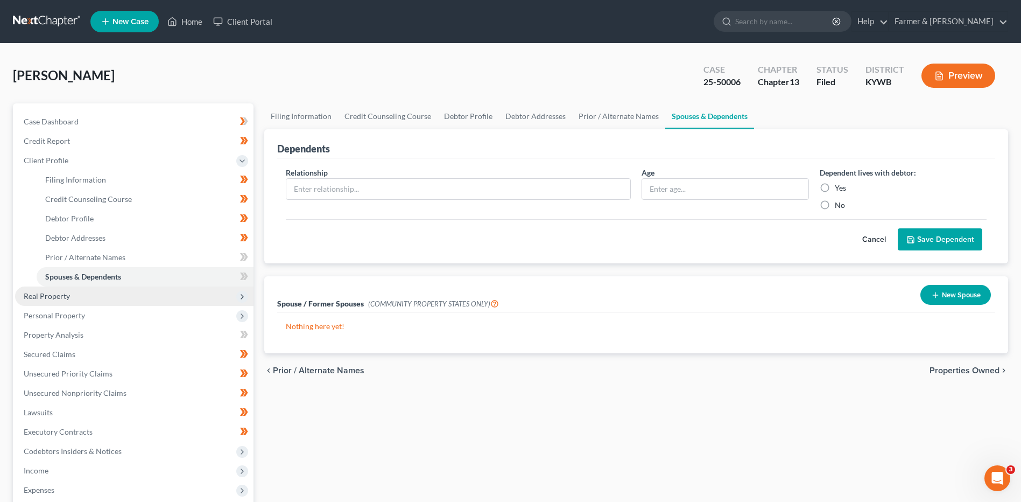
click at [64, 299] on span "Real Property" at bounding box center [47, 295] width 46 height 9
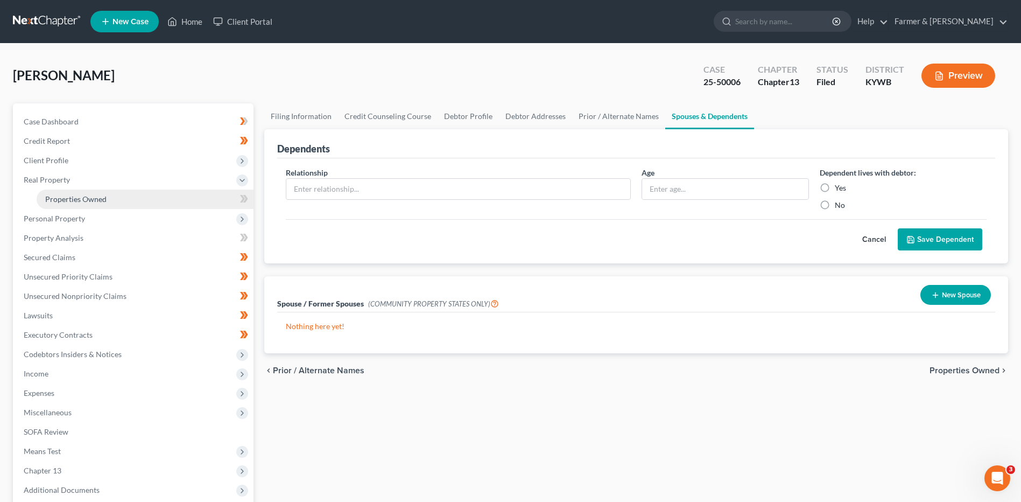
click at [104, 201] on span "Properties Owned" at bounding box center [75, 198] width 61 height 9
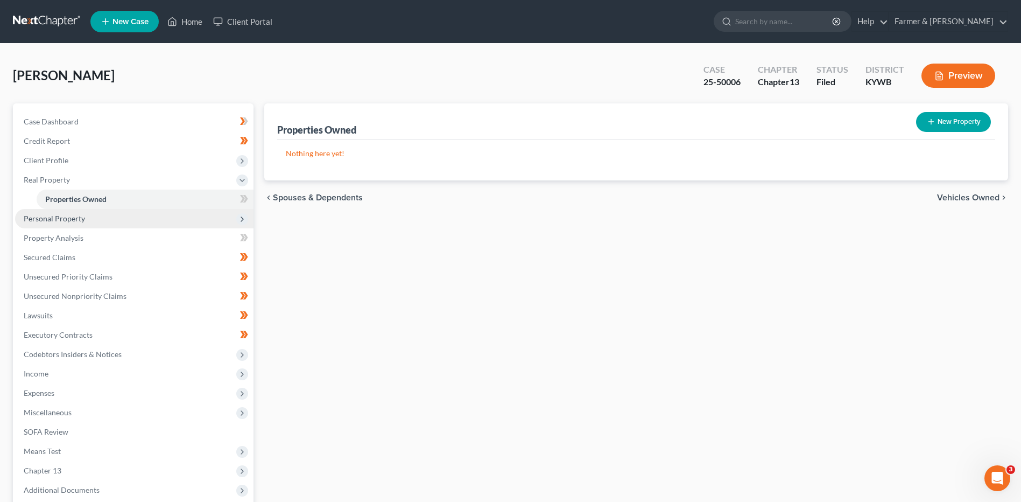
click at [93, 218] on span "Personal Property" at bounding box center [134, 218] width 238 height 19
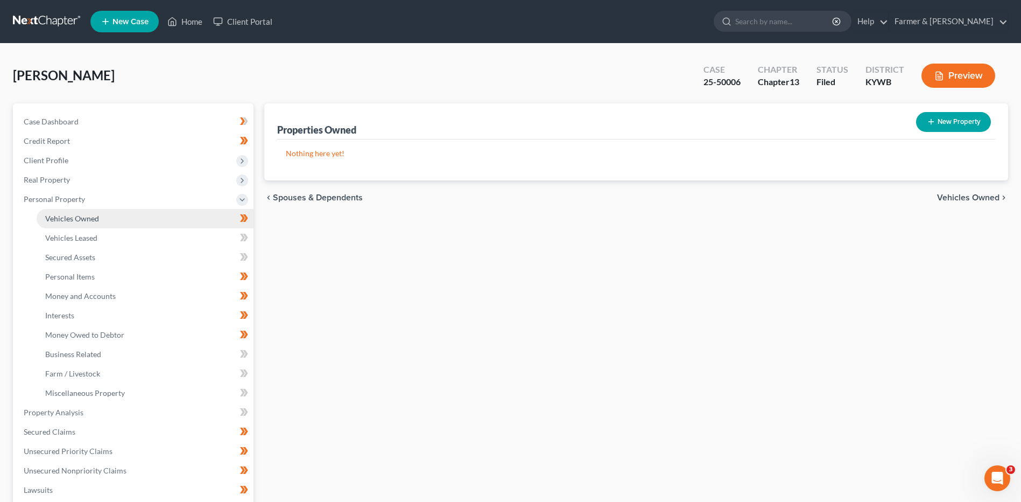
drag, startPoint x: 96, startPoint y: 215, endPoint x: 116, endPoint y: 213, distance: 19.4
click at [96, 215] on span "Vehicles Owned" at bounding box center [72, 218] width 54 height 9
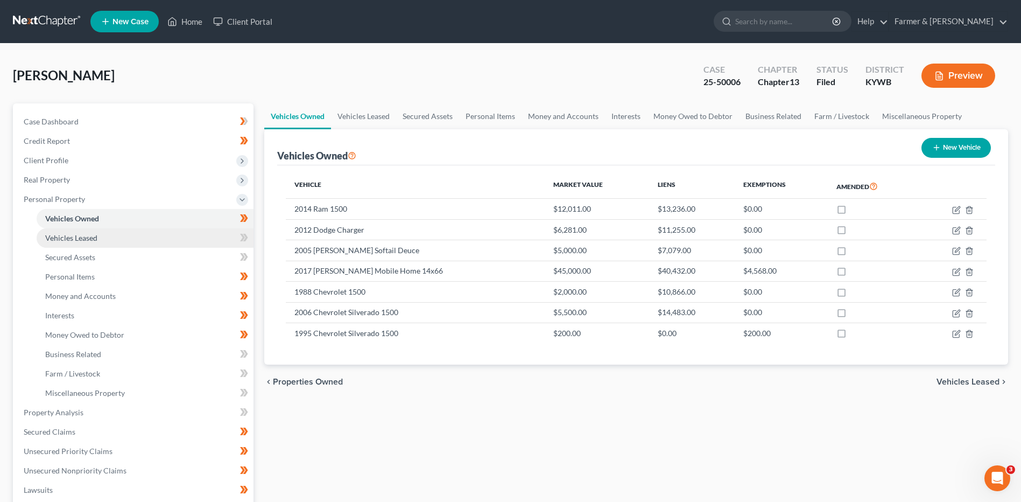
click at [125, 239] on link "Vehicles Leased" at bounding box center [145, 237] width 217 height 19
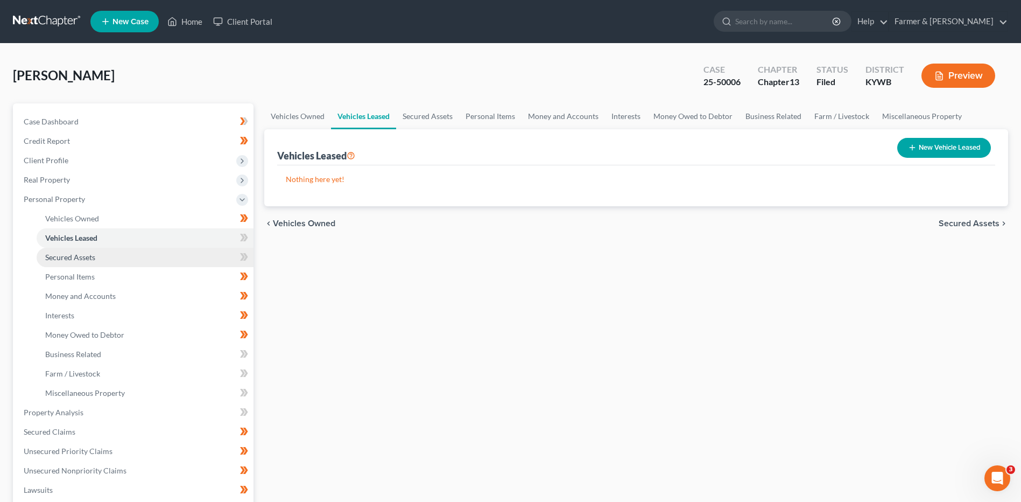
click at [101, 261] on link "Secured Assets" at bounding box center [145, 257] width 217 height 19
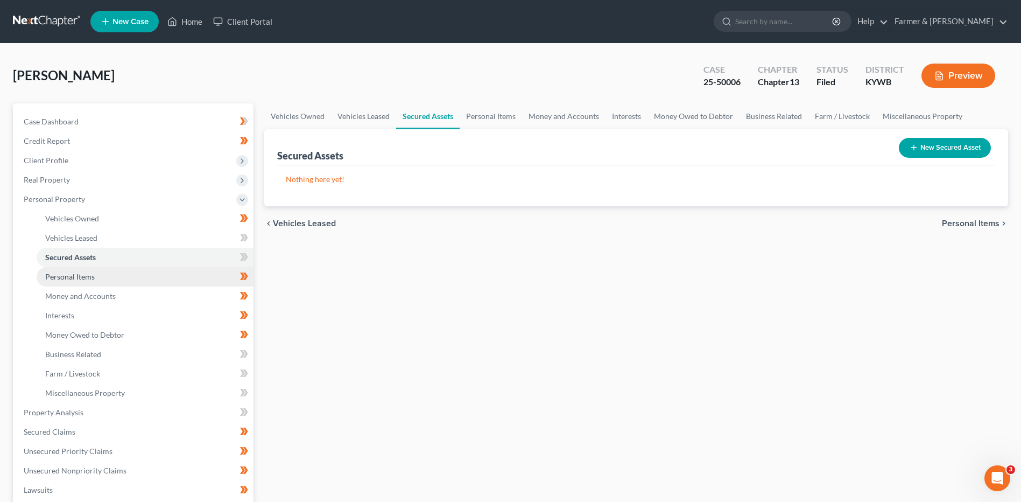
click at [93, 284] on link "Personal Items" at bounding box center [145, 276] width 217 height 19
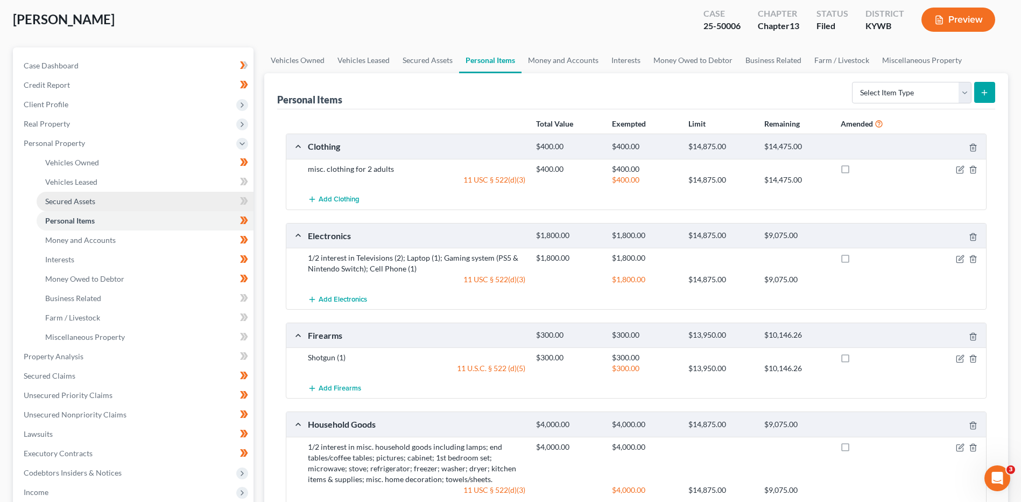
scroll to position [54, 0]
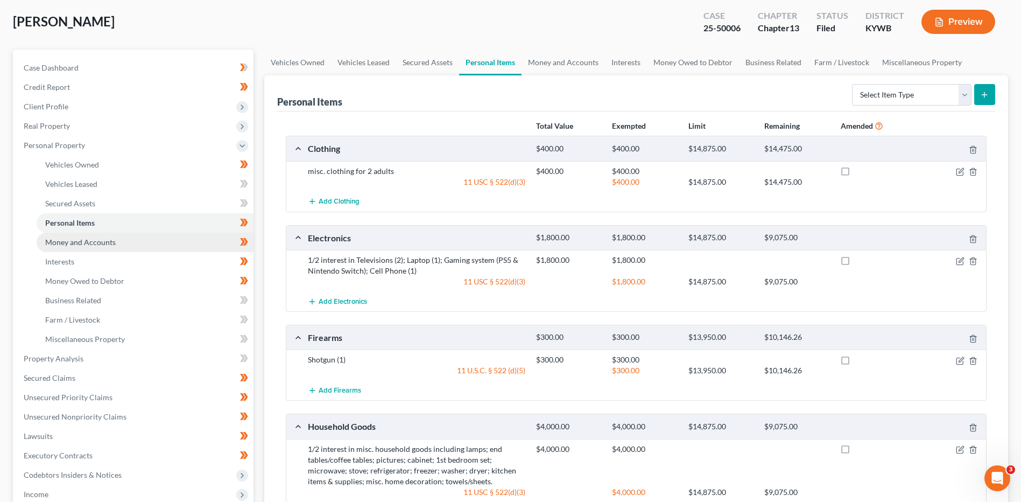
click at [110, 242] on span "Money and Accounts" at bounding box center [80, 241] width 71 height 9
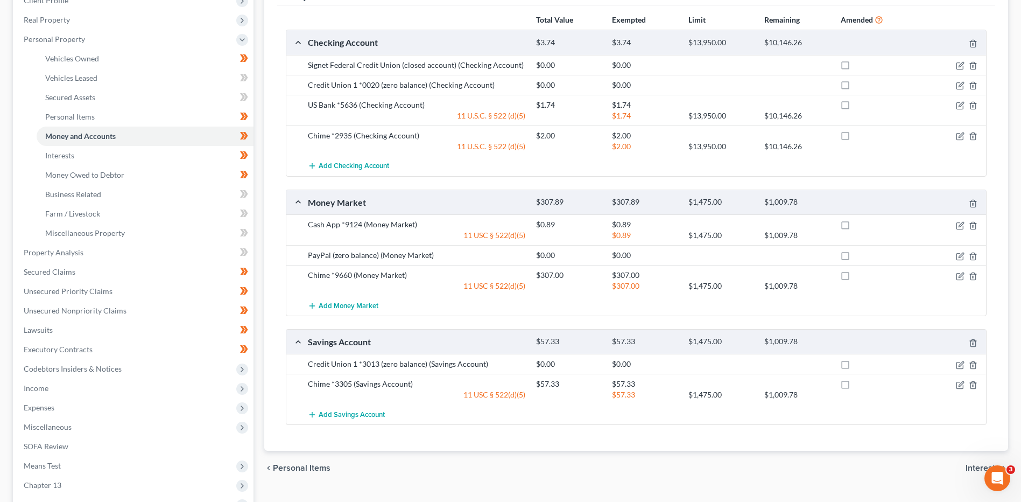
scroll to position [161, 0]
click at [125, 149] on link "Interests" at bounding box center [145, 153] width 217 height 19
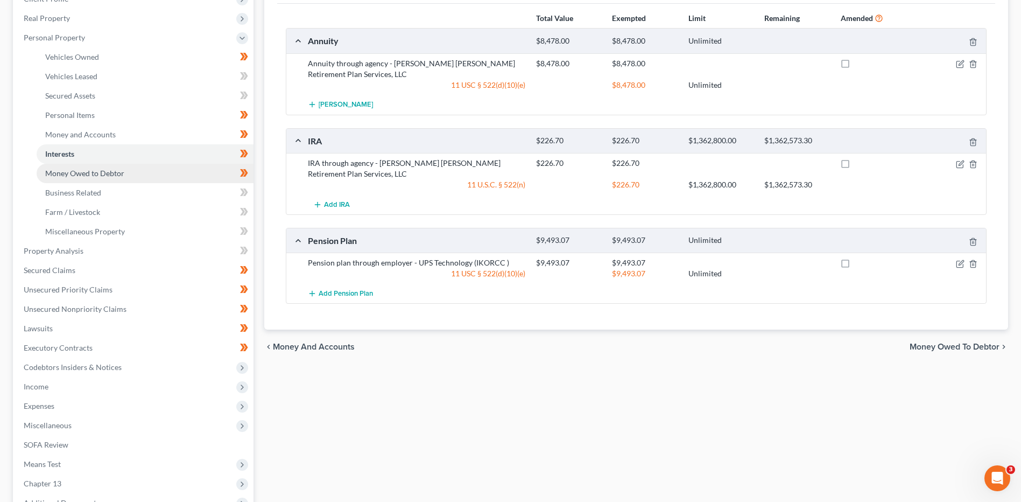
click at [112, 167] on link "Money Owed to Debtor" at bounding box center [145, 173] width 217 height 19
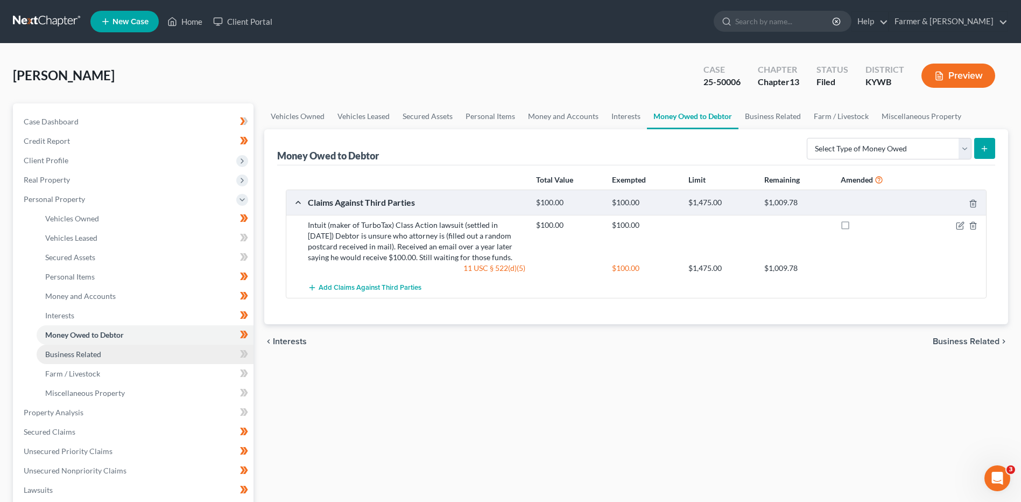
click at [95, 355] on span "Business Related" at bounding box center [73, 353] width 56 height 9
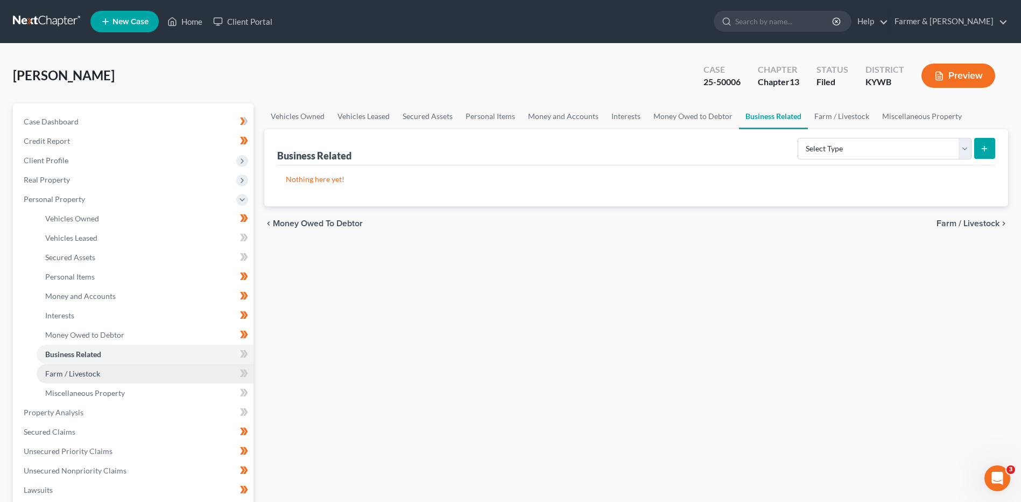
click at [95, 368] on link "Farm / Livestock" at bounding box center [145, 373] width 217 height 19
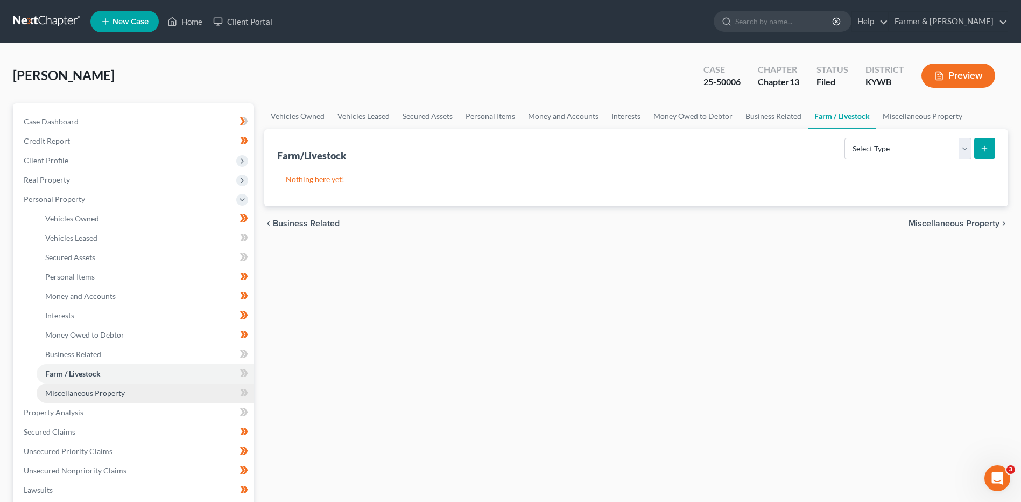
click at [96, 394] on span "Miscellaneous Property" at bounding box center [85, 392] width 80 height 9
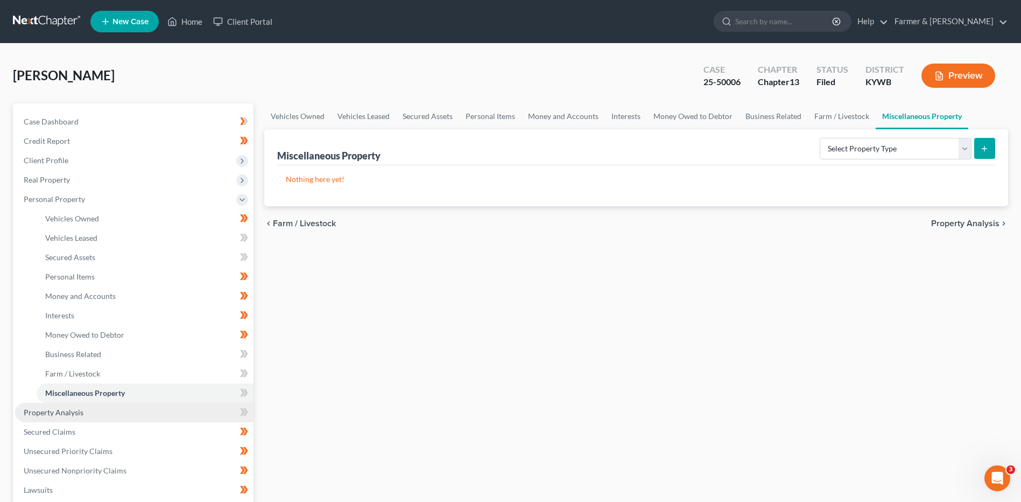
click at [93, 420] on link "Property Analysis" at bounding box center [134, 412] width 238 height 19
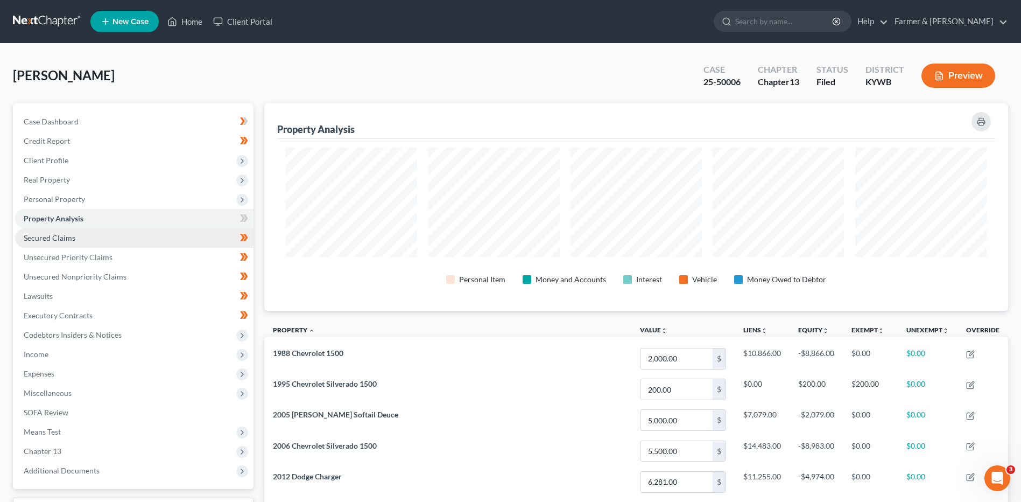
click at [64, 243] on link "Secured Claims" at bounding box center [134, 237] width 238 height 19
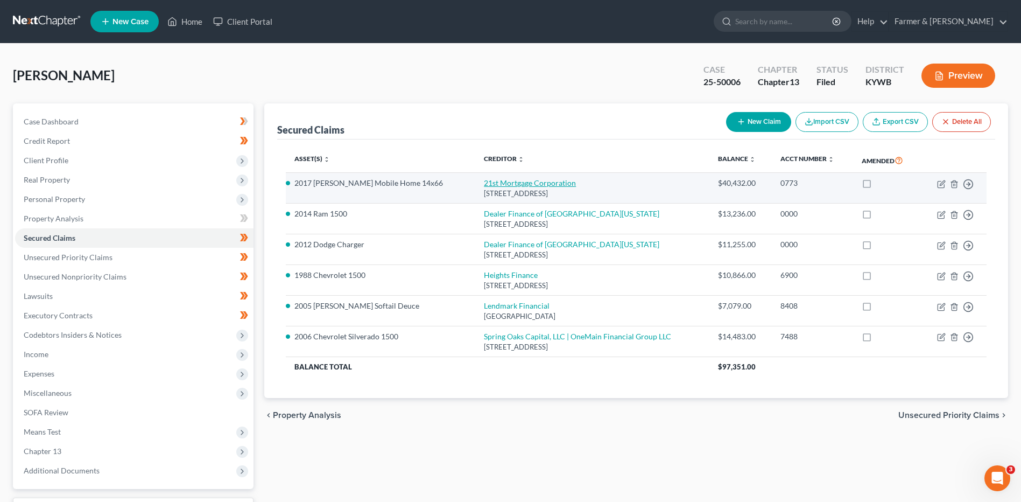
click at [484, 183] on link "21st Mortgage Corporation" at bounding box center [530, 182] width 92 height 9
select select "44"
select select "3"
select select "4"
select select "0"
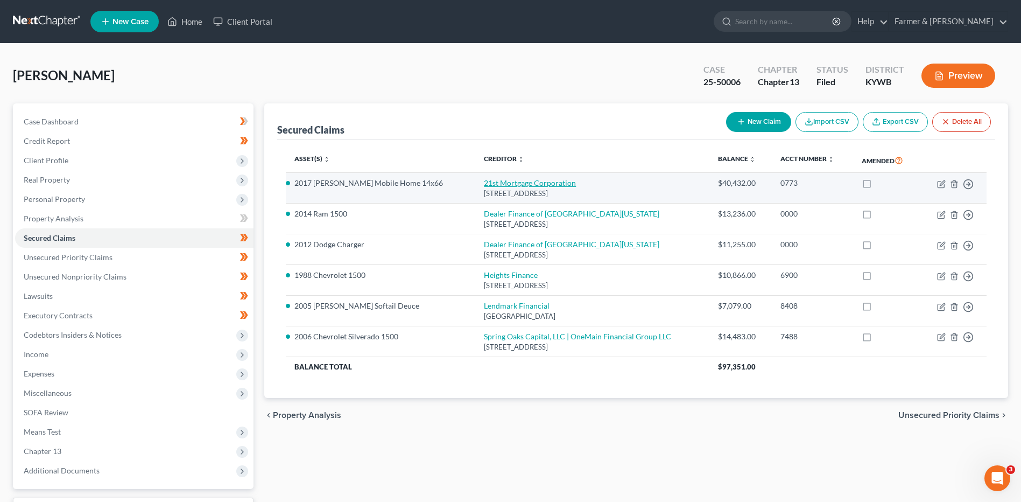
select select "0"
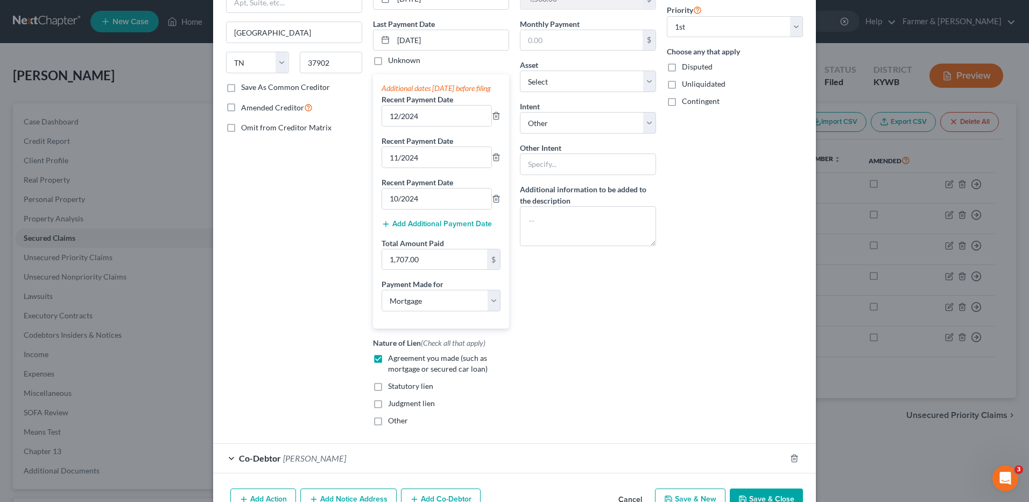
scroll to position [201, 0]
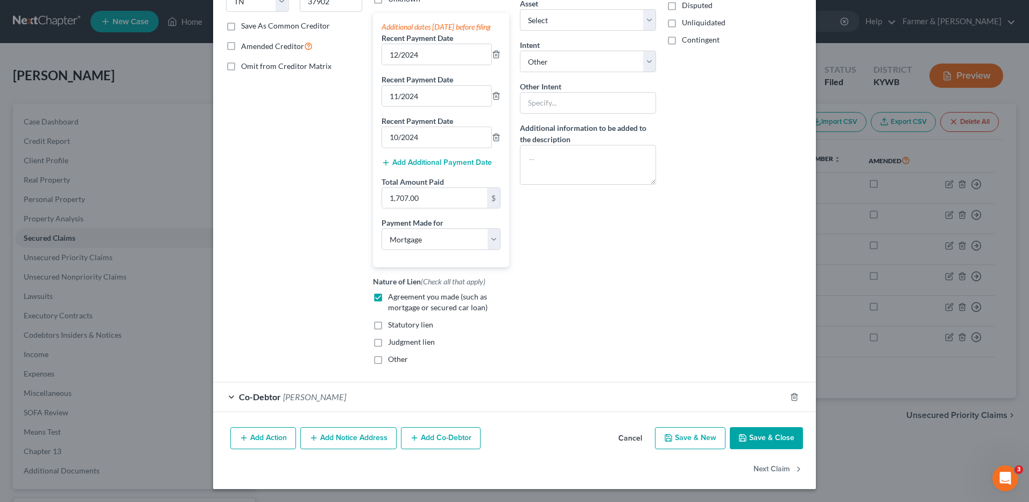
click at [629, 434] on button "Cancel" at bounding box center [630, 439] width 41 height 22
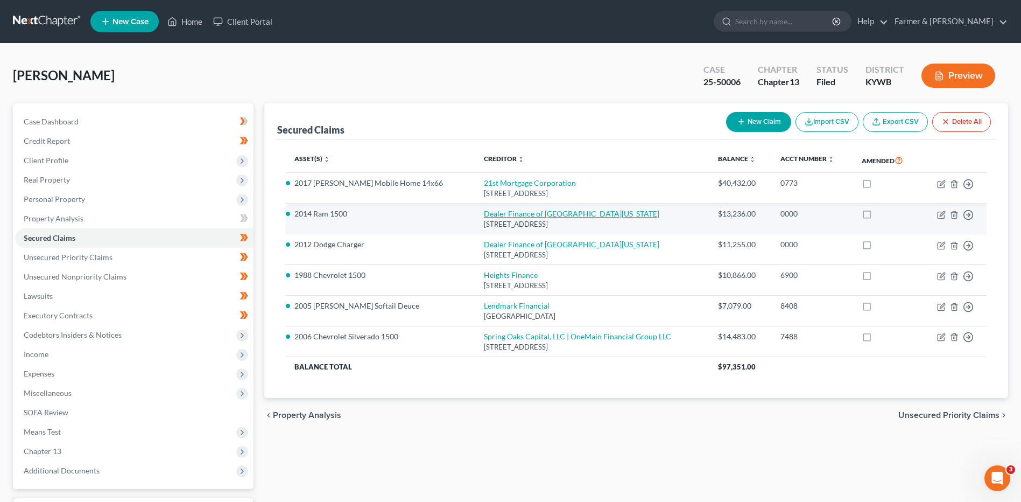
click at [486, 215] on link "Dealer Finance of Western Kentucky" at bounding box center [571, 213] width 175 height 9
select select "18"
select select "0"
select select "16"
select select "4"
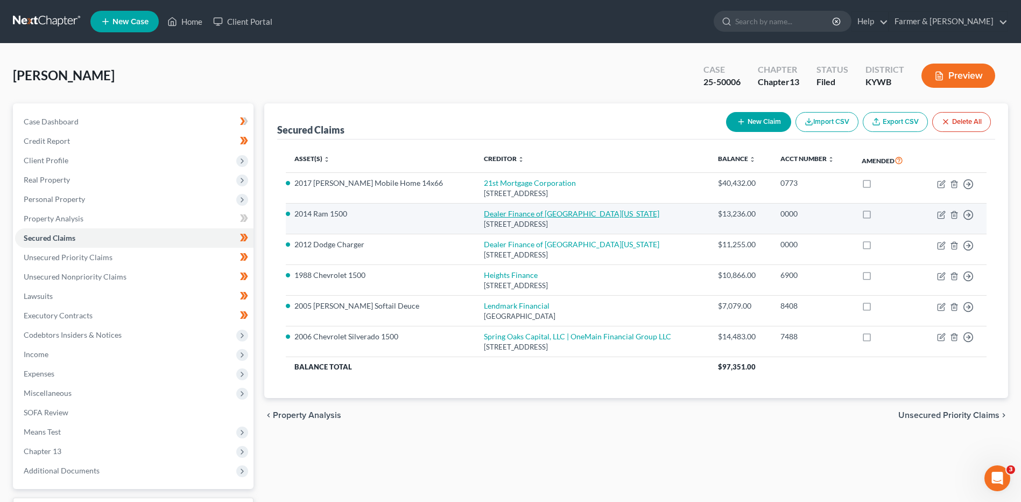
select select "0"
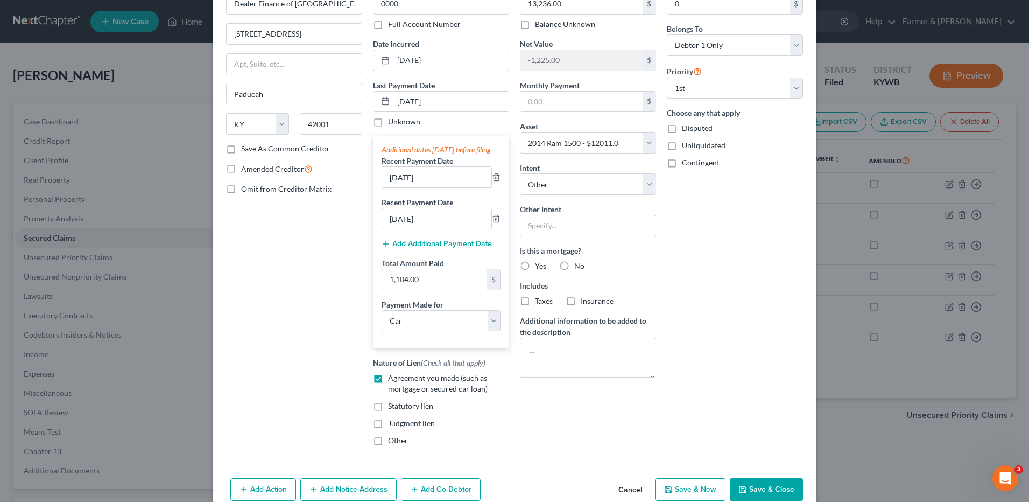
scroll to position [130, 0]
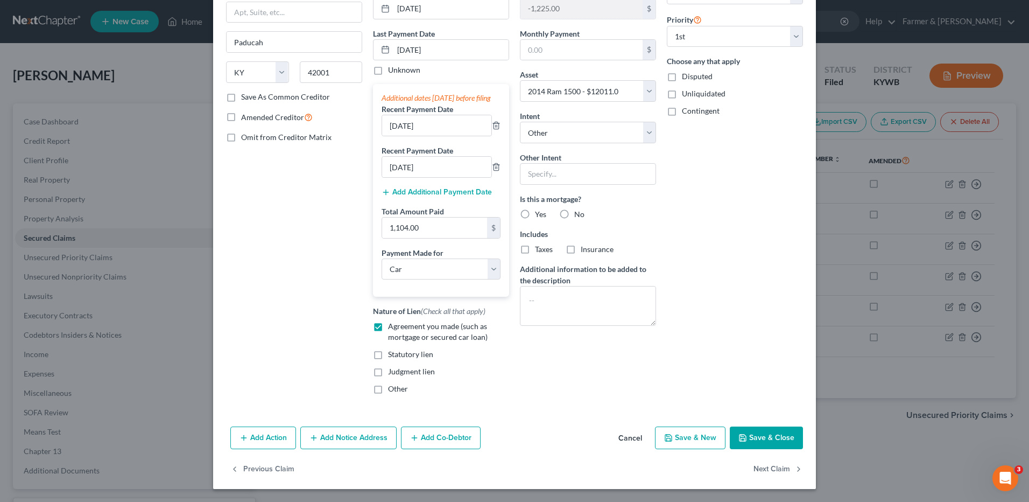
click at [629, 437] on button "Cancel" at bounding box center [630, 438] width 41 height 22
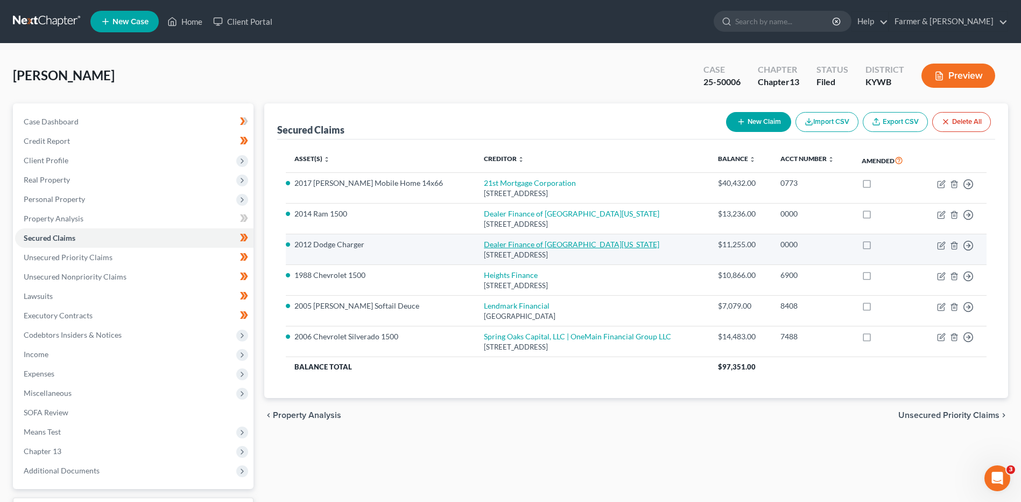
click at [487, 245] on link "Dealer Finance of Western Kentucky" at bounding box center [571, 244] width 175 height 9
select select "18"
select select "0"
select select "18"
select select "4"
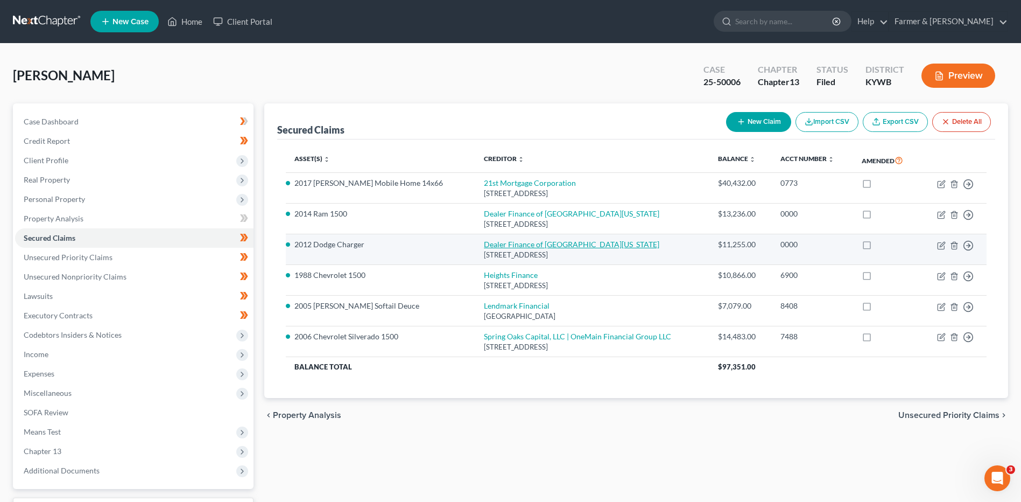
select select "0"
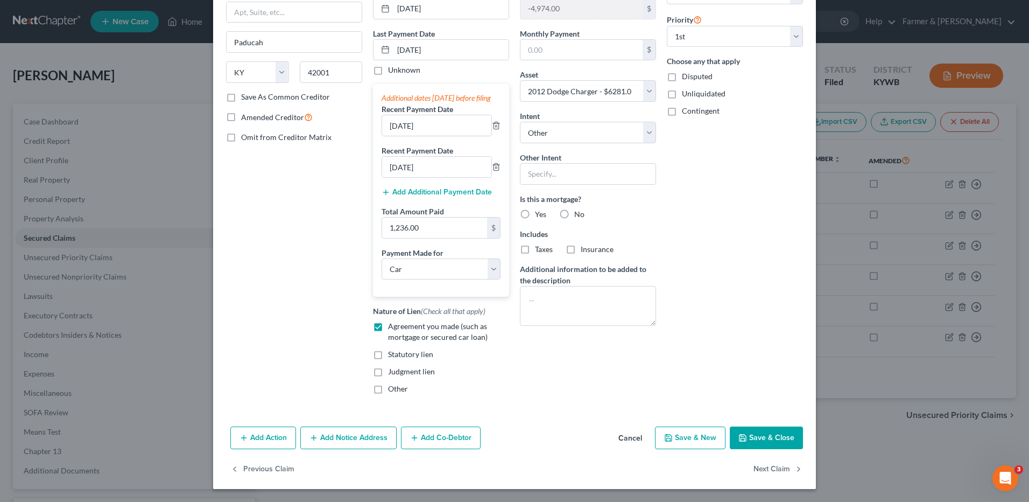
click at [634, 438] on button "Cancel" at bounding box center [630, 438] width 41 height 22
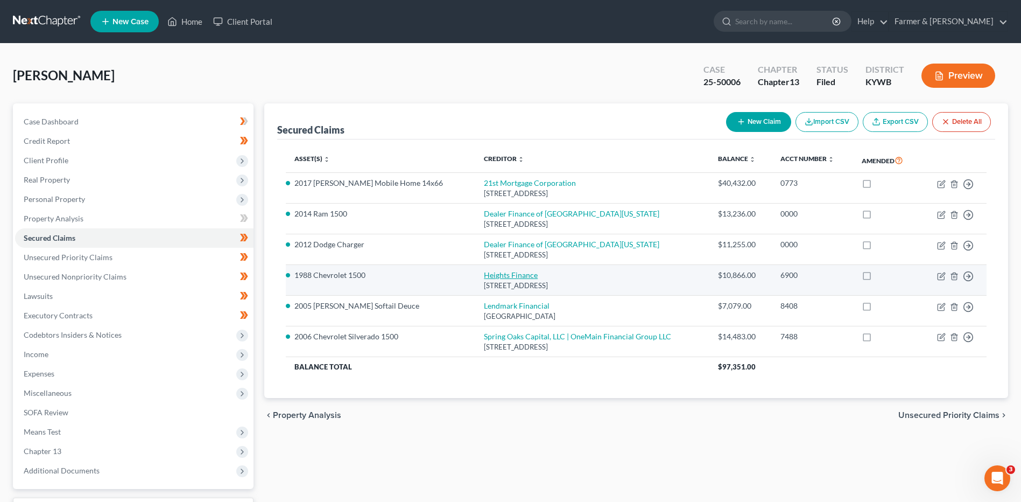
click at [495, 270] on link "Heights Finance" at bounding box center [511, 274] width 54 height 9
select select "42"
select select "0"
select select "26"
select select "0"
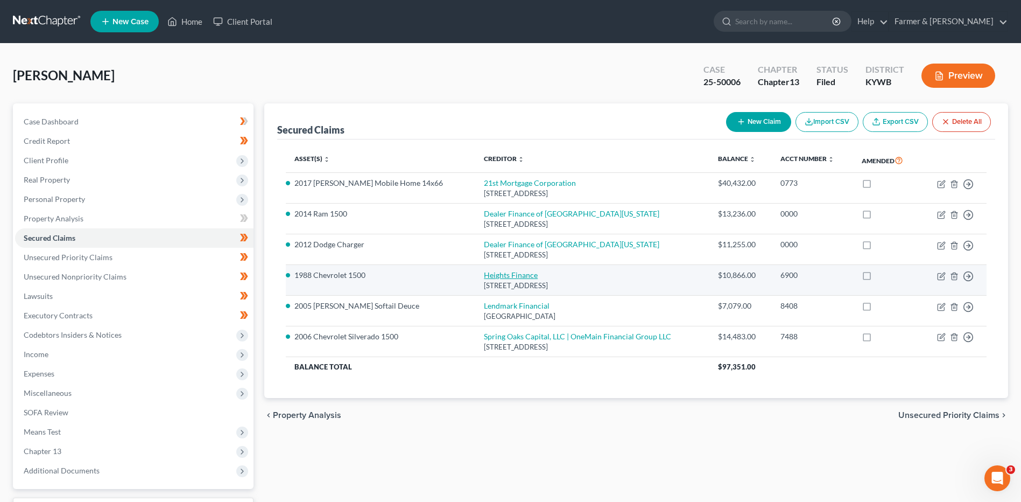
select select "0"
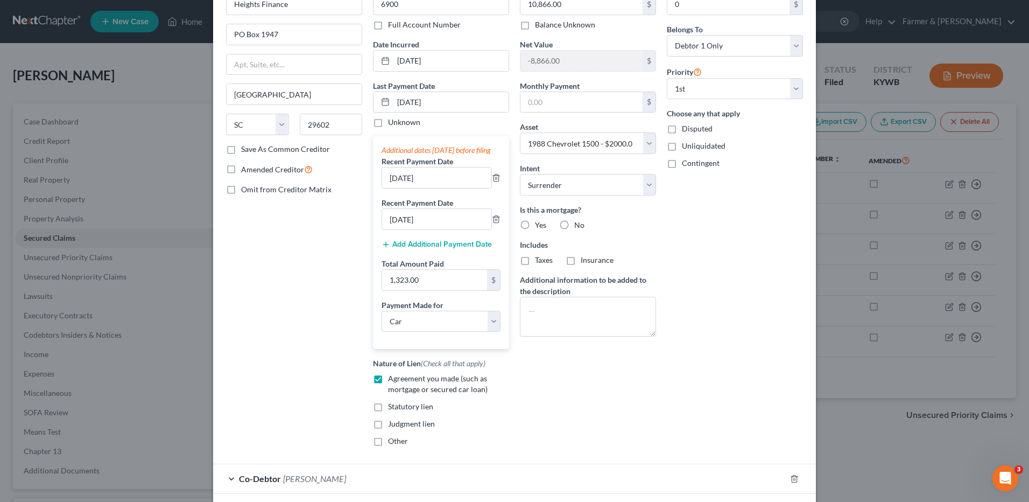
scroll to position [160, 0]
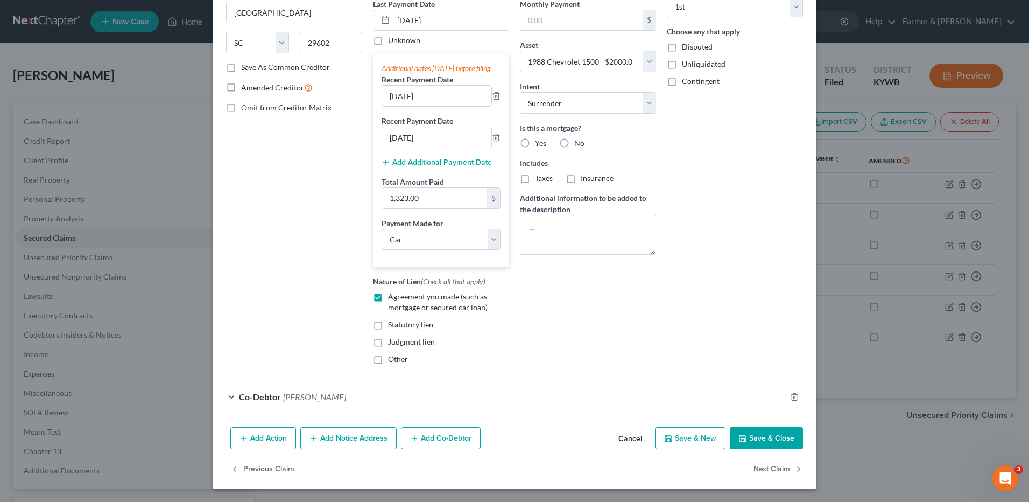
click at [621, 435] on button "Cancel" at bounding box center [630, 439] width 41 height 22
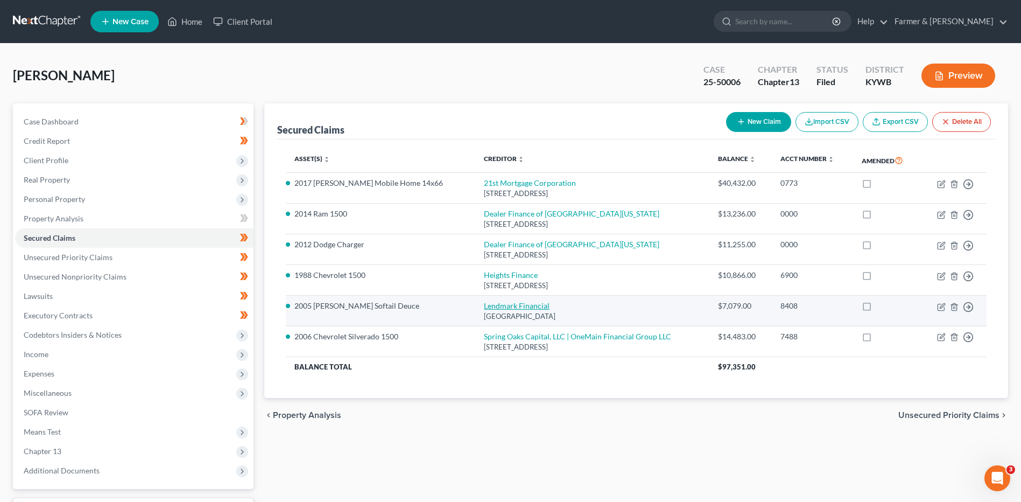
click at [484, 310] on link "Lendmark Financial" at bounding box center [517, 305] width 66 height 9
select select "18"
select select "0"
select select "19"
select select "0"
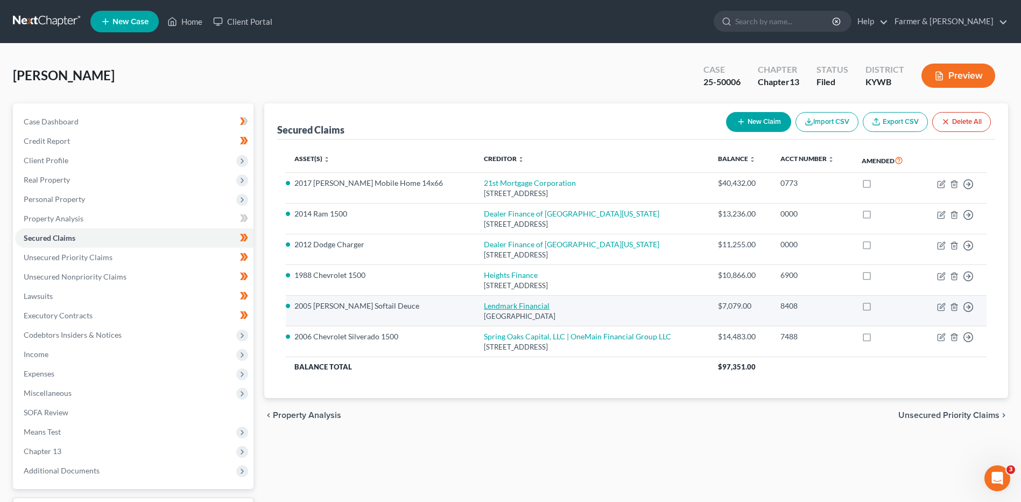
select select "0"
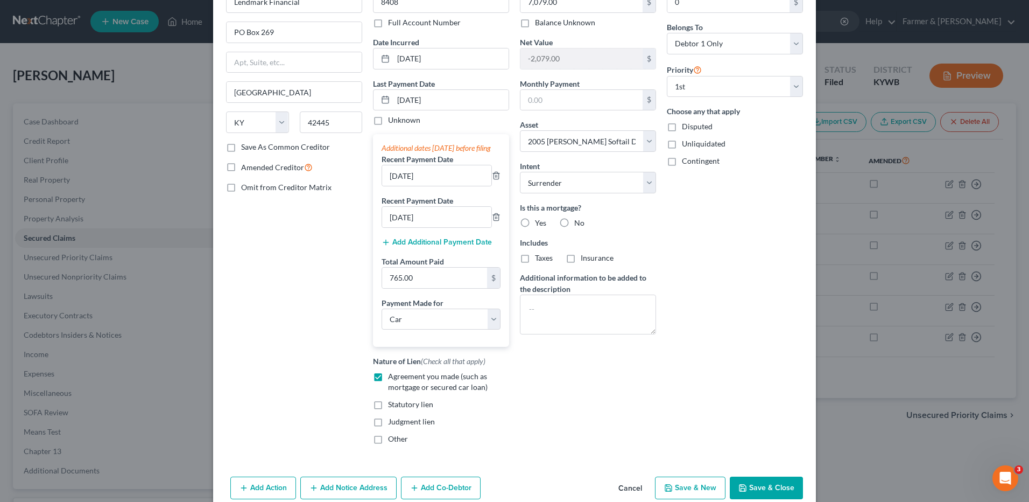
scroll to position [130, 0]
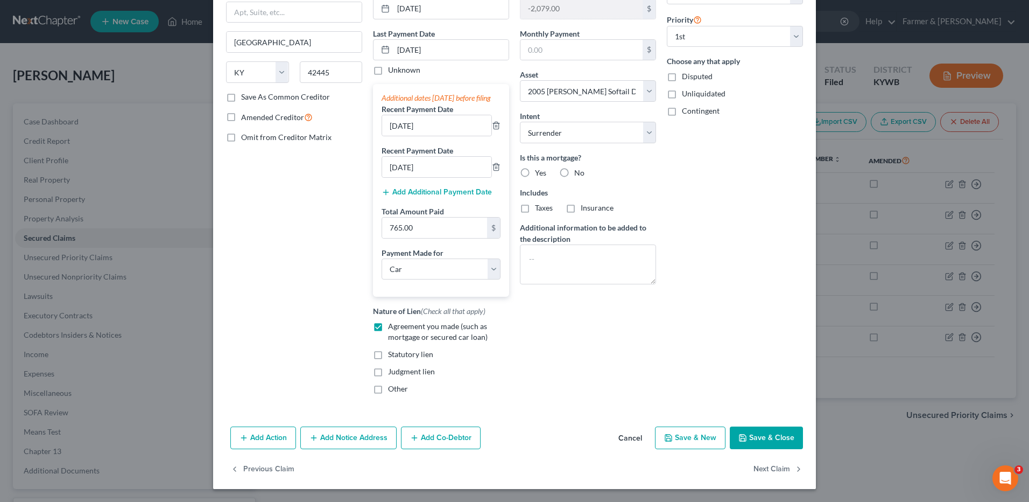
click at [635, 433] on button "Cancel" at bounding box center [630, 438] width 41 height 22
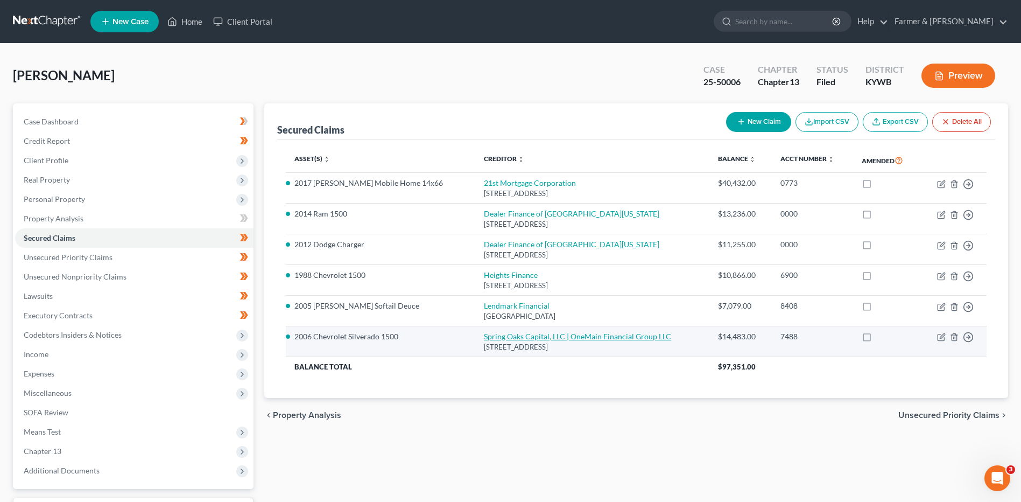
click at [489, 335] on link "Spring Oaks Capital, LLC | OneMain Financial Group LLC" at bounding box center [577, 336] width 187 height 9
select select "48"
select select "28"
select select "0"
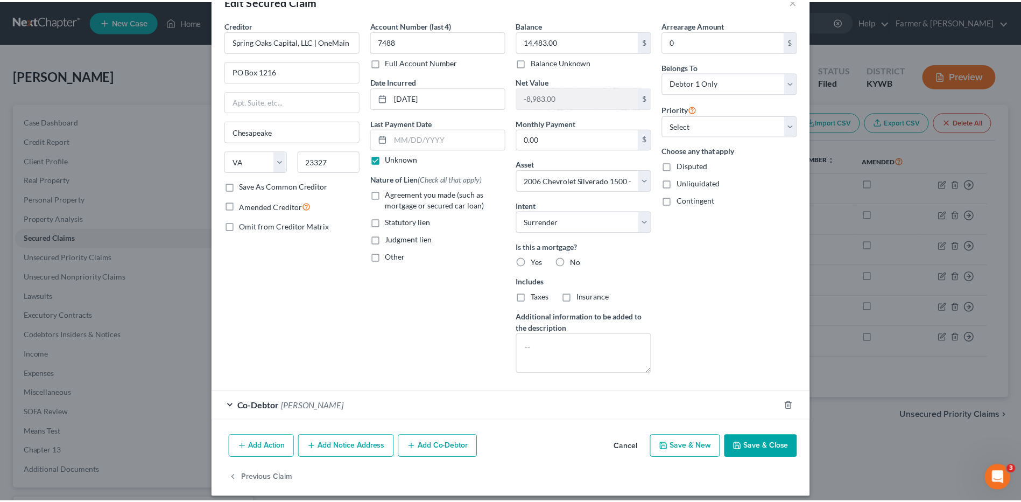
scroll to position [39, 0]
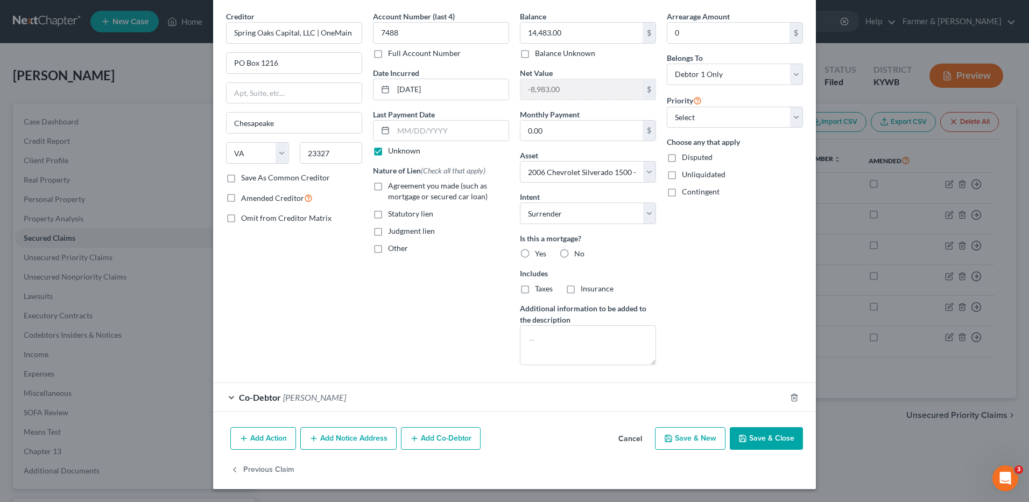
click at [622, 436] on button "Cancel" at bounding box center [630, 439] width 41 height 22
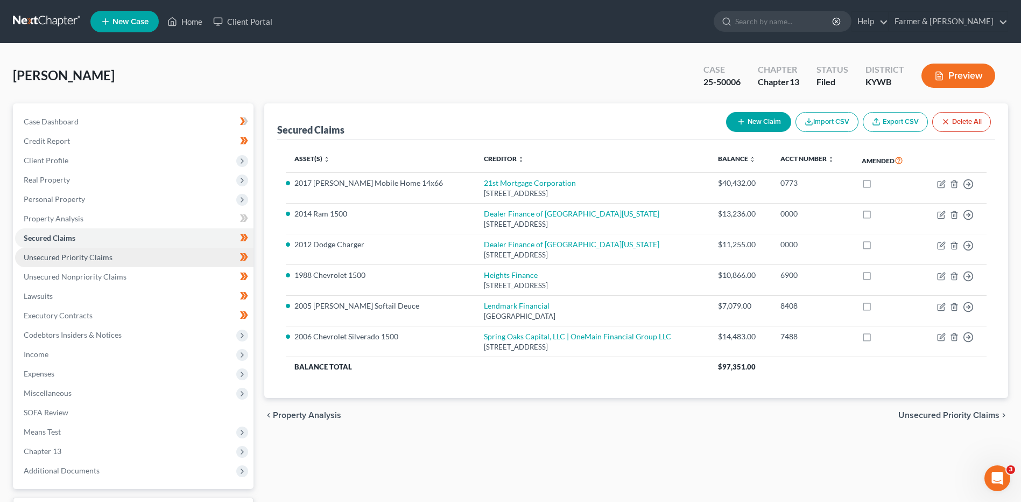
click at [161, 257] on link "Unsecured Priority Claims" at bounding box center [134, 257] width 238 height 19
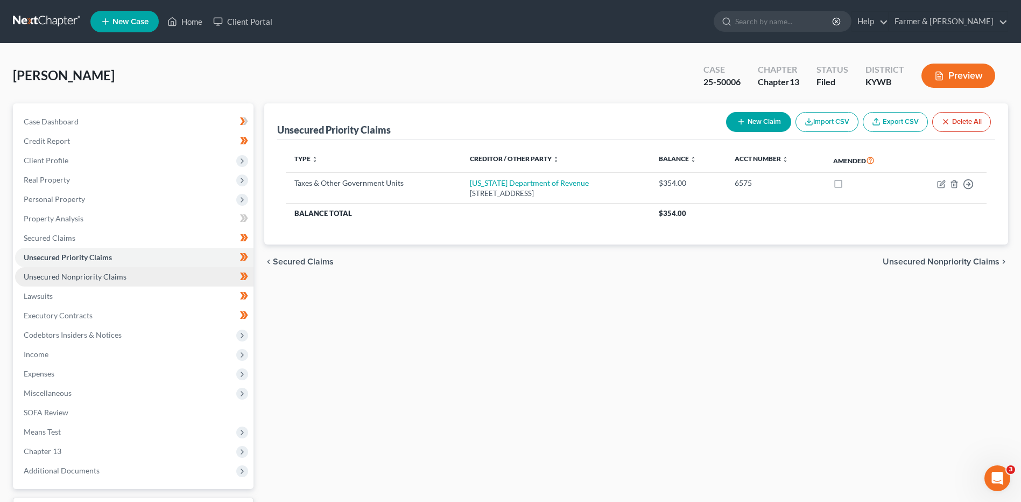
click at [156, 275] on link "Unsecured Nonpriority Claims" at bounding box center [134, 276] width 238 height 19
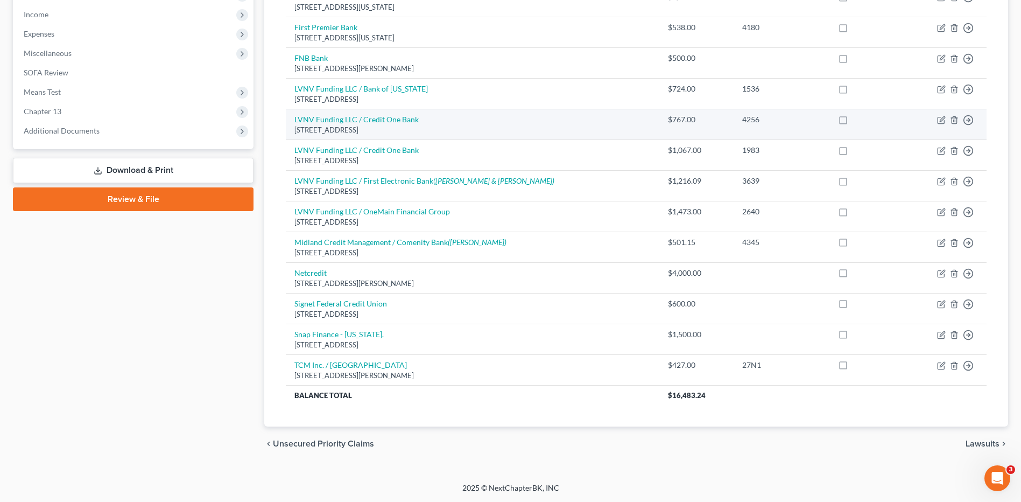
scroll to position [80, 0]
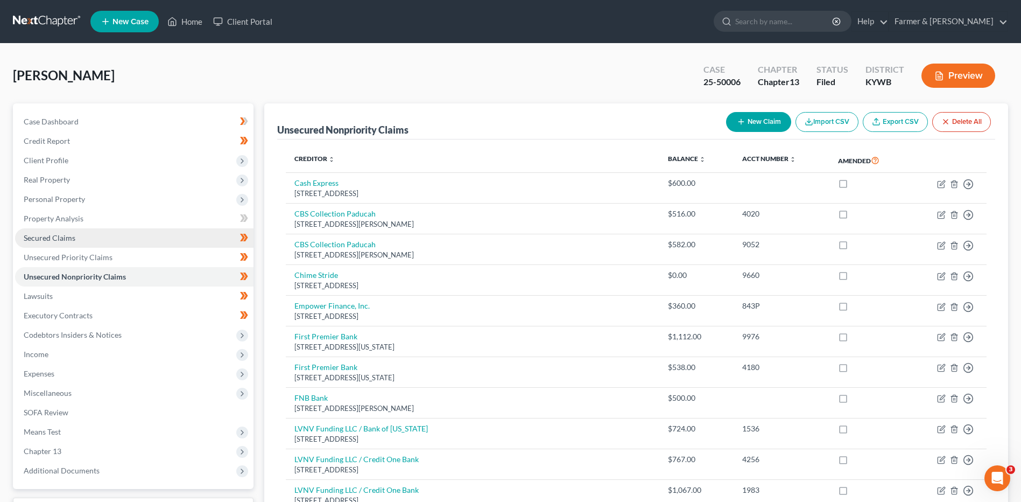
click at [99, 230] on link "Secured Claims" at bounding box center [134, 237] width 238 height 19
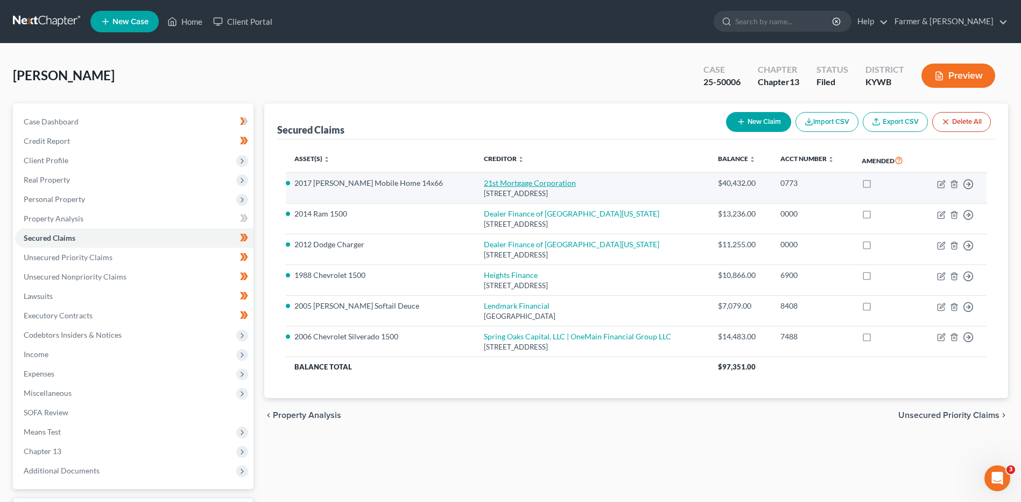
click at [502, 186] on link "21st Mortgage Corporation" at bounding box center [530, 182] width 92 height 9
select select "44"
select select "3"
select select "24"
select select "4"
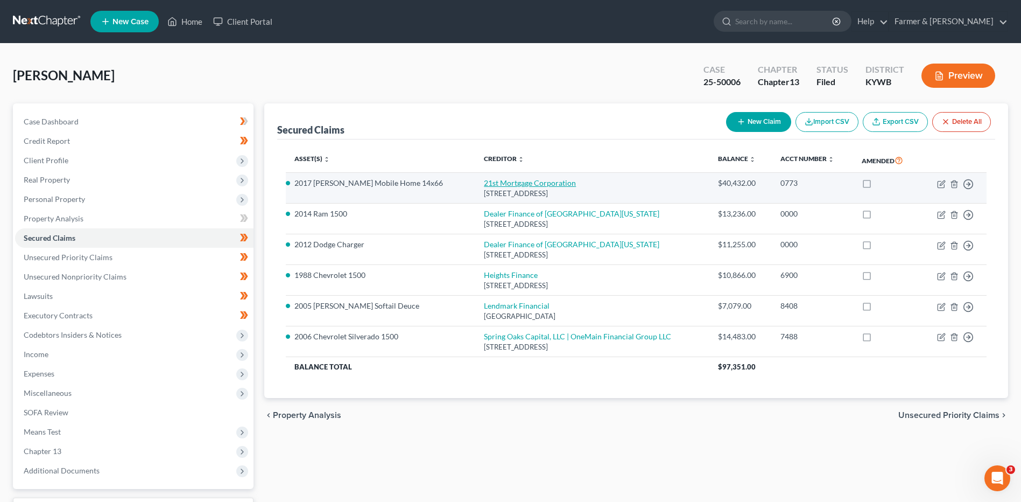
select select "0"
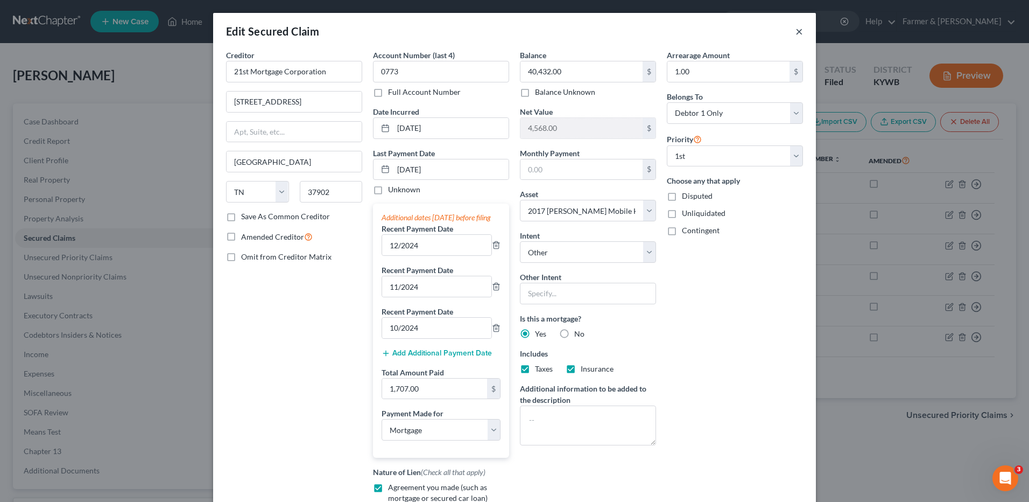
click at [797, 30] on button "×" at bounding box center [800, 31] width 8 height 13
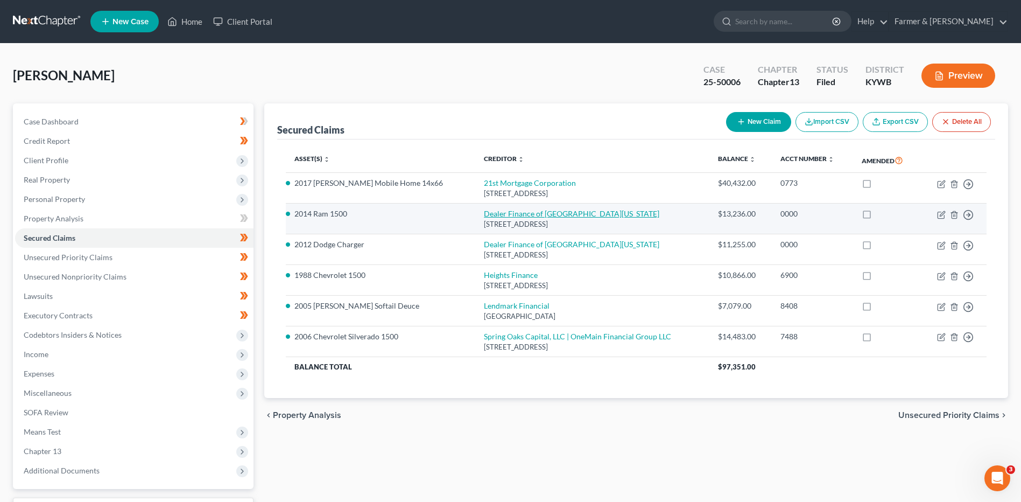
click at [486, 216] on link "Dealer Finance of Western Kentucky" at bounding box center [571, 213] width 175 height 9
select select "18"
select select "0"
select select "16"
select select "4"
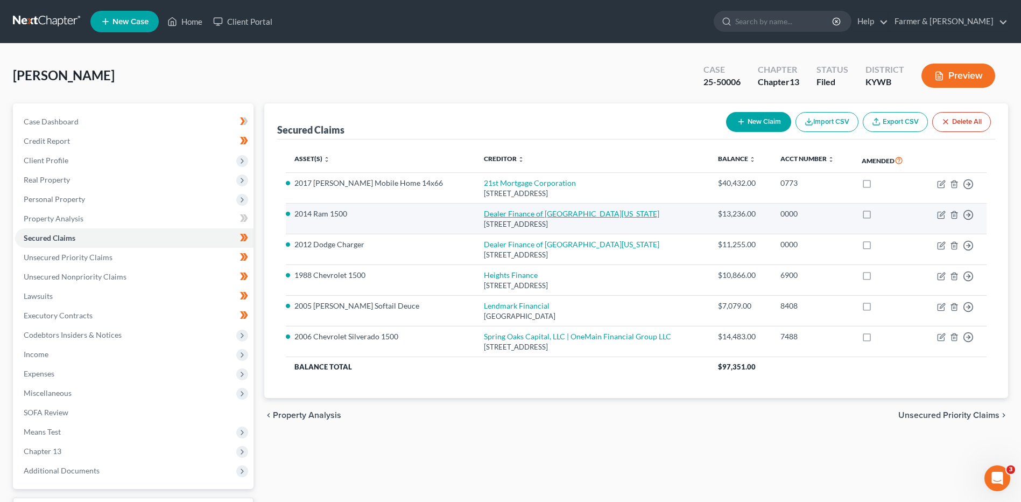
select select "0"
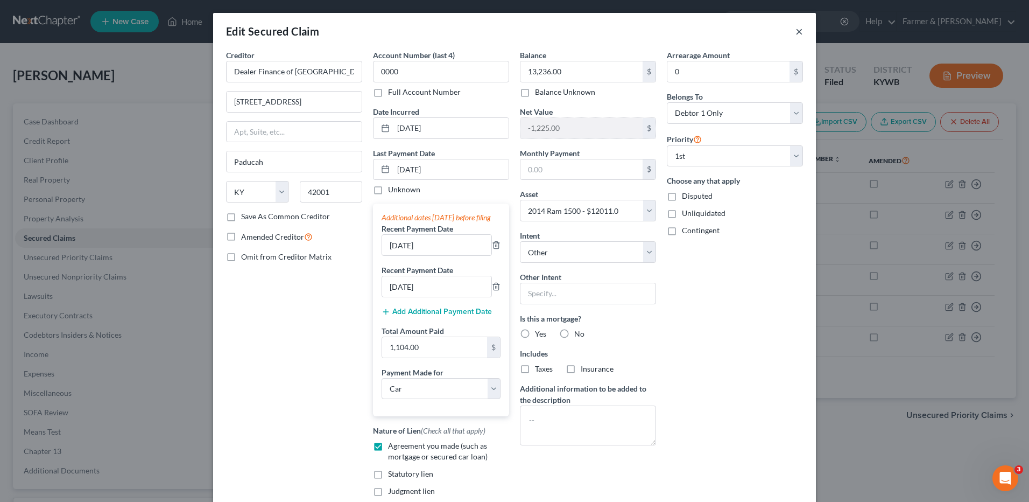
click at [796, 32] on button "×" at bounding box center [800, 31] width 8 height 13
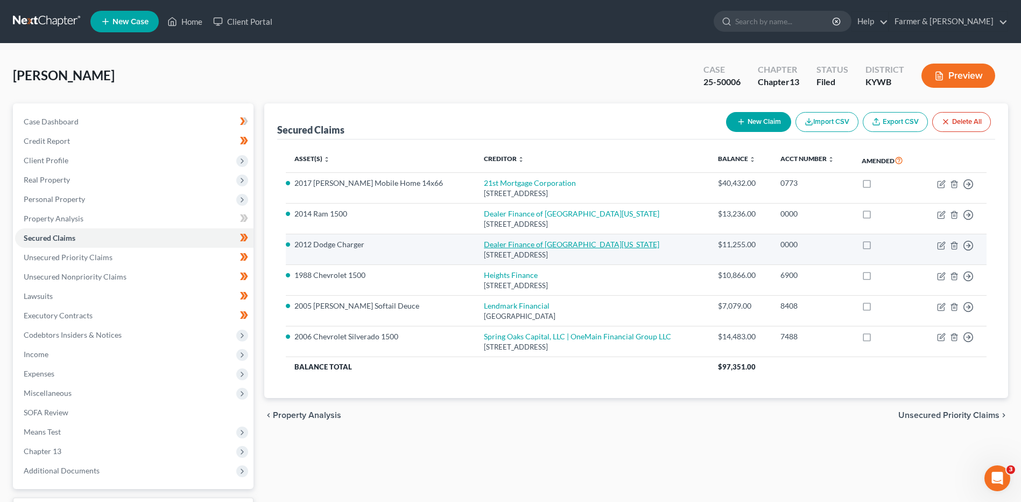
click at [499, 249] on link "Dealer Finance of Western Kentucky" at bounding box center [571, 244] width 175 height 9
select select "18"
select select "0"
select select "18"
select select "4"
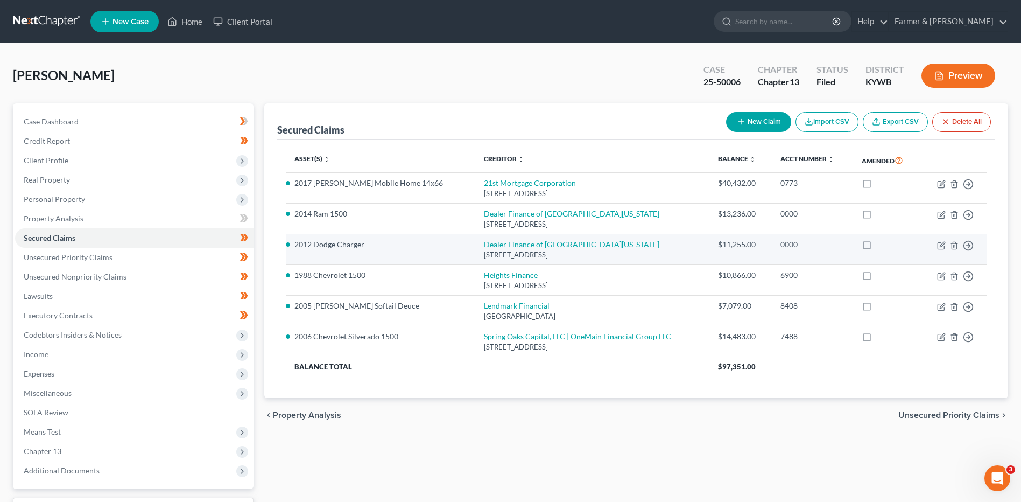
select select "0"
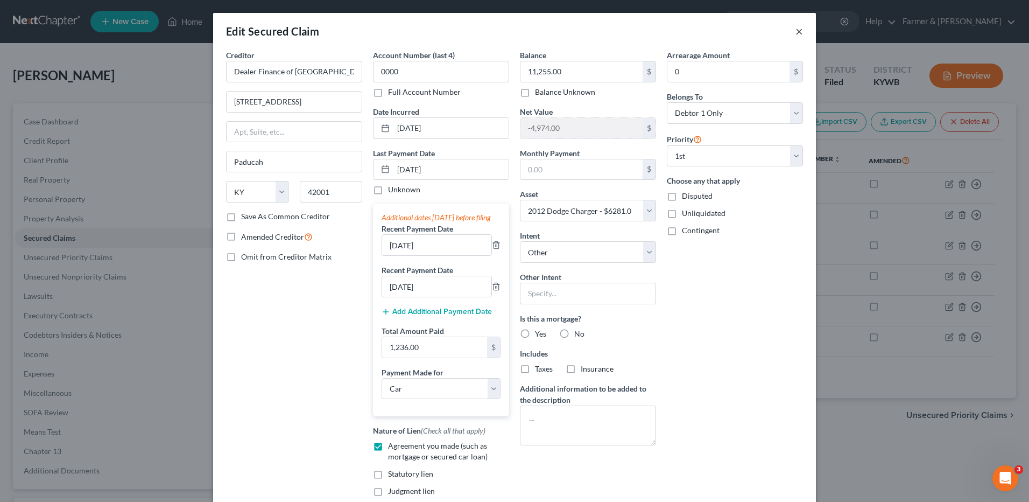
click at [796, 29] on button "×" at bounding box center [800, 31] width 8 height 13
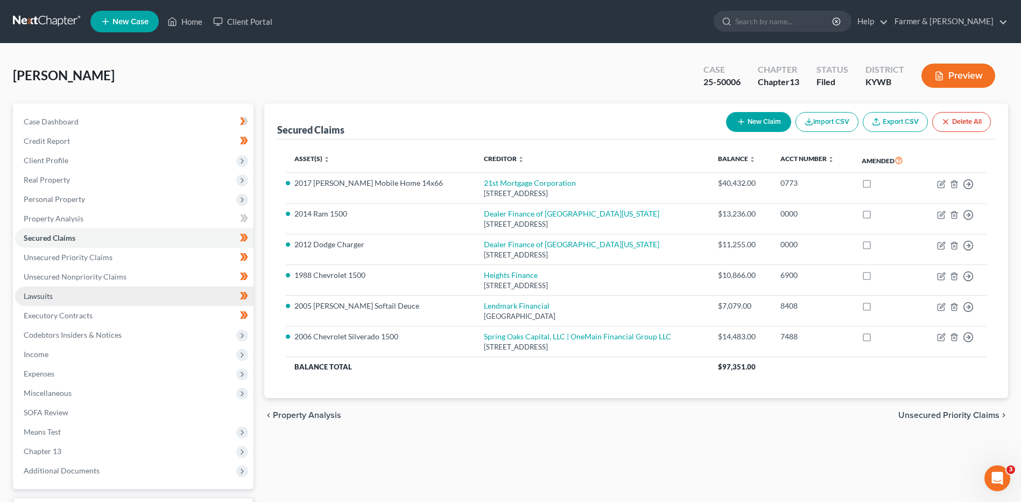
click at [83, 300] on link "Lawsuits" at bounding box center [134, 295] width 238 height 19
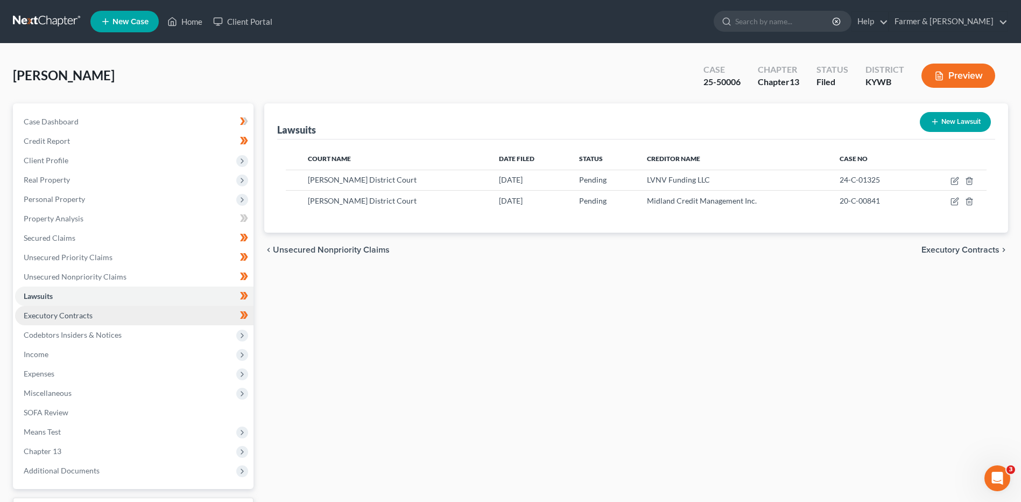
click at [86, 313] on span "Executory Contracts" at bounding box center [58, 315] width 69 height 9
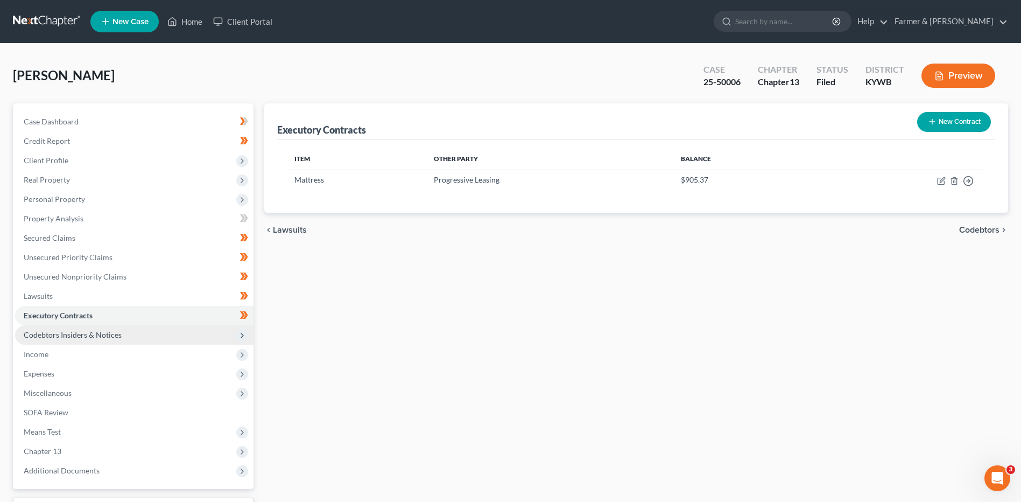
click at [86, 333] on span "Codebtors Insiders & Notices" at bounding box center [73, 334] width 98 height 9
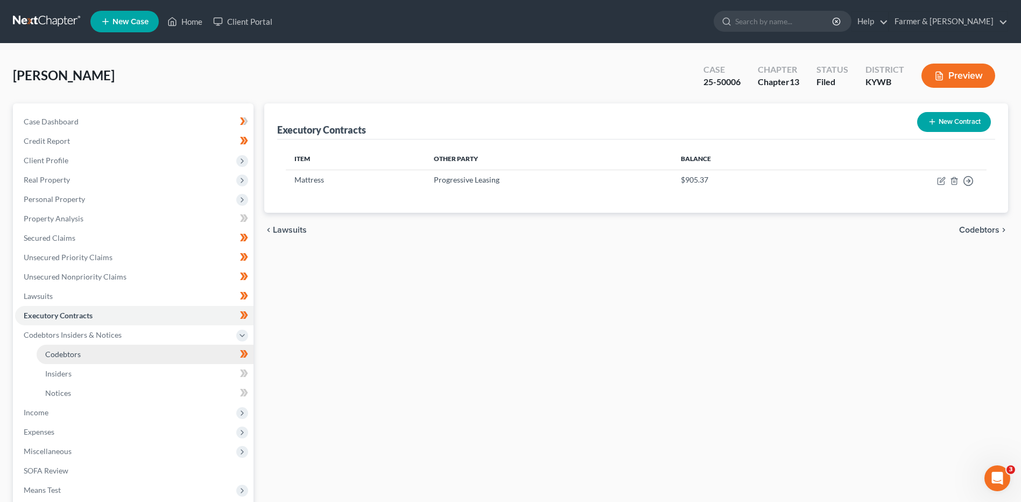
click at [78, 346] on link "Codebtors" at bounding box center [145, 353] width 217 height 19
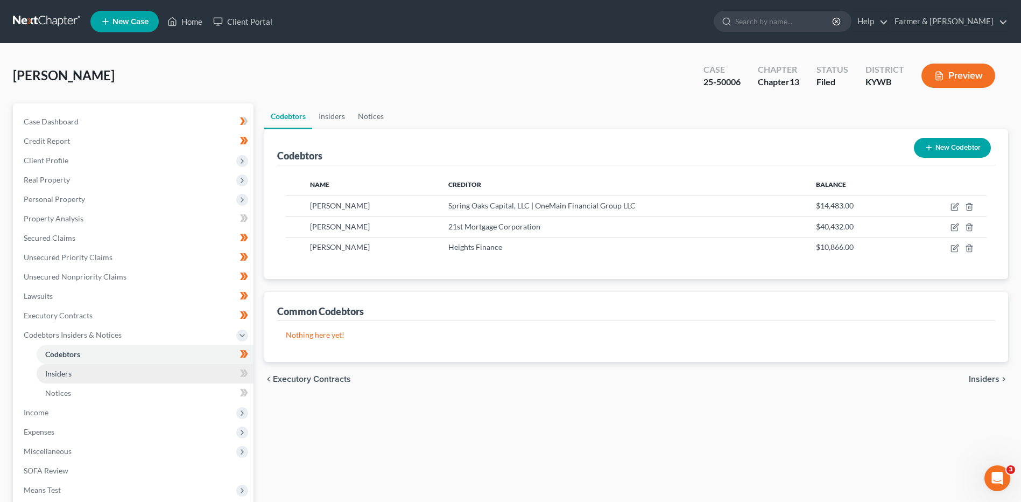
drag, startPoint x: 75, startPoint y: 365, endPoint x: 72, endPoint y: 371, distance: 6.3
click at [75, 366] on link "Insiders" at bounding box center [145, 373] width 217 height 19
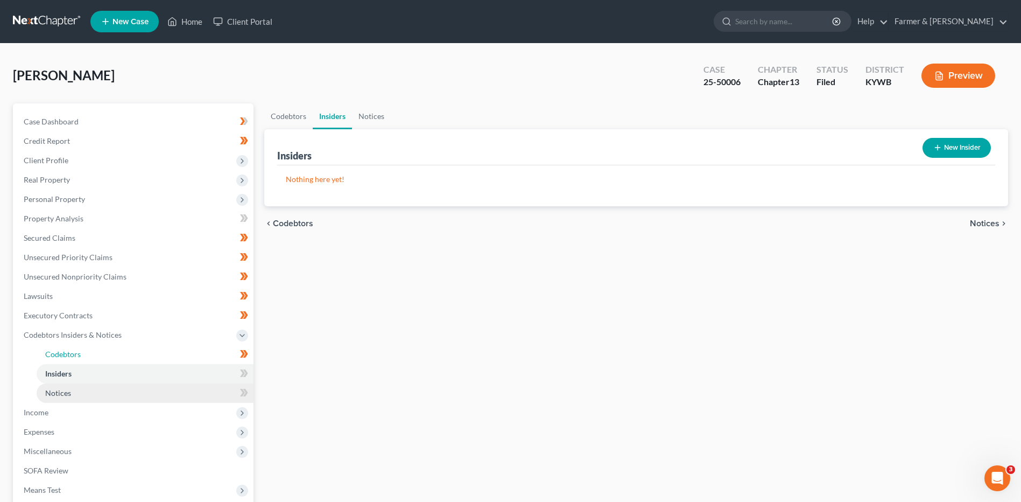
click at [73, 359] on link "Codebtors" at bounding box center [145, 353] width 217 height 19
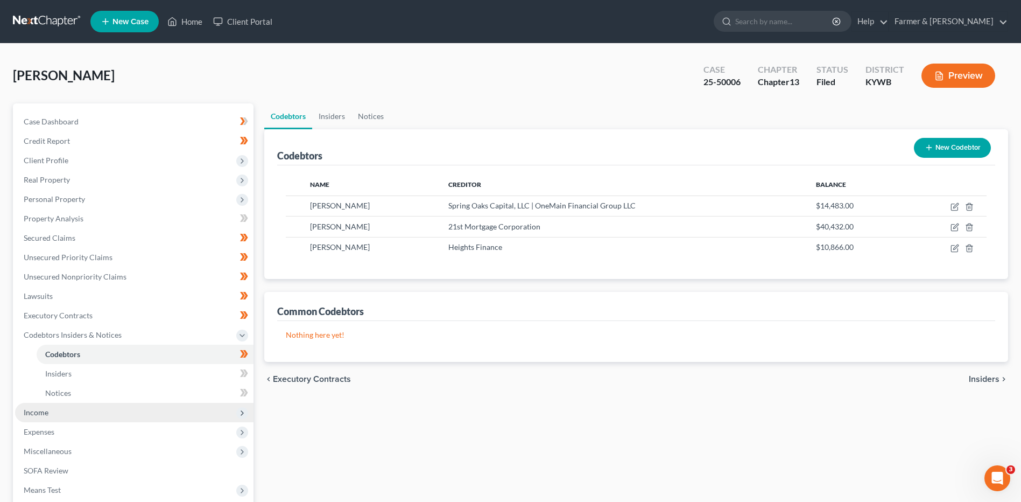
click at [61, 409] on span "Income" at bounding box center [134, 412] width 238 height 19
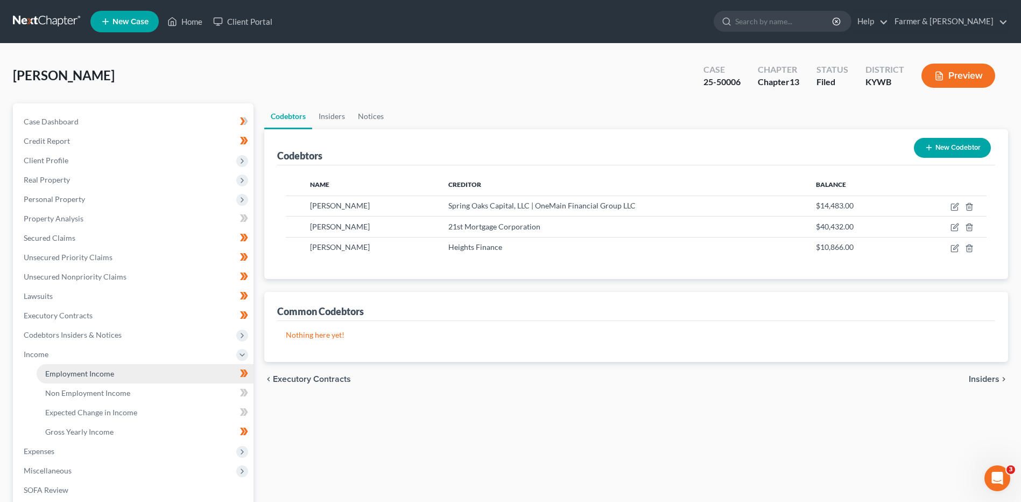
click at [97, 366] on link "Employment Income" at bounding box center [145, 373] width 217 height 19
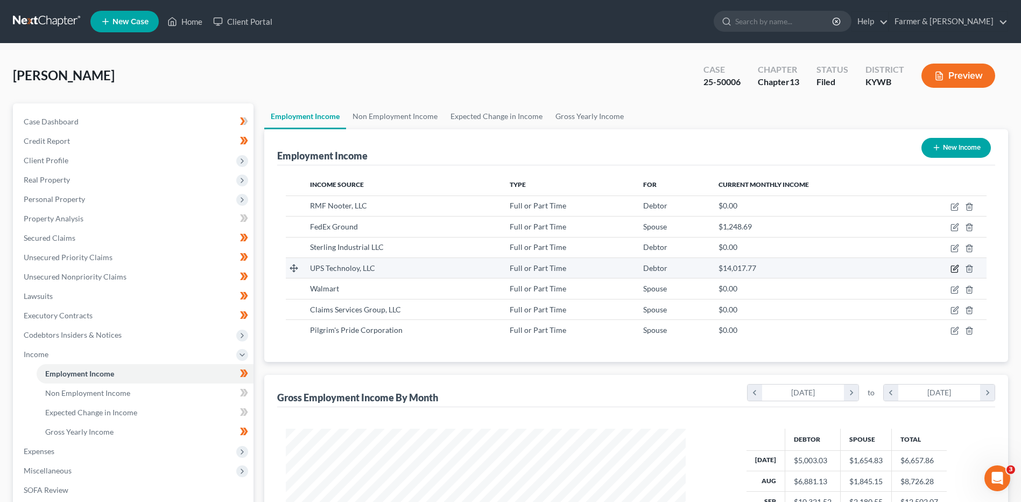
click at [956, 272] on icon "button" at bounding box center [955, 268] width 9 height 9
select select "0"
select select "45"
select select "3"
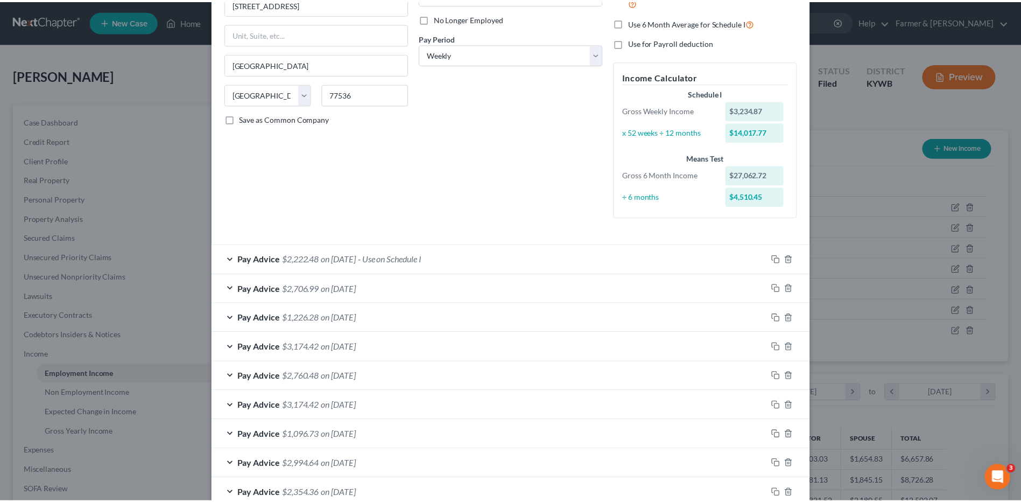
scroll to position [204, 0]
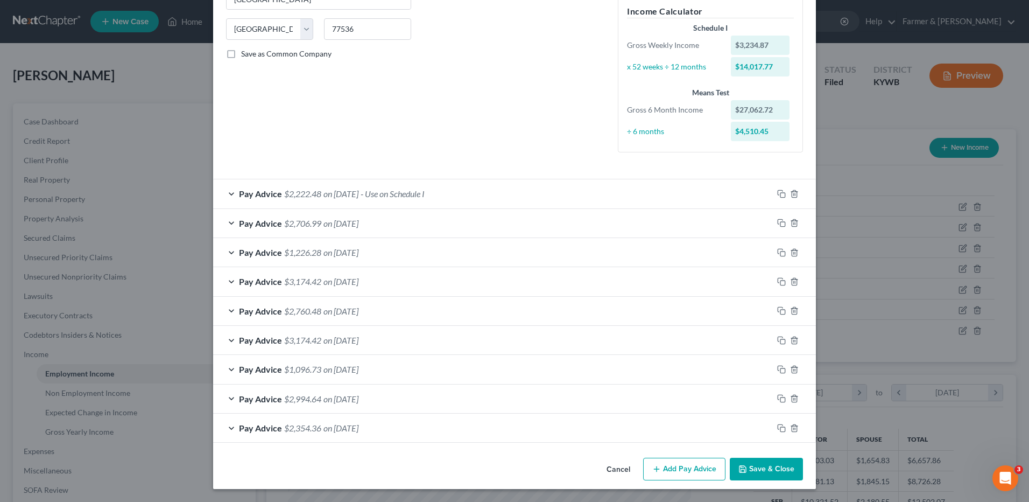
click at [615, 466] on button "Cancel" at bounding box center [618, 470] width 41 height 22
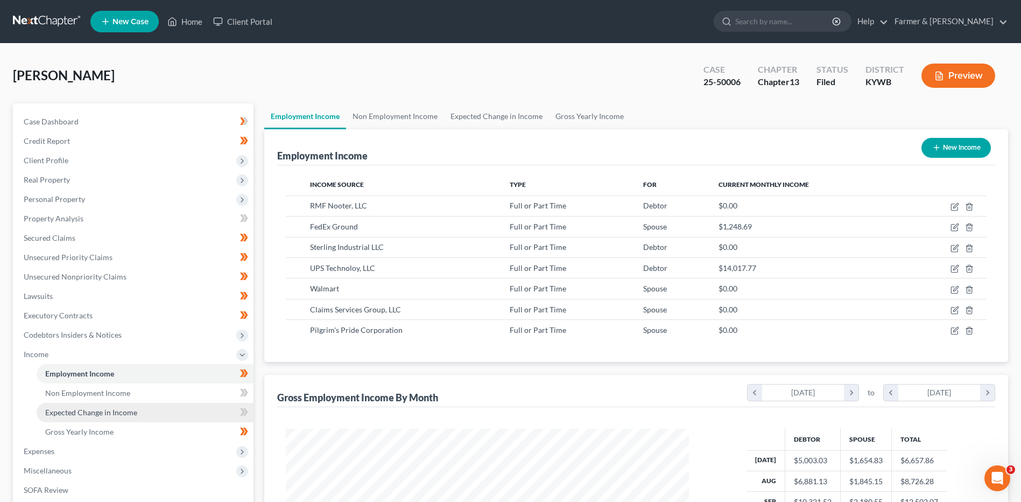
scroll to position [538042, 537820]
drag, startPoint x: 110, startPoint y: 394, endPoint x: 109, endPoint y: 403, distance: 9.2
click at [110, 394] on span "Non Employment Income" at bounding box center [87, 392] width 85 height 9
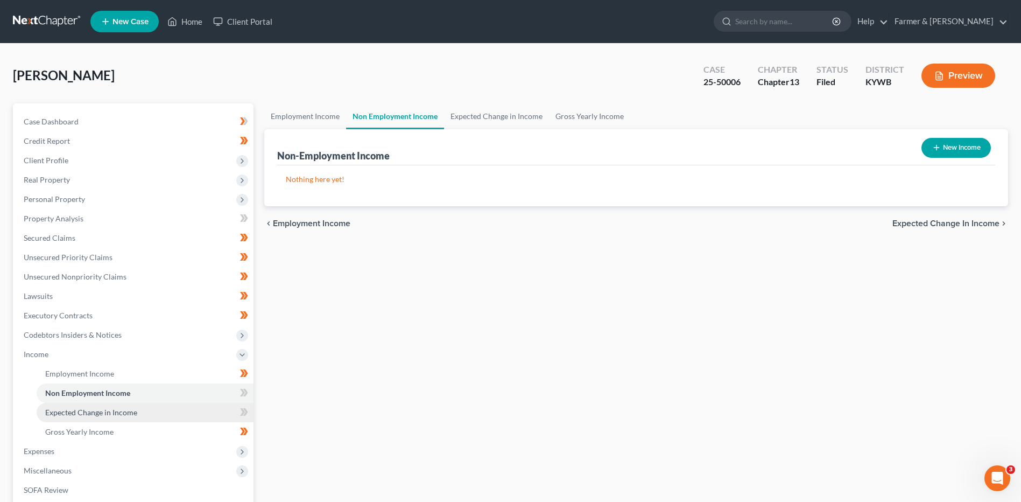
click at [107, 411] on span "Expected Change in Income" at bounding box center [91, 411] width 92 height 9
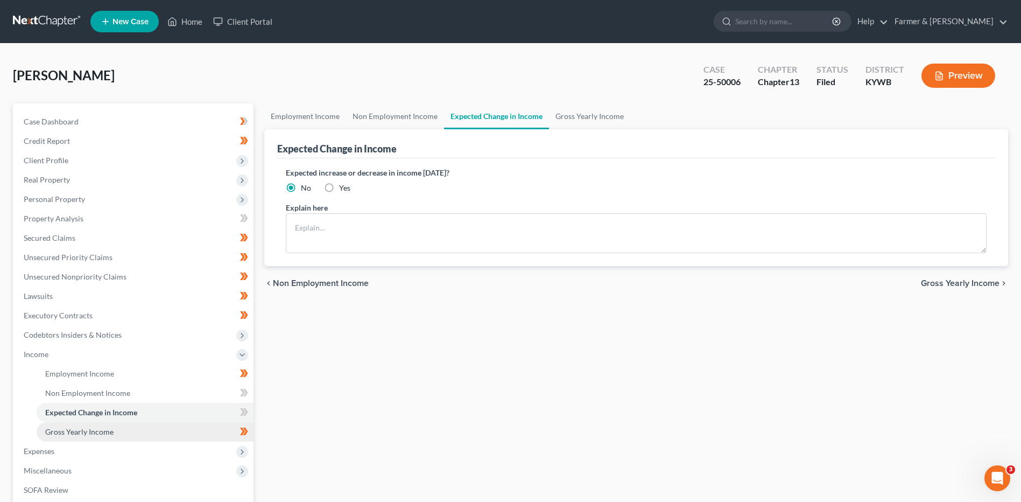
click at [98, 429] on span "Gross Yearly Income" at bounding box center [79, 431] width 68 height 9
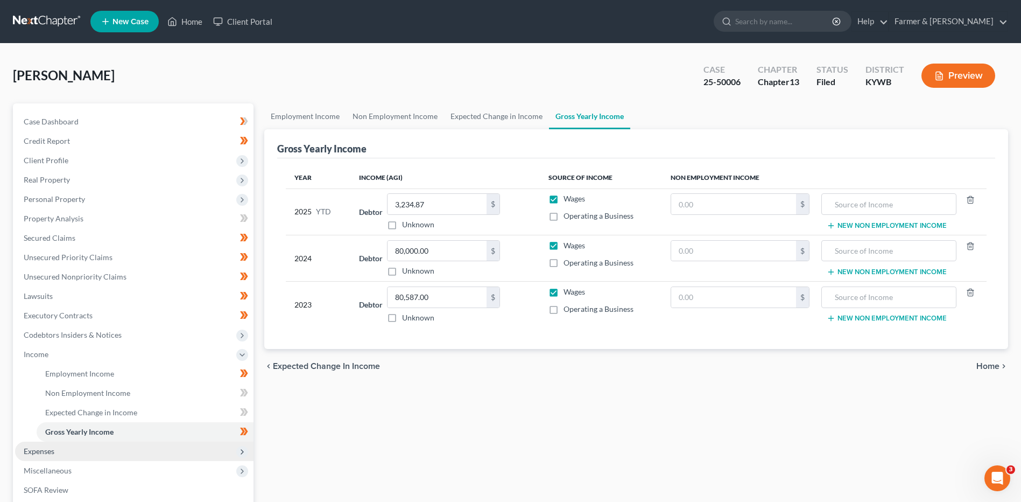
click at [76, 446] on span "Expenses" at bounding box center [134, 450] width 238 height 19
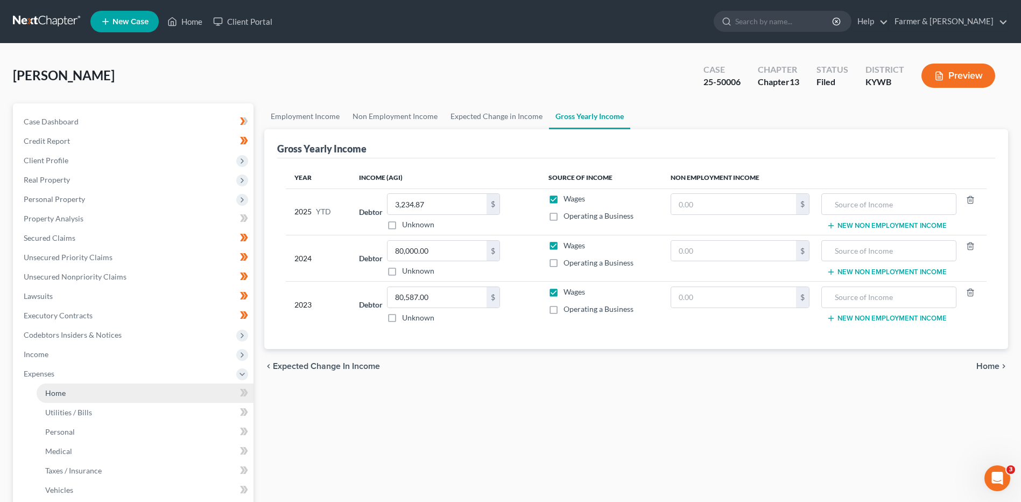
click at [93, 397] on link "Home" at bounding box center [145, 392] width 217 height 19
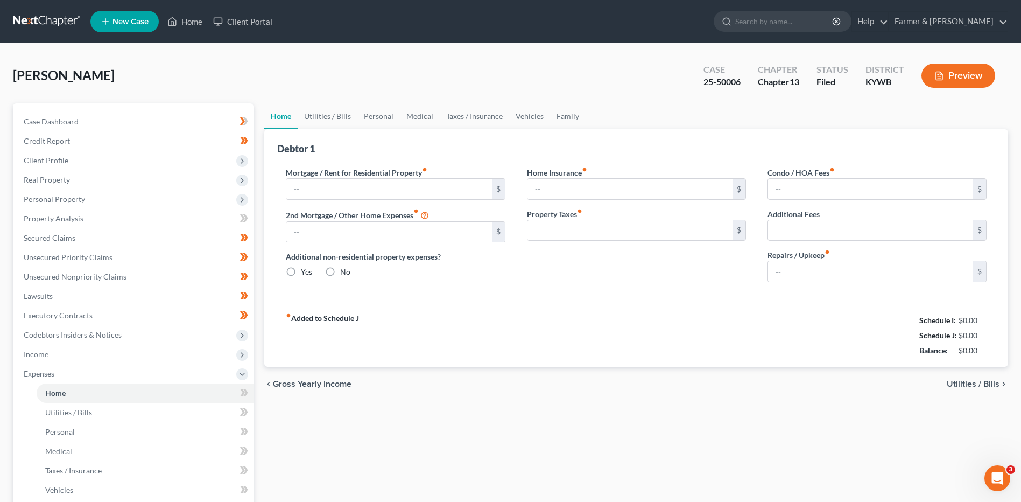
type input "570.00"
radio input "true"
type input "0.00"
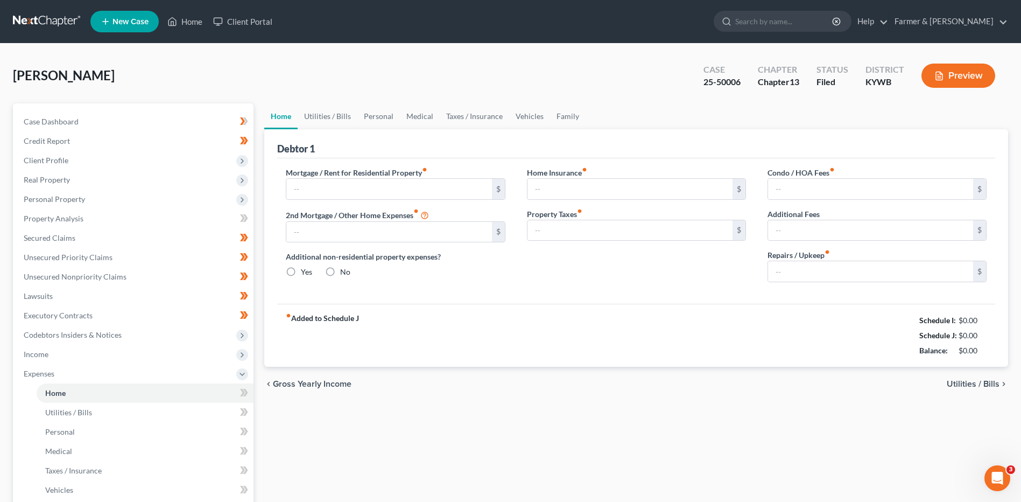
type input "0.00"
type input "150.00"
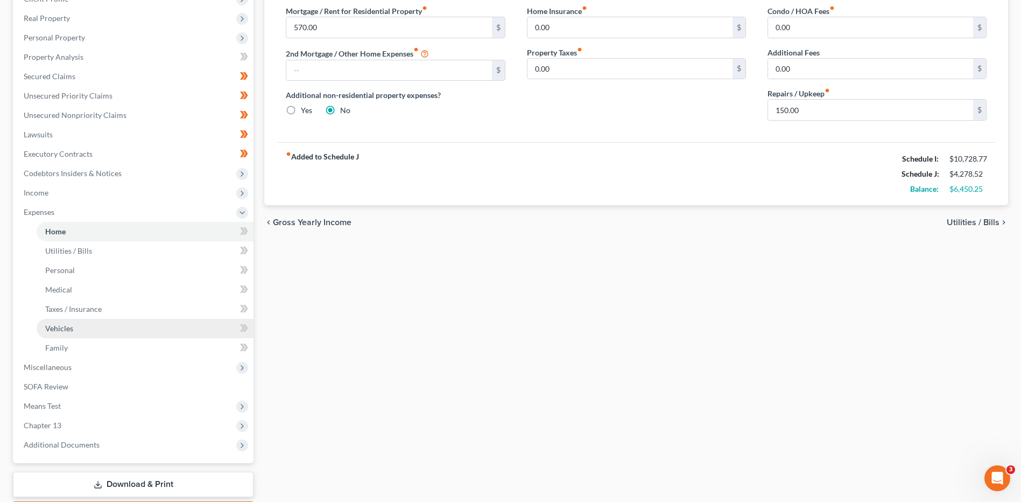
click at [81, 333] on link "Vehicles" at bounding box center [145, 328] width 217 height 19
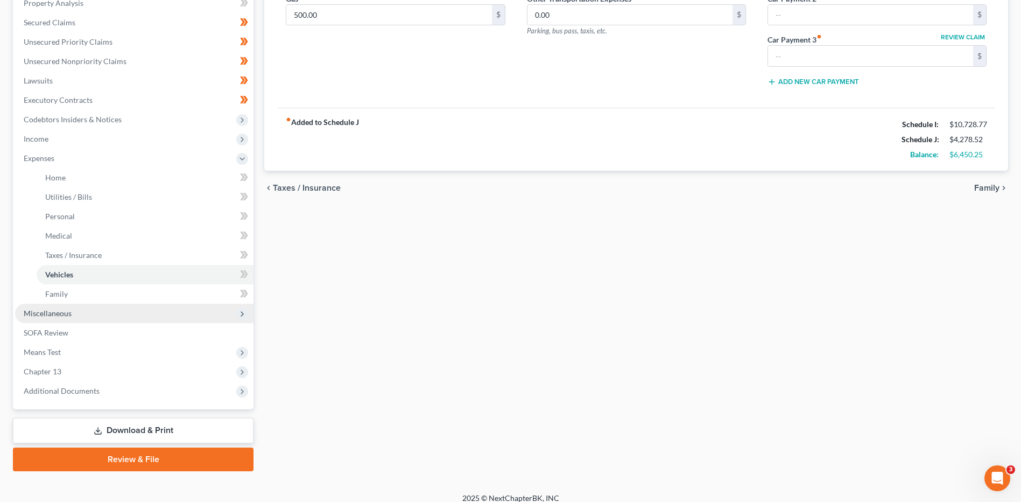
drag, startPoint x: 64, startPoint y: 314, endPoint x: 101, endPoint y: 320, distance: 38.1
click at [64, 313] on span "Miscellaneous" at bounding box center [48, 312] width 48 height 9
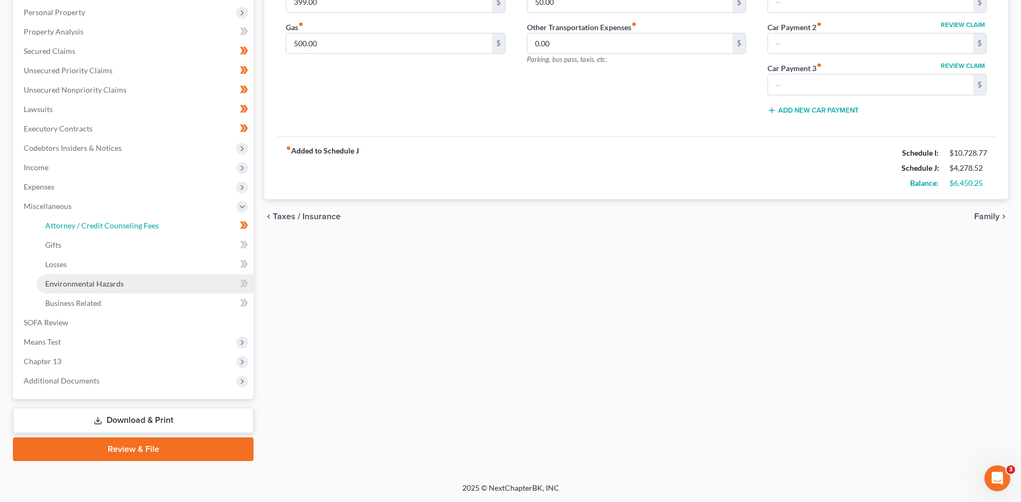
click at [112, 229] on span "Attorney / Credit Counseling Fees" at bounding box center [102, 225] width 114 height 9
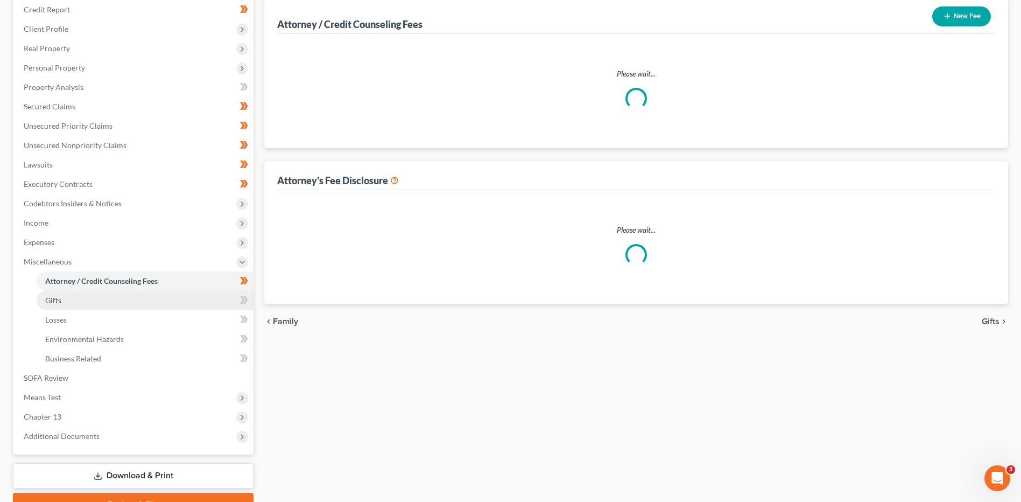
scroll to position [15, 0]
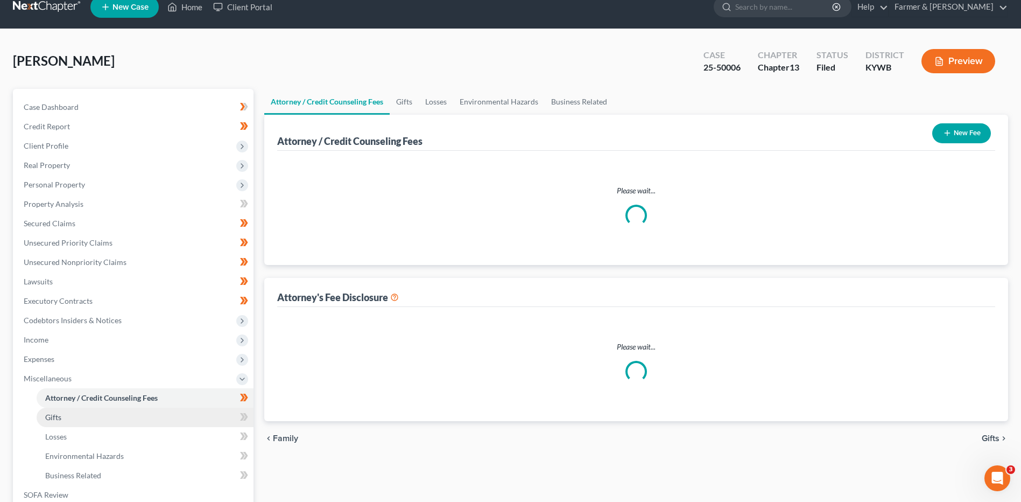
select select "0"
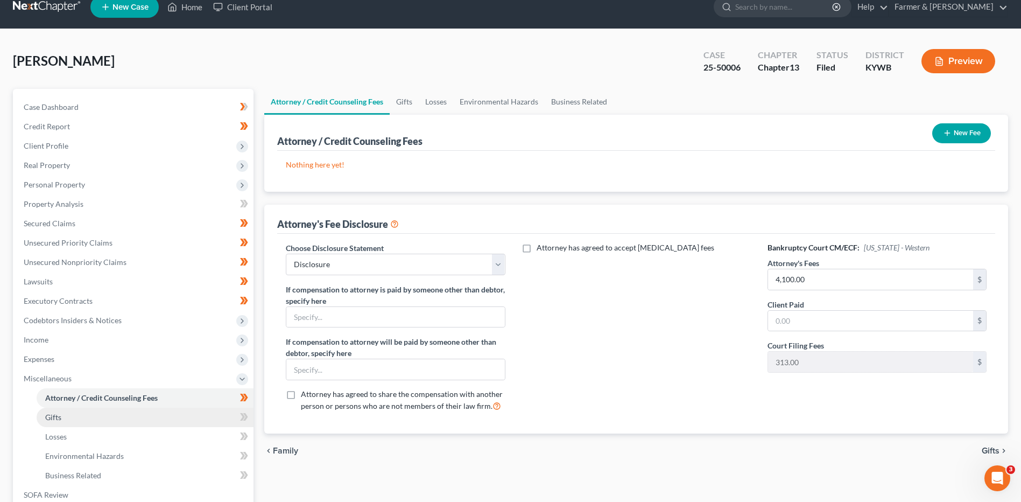
scroll to position [0, 0]
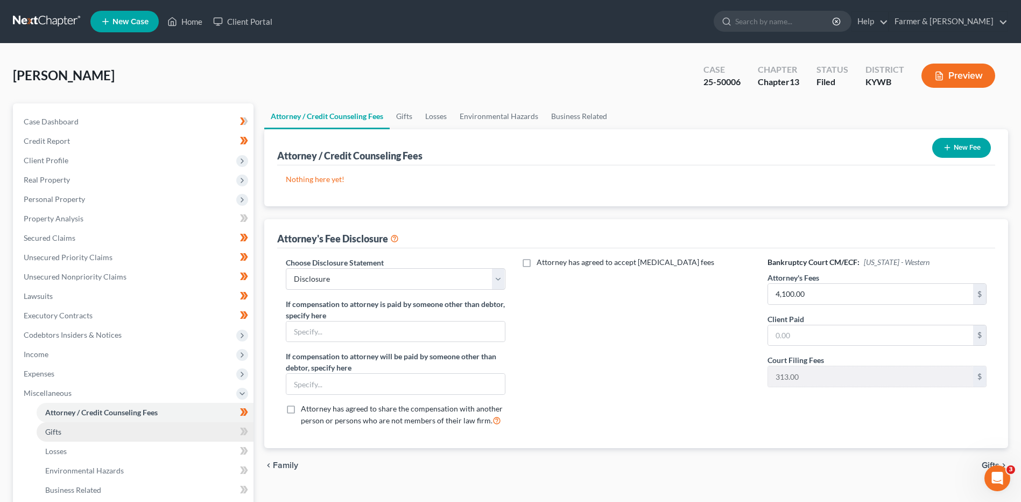
click at [79, 422] on link "Gifts" at bounding box center [145, 431] width 217 height 19
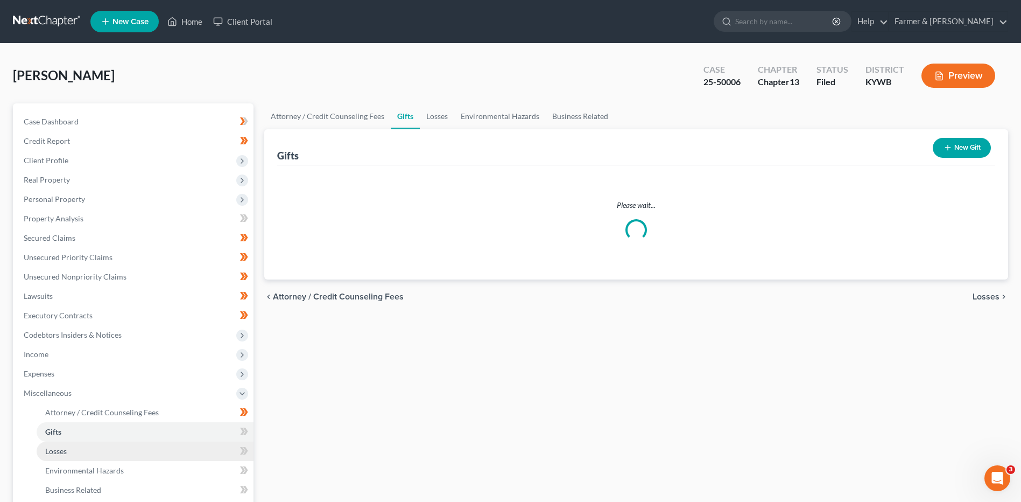
click at [75, 448] on link "Losses" at bounding box center [145, 450] width 217 height 19
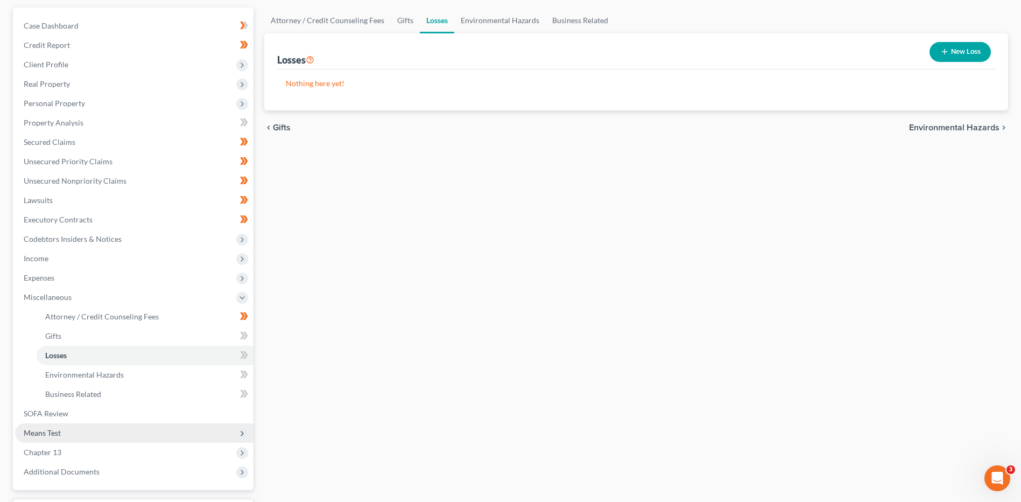
scroll to position [161, 0]
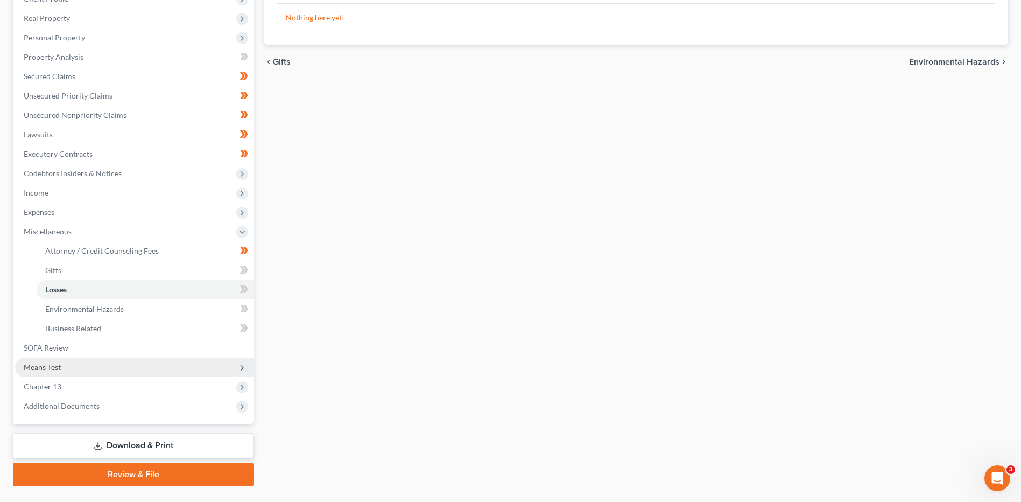
click at [76, 357] on span "Means Test" at bounding box center [134, 366] width 238 height 19
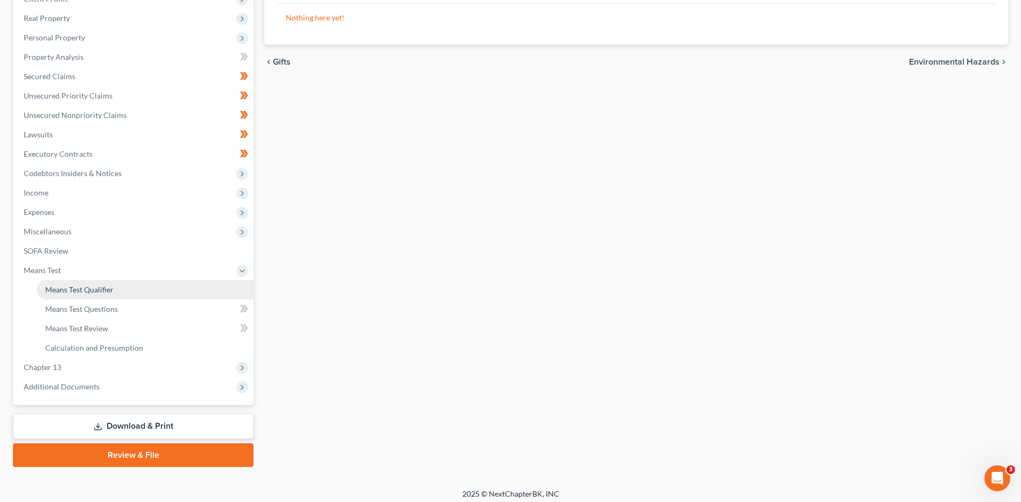
click at [92, 286] on span "Means Test Qualifier" at bounding box center [79, 289] width 68 height 9
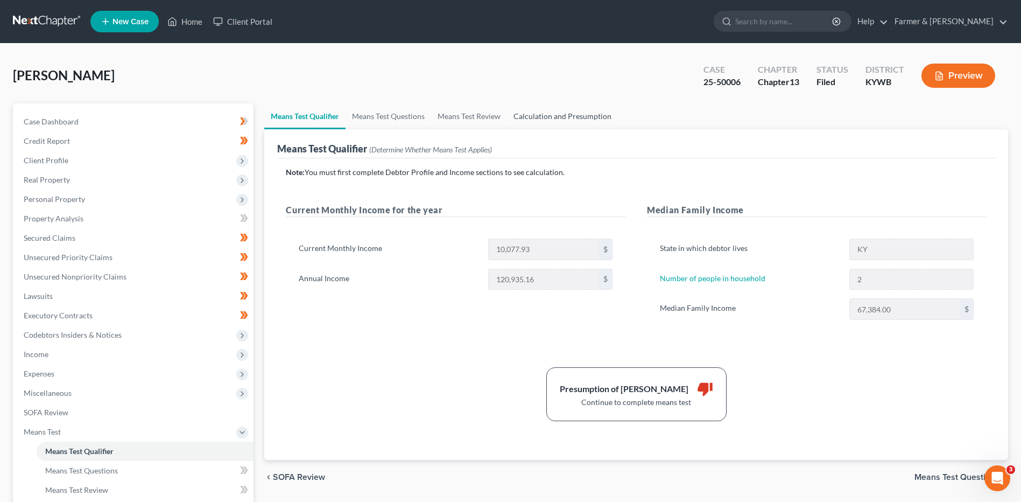
click at [577, 121] on link "Calculation and Presumption" at bounding box center [562, 116] width 111 height 26
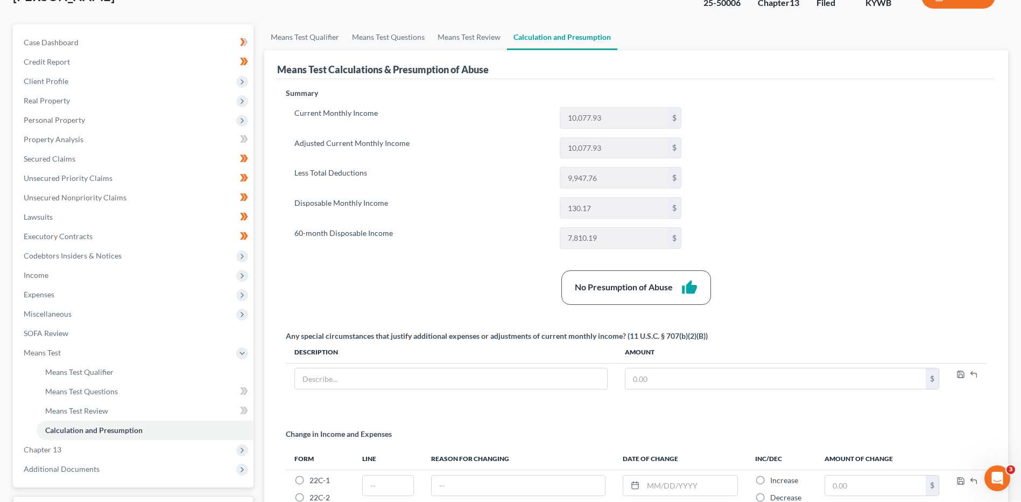
scroll to position [194, 0]
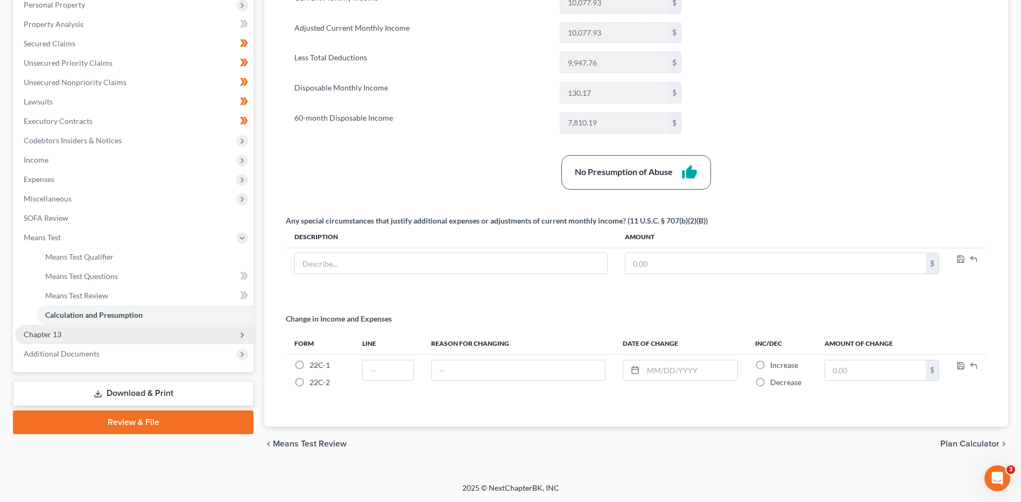
click at [64, 335] on span "Chapter 13" at bounding box center [134, 334] width 238 height 19
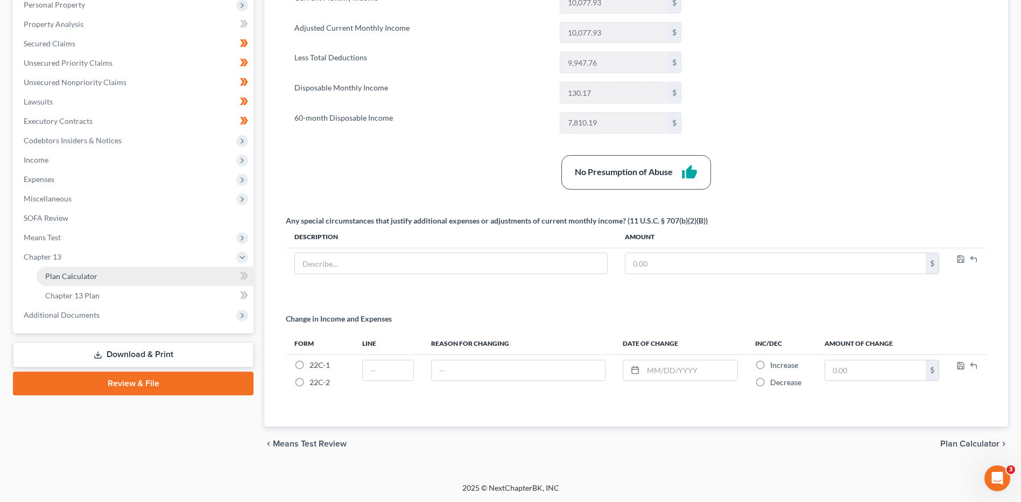
click at [76, 279] on span "Plan Calculator" at bounding box center [71, 275] width 52 height 9
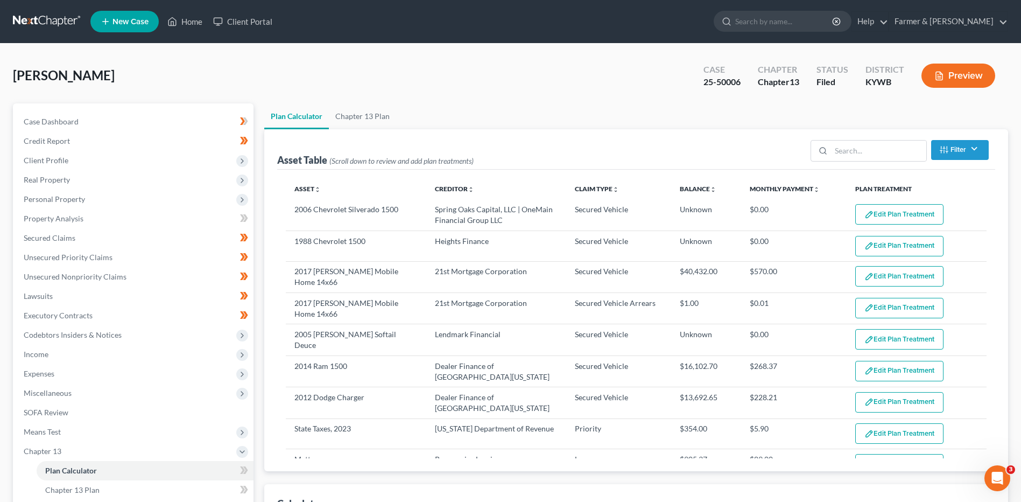
select select "59"
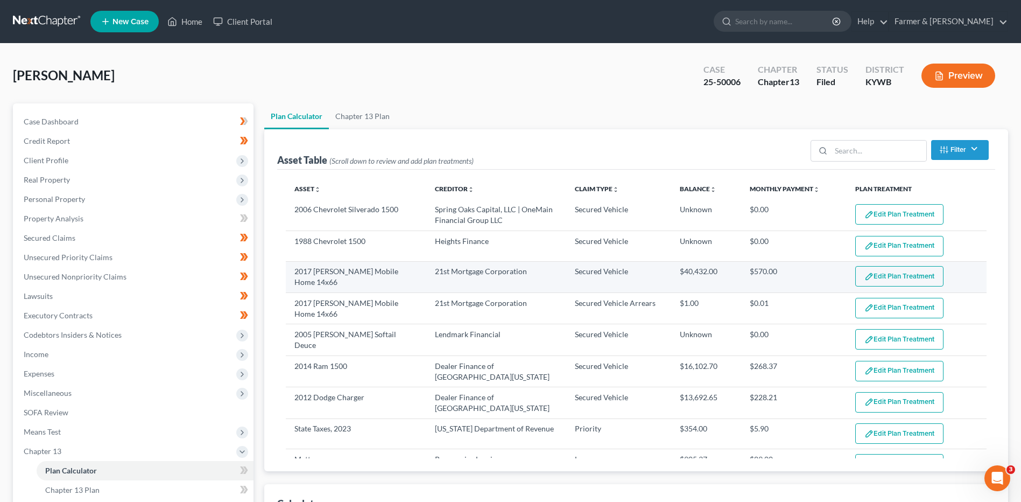
click at [878, 279] on button "Edit Plan Treatment" at bounding box center [899, 276] width 88 height 20
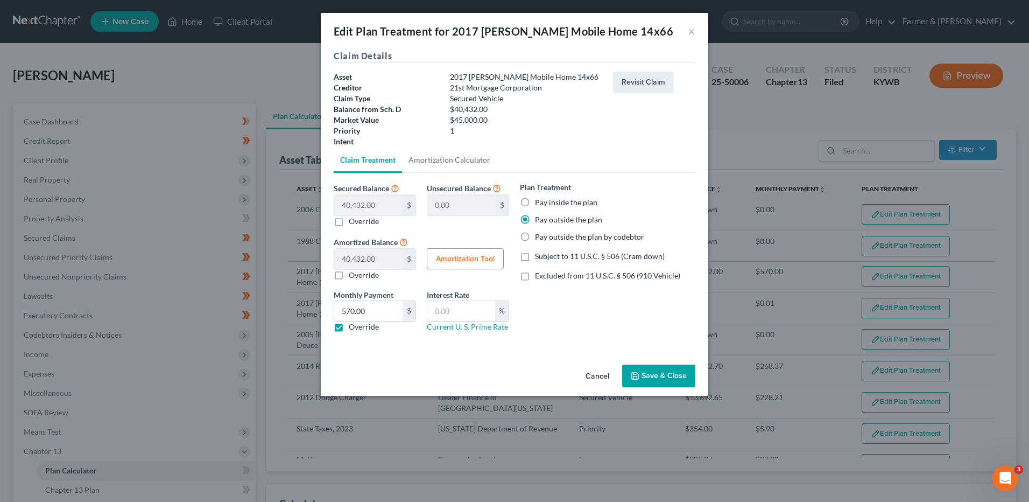
click at [592, 377] on button "Cancel" at bounding box center [597, 376] width 41 height 22
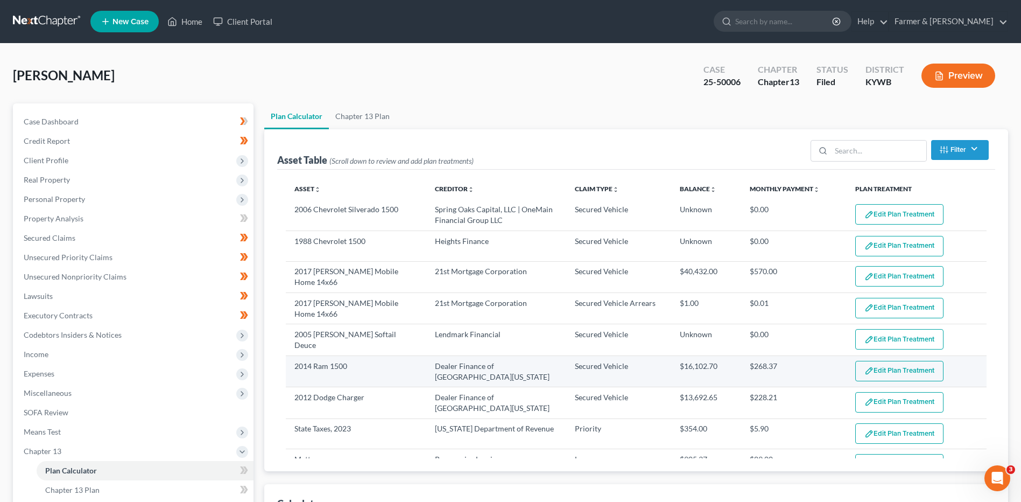
click at [890, 369] on button "Edit Plan Treatment" at bounding box center [899, 371] width 88 height 20
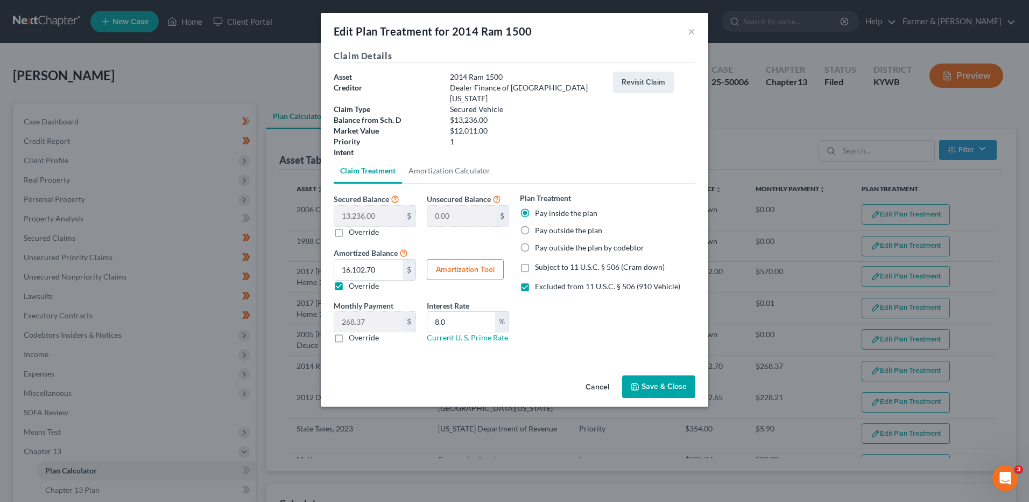
click at [586, 376] on button "Cancel" at bounding box center [597, 387] width 41 height 22
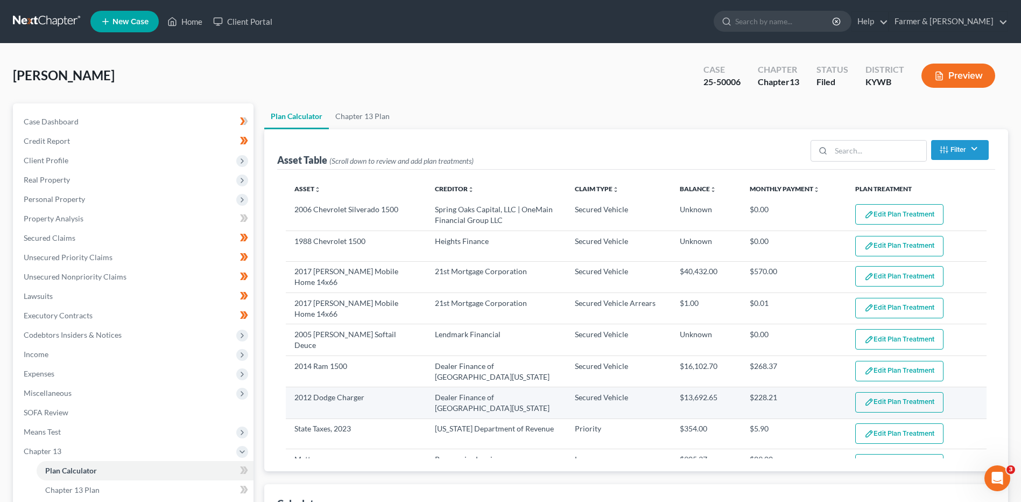
click at [876, 392] on button "Edit Plan Treatment" at bounding box center [899, 402] width 88 height 20
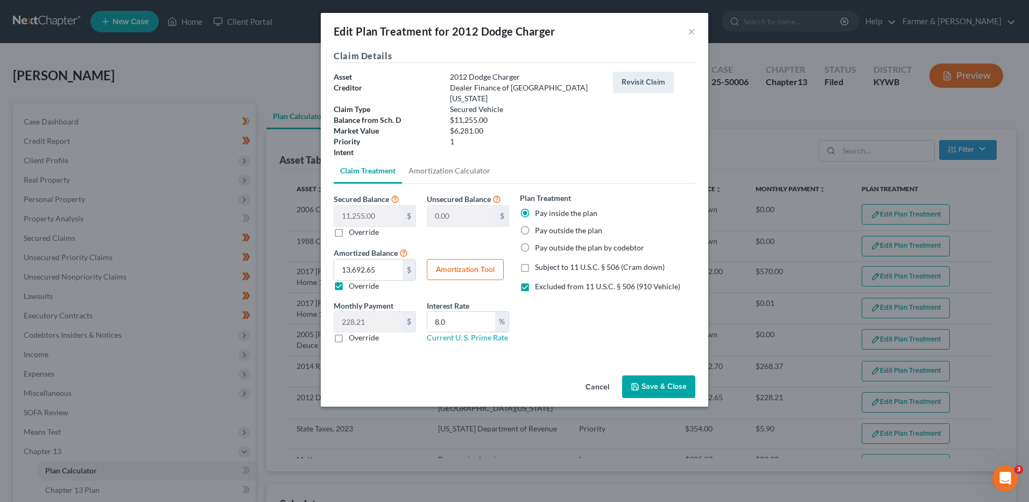
click at [597, 379] on button "Cancel" at bounding box center [597, 387] width 41 height 22
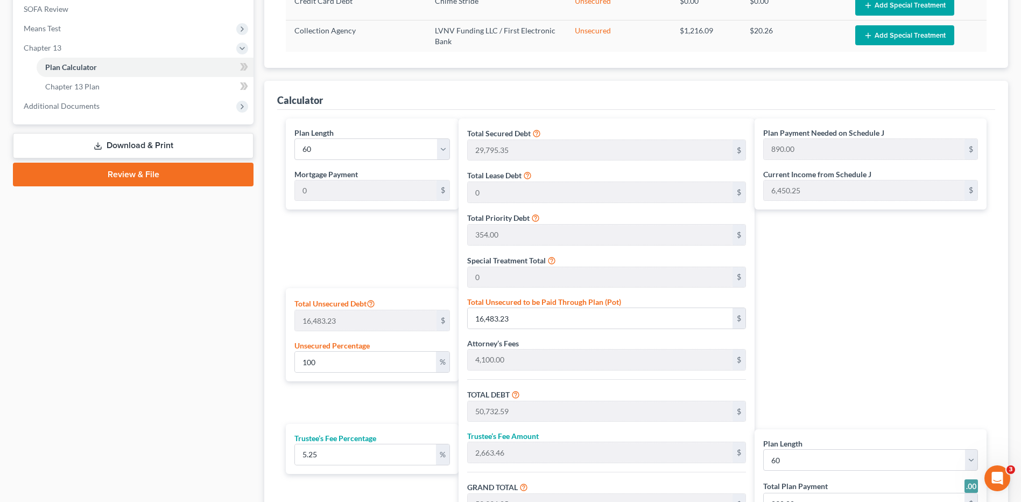
scroll to position [168, 0]
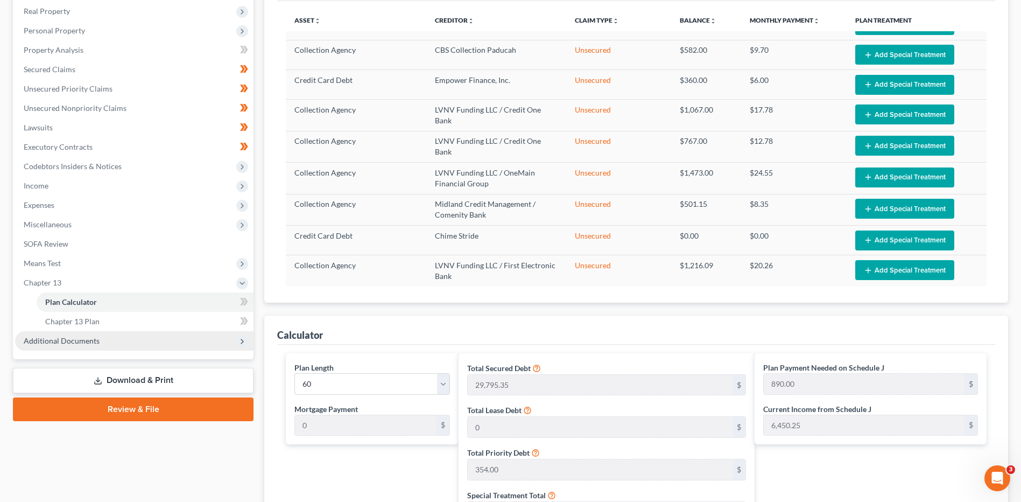
click at [66, 340] on span "Additional Documents" at bounding box center [62, 340] width 76 height 9
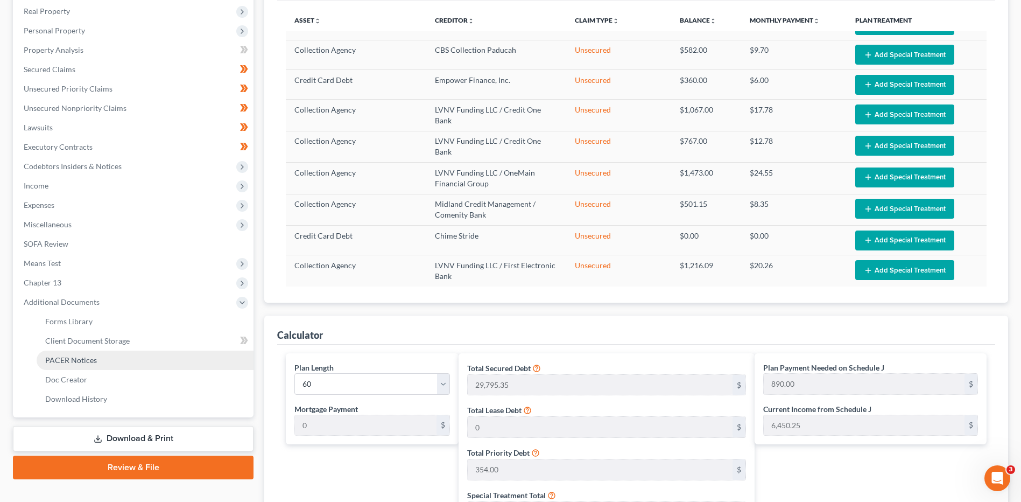
click at [94, 356] on span "PACER Notices" at bounding box center [71, 359] width 52 height 9
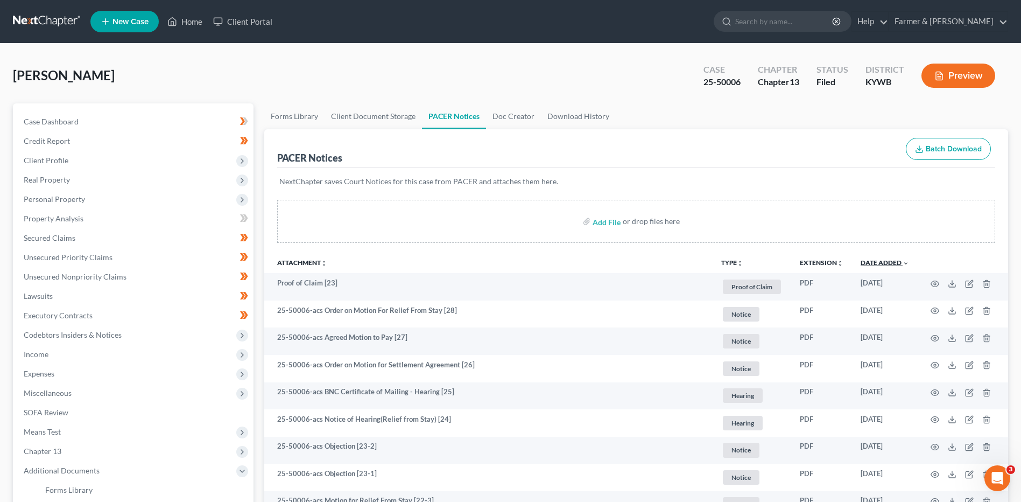
drag, startPoint x: 896, startPoint y: 263, endPoint x: 928, endPoint y: 293, distance: 44.2
click at [896, 263] on link "Date Added unfold_more expand_more expand_less" at bounding box center [885, 262] width 48 height 8
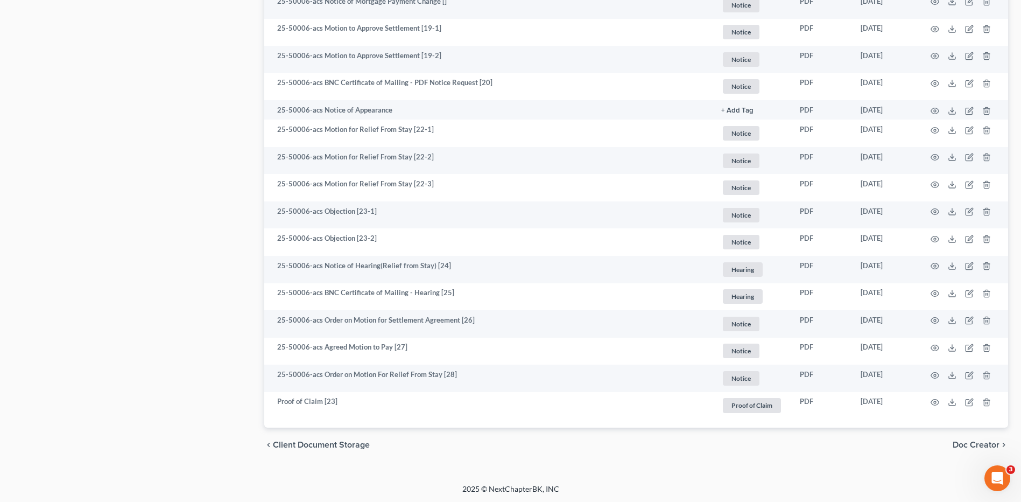
scroll to position [1651, 0]
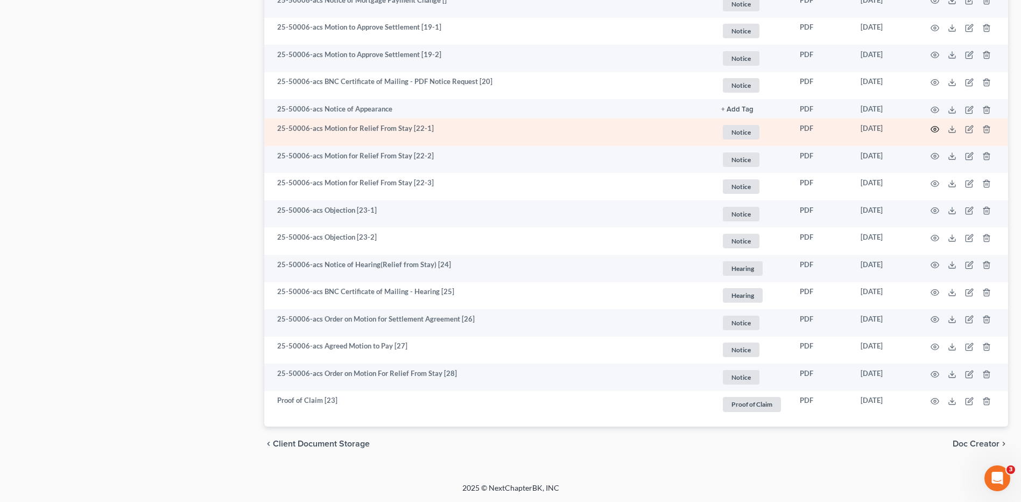
click at [936, 128] on circle "button" at bounding box center [935, 129] width 2 height 2
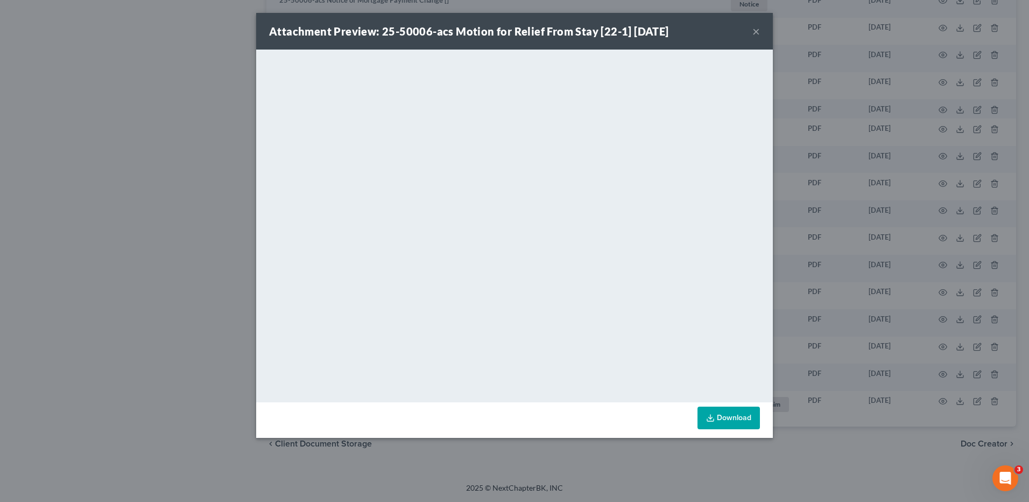
click at [754, 29] on button "×" at bounding box center [756, 31] width 8 height 13
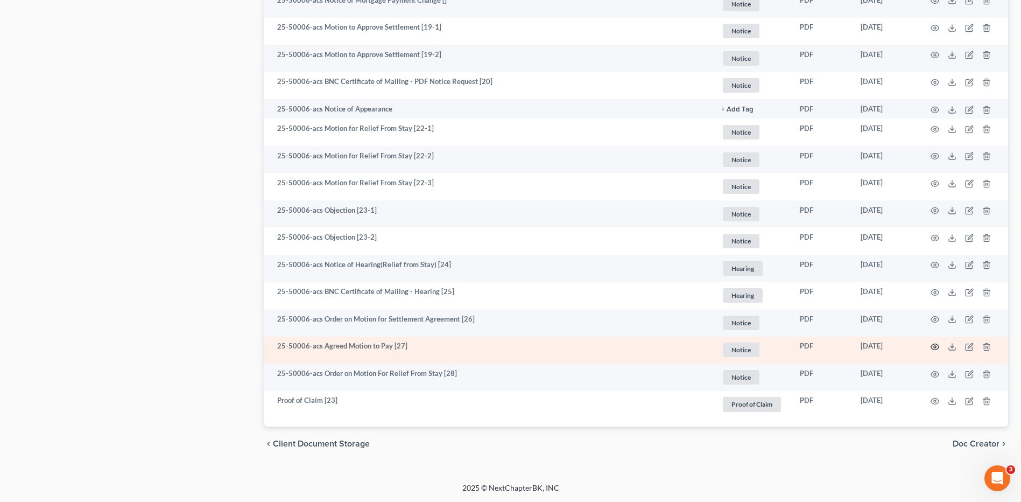
click at [934, 347] on circle "button" at bounding box center [935, 347] width 2 height 2
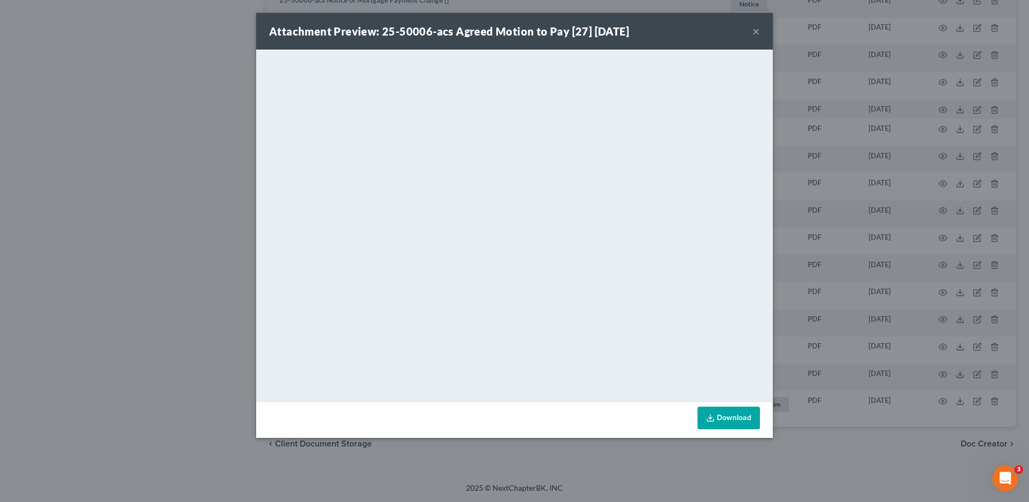
click at [754, 32] on button "×" at bounding box center [756, 31] width 8 height 13
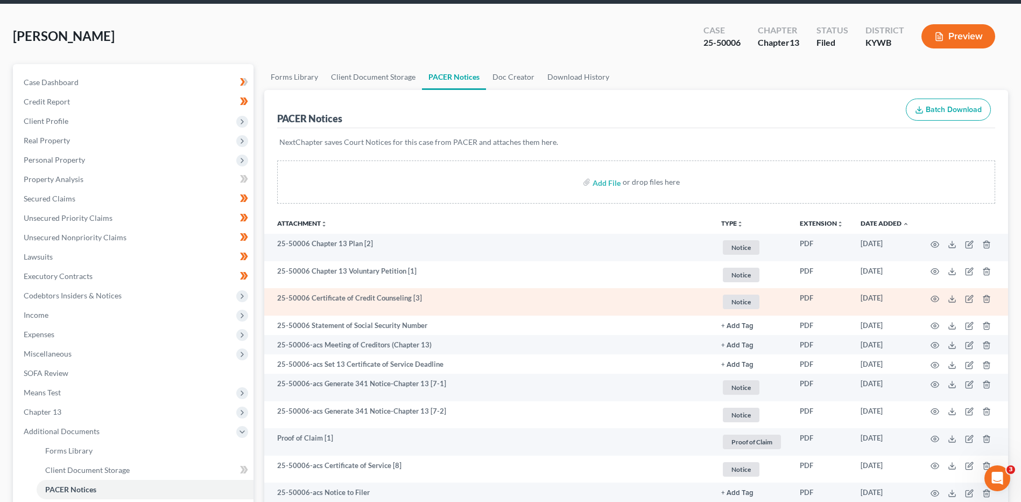
scroll to position [0, 0]
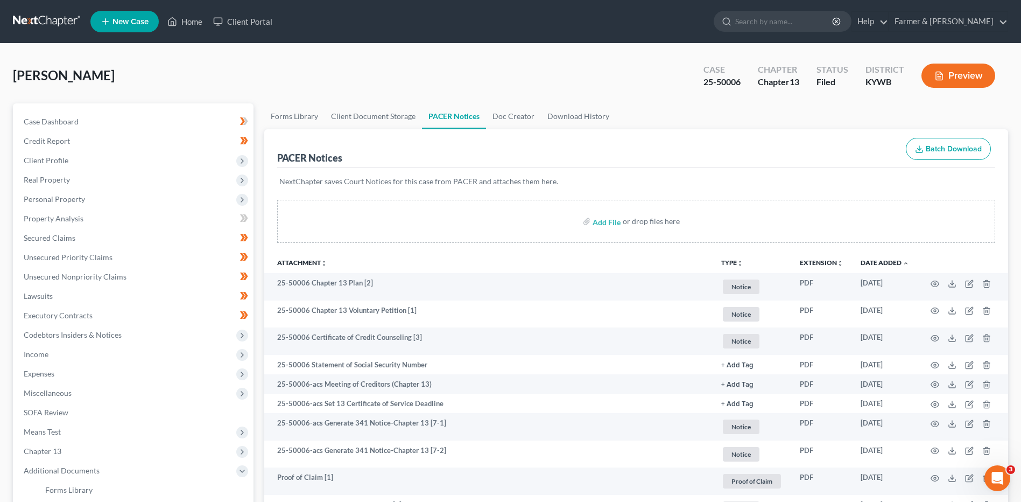
click at [59, 20] on link at bounding box center [47, 21] width 69 height 19
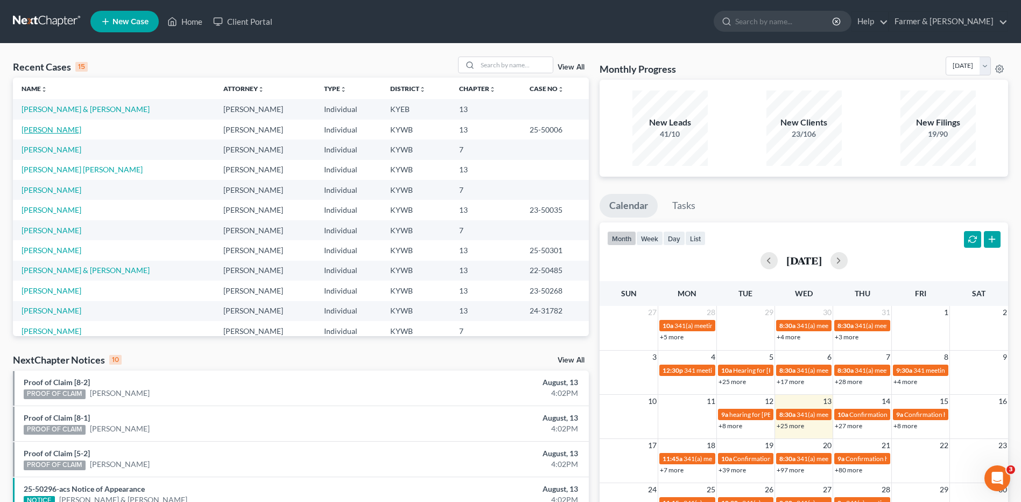
click at [62, 130] on link "[PERSON_NAME]" at bounding box center [52, 129] width 60 height 9
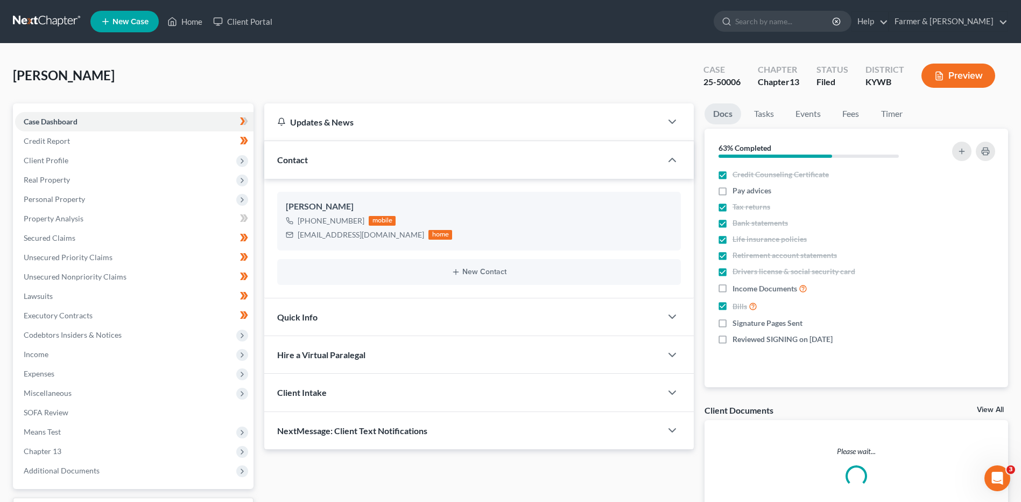
click at [44, 13] on link at bounding box center [47, 21] width 69 height 19
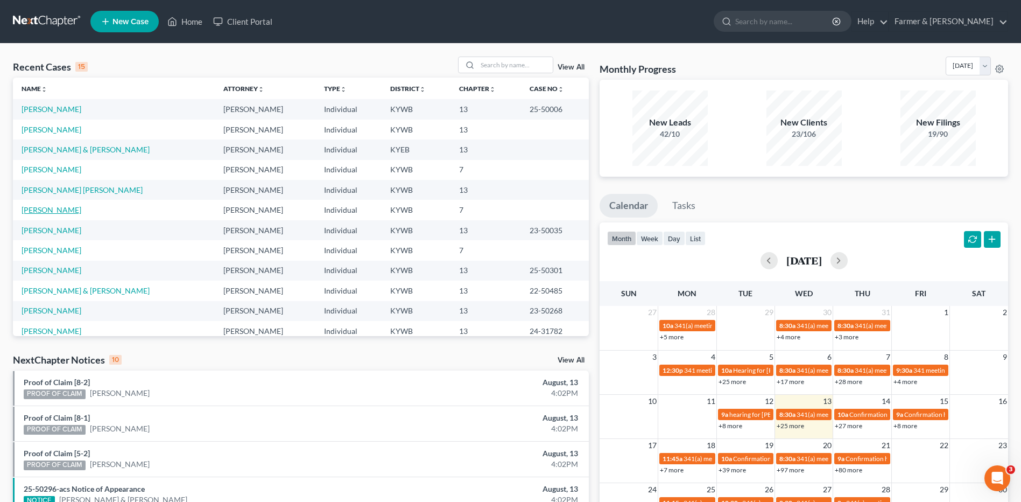
click at [59, 208] on link "[PERSON_NAME]" at bounding box center [52, 209] width 60 height 9
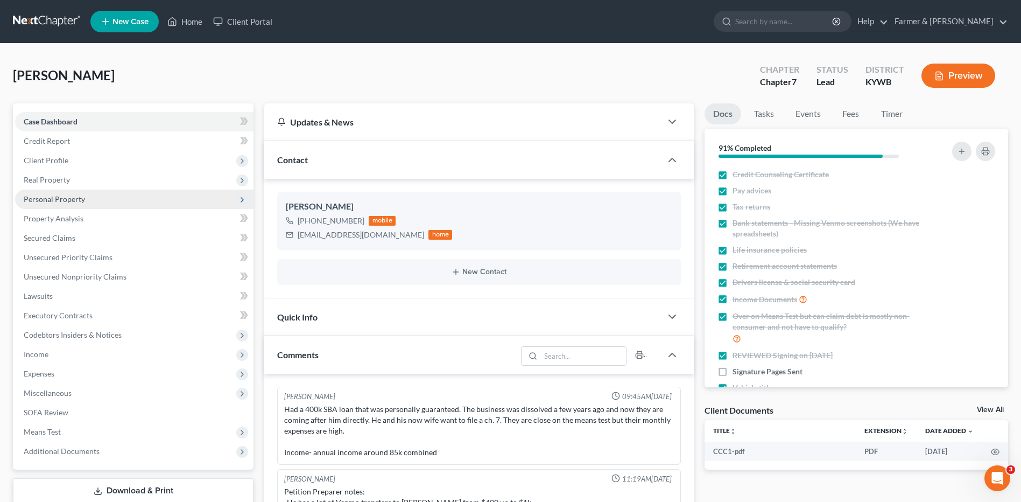
scroll to position [9, 0]
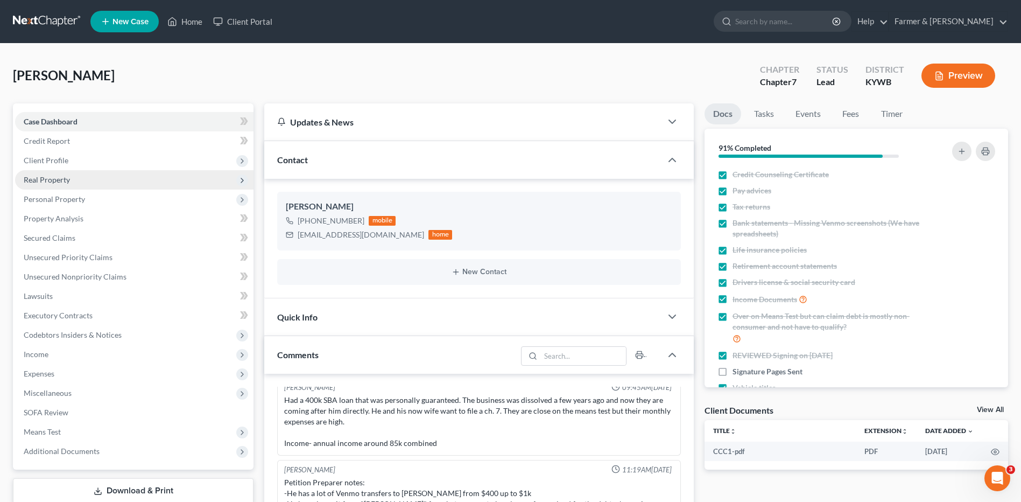
click at [60, 180] on span "Real Property" at bounding box center [47, 179] width 46 height 9
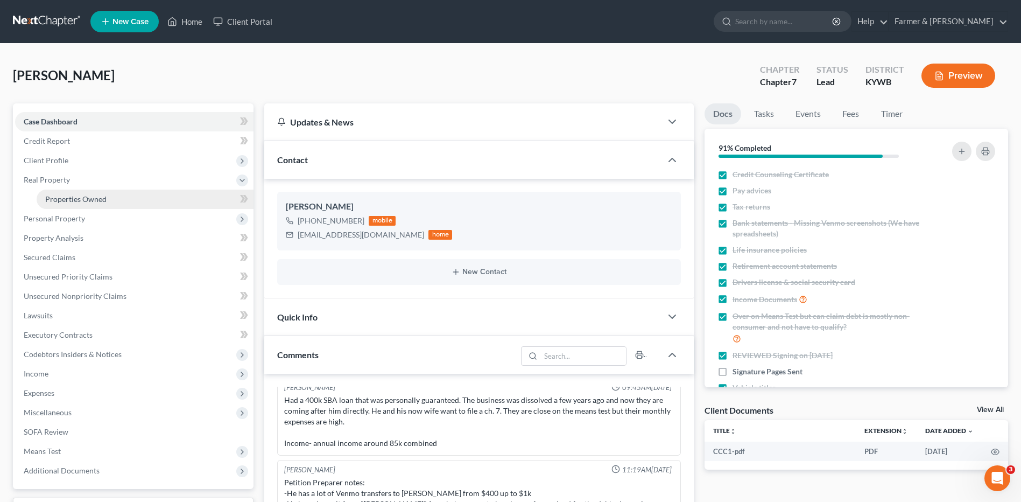
click at [61, 195] on span "Properties Owned" at bounding box center [75, 198] width 61 height 9
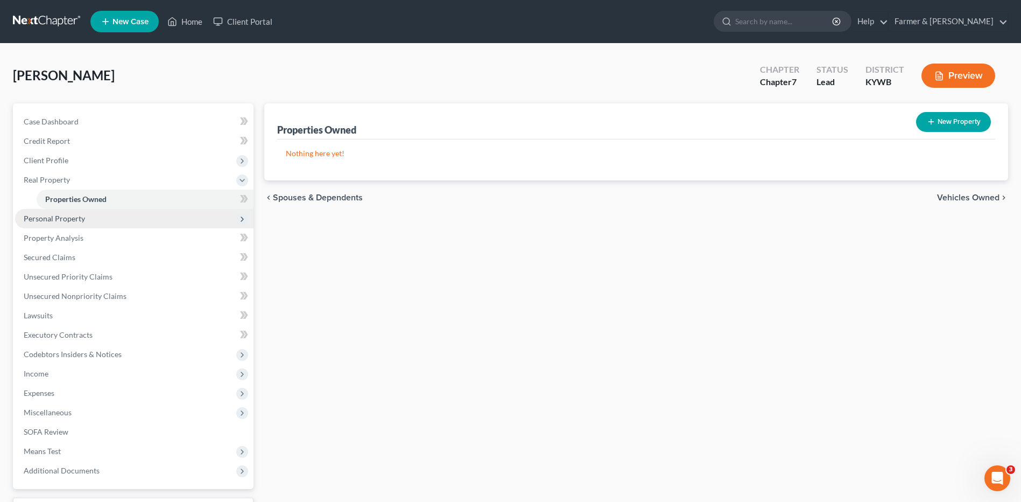
click at [64, 215] on span "Personal Property" at bounding box center [54, 218] width 61 height 9
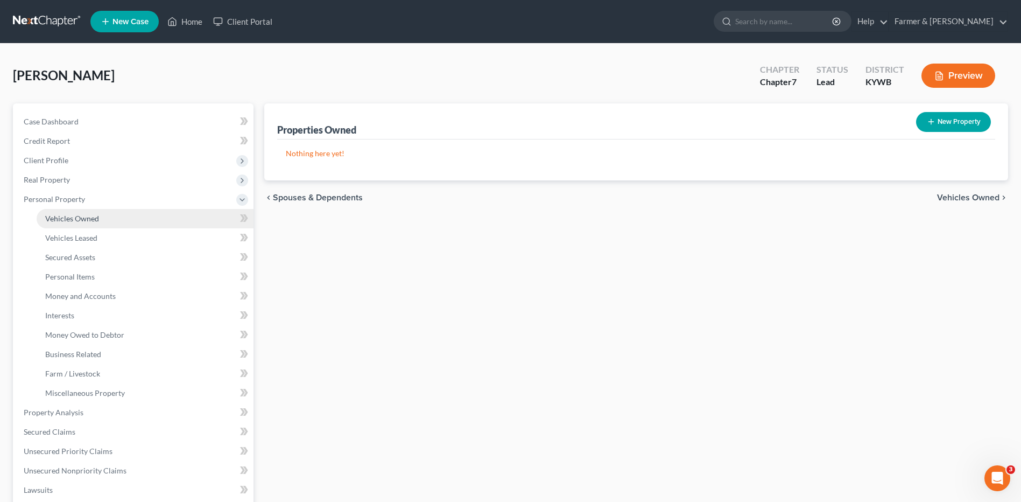
click at [67, 221] on span "Vehicles Owned" at bounding box center [72, 218] width 54 height 9
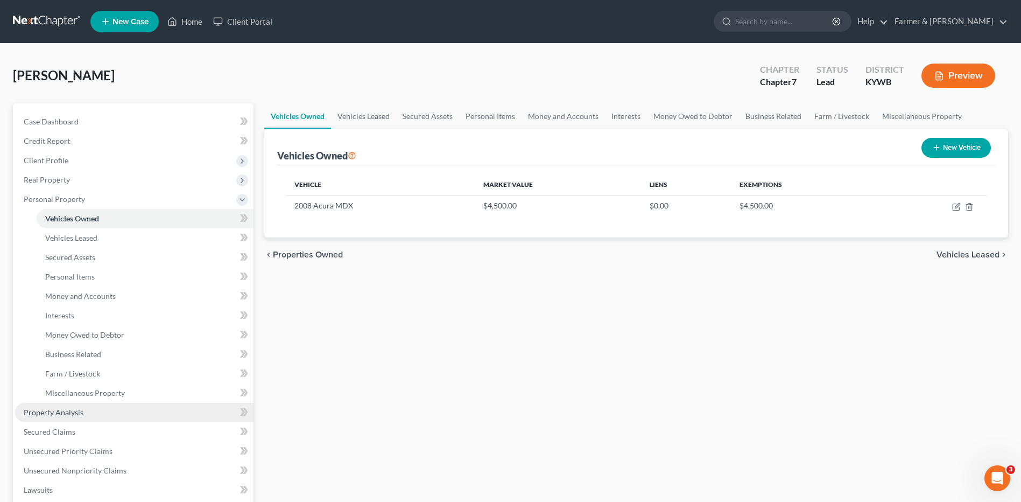
click at [75, 409] on span "Property Analysis" at bounding box center [54, 411] width 60 height 9
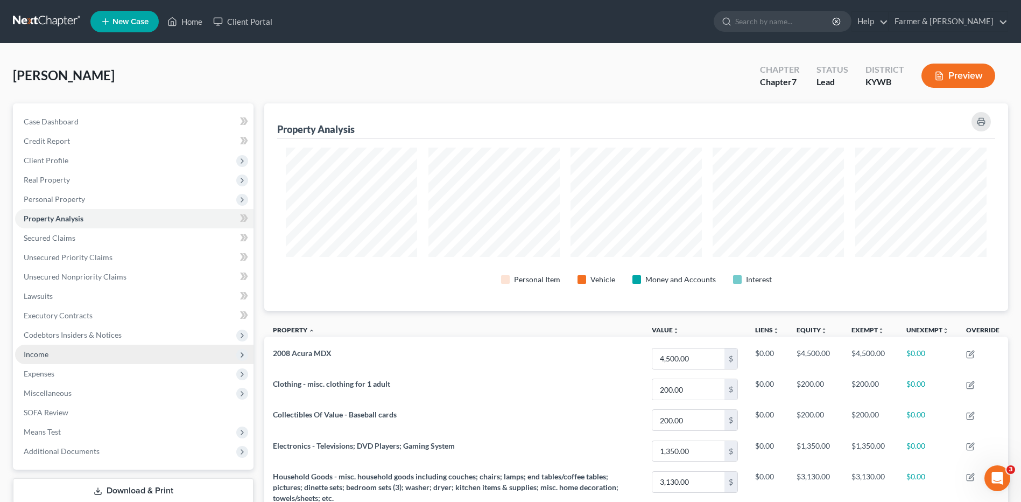
click at [42, 355] on span "Income" at bounding box center [36, 353] width 25 height 9
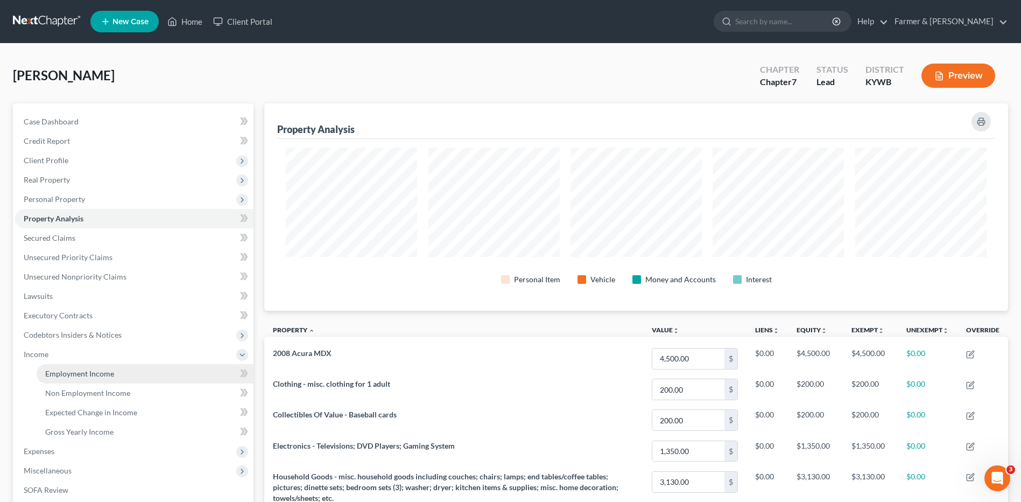
click at [71, 370] on span "Employment Income" at bounding box center [79, 373] width 69 height 9
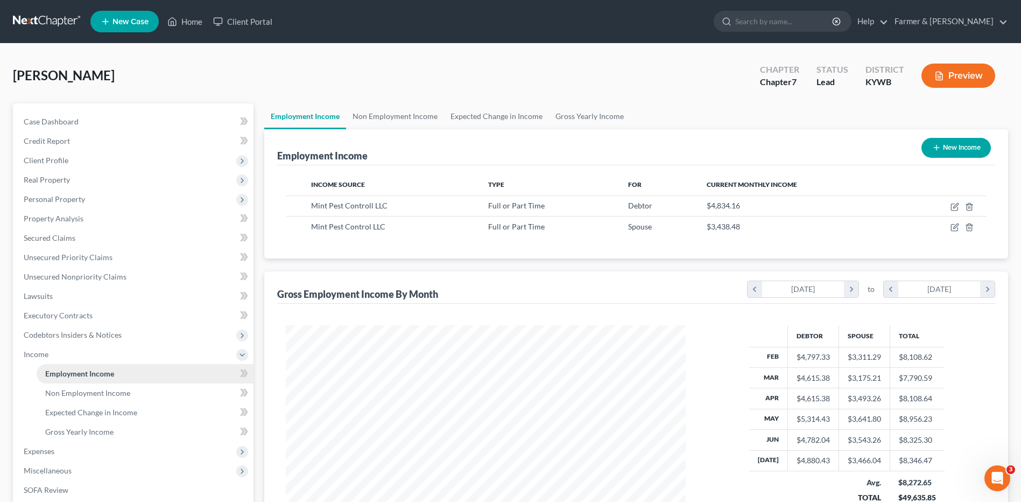
scroll to position [200, 421]
click at [94, 278] on span "Unsecured Nonpriority Claims" at bounding box center [75, 276] width 103 height 9
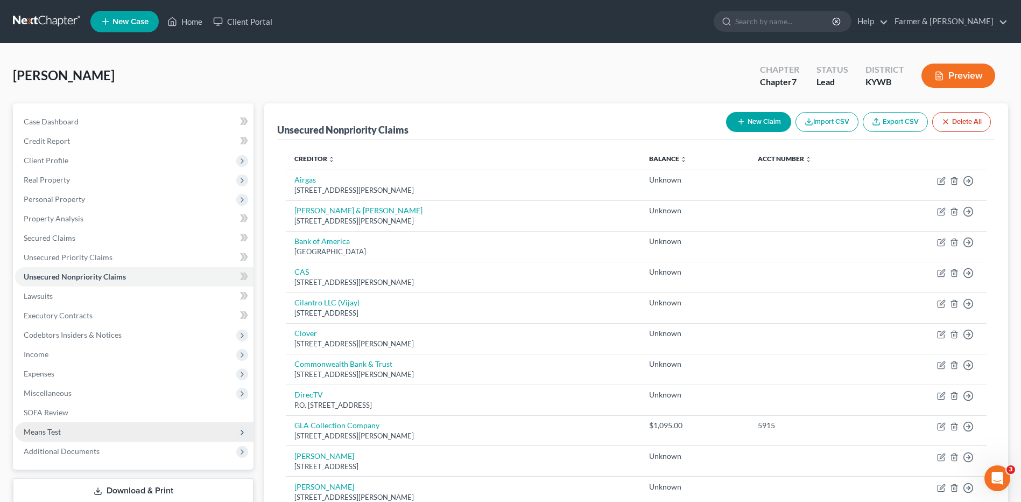
click at [89, 426] on span "Means Test" at bounding box center [134, 431] width 238 height 19
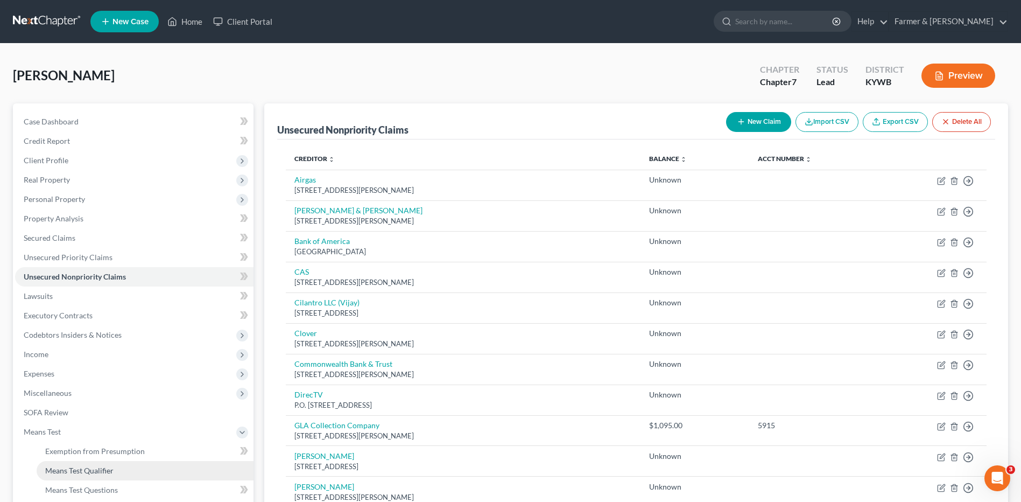
click at [95, 474] on span "Means Test Qualifier" at bounding box center [79, 470] width 68 height 9
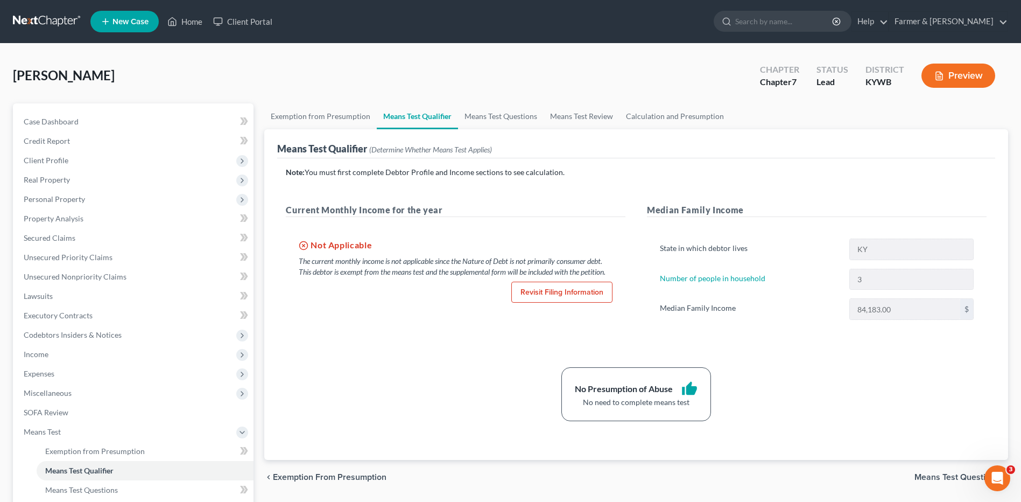
click at [48, 18] on link at bounding box center [47, 21] width 69 height 19
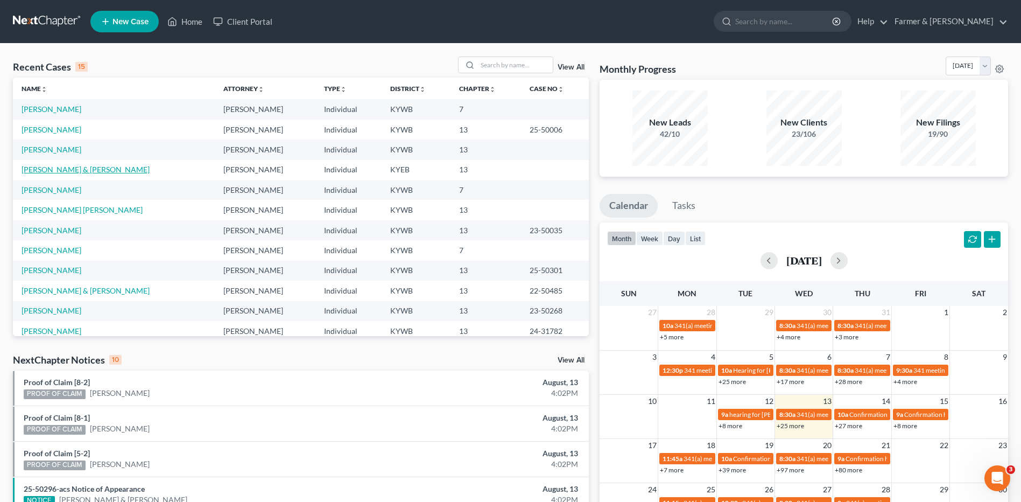
click at [74, 171] on link "[PERSON_NAME] & [PERSON_NAME]" at bounding box center [86, 169] width 128 height 9
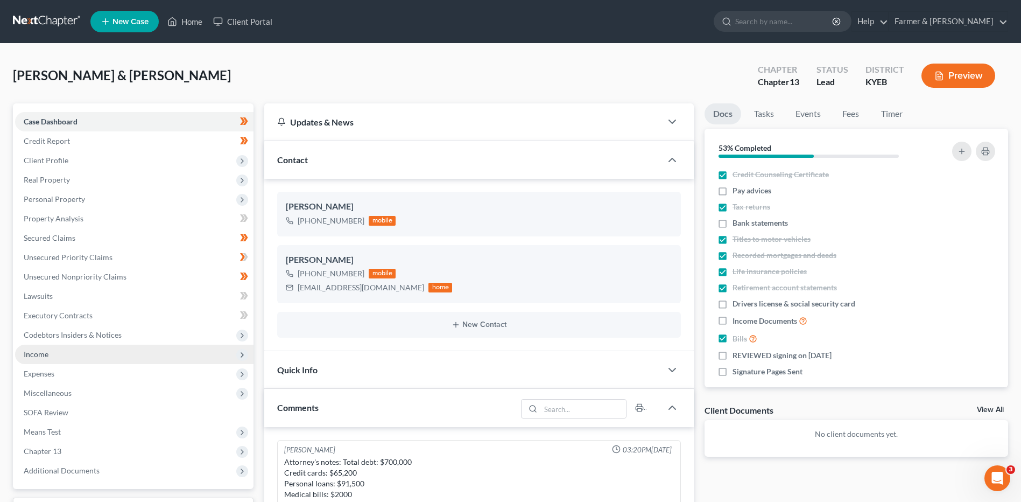
click at [107, 355] on span "Income" at bounding box center [134, 353] width 238 height 19
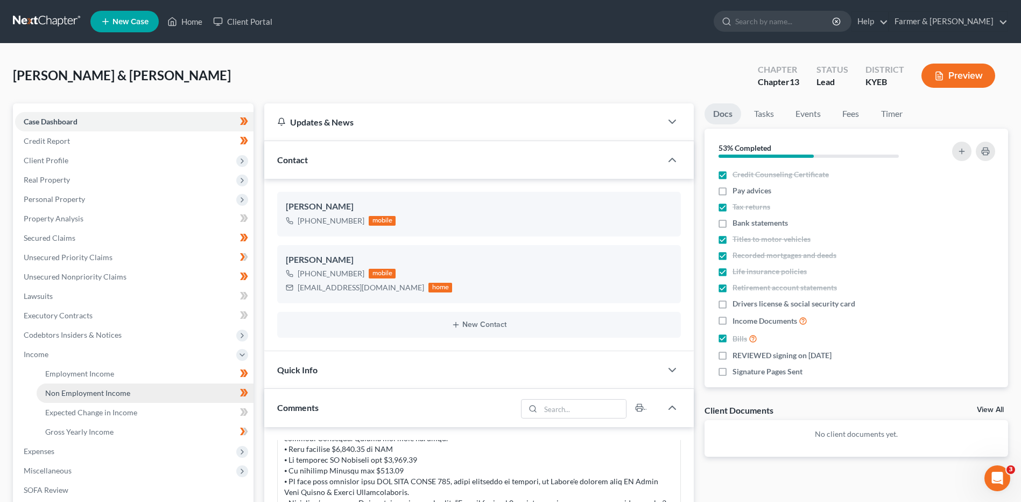
click at [105, 394] on span "Non Employment Income" at bounding box center [87, 392] width 85 height 9
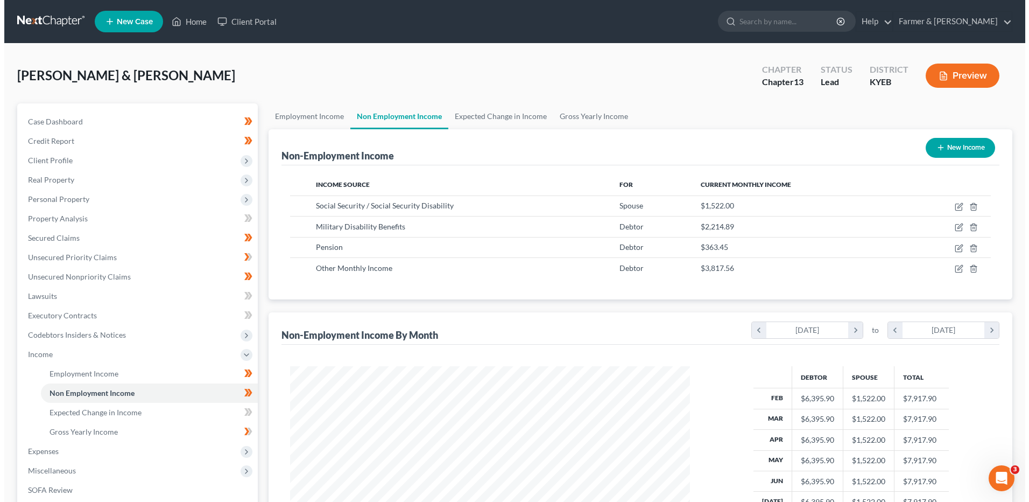
scroll to position [200, 421]
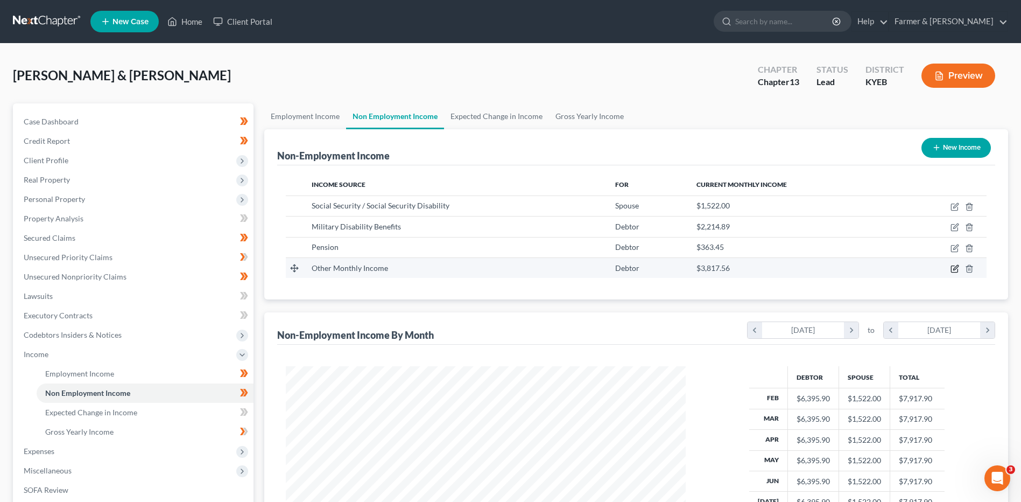
click at [955, 267] on icon "button" at bounding box center [955, 267] width 5 height 5
select select "13"
select select "2"
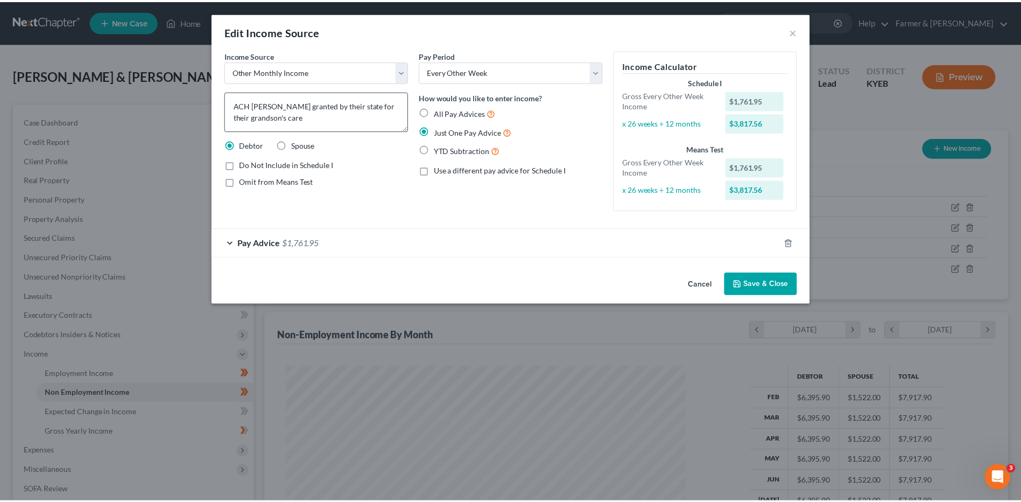
scroll to position [11, 0]
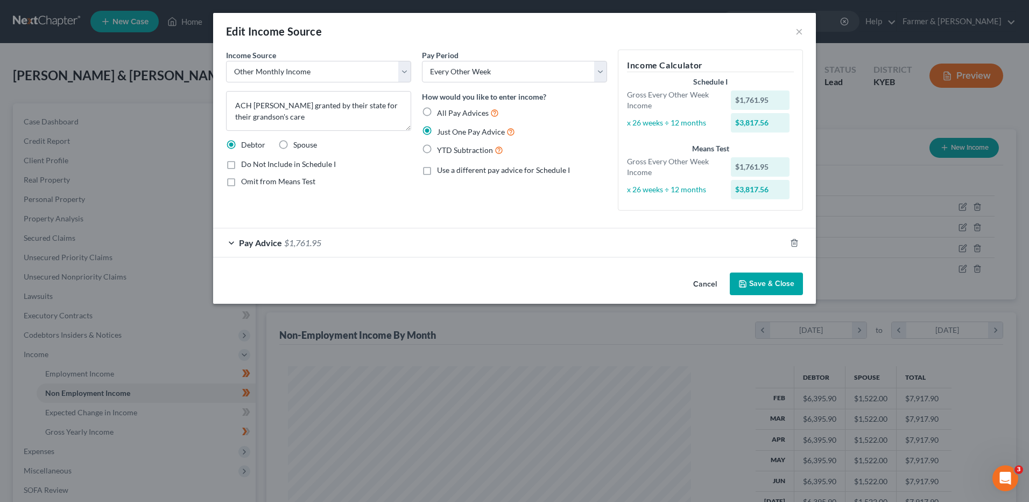
click at [700, 283] on button "Cancel" at bounding box center [705, 284] width 41 height 22
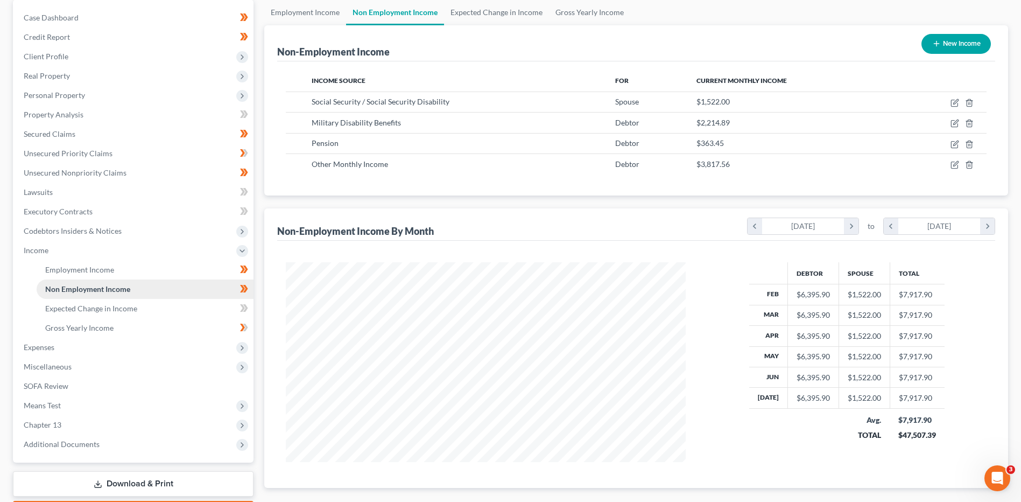
scroll to position [108, 0]
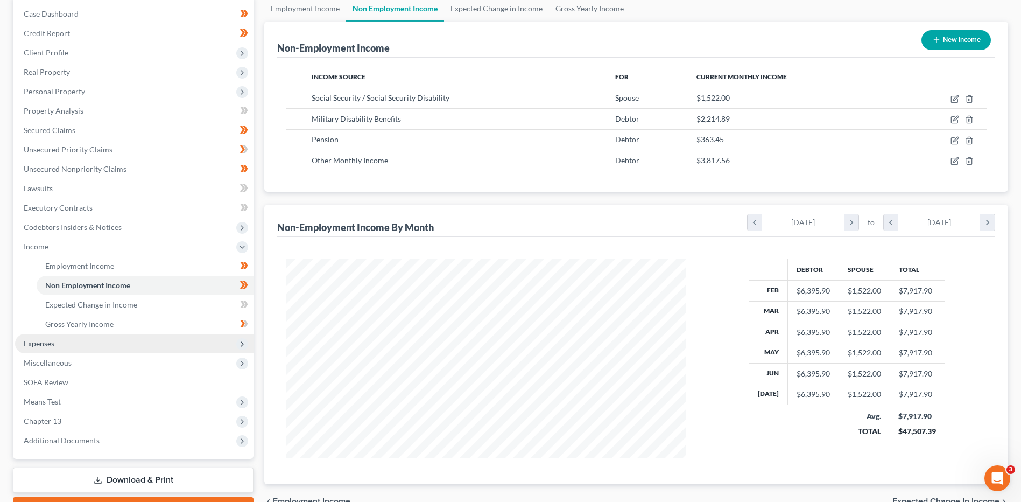
click at [59, 335] on span "Expenses" at bounding box center [134, 343] width 238 height 19
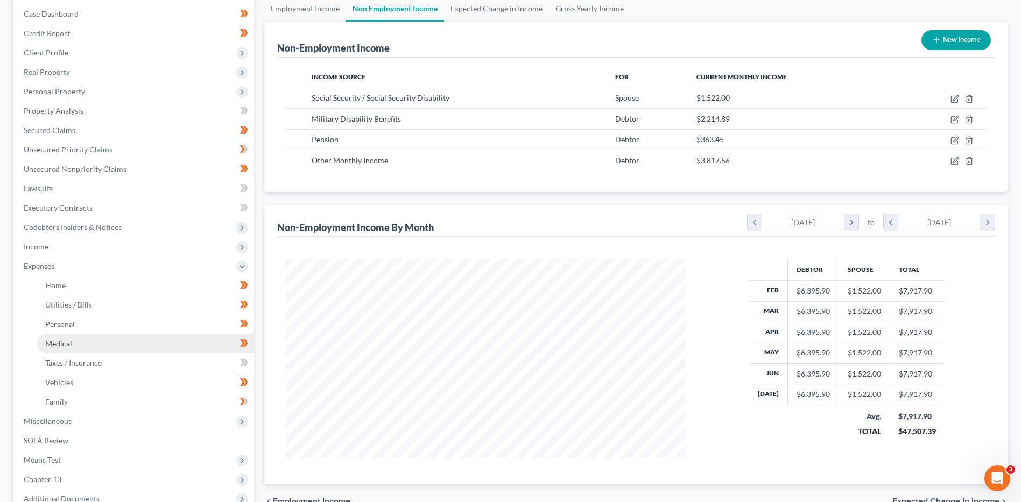
click at [64, 343] on span "Medical" at bounding box center [58, 343] width 27 height 9
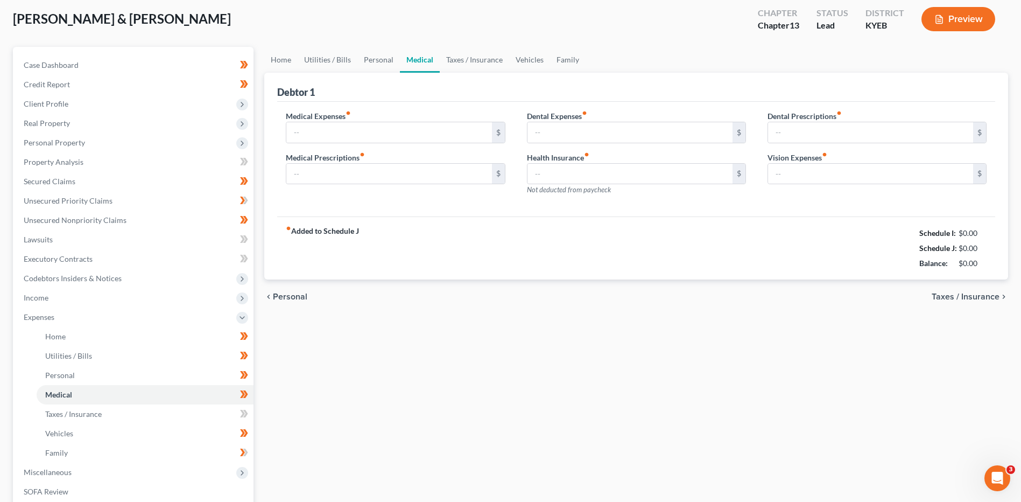
type input "250.00"
type input "150.00"
type input "0.00"
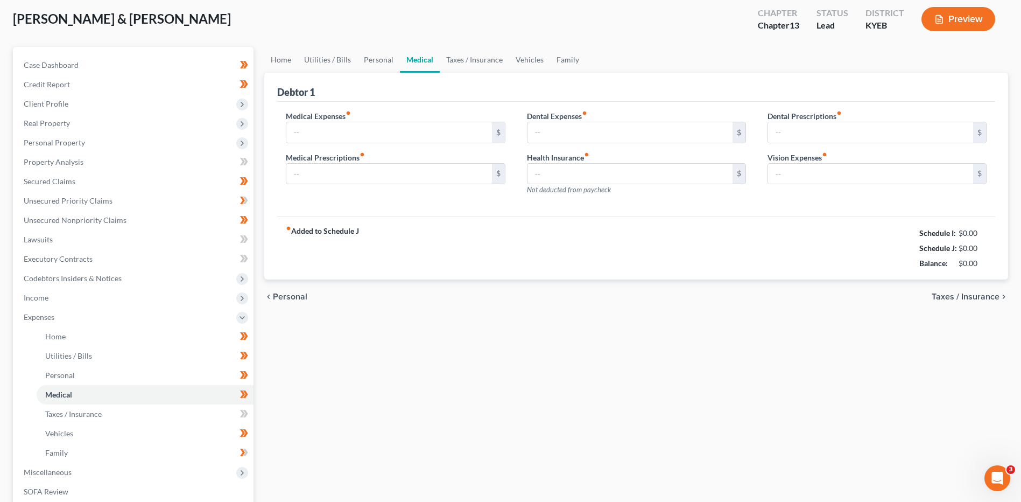
type input "50.00"
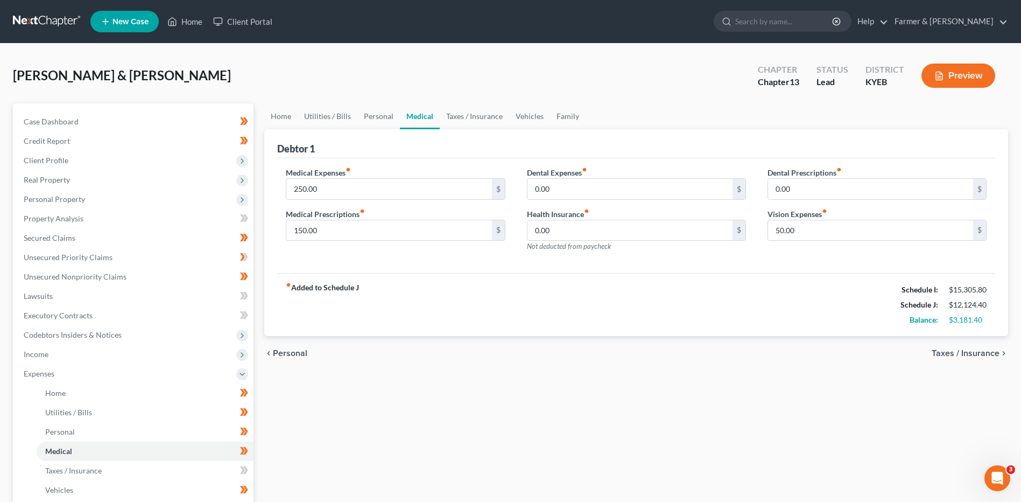
click at [39, 16] on link at bounding box center [47, 21] width 69 height 19
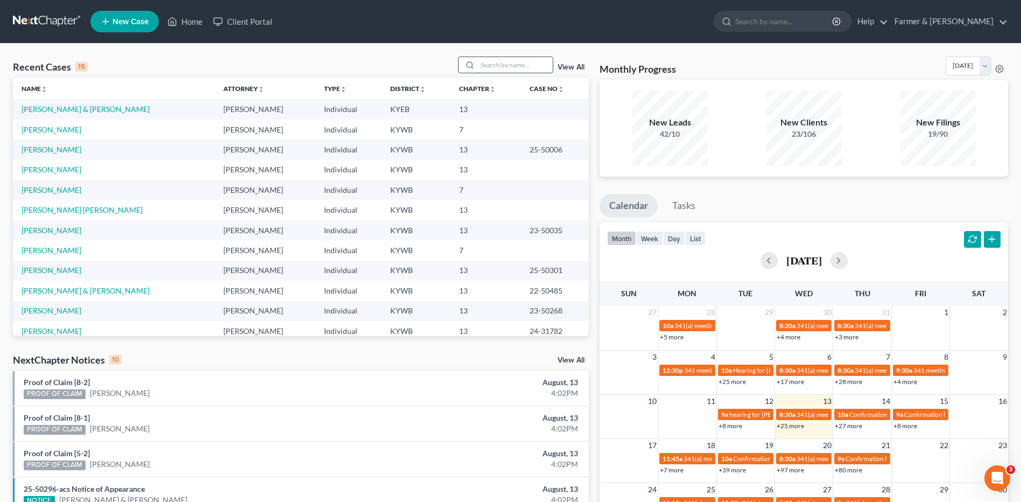
click at [528, 68] on input "search" at bounding box center [514, 65] width 75 height 16
type input "[PERSON_NAME]"
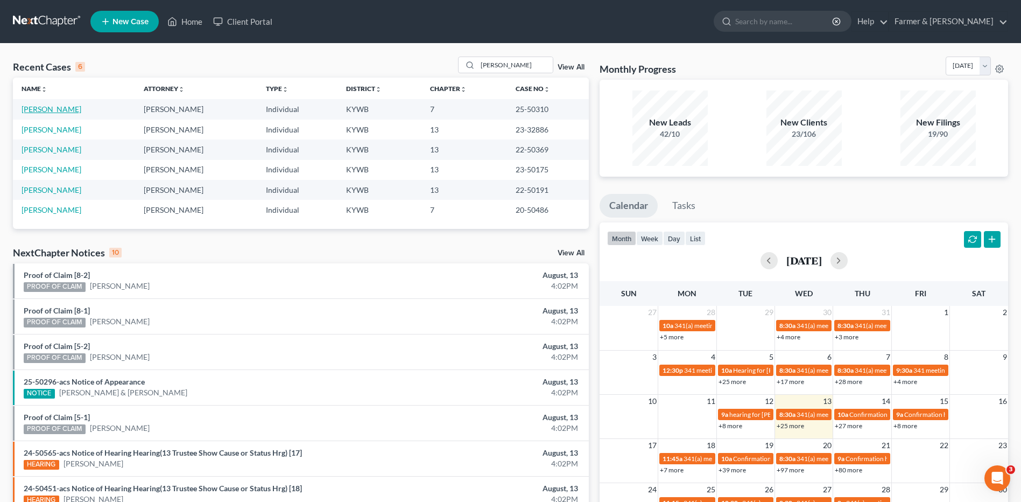
click at [72, 110] on link "[PERSON_NAME]" at bounding box center [52, 108] width 60 height 9
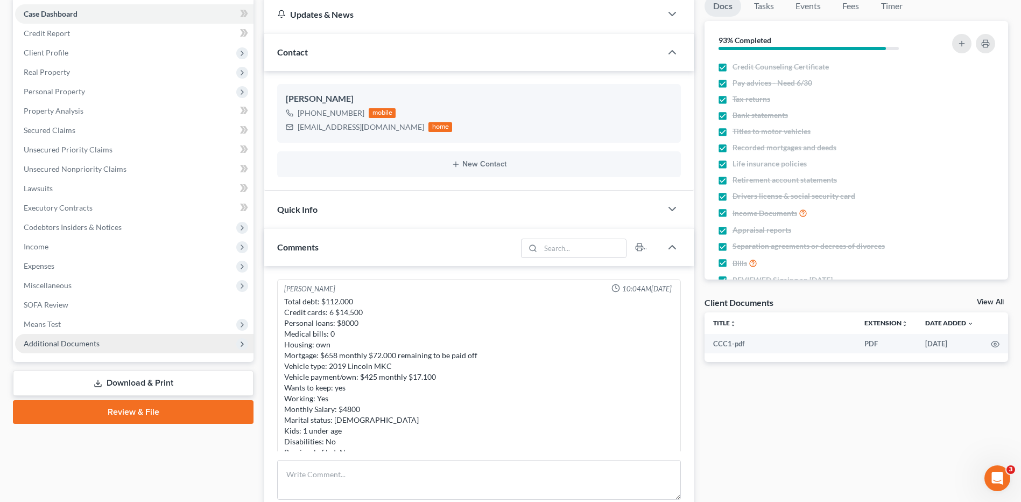
scroll to position [106, 0]
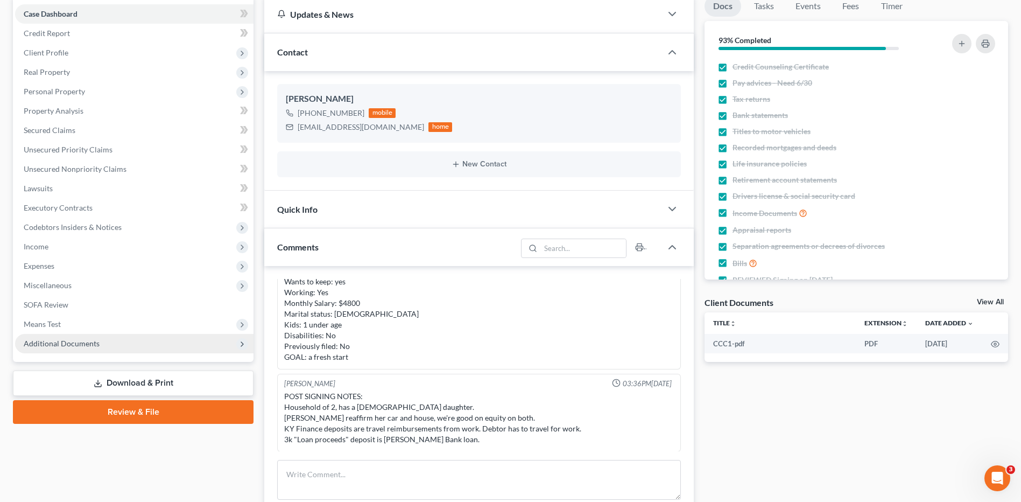
click at [96, 347] on span "Additional Documents" at bounding box center [62, 343] width 76 height 9
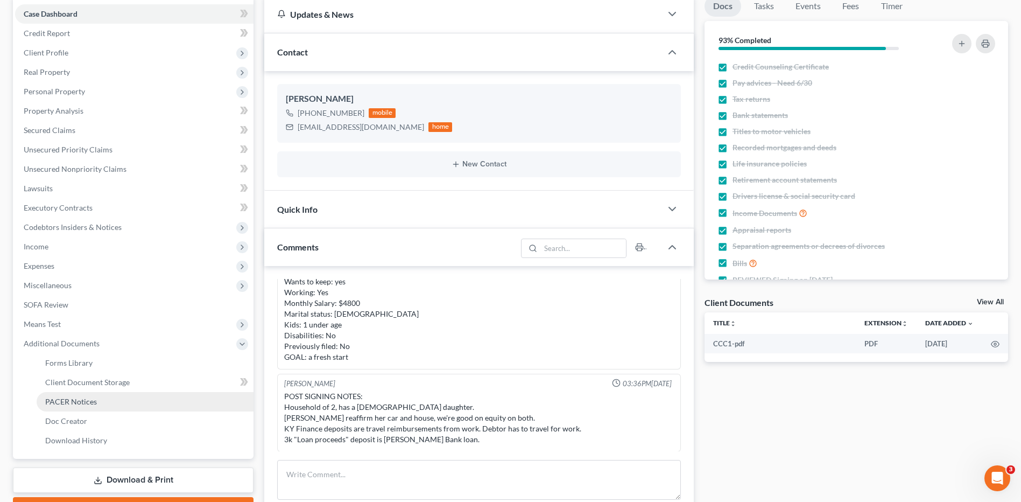
drag, startPoint x: 103, startPoint y: 402, endPoint x: 124, endPoint y: 397, distance: 21.1
click at [103, 402] on link "PACER Notices" at bounding box center [145, 401] width 217 height 19
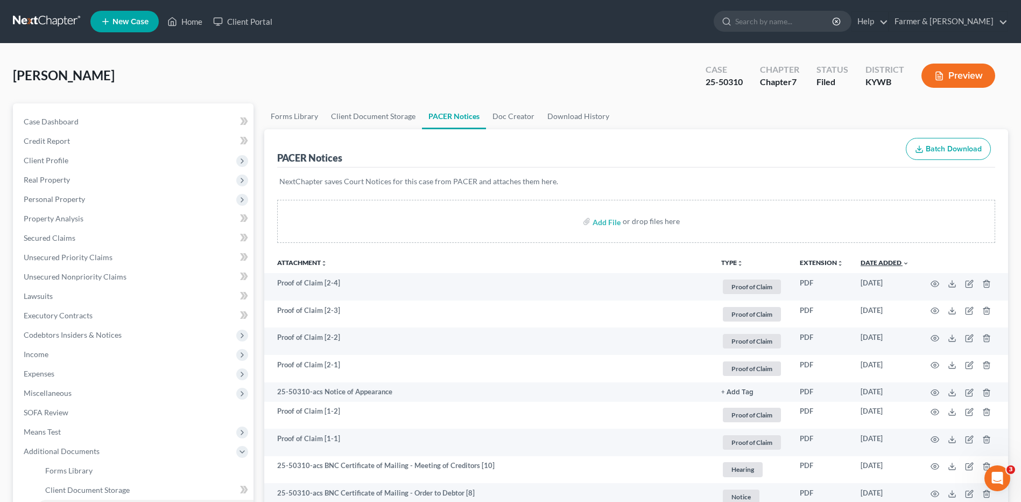
click at [896, 264] on link "Date Added unfold_more expand_more expand_less" at bounding box center [885, 262] width 48 height 8
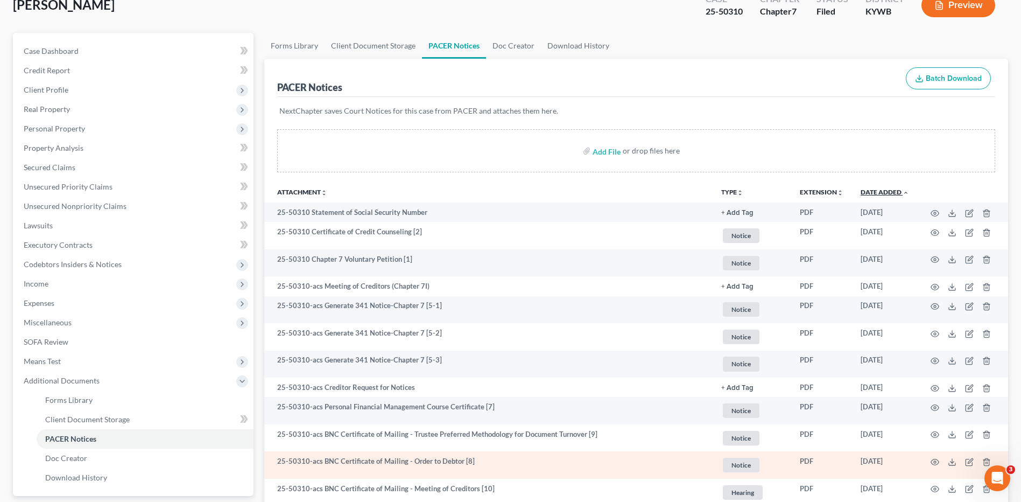
scroll to position [161, 0]
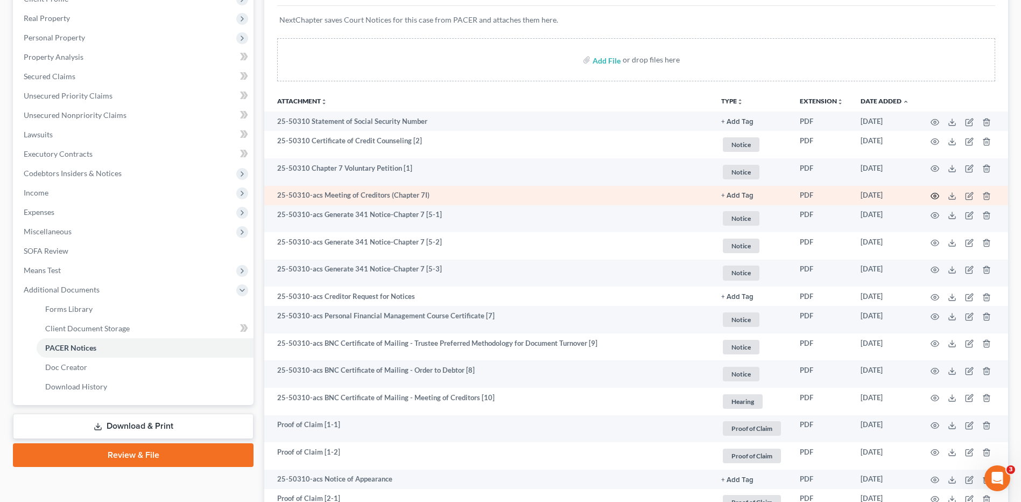
click at [935, 196] on icon "button" at bounding box center [935, 196] width 9 height 9
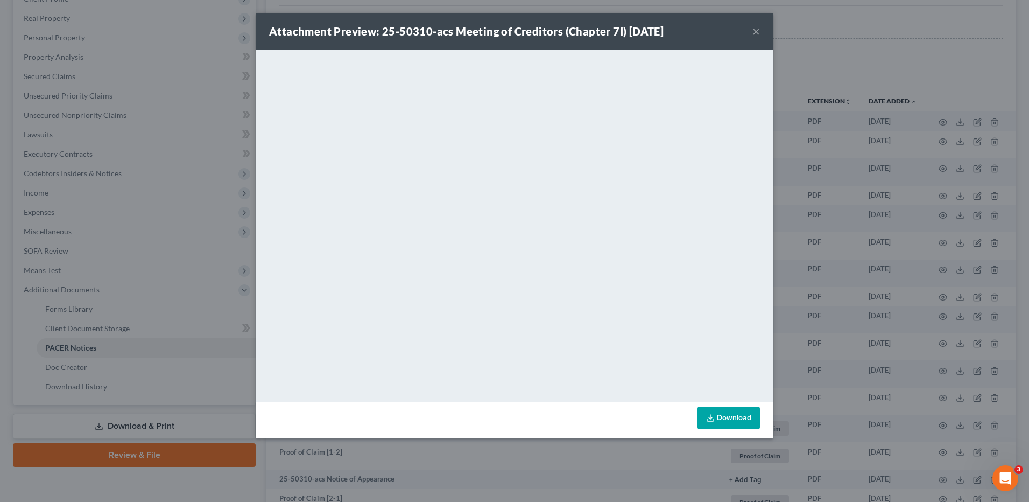
click at [757, 30] on button "×" at bounding box center [756, 31] width 8 height 13
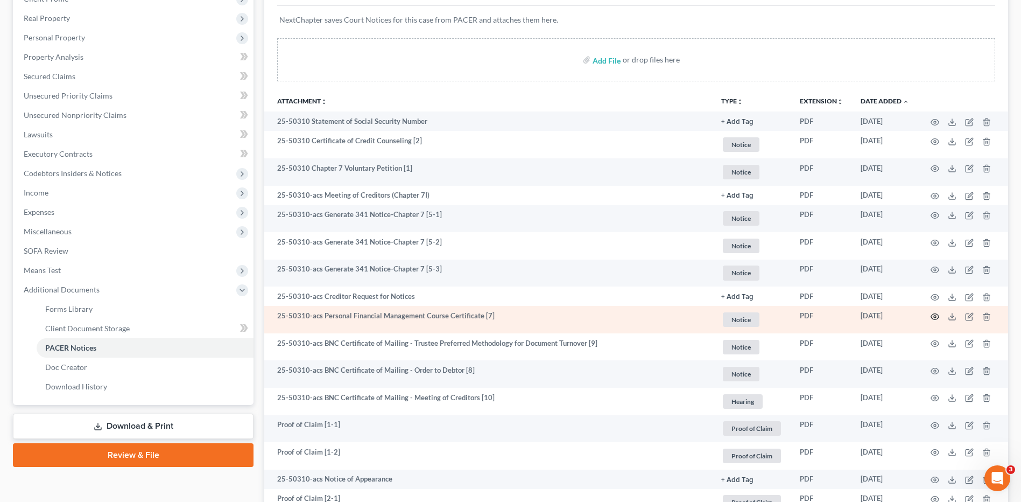
click at [933, 315] on icon "button" at bounding box center [935, 316] width 9 height 9
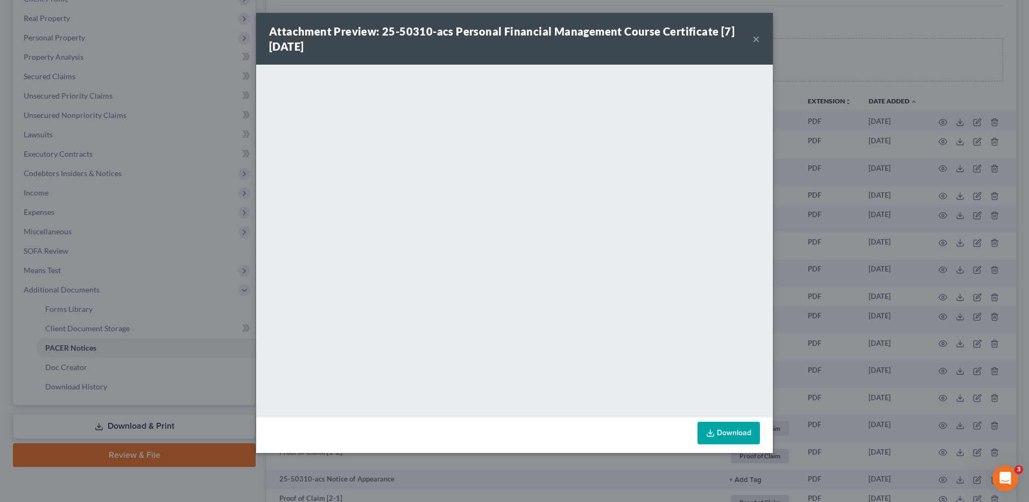
click at [756, 38] on button "×" at bounding box center [756, 38] width 8 height 13
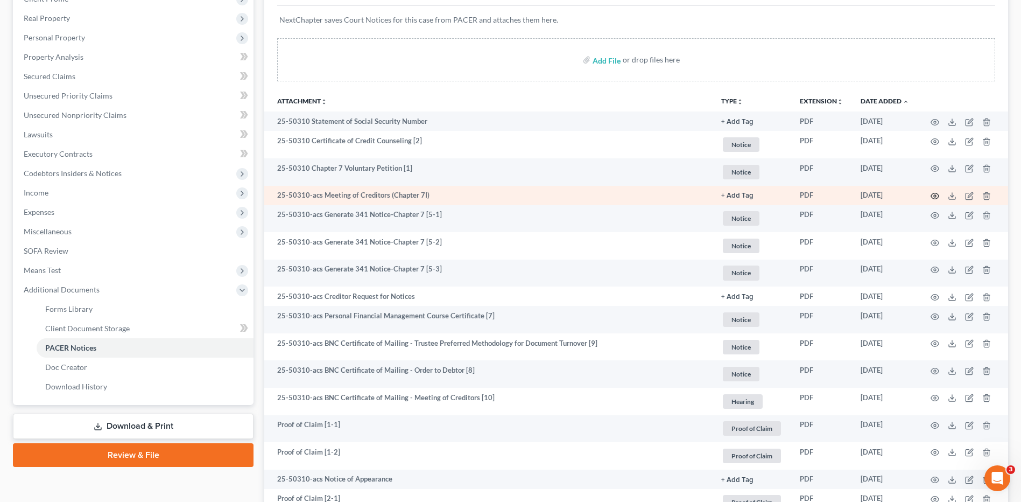
click at [935, 193] on icon "button" at bounding box center [935, 196] width 9 height 9
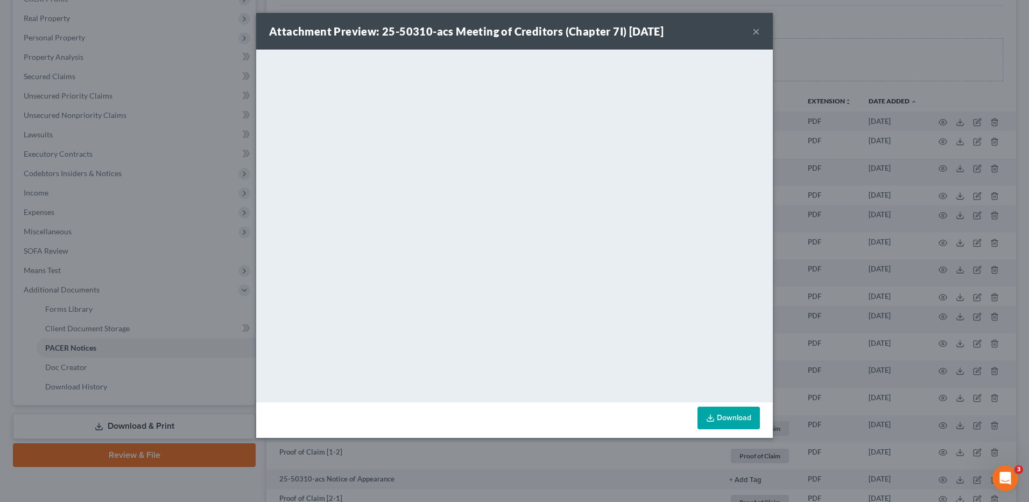
click at [756, 32] on button "×" at bounding box center [756, 31] width 8 height 13
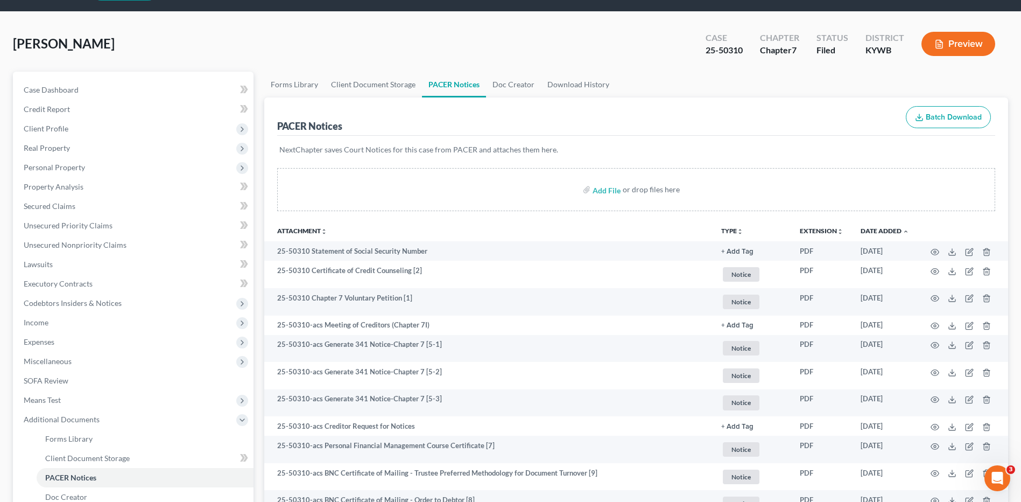
scroll to position [0, 0]
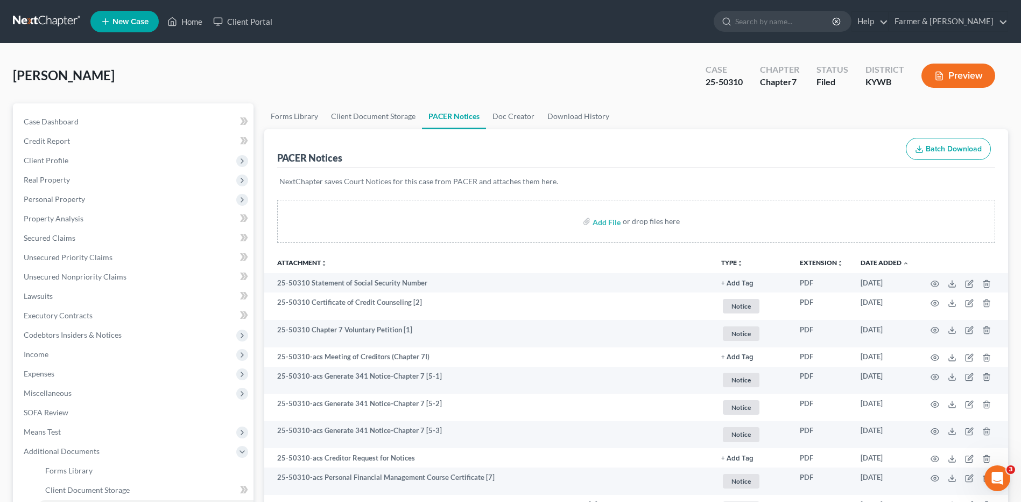
click at [53, 21] on link at bounding box center [47, 21] width 69 height 19
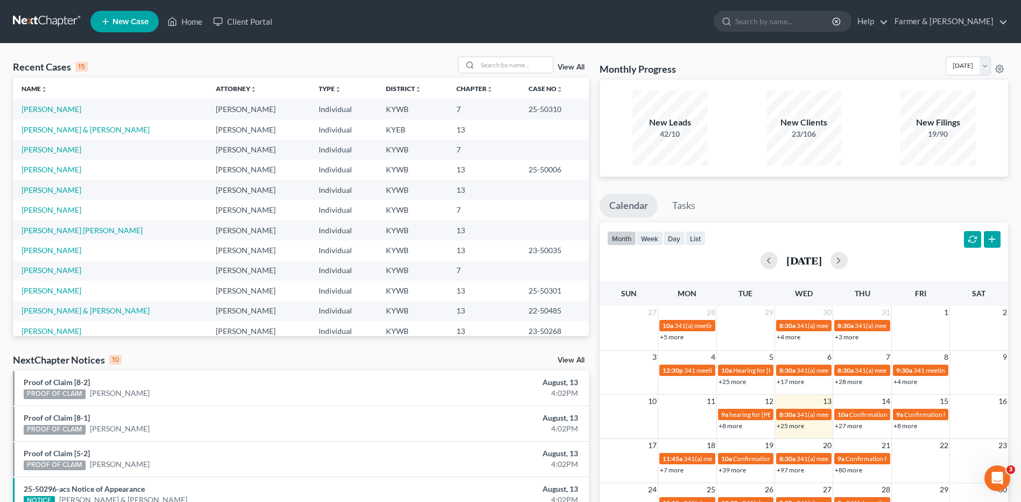
drag, startPoint x: 61, startPoint y: 25, endPoint x: 107, endPoint y: 13, distance: 47.1
click at [61, 25] on link at bounding box center [47, 21] width 69 height 19
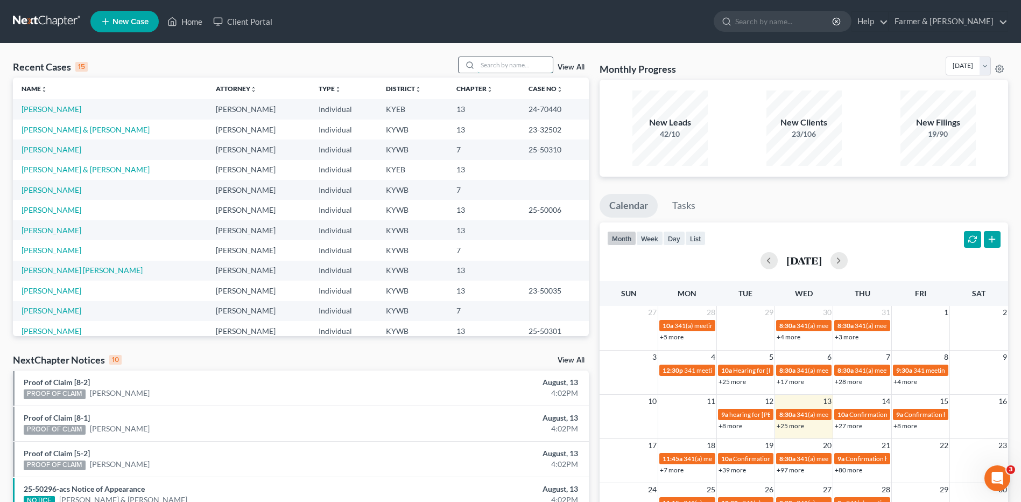
click at [505, 62] on input "search" at bounding box center [514, 65] width 75 height 16
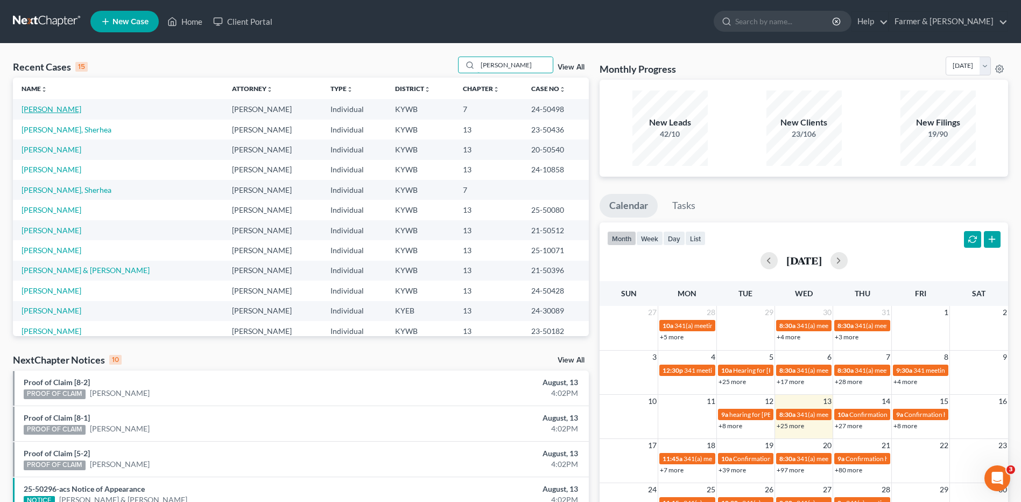
type input "[PERSON_NAME]"
click at [58, 110] on link "[PERSON_NAME]" at bounding box center [52, 108] width 60 height 9
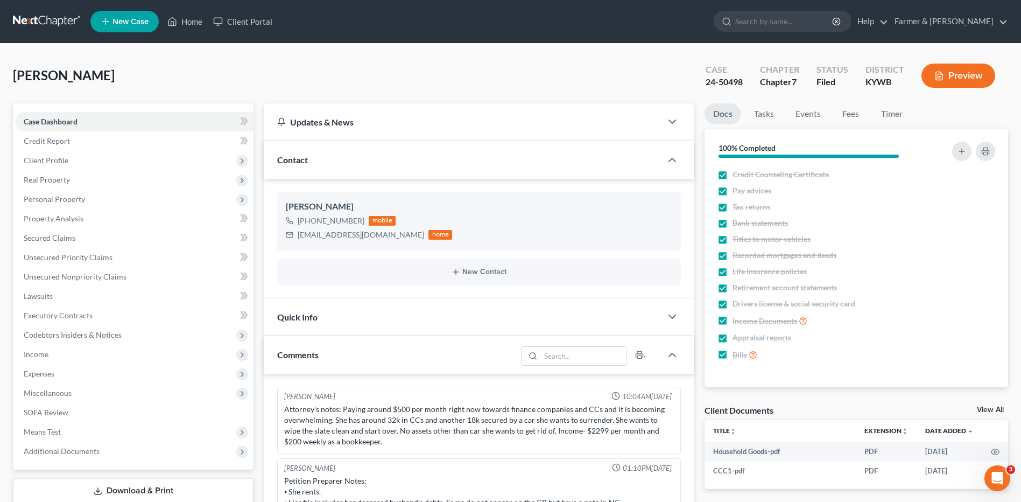
scroll to position [145, 0]
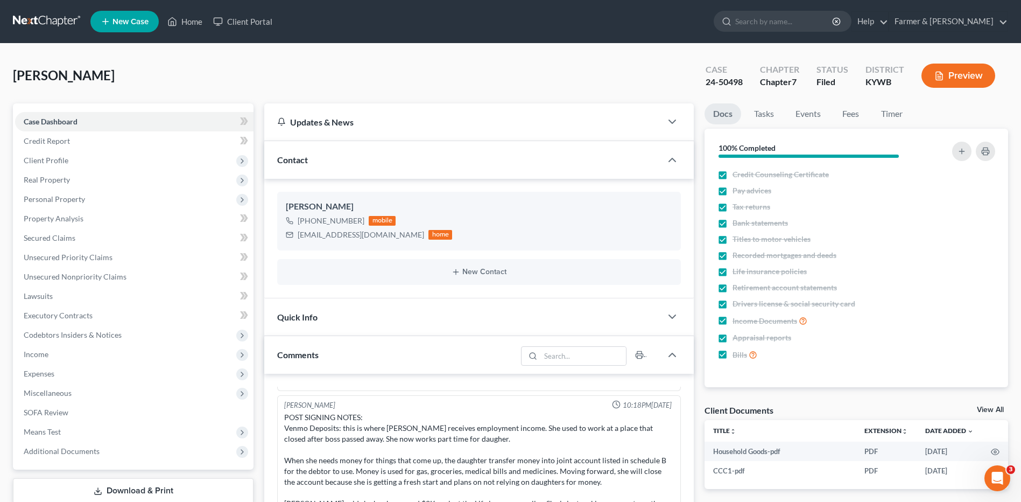
click at [49, 24] on link at bounding box center [47, 21] width 69 height 19
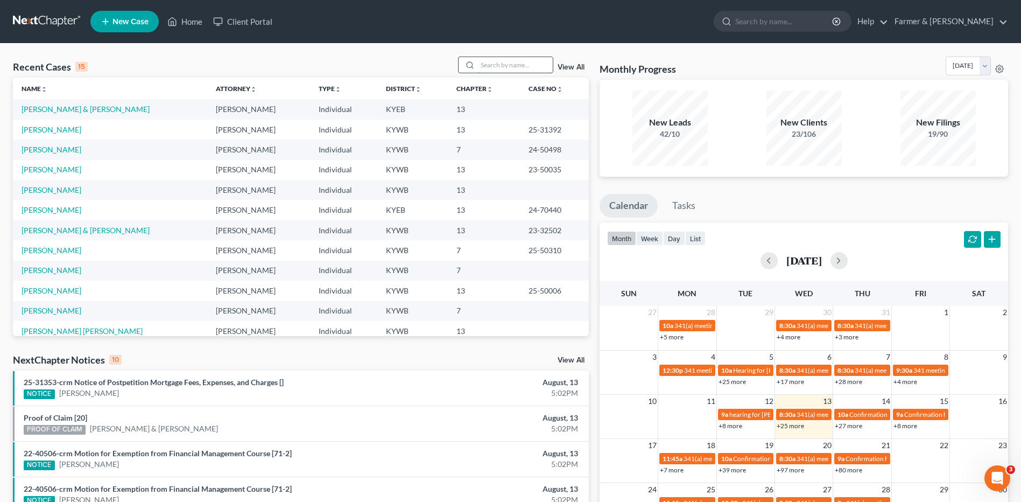
click at [506, 62] on input "search" at bounding box center [514, 65] width 75 height 16
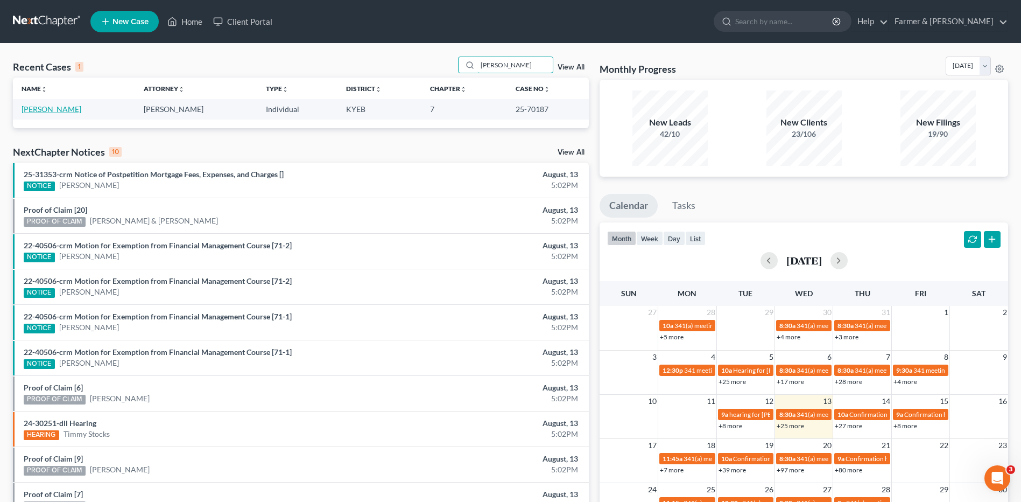
type input "[PERSON_NAME]"
click at [47, 111] on link "[PERSON_NAME]" at bounding box center [52, 108] width 60 height 9
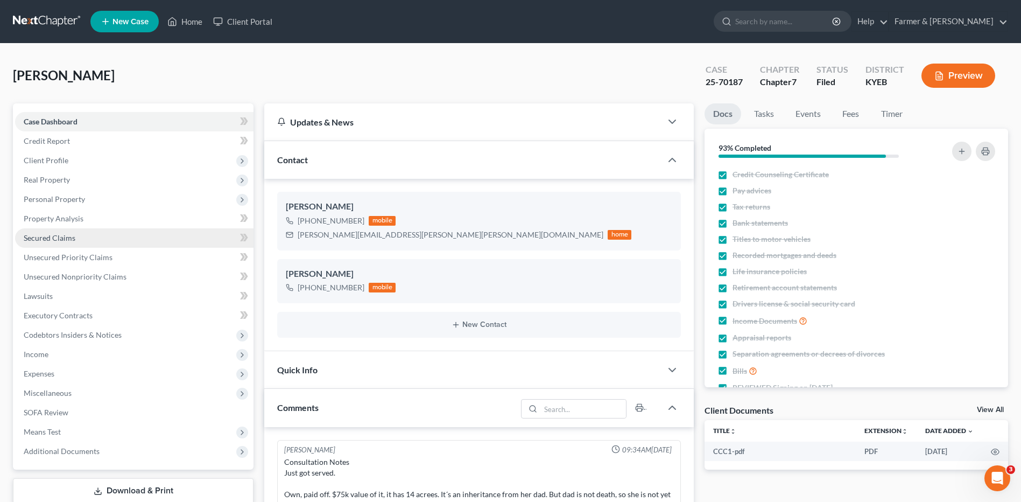
scroll to position [371, 0]
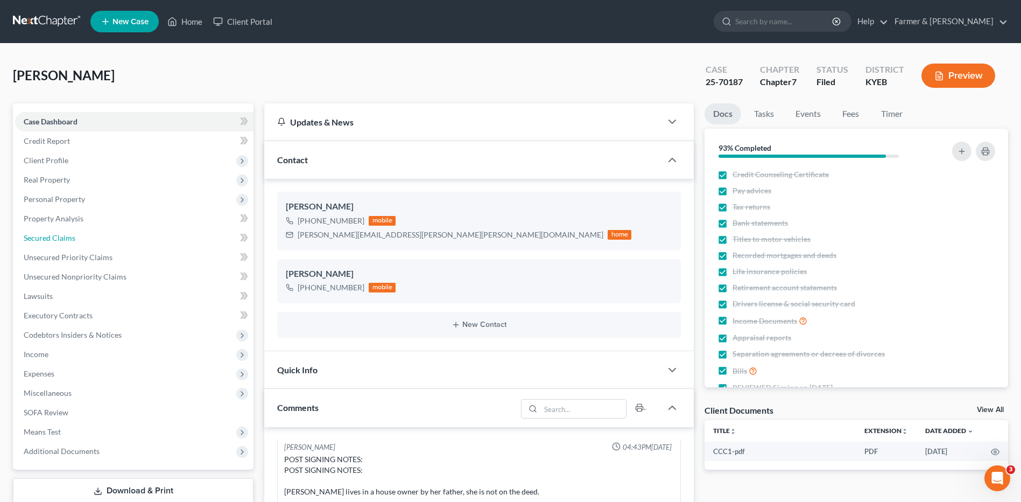
drag, startPoint x: 72, startPoint y: 239, endPoint x: 250, endPoint y: 238, distance: 178.2
click at [73, 237] on span "Secured Claims" at bounding box center [50, 237] width 52 height 9
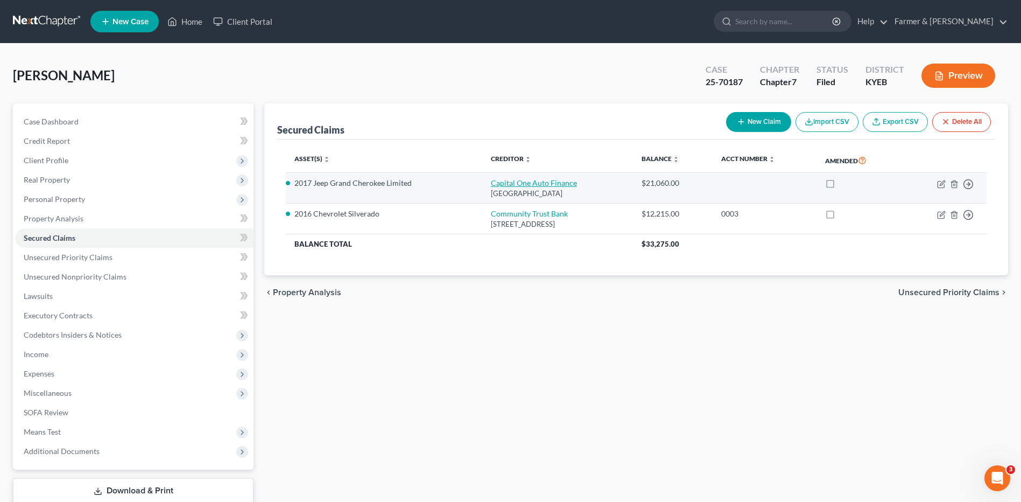
click at [529, 184] on link "Capital One Auto Finance" at bounding box center [534, 182] width 86 height 9
select select "4"
select select "2"
select select "0"
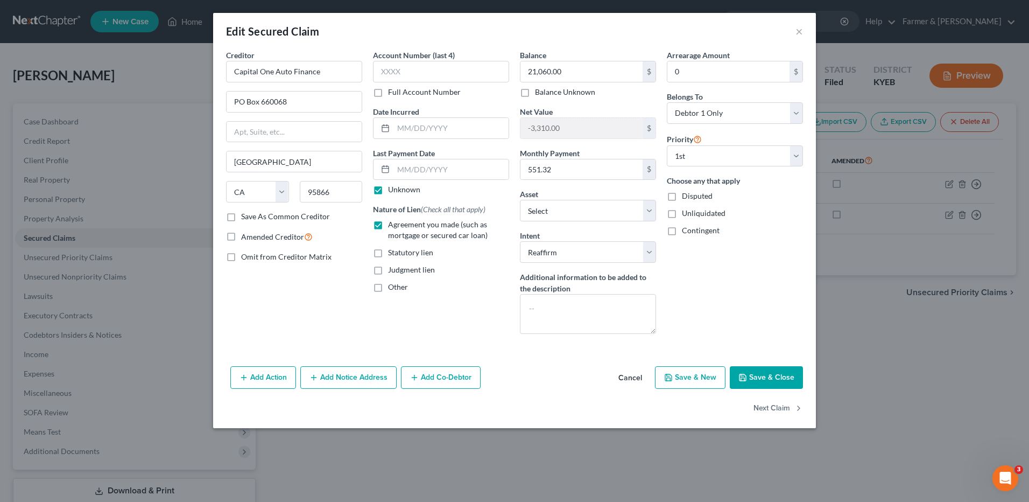
click at [634, 379] on button "Cancel" at bounding box center [630, 378] width 41 height 22
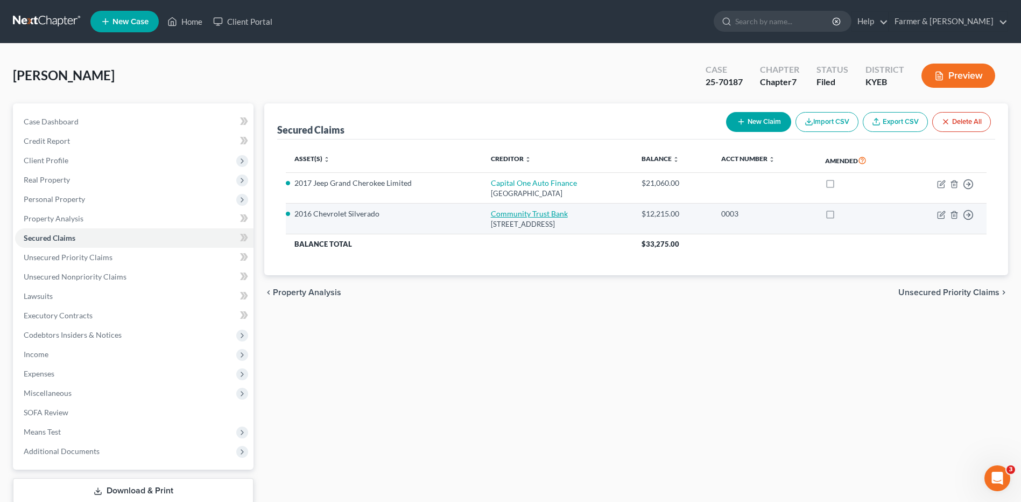
click at [520, 212] on link "Community Trust Bank" at bounding box center [529, 213] width 77 height 9
select select "18"
select select "16"
select select "0"
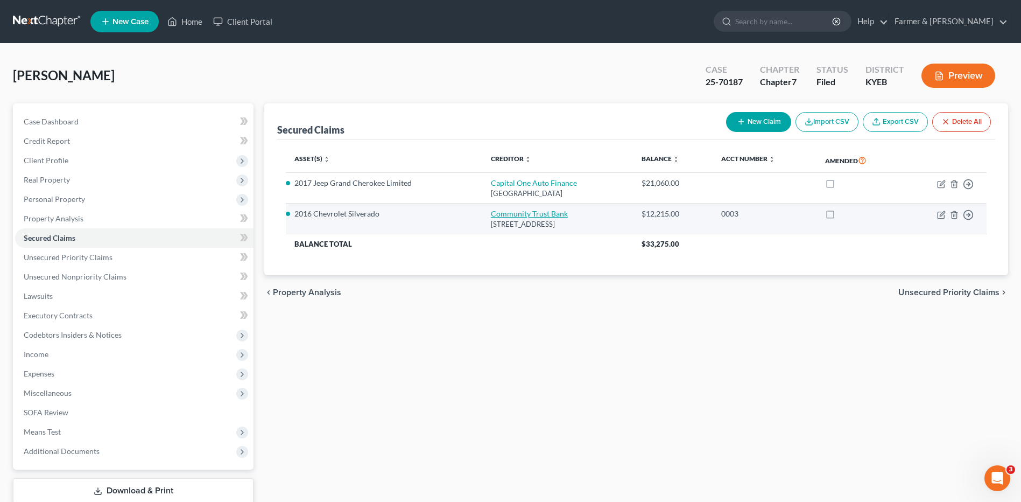
select select "0"
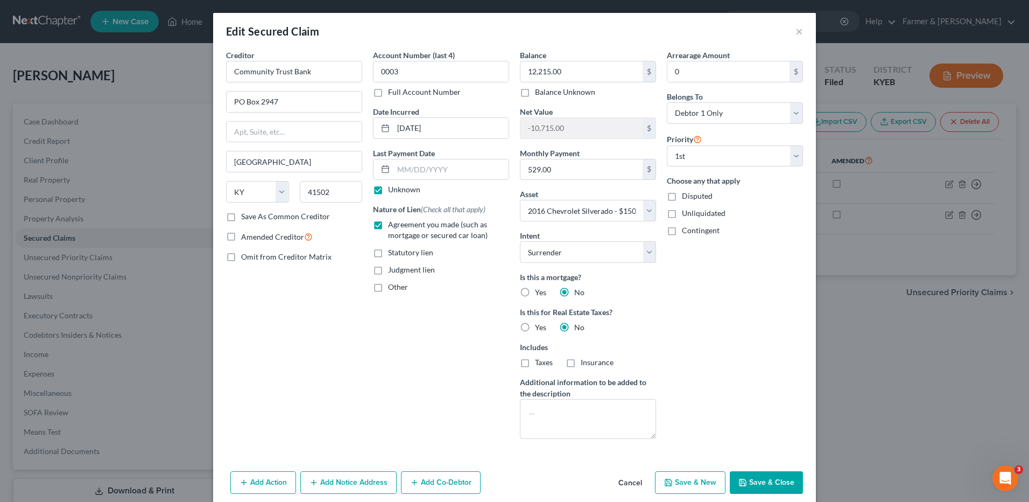
click at [620, 484] on button "Cancel" at bounding box center [630, 483] width 41 height 22
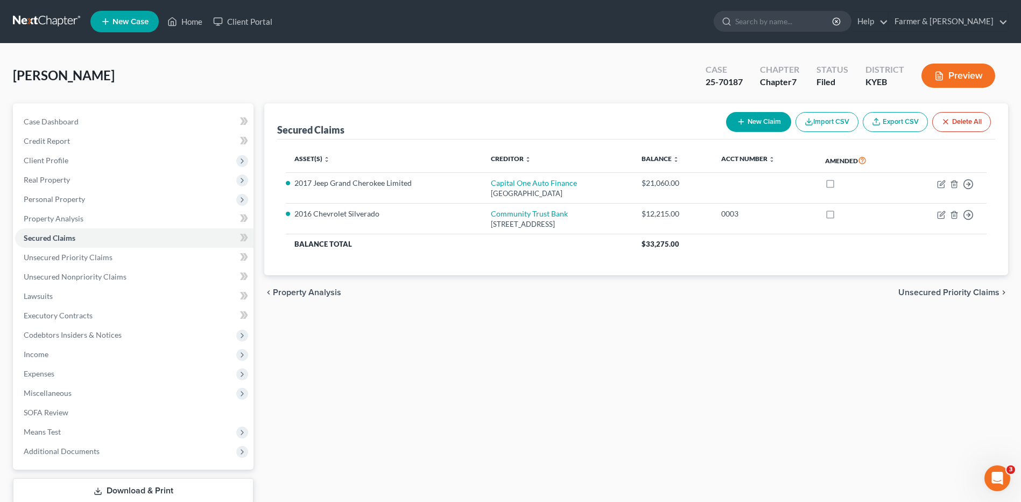
click at [20, 22] on link at bounding box center [47, 21] width 69 height 19
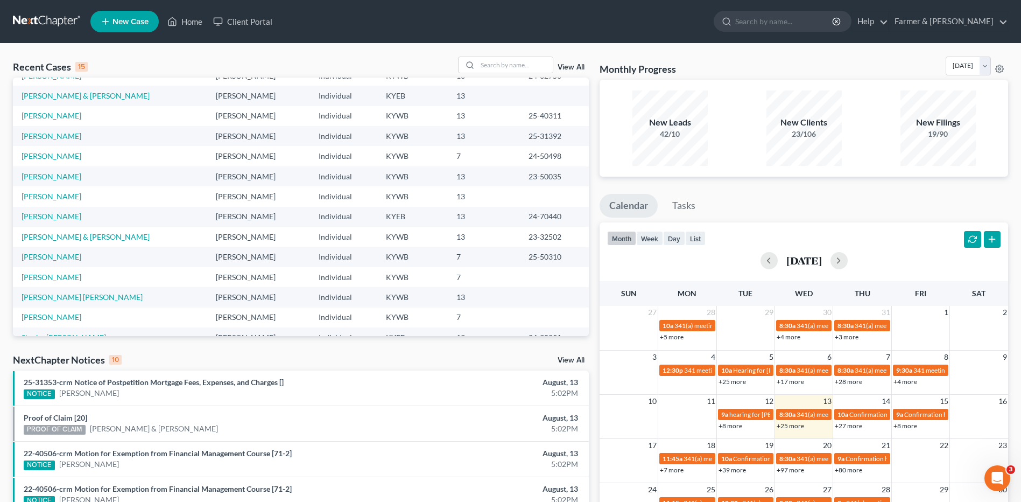
scroll to position [74, 0]
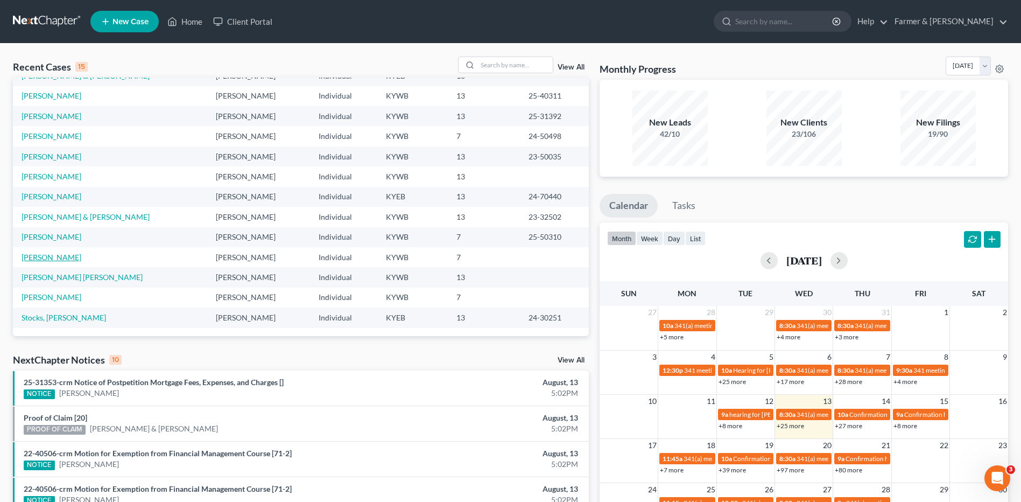
click at [56, 255] on link "[PERSON_NAME]" at bounding box center [52, 256] width 60 height 9
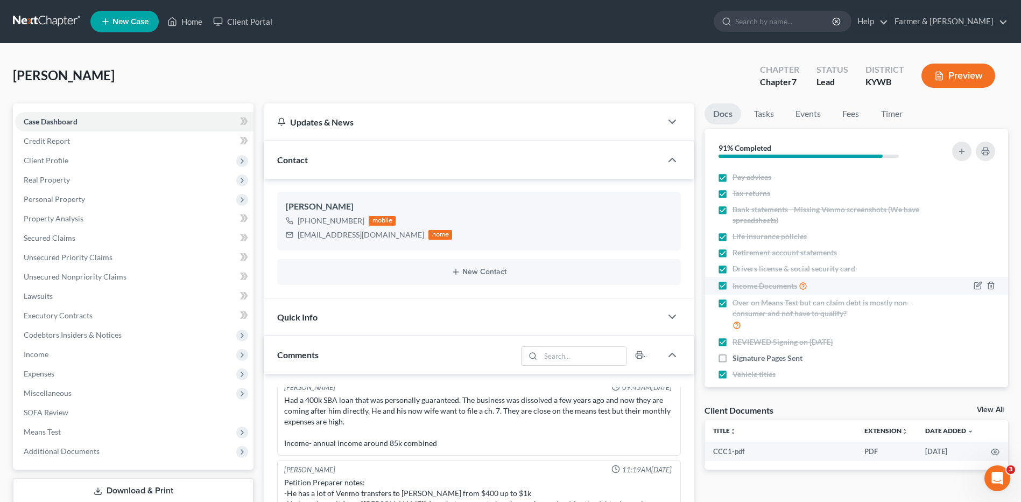
scroll to position [26, 0]
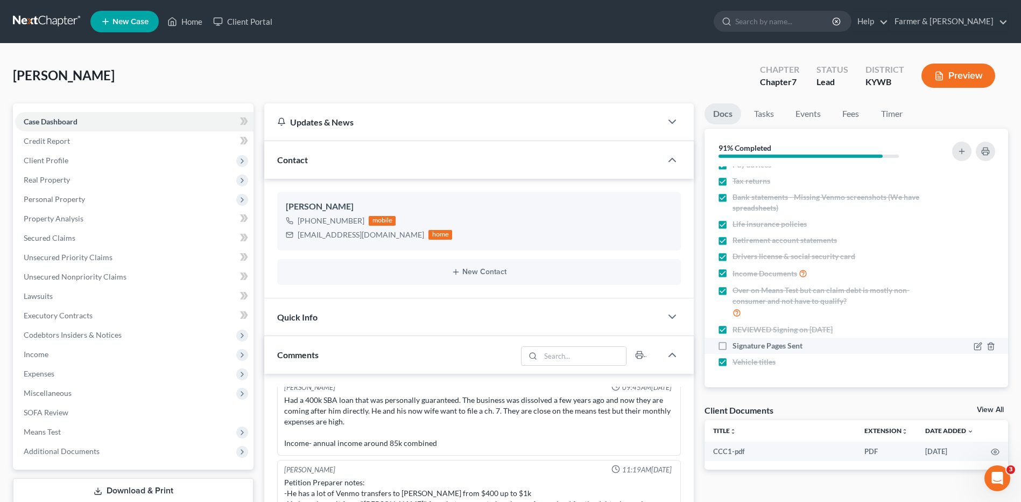
click at [733, 344] on label "Signature Pages Sent" at bounding box center [768, 345] width 70 height 11
click at [737, 344] on input "Signature Pages Sent" at bounding box center [740, 343] width 7 height 7
checkbox input "true"
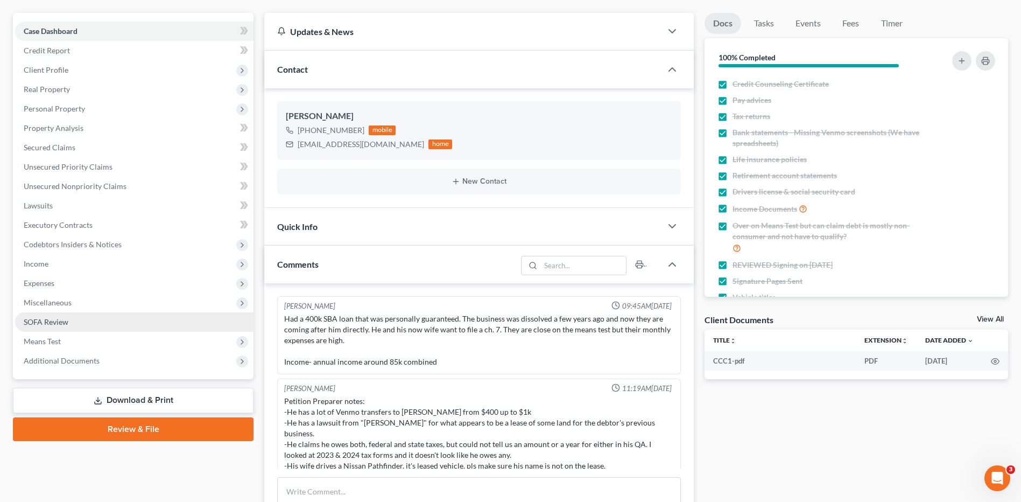
scroll to position [89, 0]
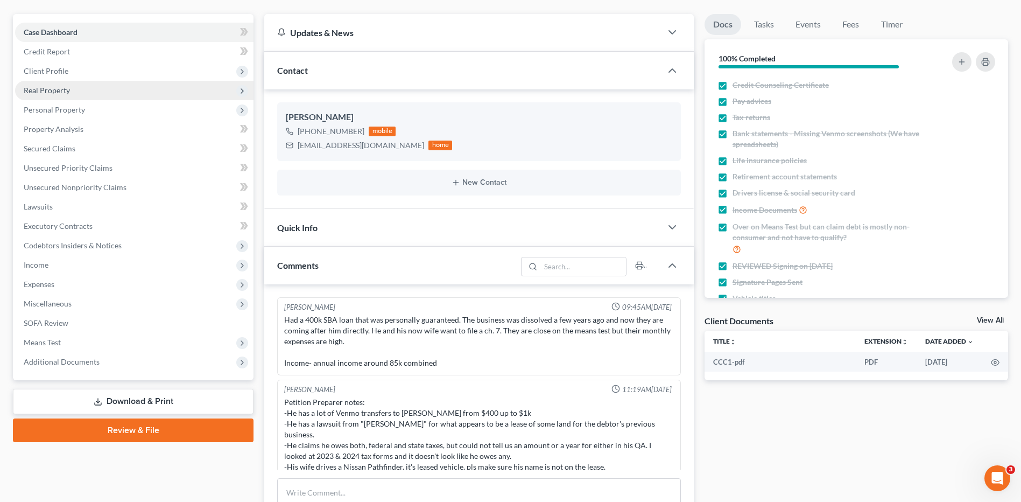
click at [72, 88] on span "Real Property" at bounding box center [134, 90] width 238 height 19
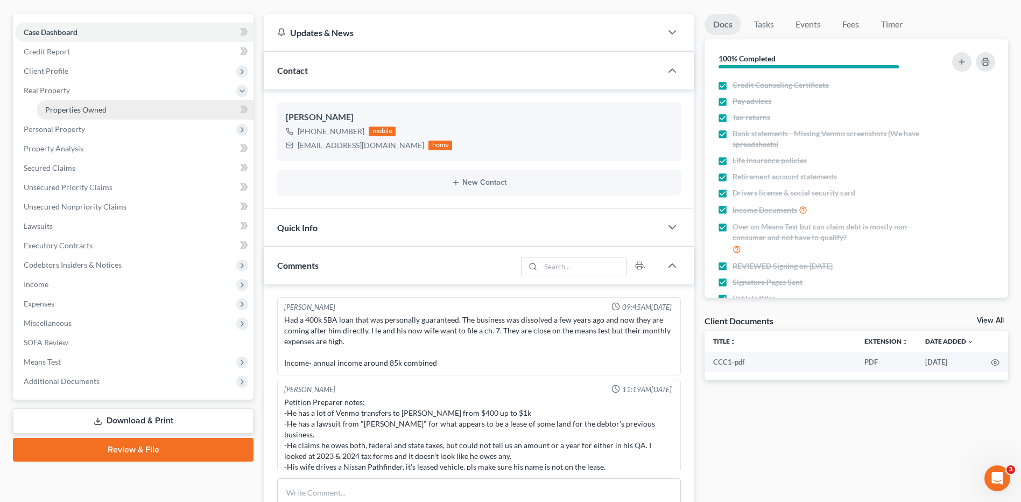
click at [88, 113] on span "Properties Owned" at bounding box center [75, 109] width 61 height 9
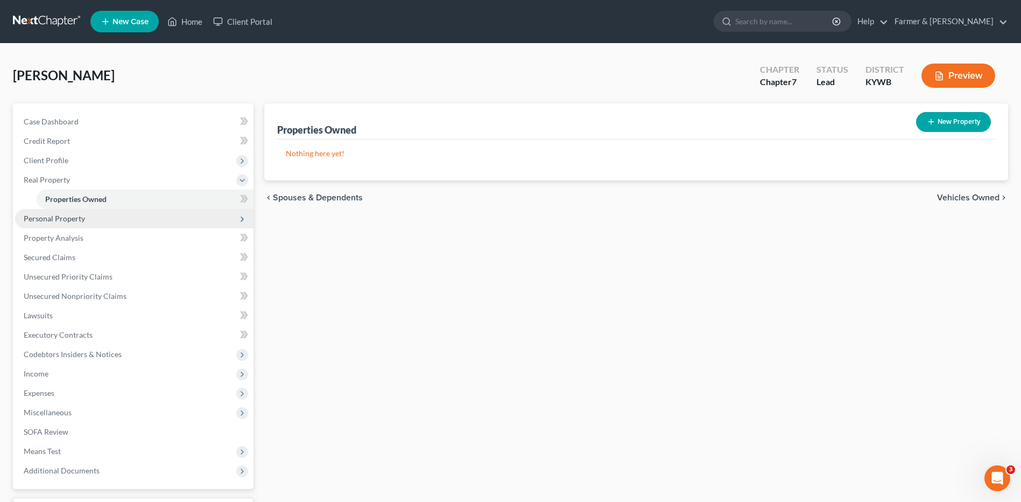
click at [86, 222] on span "Personal Property" at bounding box center [134, 218] width 238 height 19
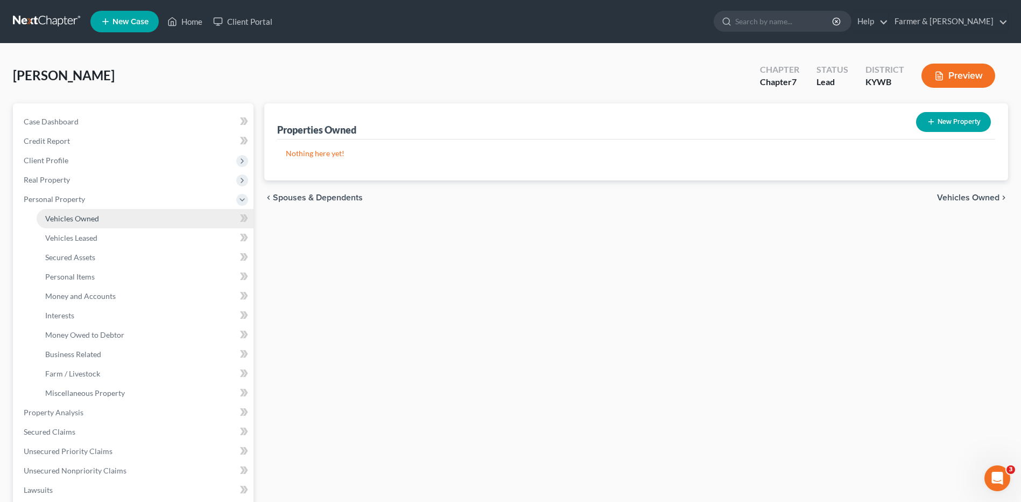
click at [96, 220] on span "Vehicles Owned" at bounding box center [72, 218] width 54 height 9
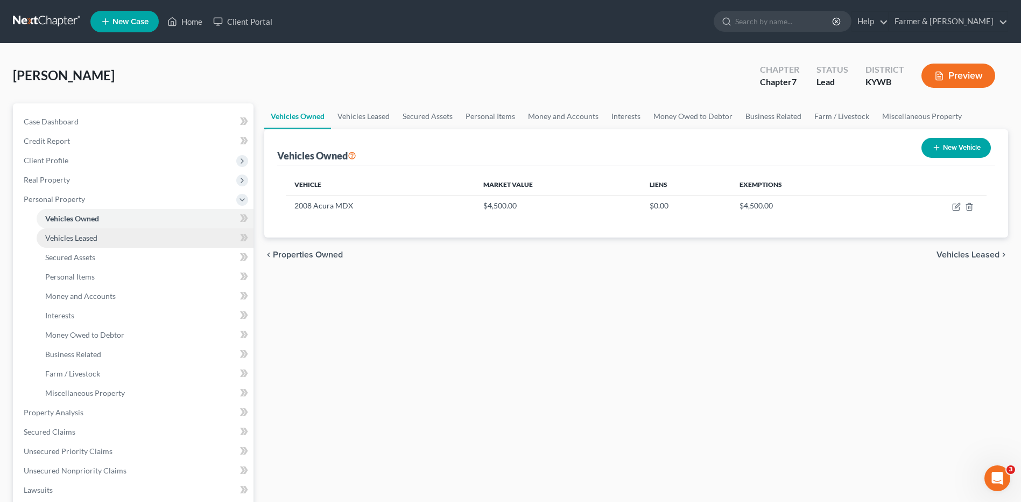
click at [107, 237] on link "Vehicles Leased" at bounding box center [145, 237] width 217 height 19
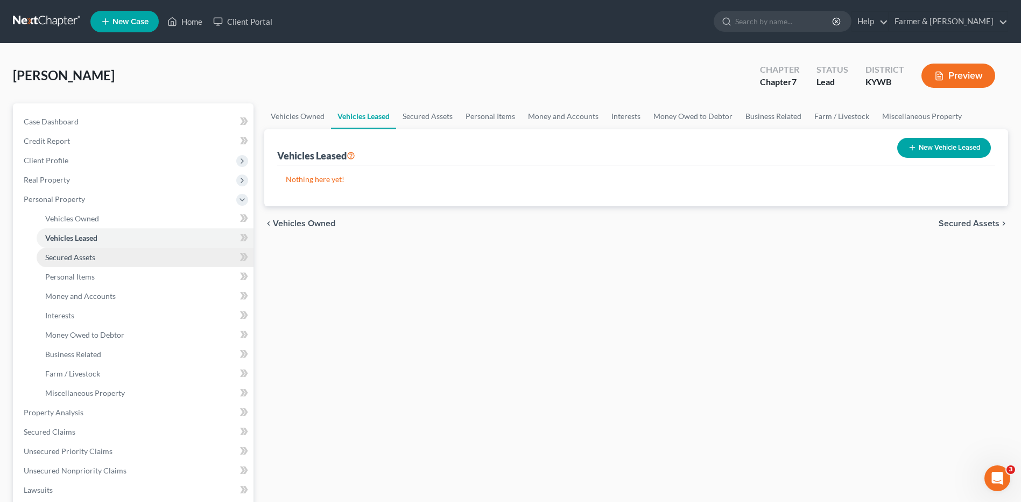
click at [104, 258] on link "Secured Assets" at bounding box center [145, 257] width 217 height 19
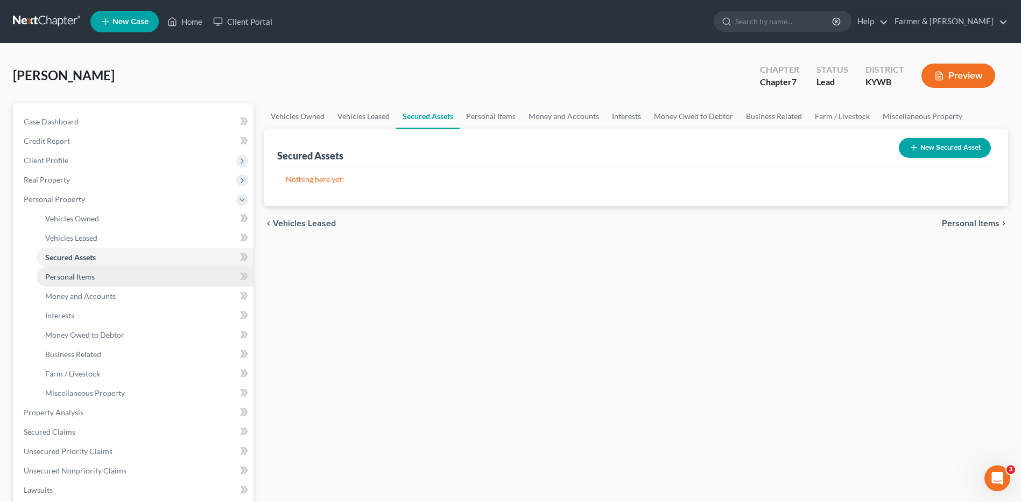
click at [103, 279] on link "Personal Items" at bounding box center [145, 276] width 217 height 19
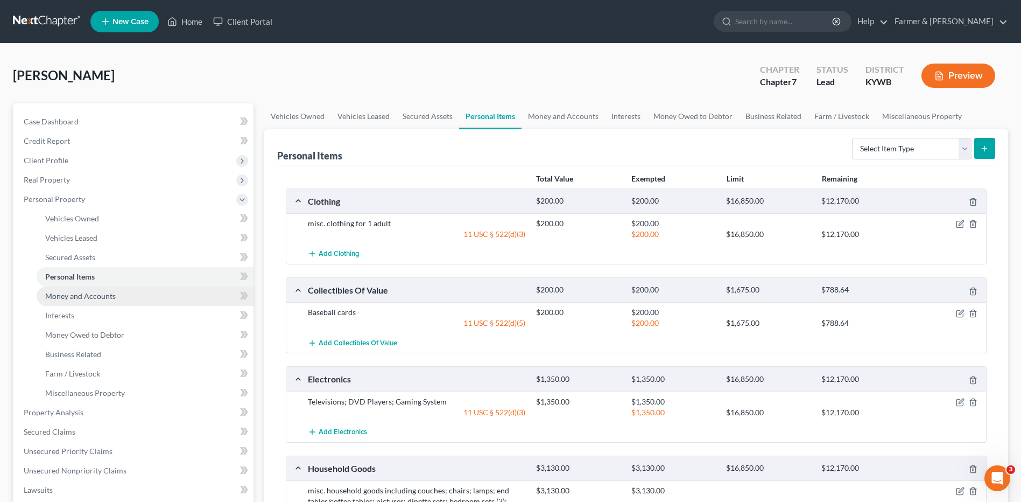
click at [77, 300] on span "Money and Accounts" at bounding box center [80, 295] width 71 height 9
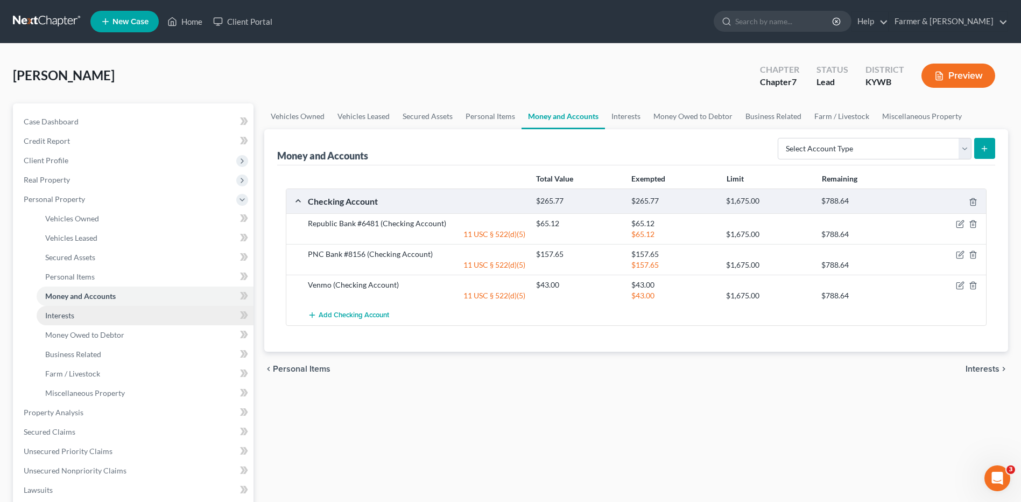
click at [78, 312] on link "Interests" at bounding box center [145, 315] width 217 height 19
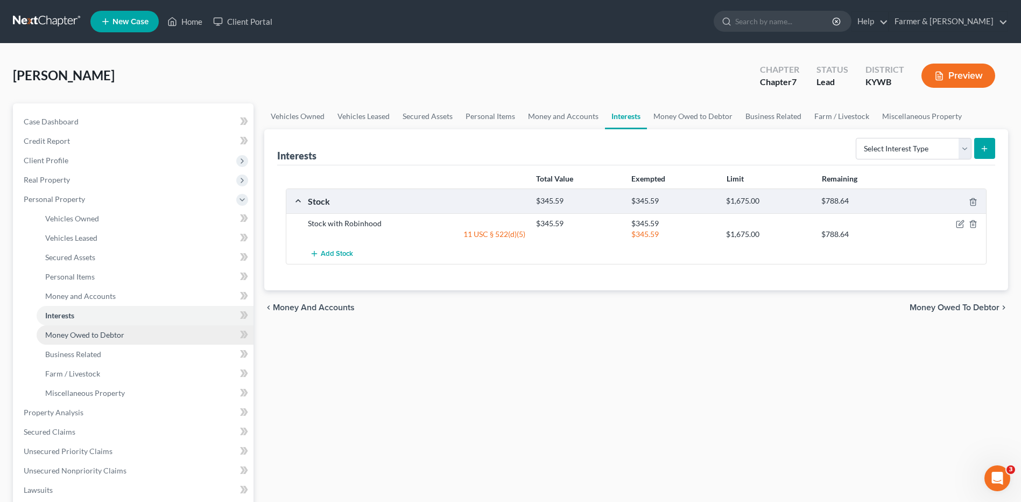
click at [76, 340] on link "Money Owed to Debtor" at bounding box center [145, 334] width 217 height 19
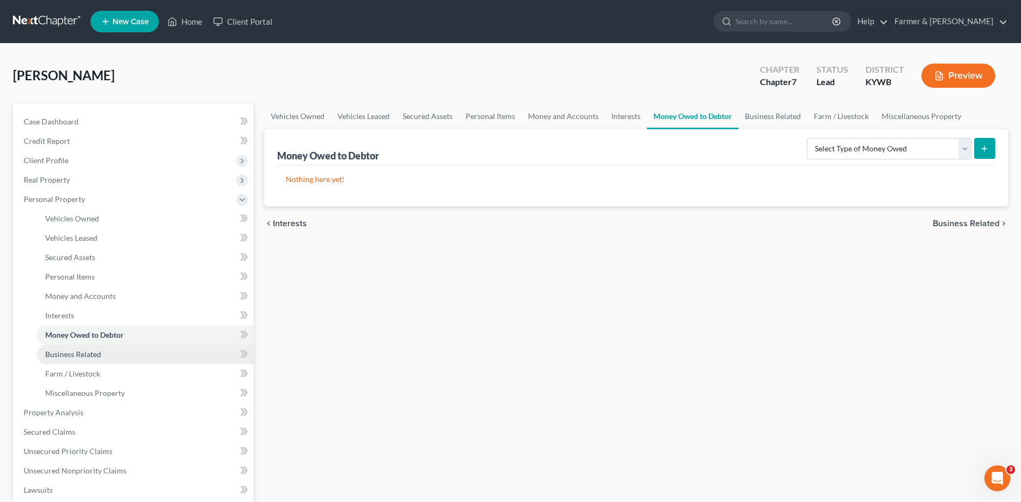
click at [83, 358] on link "Business Related" at bounding box center [145, 353] width 217 height 19
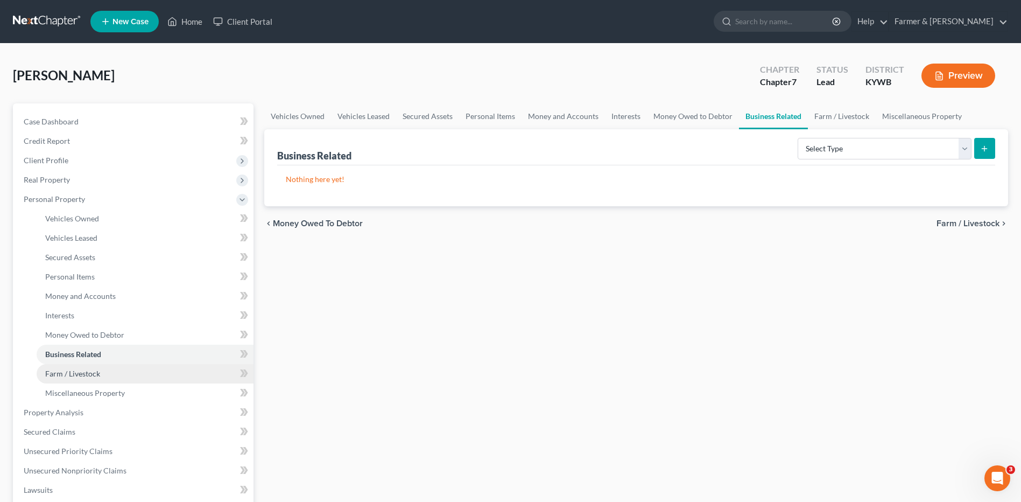
click at [85, 377] on span "Farm / Livestock" at bounding box center [72, 373] width 55 height 9
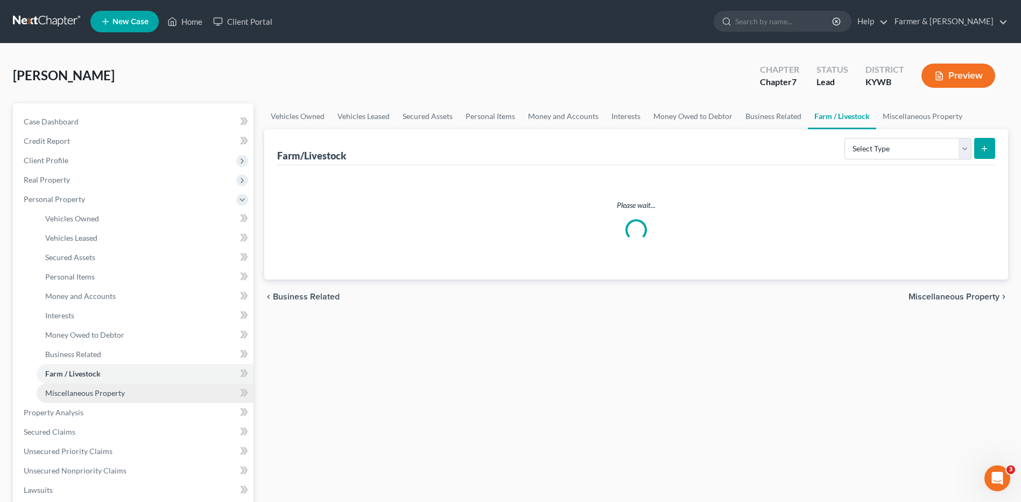
click at [82, 400] on link "Miscellaneous Property" at bounding box center [145, 392] width 217 height 19
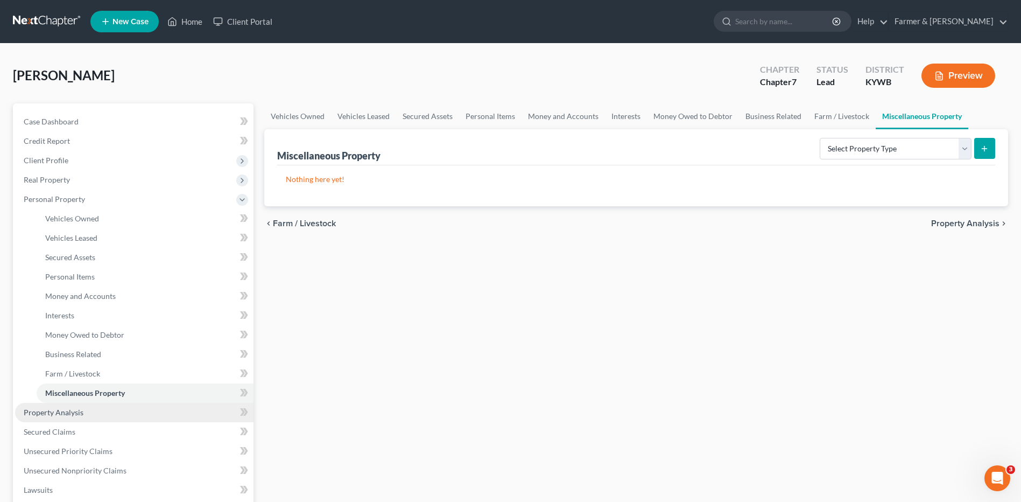
click at [71, 414] on span "Property Analysis" at bounding box center [54, 411] width 60 height 9
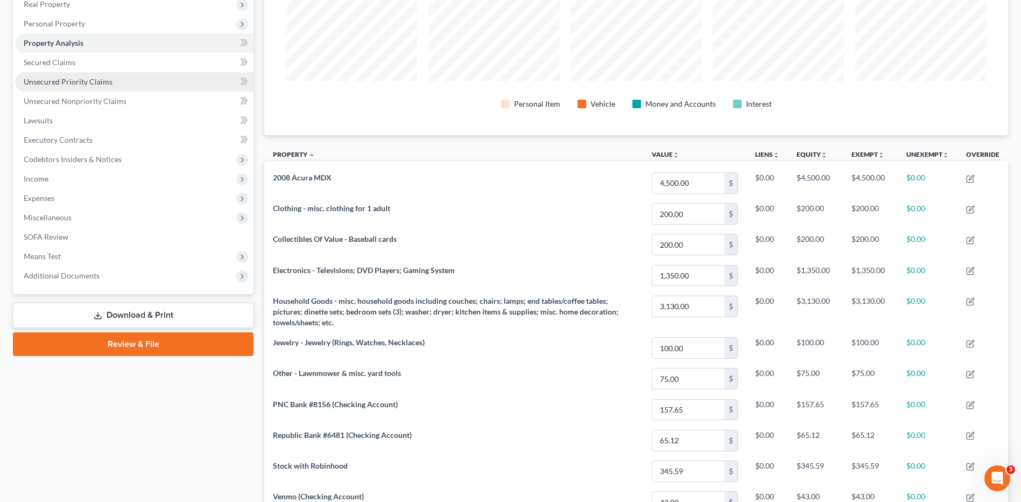
scroll to position [27, 0]
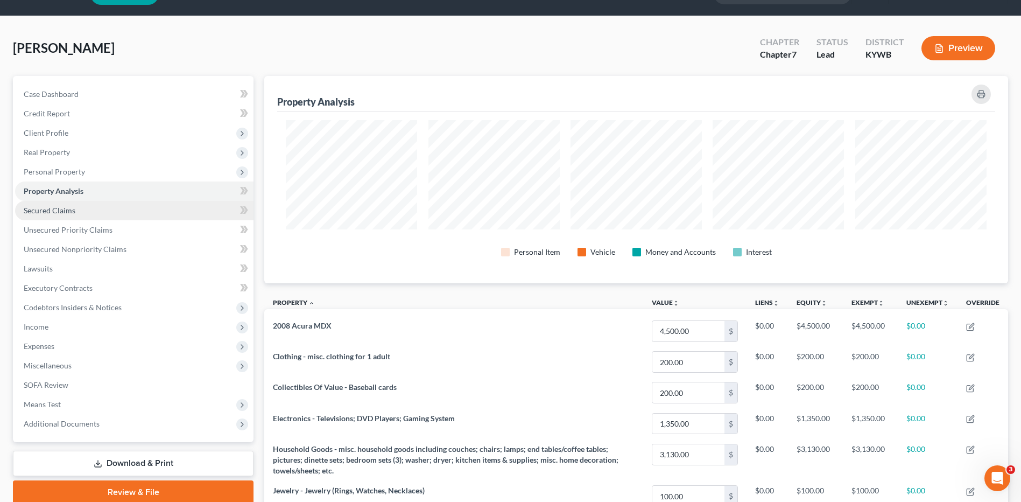
click at [97, 209] on link "Secured Claims" at bounding box center [134, 210] width 238 height 19
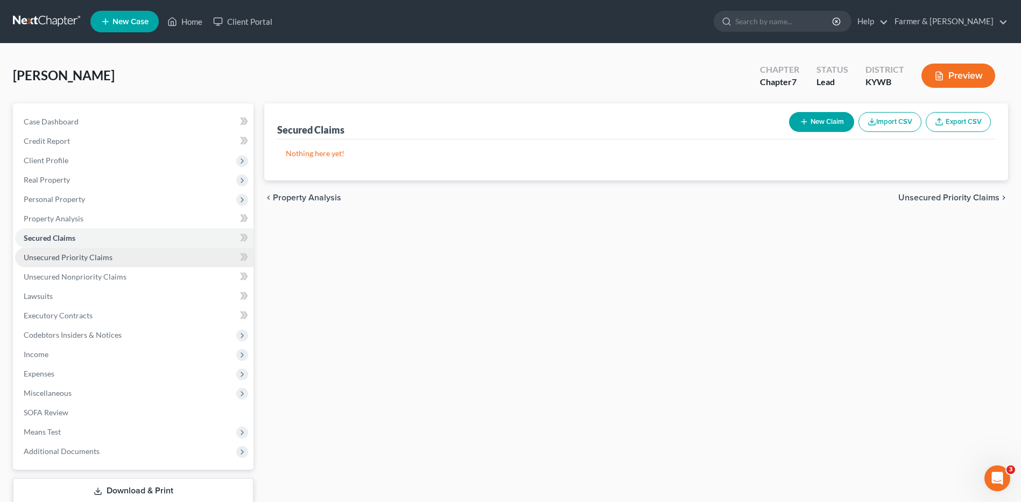
click at [98, 253] on span "Unsecured Priority Claims" at bounding box center [68, 256] width 89 height 9
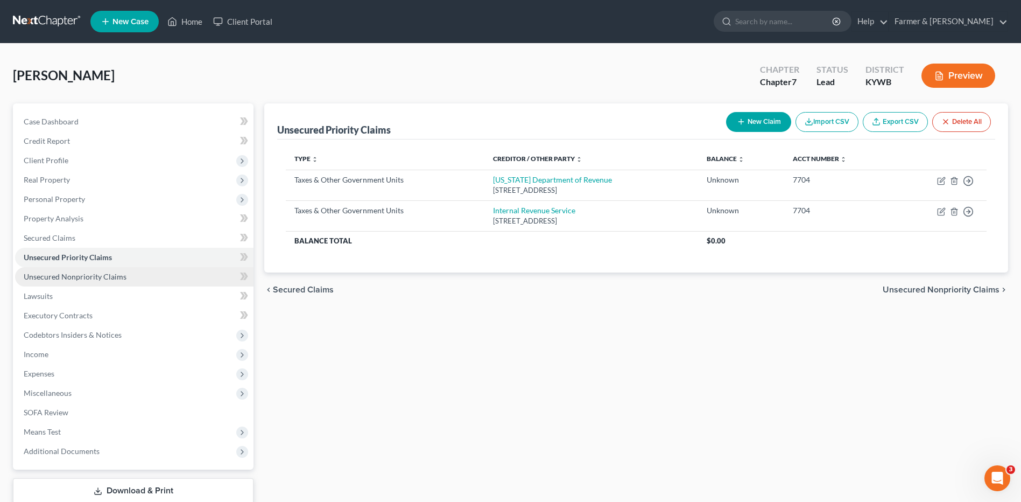
click at [99, 276] on span "Unsecured Nonpriority Claims" at bounding box center [75, 276] width 103 height 9
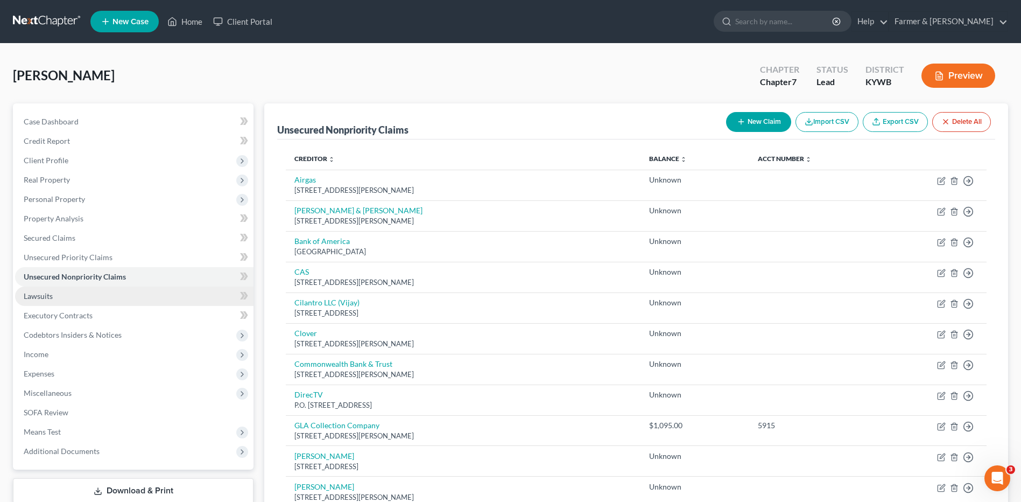
click at [83, 294] on link "Lawsuits" at bounding box center [134, 295] width 238 height 19
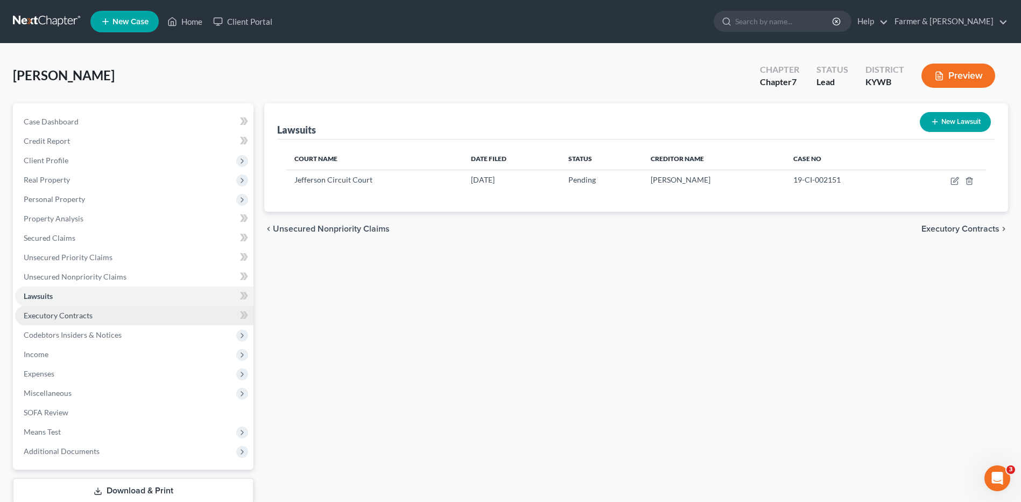
click at [85, 313] on span "Executory Contracts" at bounding box center [58, 315] width 69 height 9
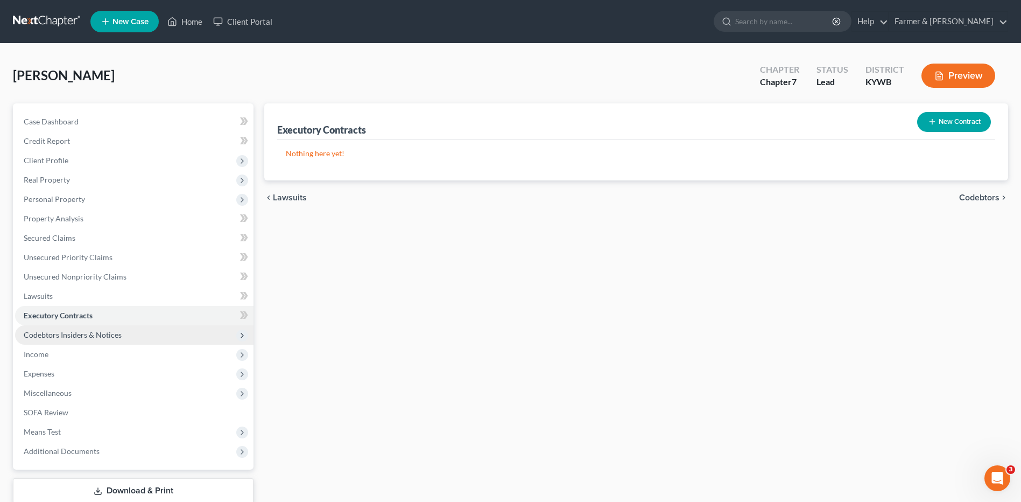
click at [80, 332] on span "Codebtors Insiders & Notices" at bounding box center [73, 334] width 98 height 9
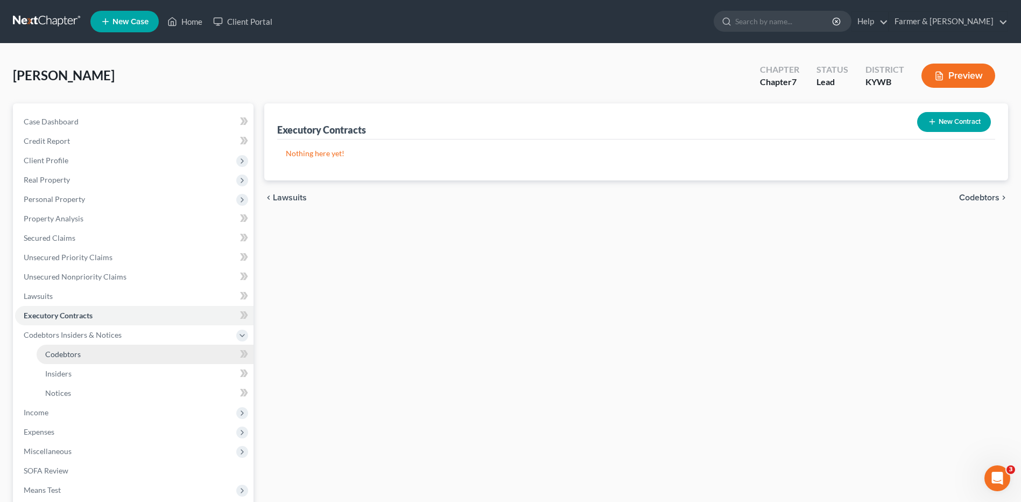
click at [68, 351] on span "Codebtors" at bounding box center [63, 353] width 36 height 9
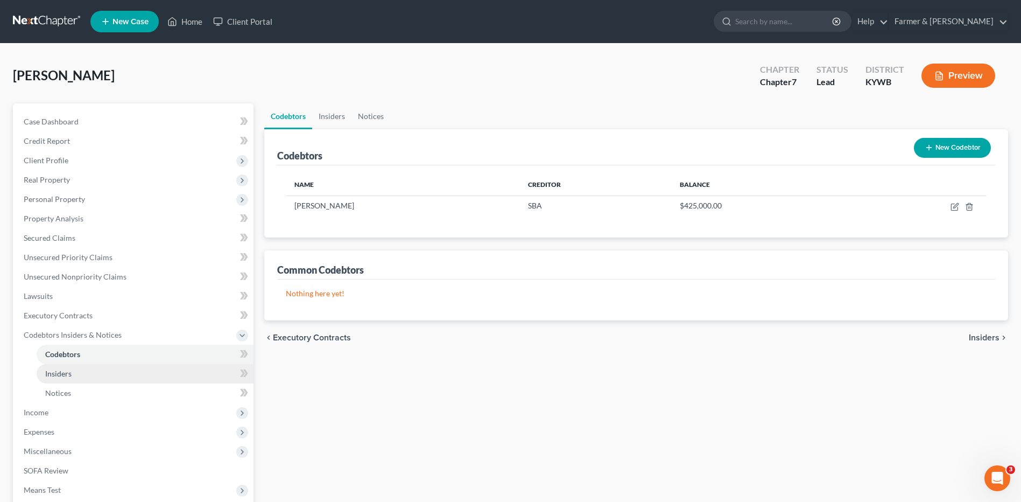
click at [65, 377] on span "Insiders" at bounding box center [58, 373] width 26 height 9
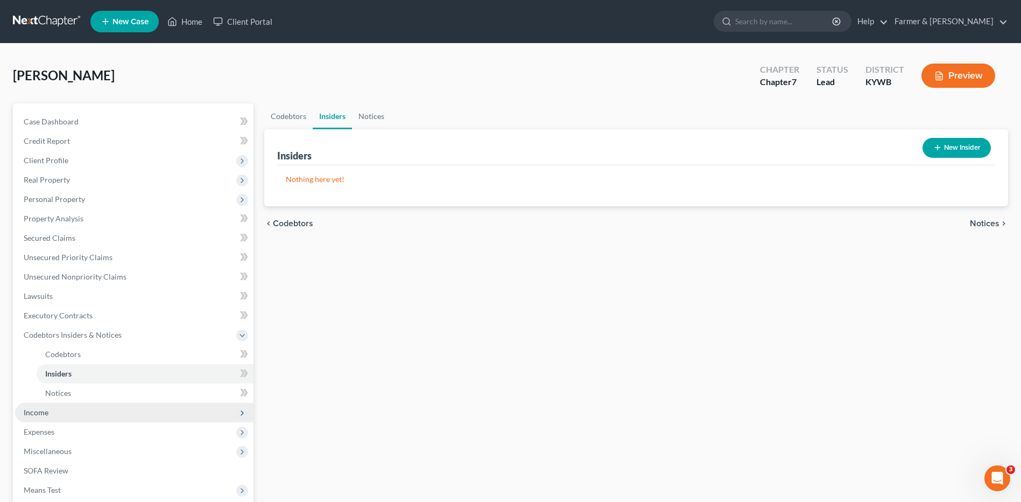
drag, startPoint x: 44, startPoint y: 418, endPoint x: 62, endPoint y: 415, distance: 18.0
click at [45, 417] on span "Income" at bounding box center [134, 412] width 238 height 19
click at [75, 378] on link "Employment Income" at bounding box center [145, 373] width 217 height 19
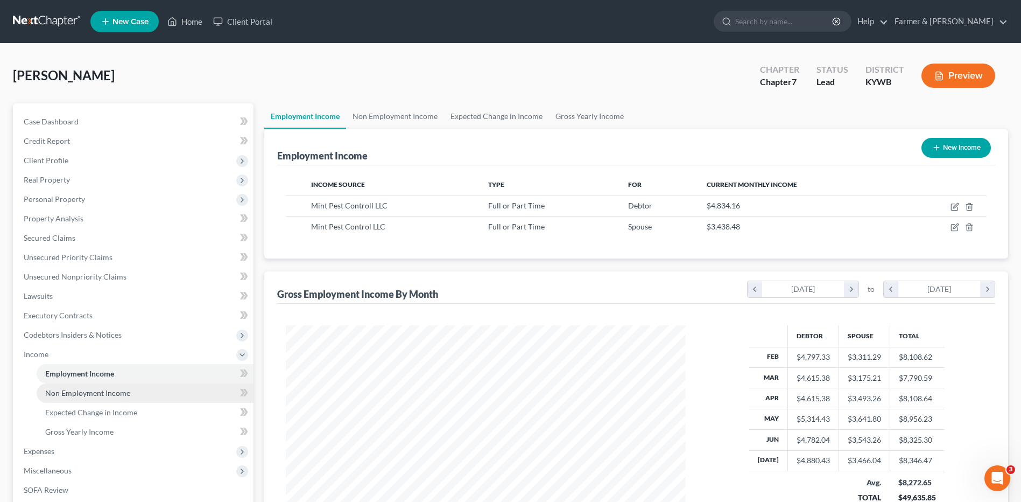
scroll to position [200, 421]
click at [82, 390] on span "Non Employment Income" at bounding box center [87, 392] width 85 height 9
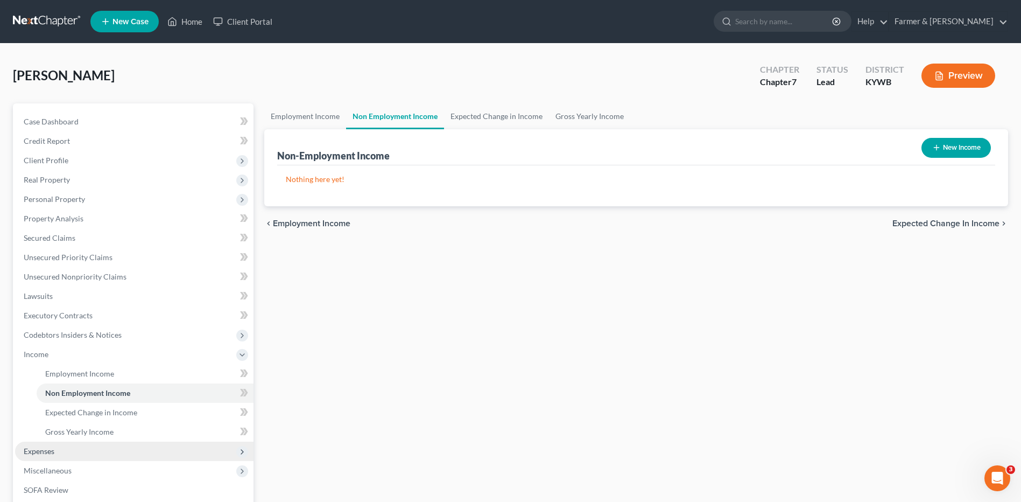
click at [59, 454] on span "Expenses" at bounding box center [134, 450] width 238 height 19
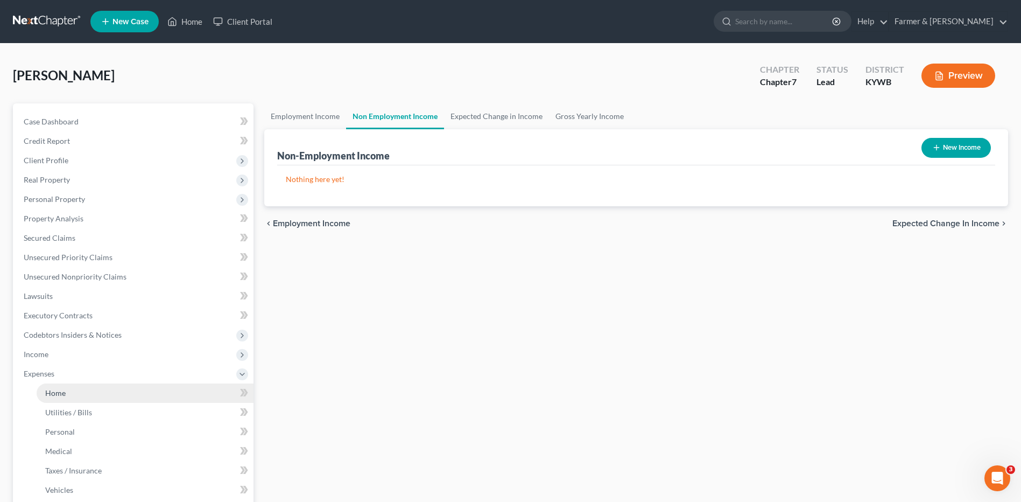
click at [90, 392] on link "Home" at bounding box center [145, 392] width 217 height 19
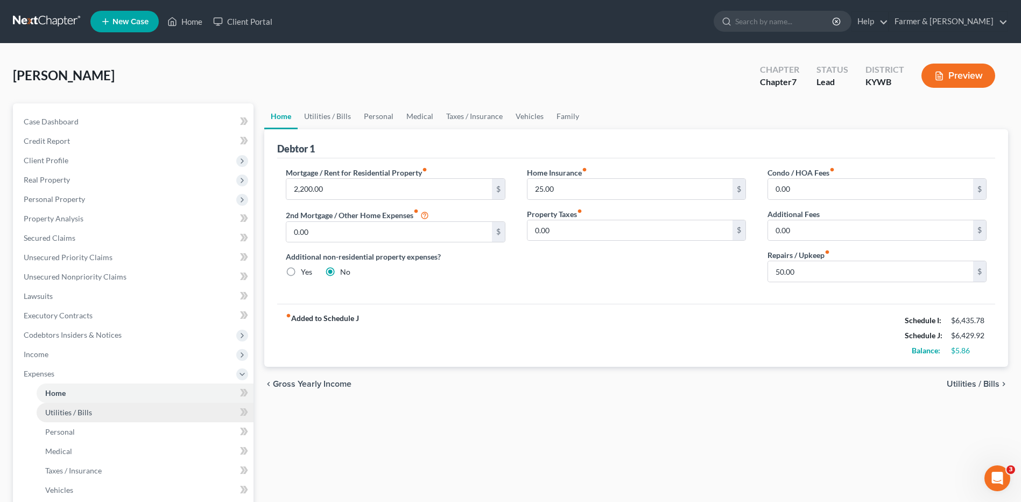
click at [89, 416] on span "Utilities / Bills" at bounding box center [68, 411] width 47 height 9
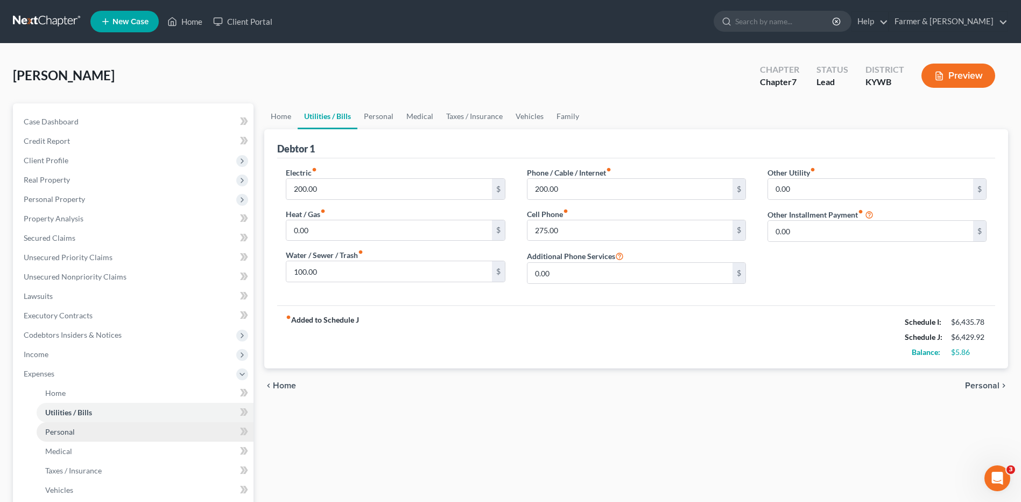
click at [81, 440] on link "Personal" at bounding box center [145, 431] width 217 height 19
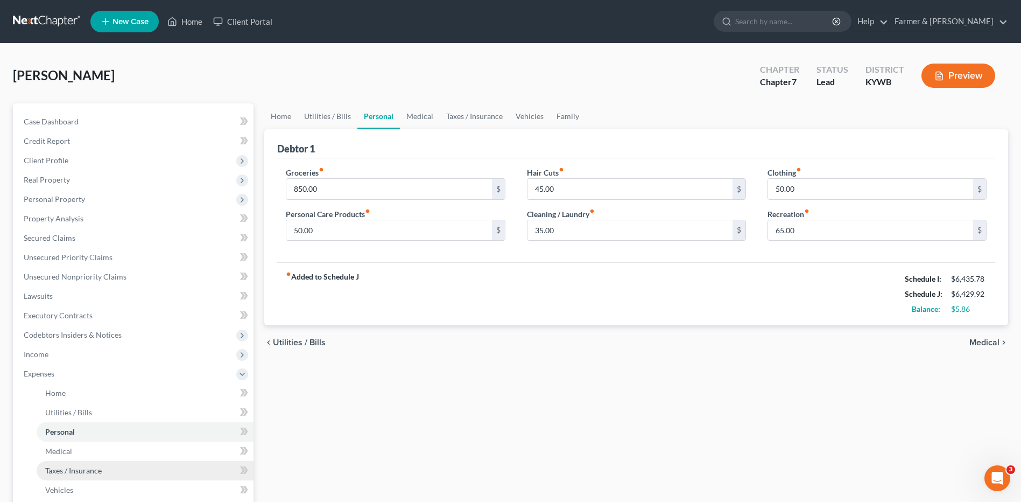
click at [75, 463] on link "Taxes / Insurance" at bounding box center [145, 470] width 217 height 19
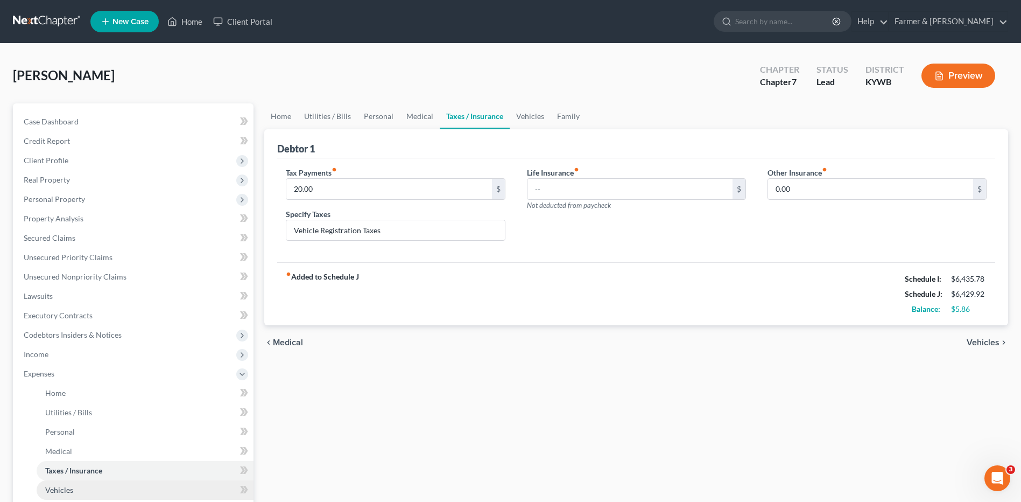
click at [83, 484] on link "Vehicles" at bounding box center [145, 489] width 217 height 19
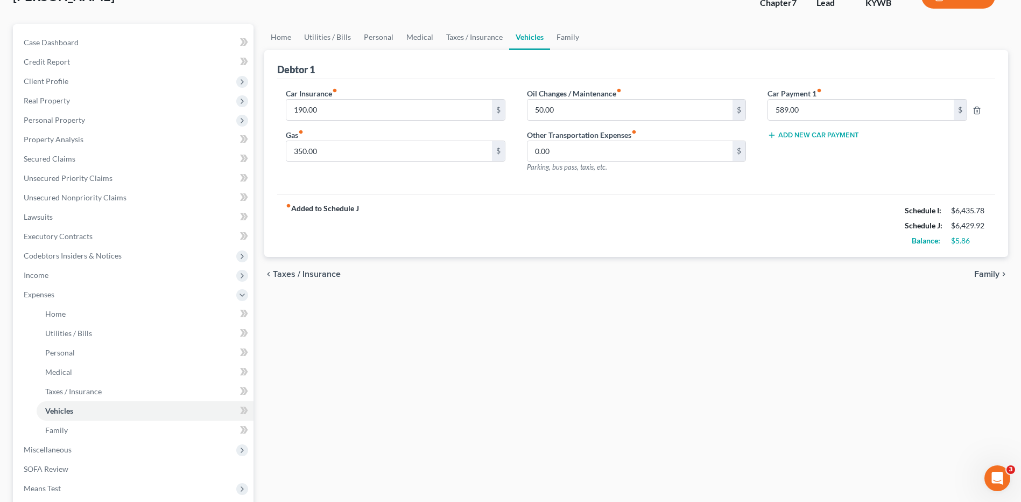
scroll to position [161, 0]
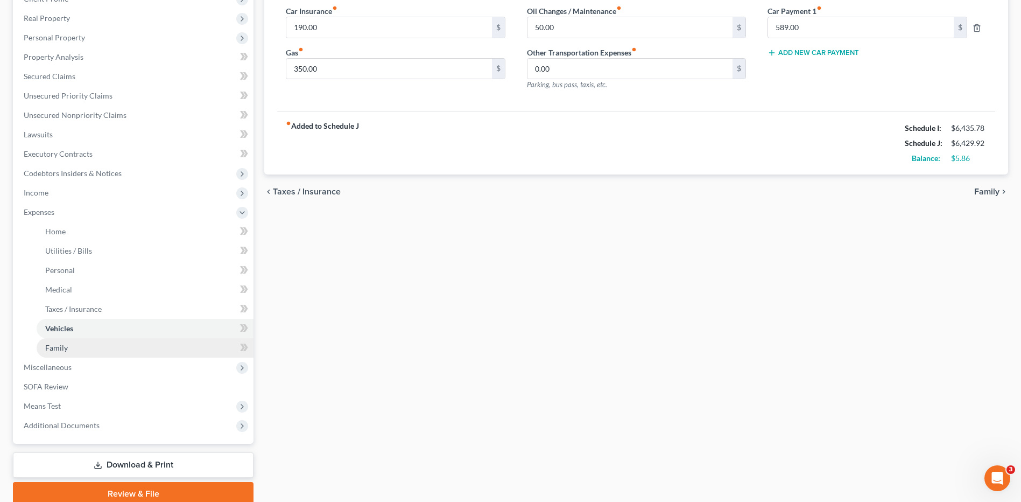
click at [82, 344] on link "Family" at bounding box center [145, 347] width 217 height 19
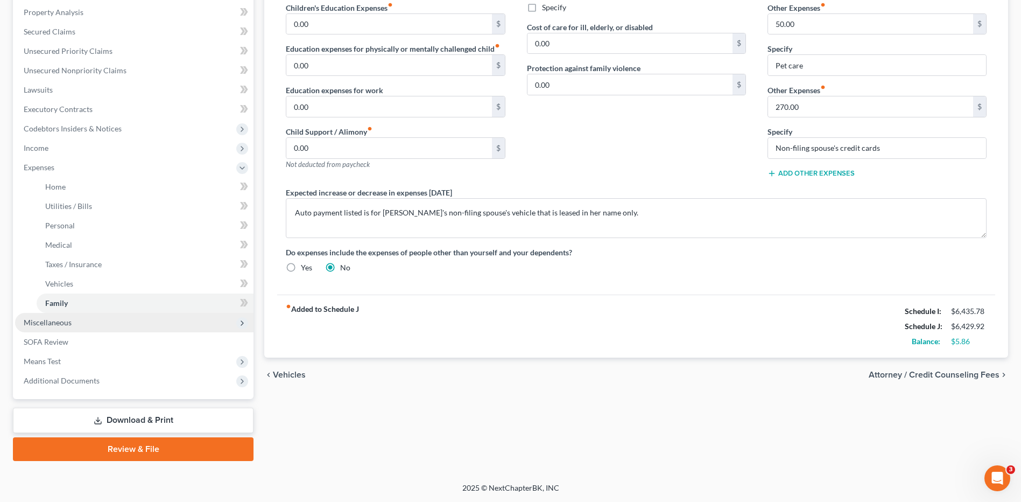
click at [79, 324] on span "Miscellaneous" at bounding box center [134, 322] width 238 height 19
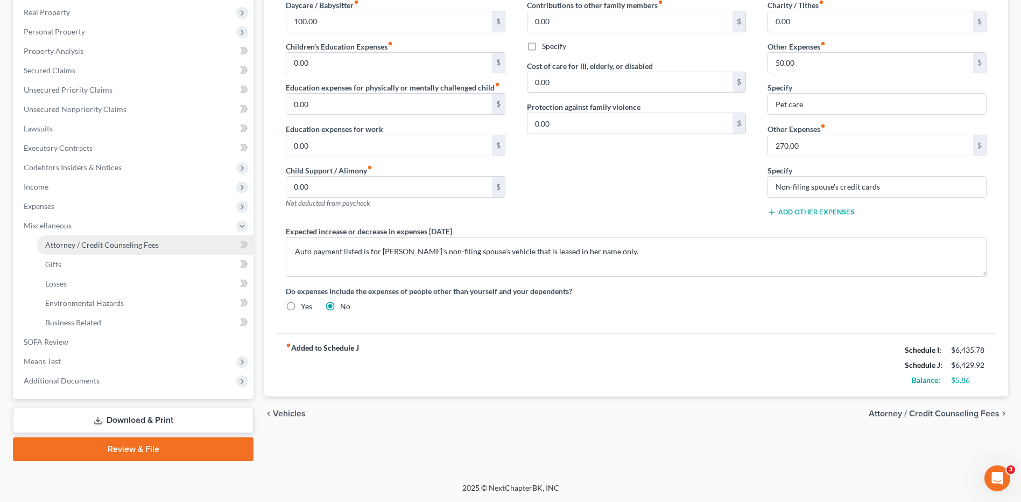
click at [119, 244] on span "Attorney / Credit Counseling Fees" at bounding box center [102, 244] width 114 height 9
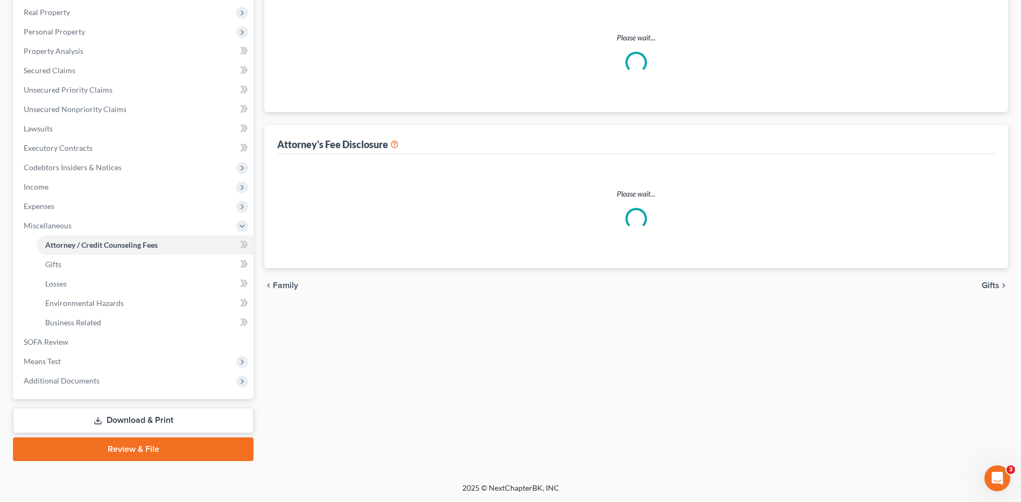
scroll to position [112, 0]
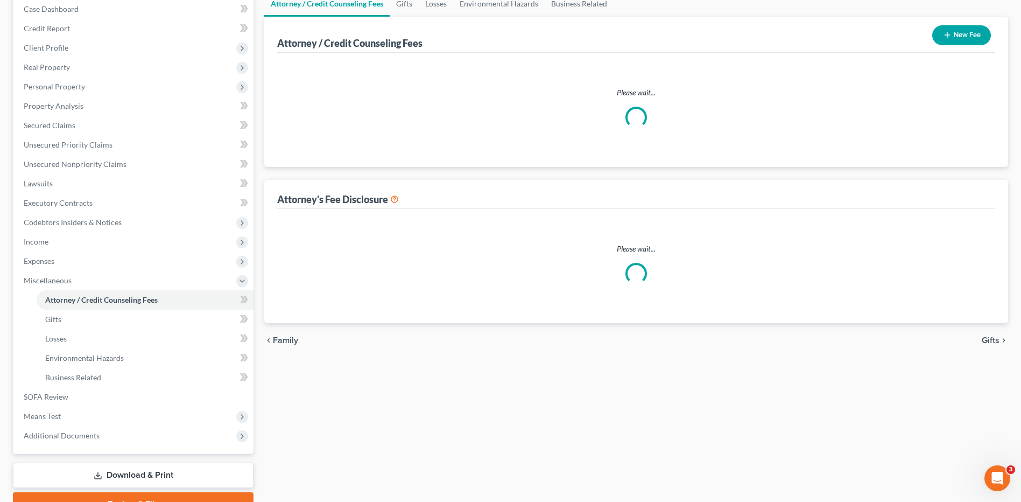
select select "0"
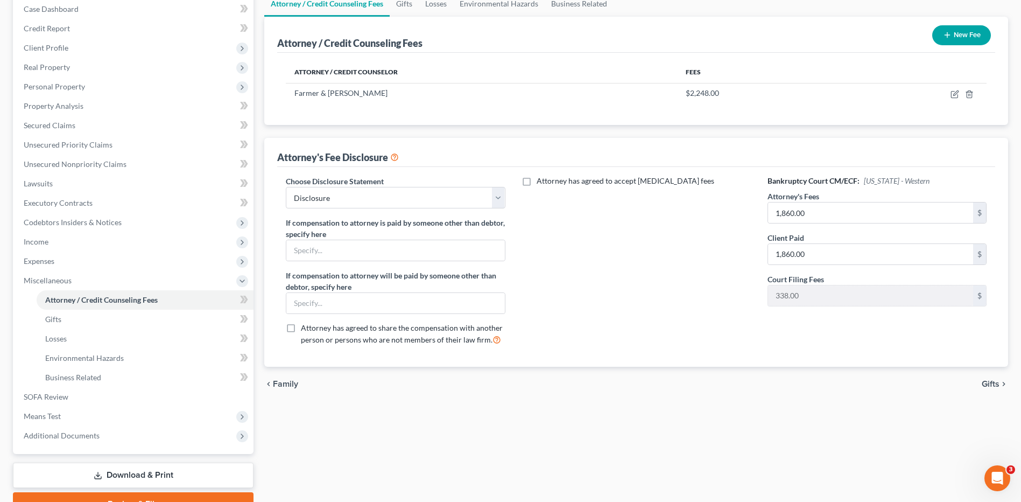
scroll to position [0, 0]
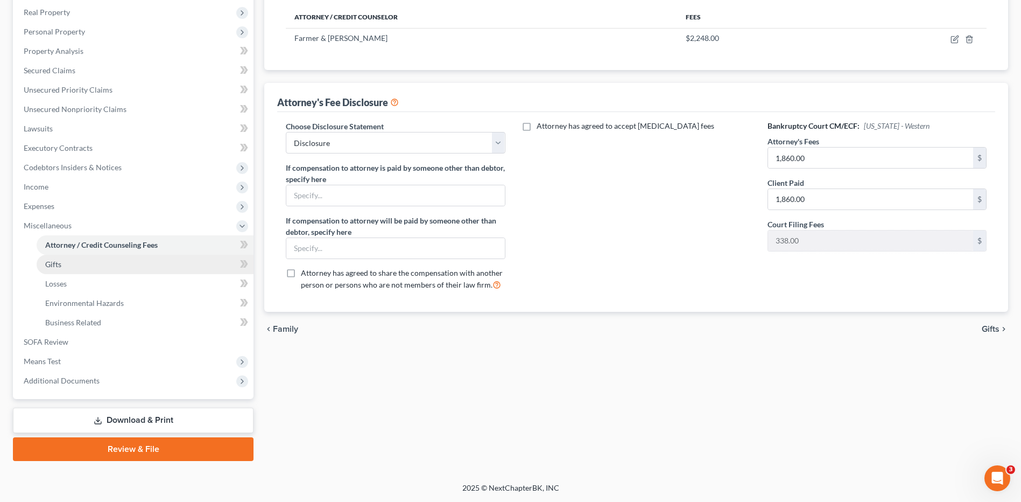
click at [79, 262] on link "Gifts" at bounding box center [145, 264] width 217 height 19
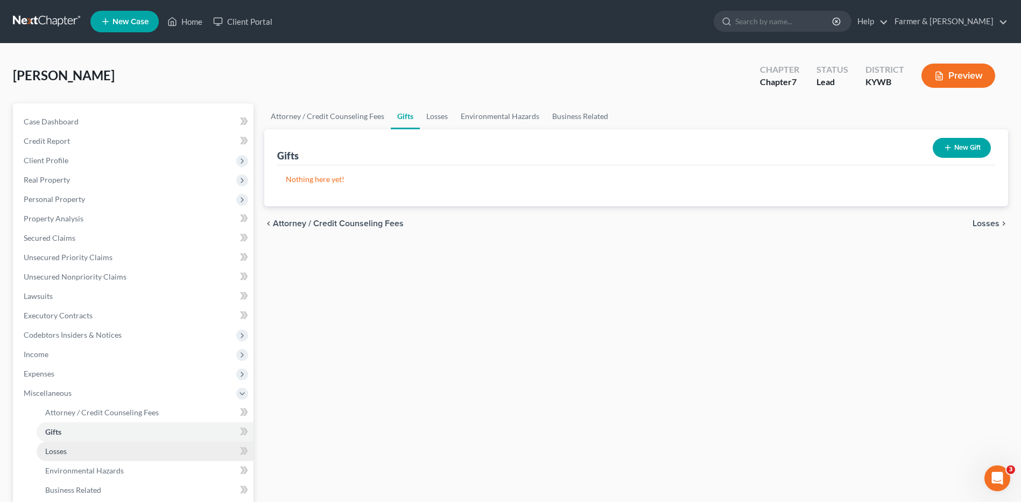
drag, startPoint x: 69, startPoint y: 452, endPoint x: 98, endPoint y: 442, distance: 30.3
click at [70, 452] on link "Losses" at bounding box center [145, 450] width 217 height 19
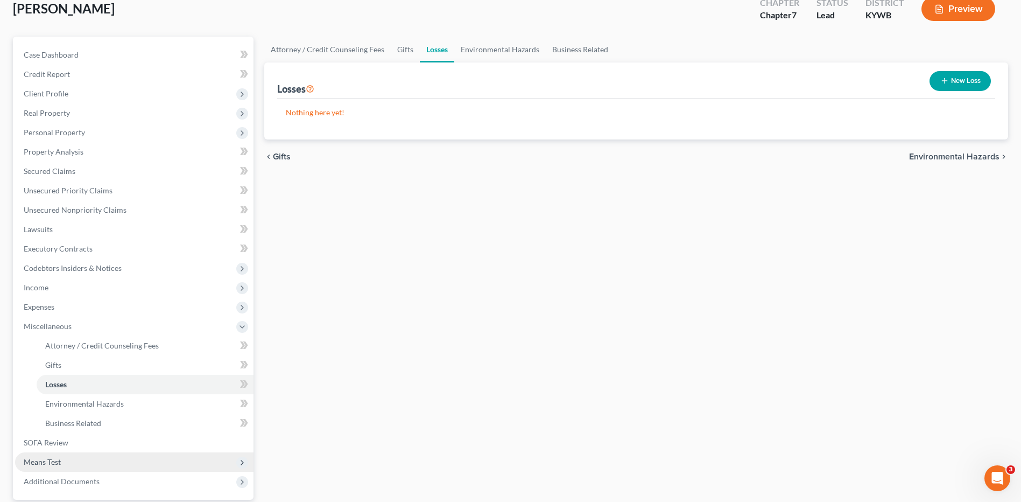
scroll to position [167, 0]
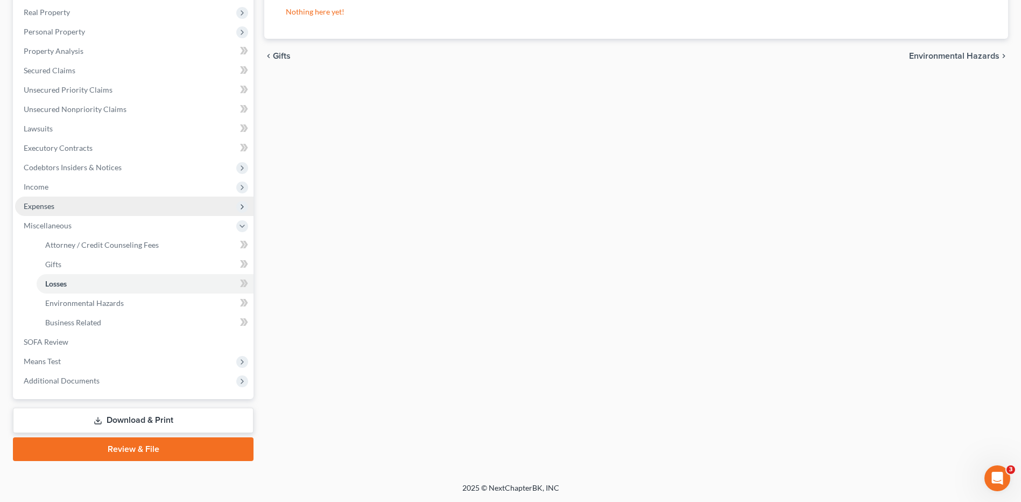
click at [74, 203] on span "Expenses" at bounding box center [134, 205] width 238 height 19
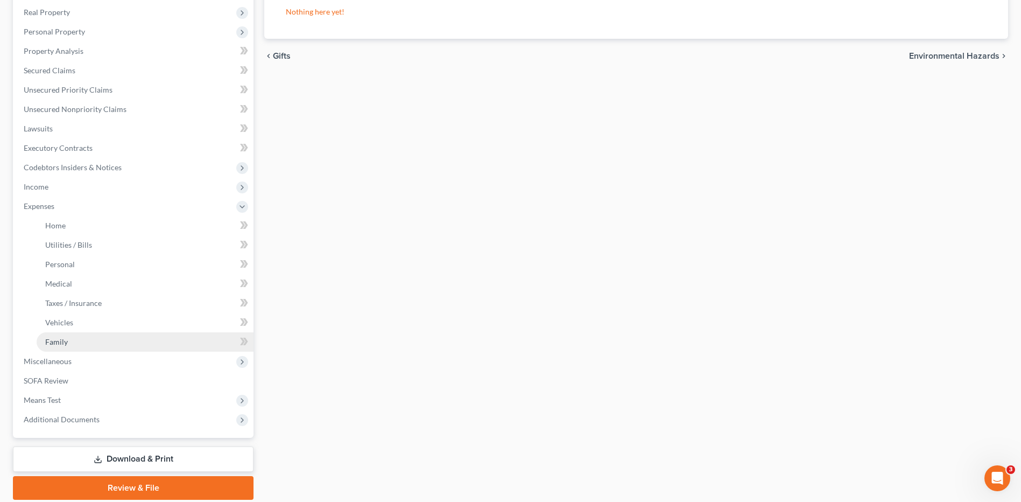
click at [91, 339] on link "Family" at bounding box center [145, 341] width 217 height 19
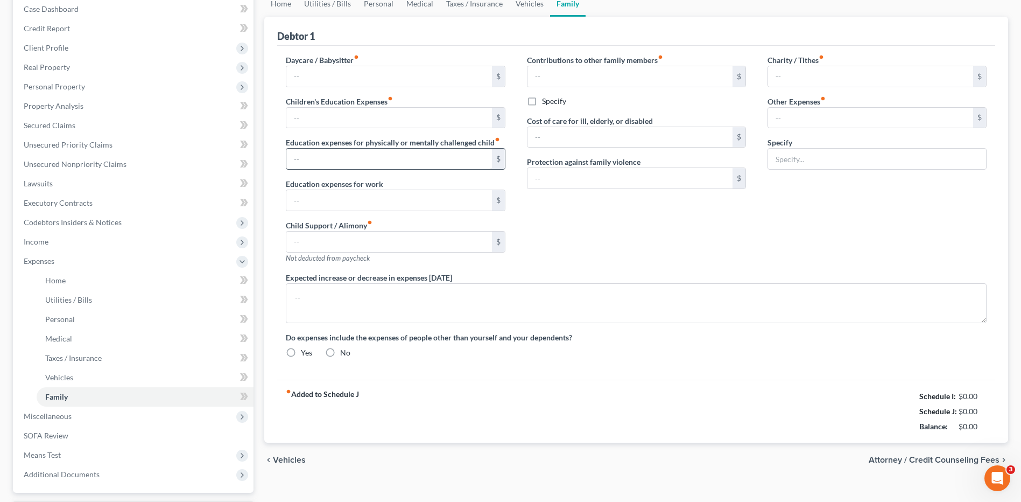
type input "100.00"
type input "0.00"
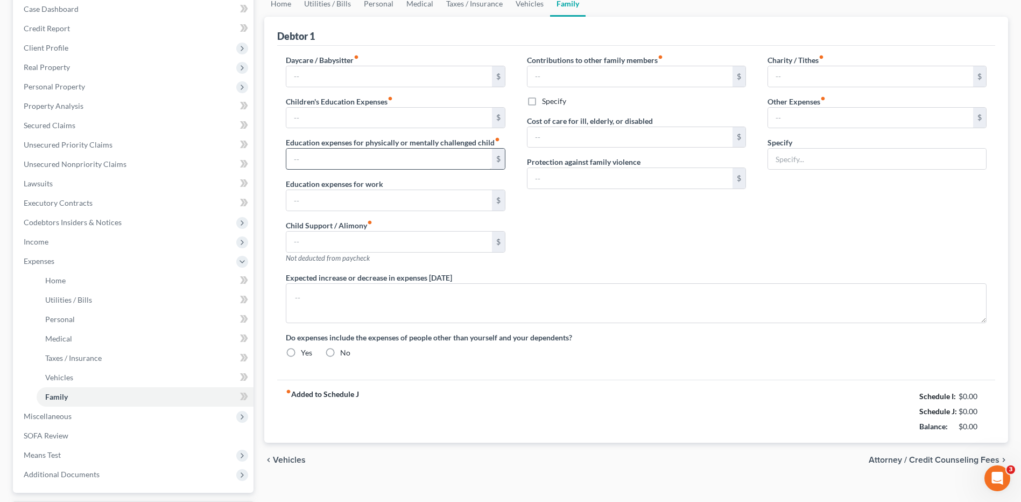
type input "0.00"
type input "50.00"
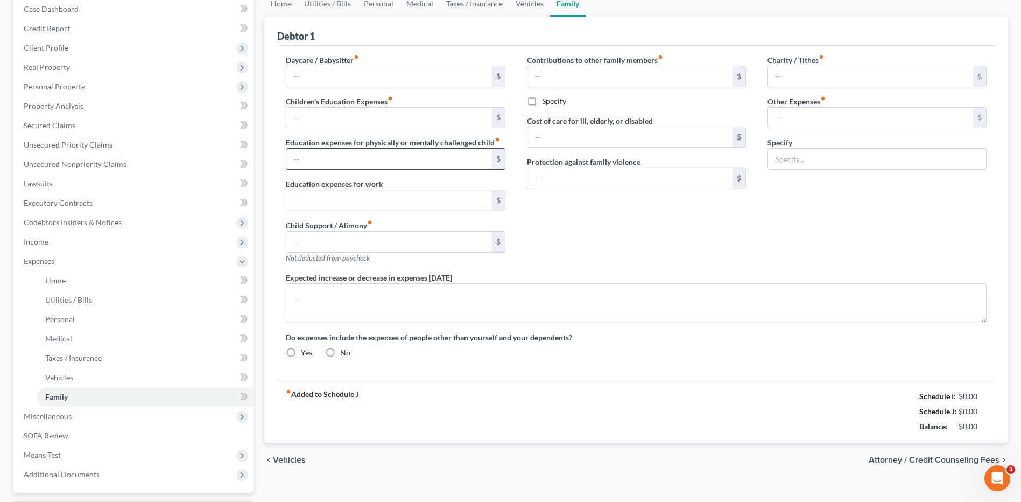
type input "Pet care"
type textarea "Auto payment listed is for Debtor's non-filing spouse's vehicle that is leased …"
radio input "true"
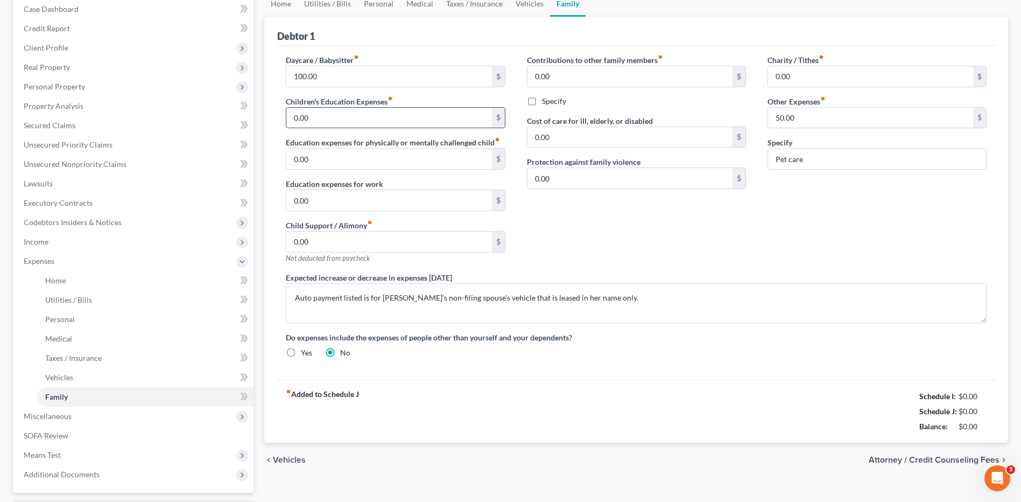
scroll to position [15, 0]
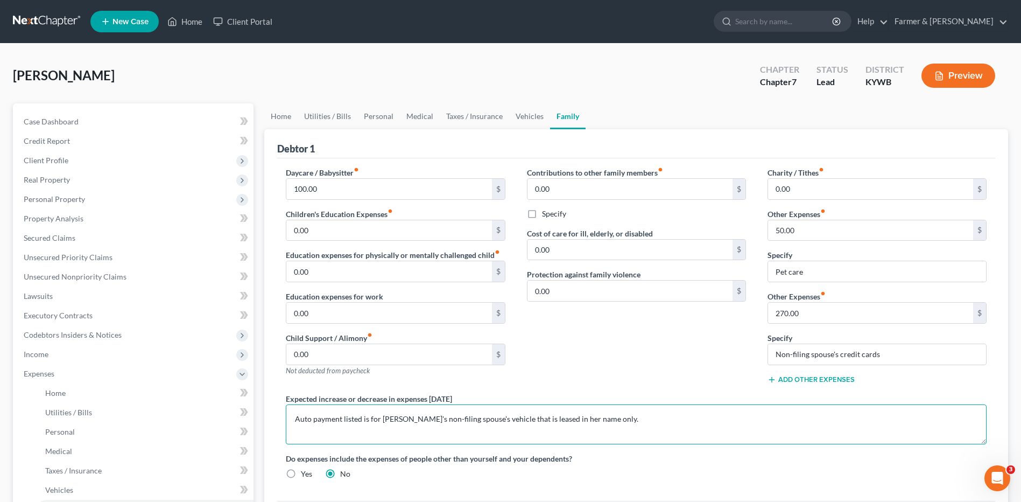
click at [383, 418] on textarea "Auto payment listed is for Debtor's non-filing spouse's vehicle that is leased …" at bounding box center [636, 424] width 701 height 40
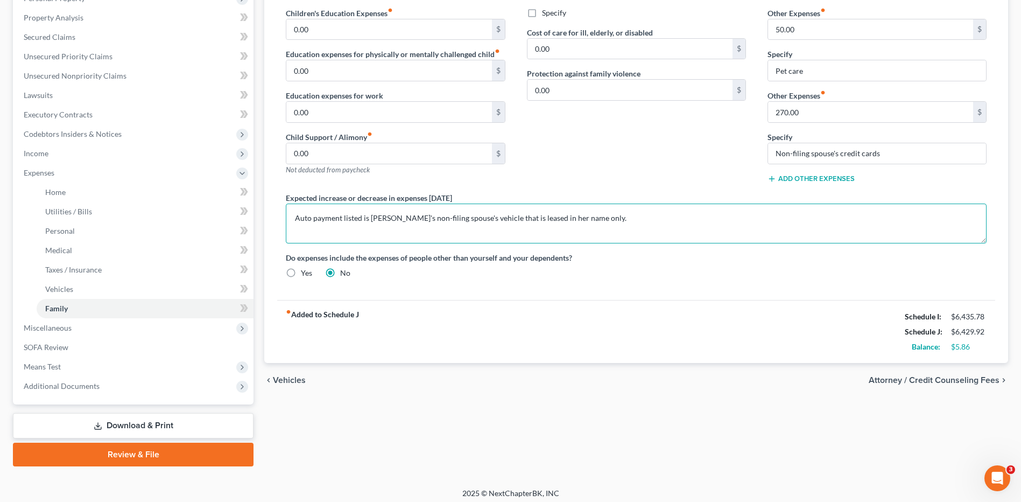
scroll to position [206, 0]
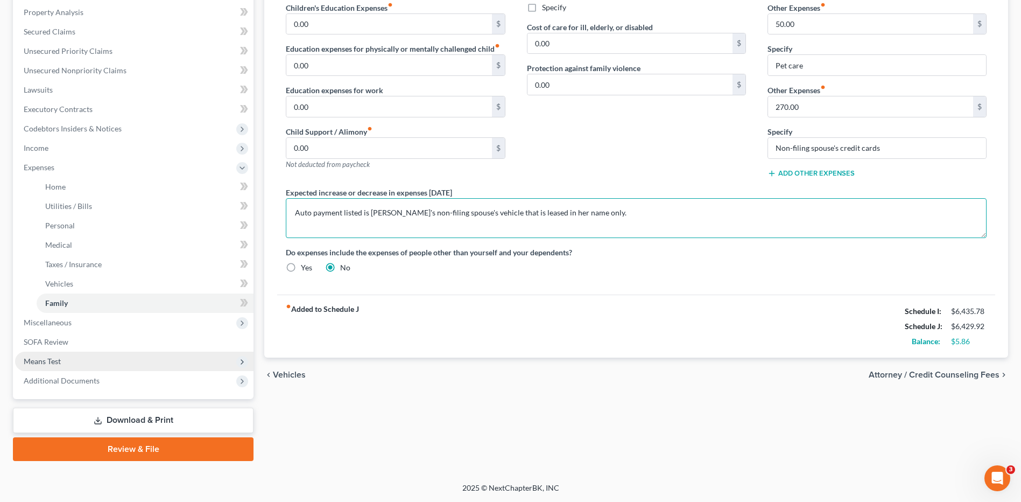
type textarea "Auto payment listed is Debtor's non-filing spouse's vehicle that is leased in h…"
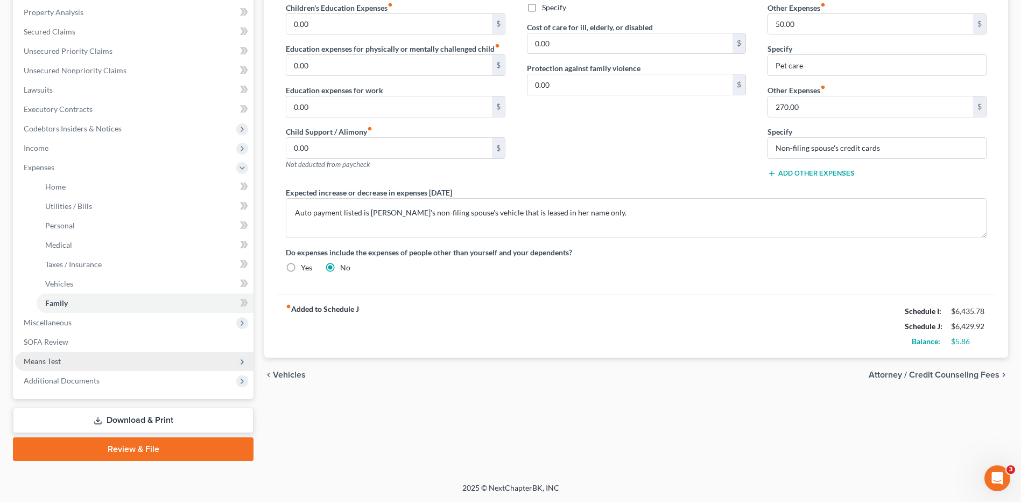
click at [83, 361] on span "Means Test" at bounding box center [134, 360] width 238 height 19
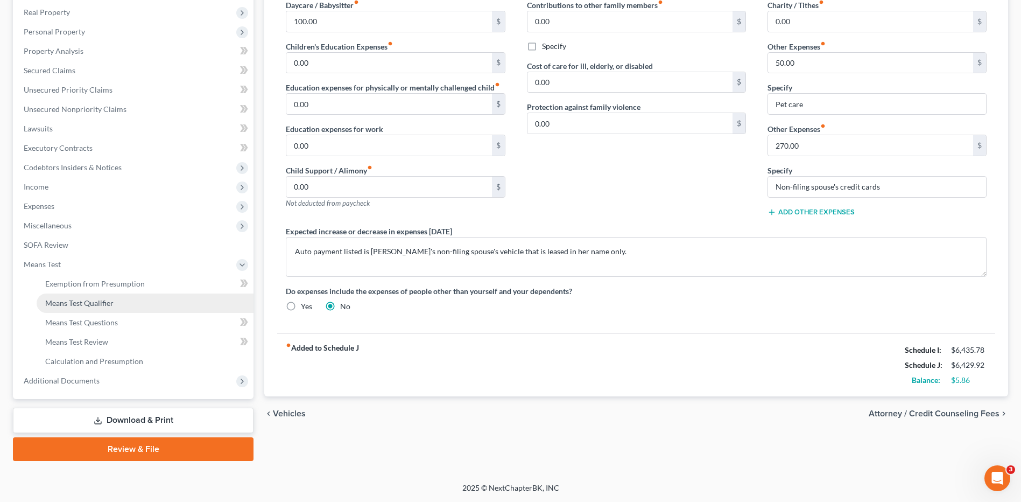
scroll to position [167, 0]
click at [108, 293] on link "Means Test Qualifier" at bounding box center [145, 302] width 217 height 19
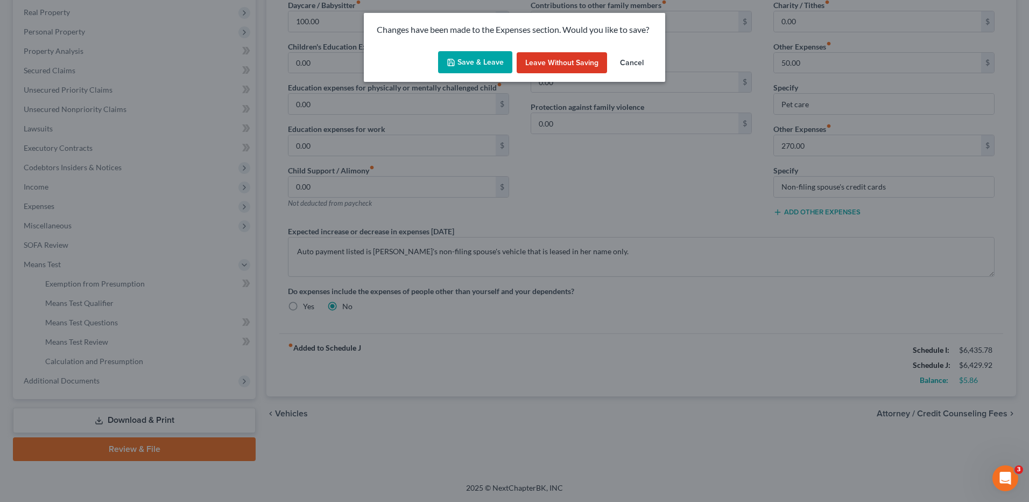
click at [465, 67] on button "Save & Leave" at bounding box center [475, 62] width 74 height 23
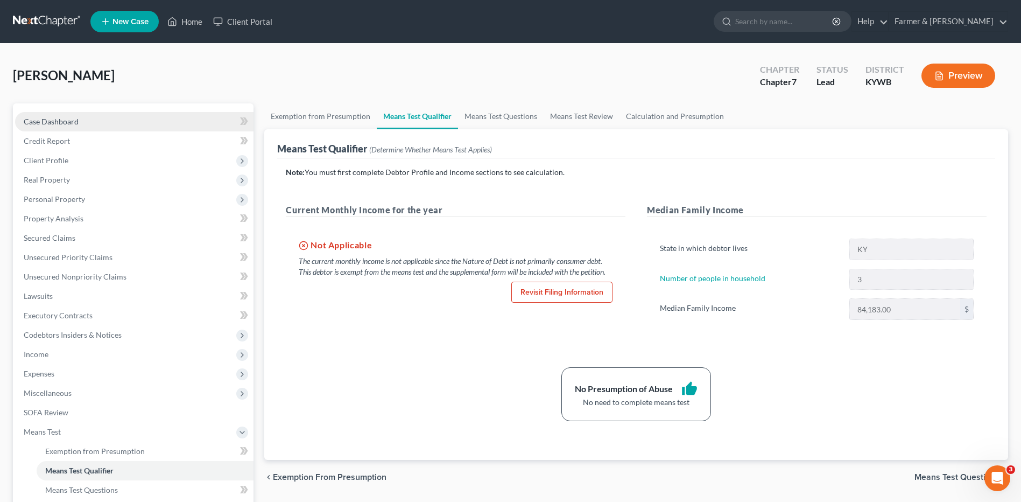
click at [88, 122] on link "Case Dashboard" at bounding box center [134, 121] width 238 height 19
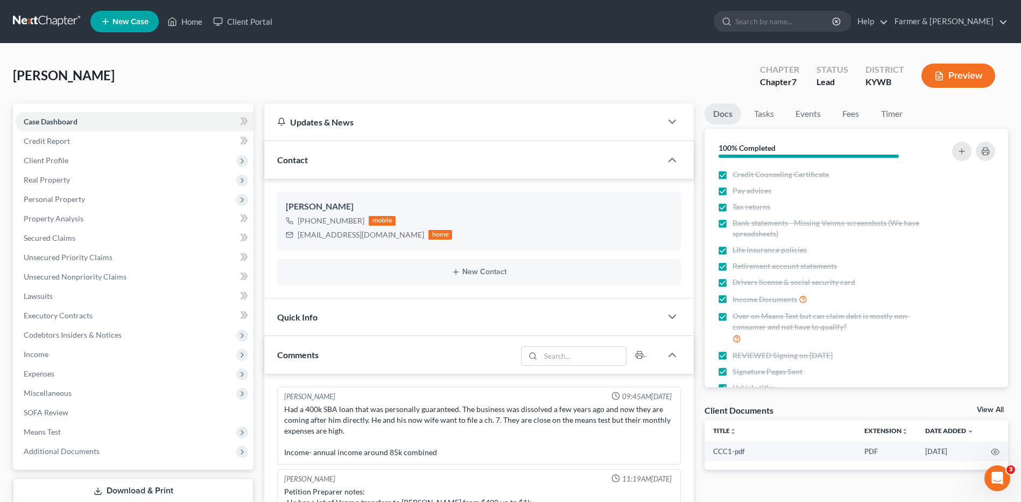
scroll to position [9, 0]
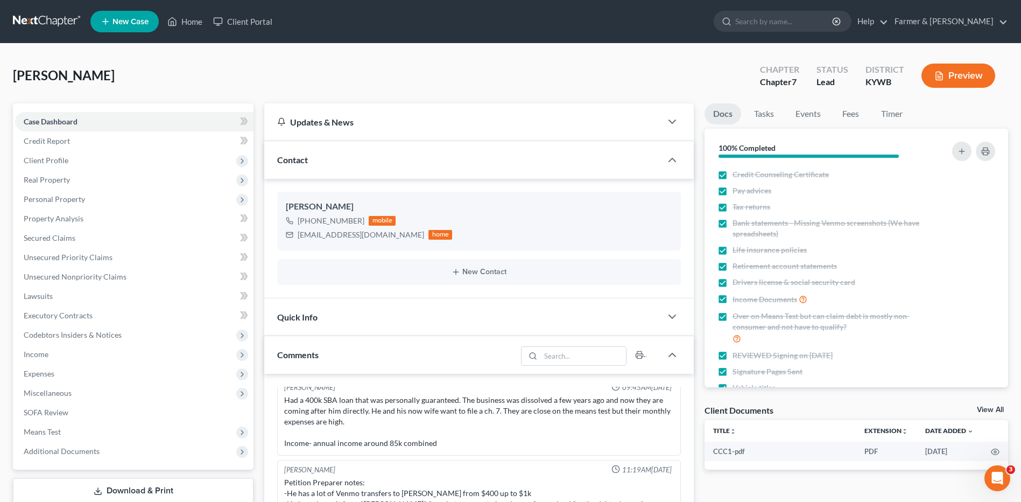
click at [41, 17] on link at bounding box center [47, 21] width 69 height 19
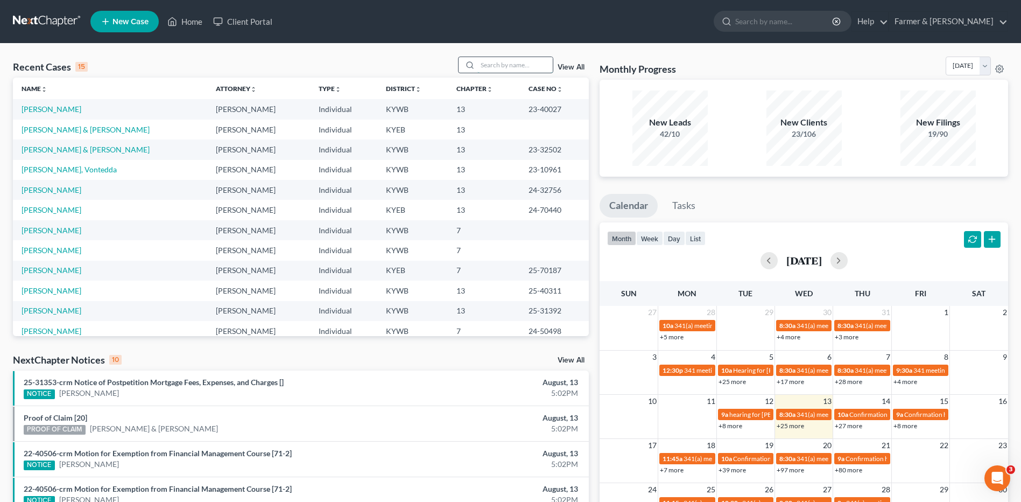
click at [511, 61] on input "search" at bounding box center [514, 65] width 75 height 16
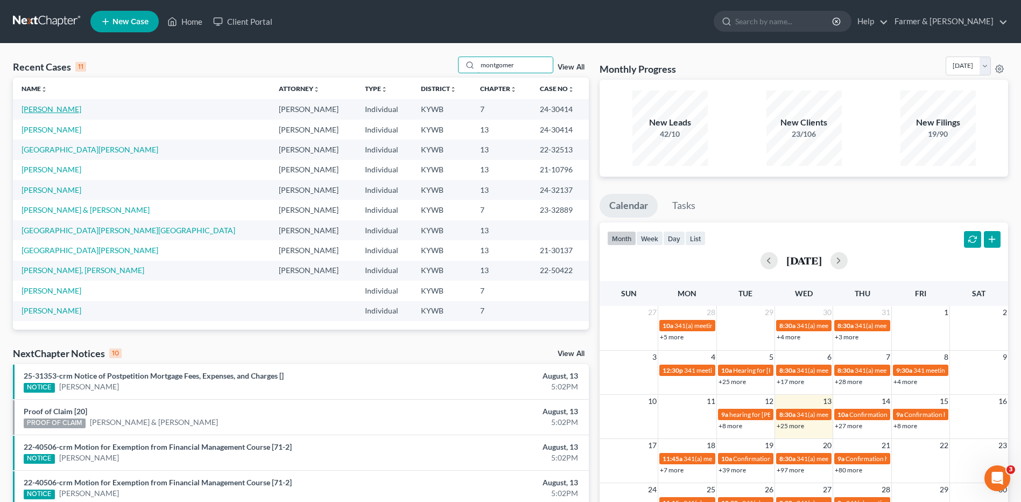
type input "montgomer"
click at [72, 113] on link "[PERSON_NAME]" at bounding box center [52, 108] width 60 height 9
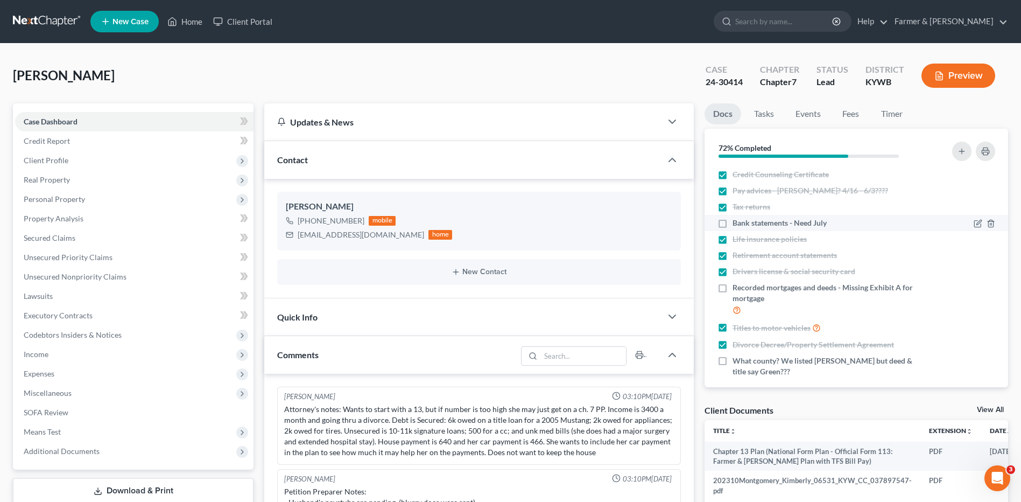
click at [733, 223] on label "Bank statements - Need July" at bounding box center [780, 222] width 94 height 11
click at [737, 223] on input "Bank statements - Need July" at bounding box center [740, 220] width 7 height 7
checkbox input "true"
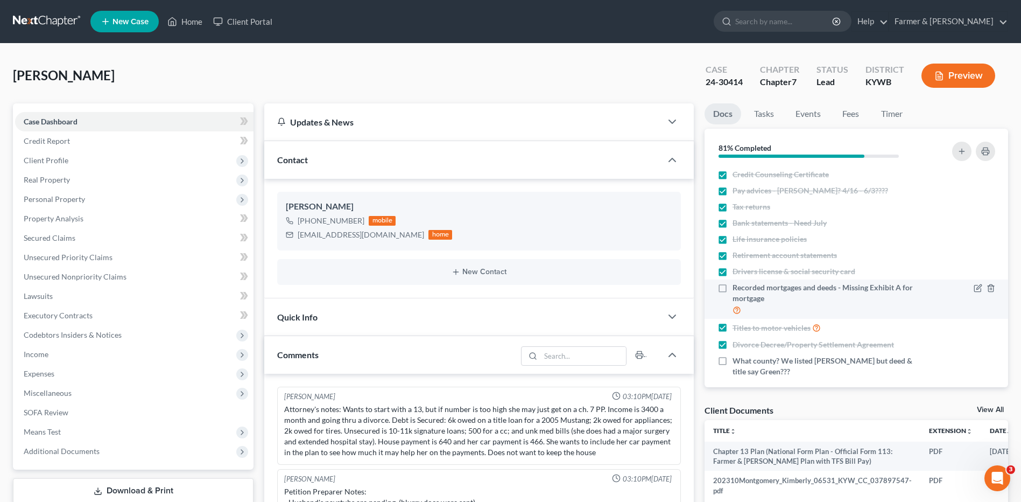
click at [733, 286] on label "Recorded mortgages and deeds - Missing Exhibit A for mortgage" at bounding box center [828, 299] width 191 height 34
click at [737, 286] on input "Recorded mortgages and deeds - Missing Exhibit A for mortgage" at bounding box center [740, 285] width 7 height 7
checkbox input "true"
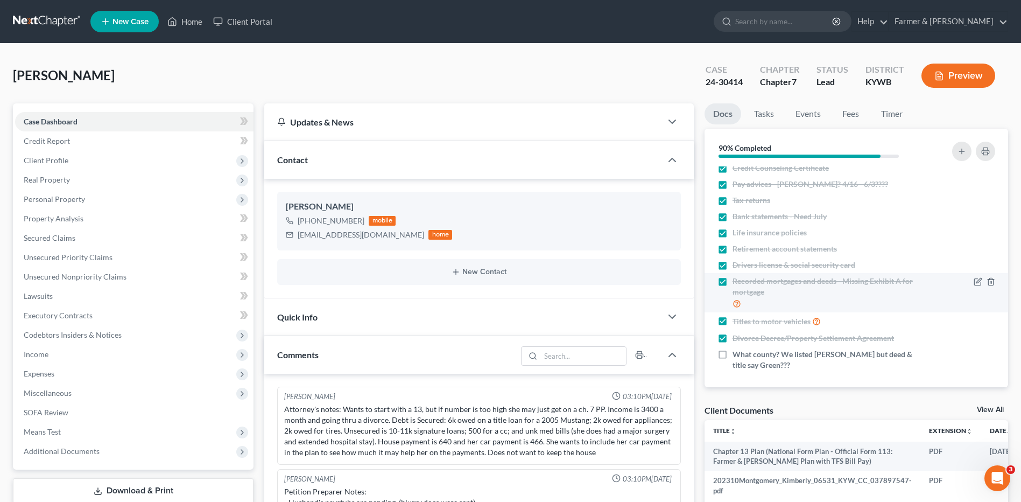
scroll to position [10, 0]
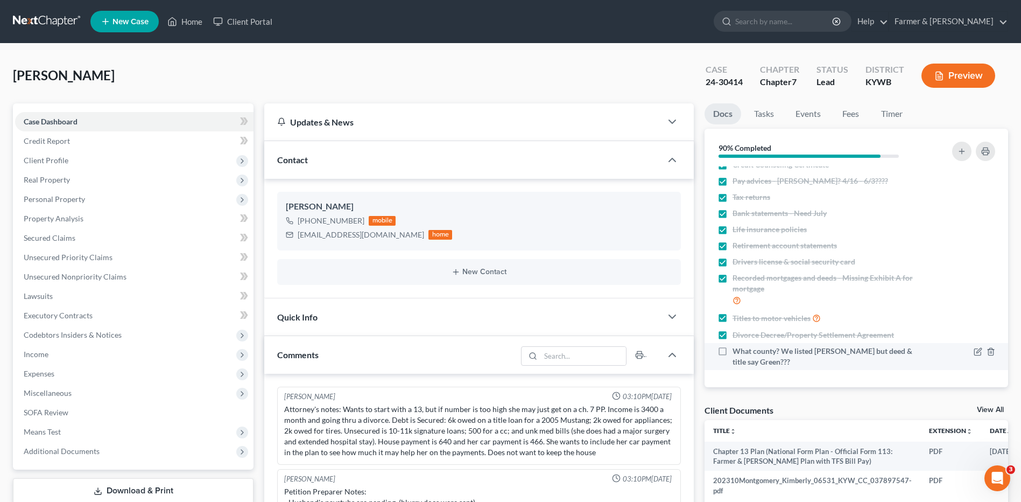
click at [733, 352] on label "What county? We listed [PERSON_NAME] but deed & title say Green???" at bounding box center [828, 357] width 191 height 22
click at [737, 352] on input "What county? We listed [PERSON_NAME] but deed & title say Green???" at bounding box center [740, 349] width 7 height 7
checkbox input "true"
drag, startPoint x: 62, startPoint y: 25, endPoint x: 129, endPoint y: 3, distance: 69.8
click at [62, 24] on link at bounding box center [47, 21] width 69 height 19
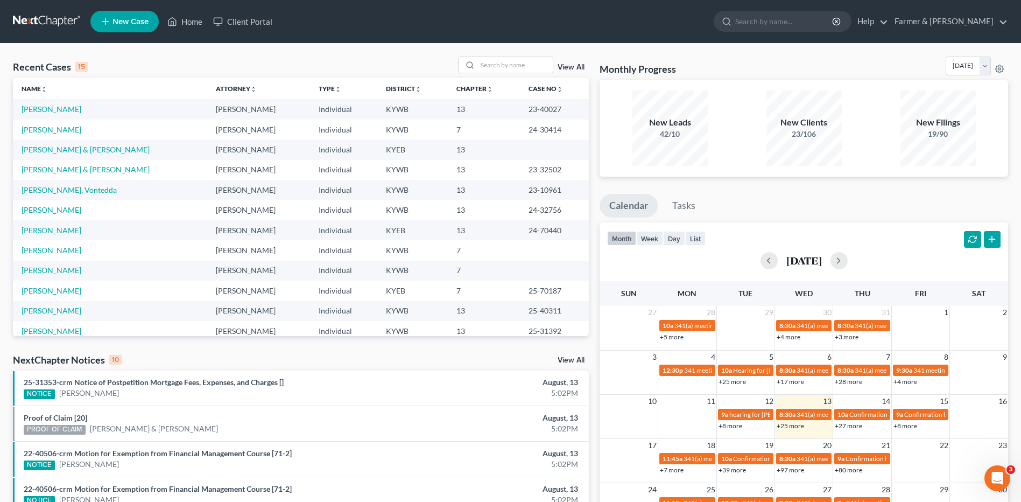
click at [68, 22] on link at bounding box center [47, 21] width 69 height 19
